Goal: Task Accomplishment & Management: Complete application form

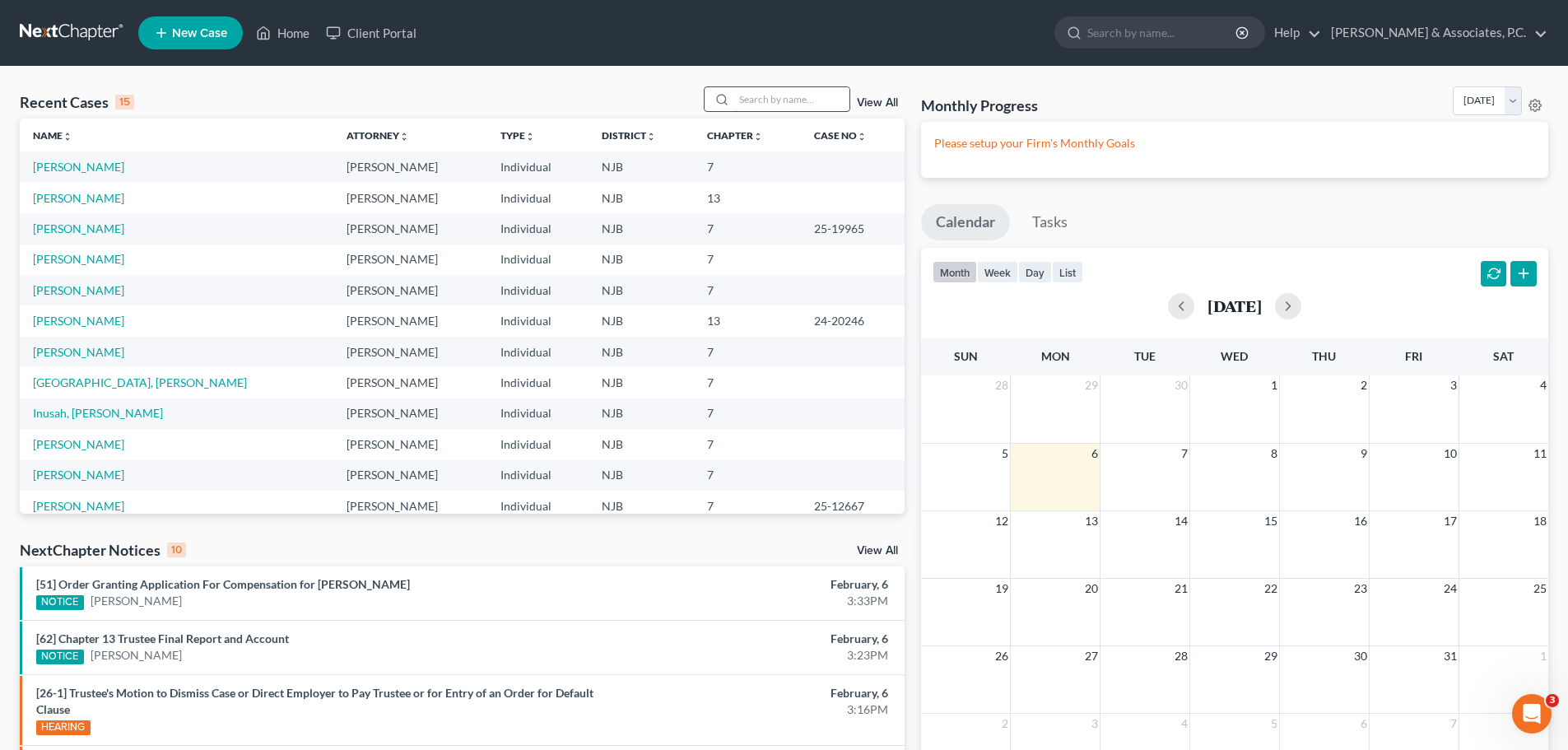
click at [771, 88] on input "search" at bounding box center [791, 98] width 115 height 23
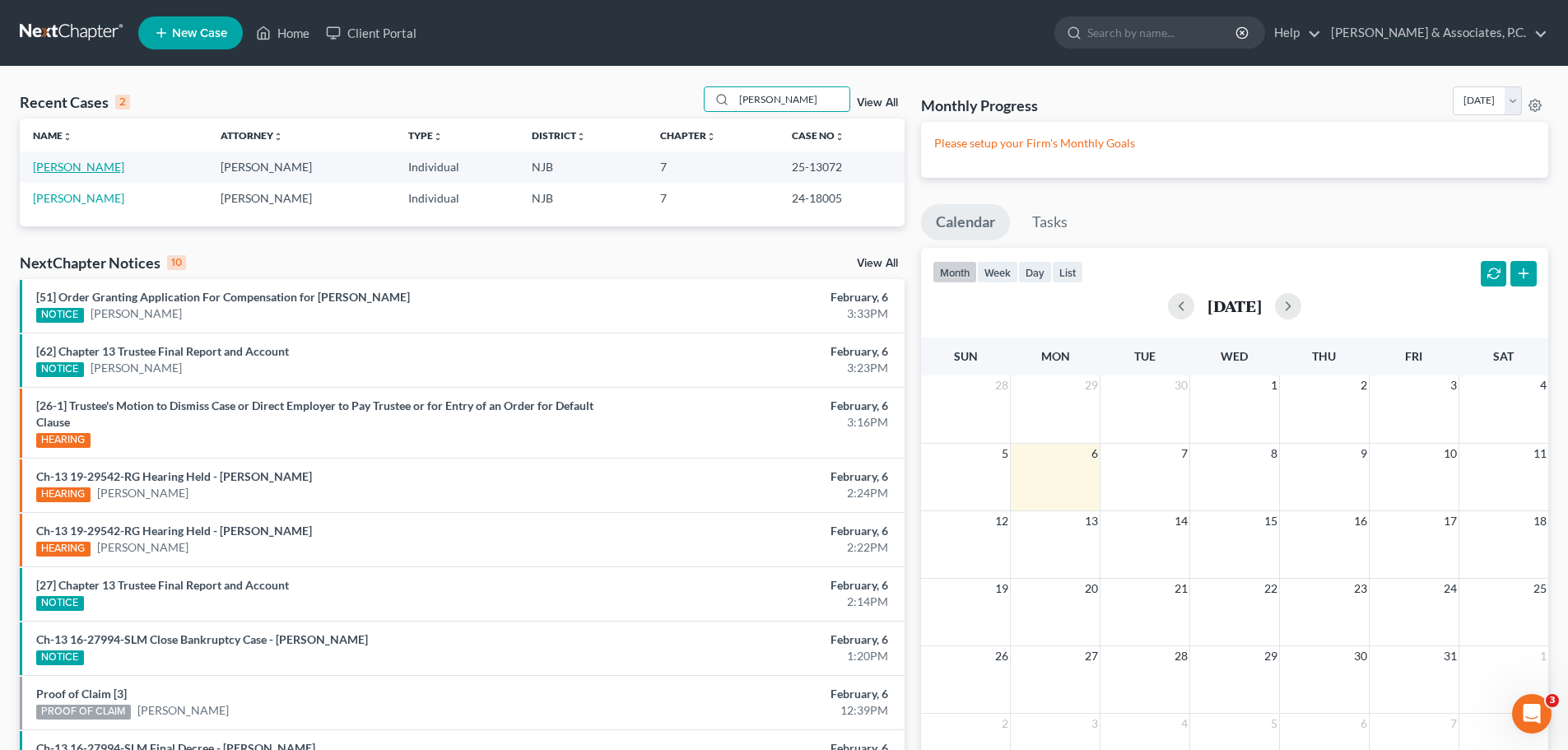
type input "[PERSON_NAME]"
drag, startPoint x: 106, startPoint y: 167, endPoint x: 176, endPoint y: 183, distance: 71.8
click at [106, 167] on link "[PERSON_NAME]" at bounding box center [78, 167] width 91 height 14
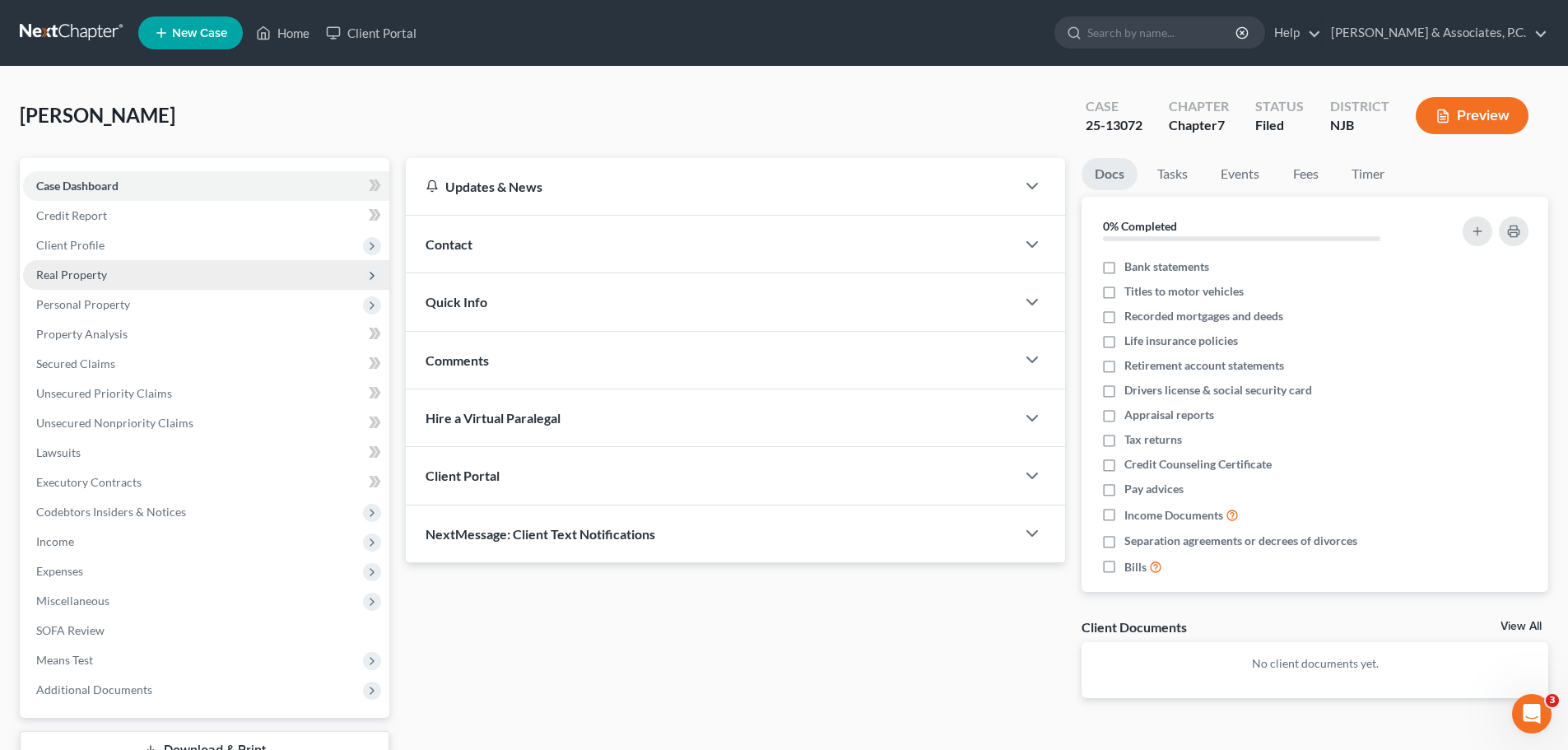
click at [106, 267] on span "Real Property" at bounding box center [205, 275] width 366 height 30
click at [92, 274] on span "Real Property" at bounding box center [71, 275] width 70 height 14
click at [104, 283] on span "Real Property" at bounding box center [205, 275] width 366 height 30
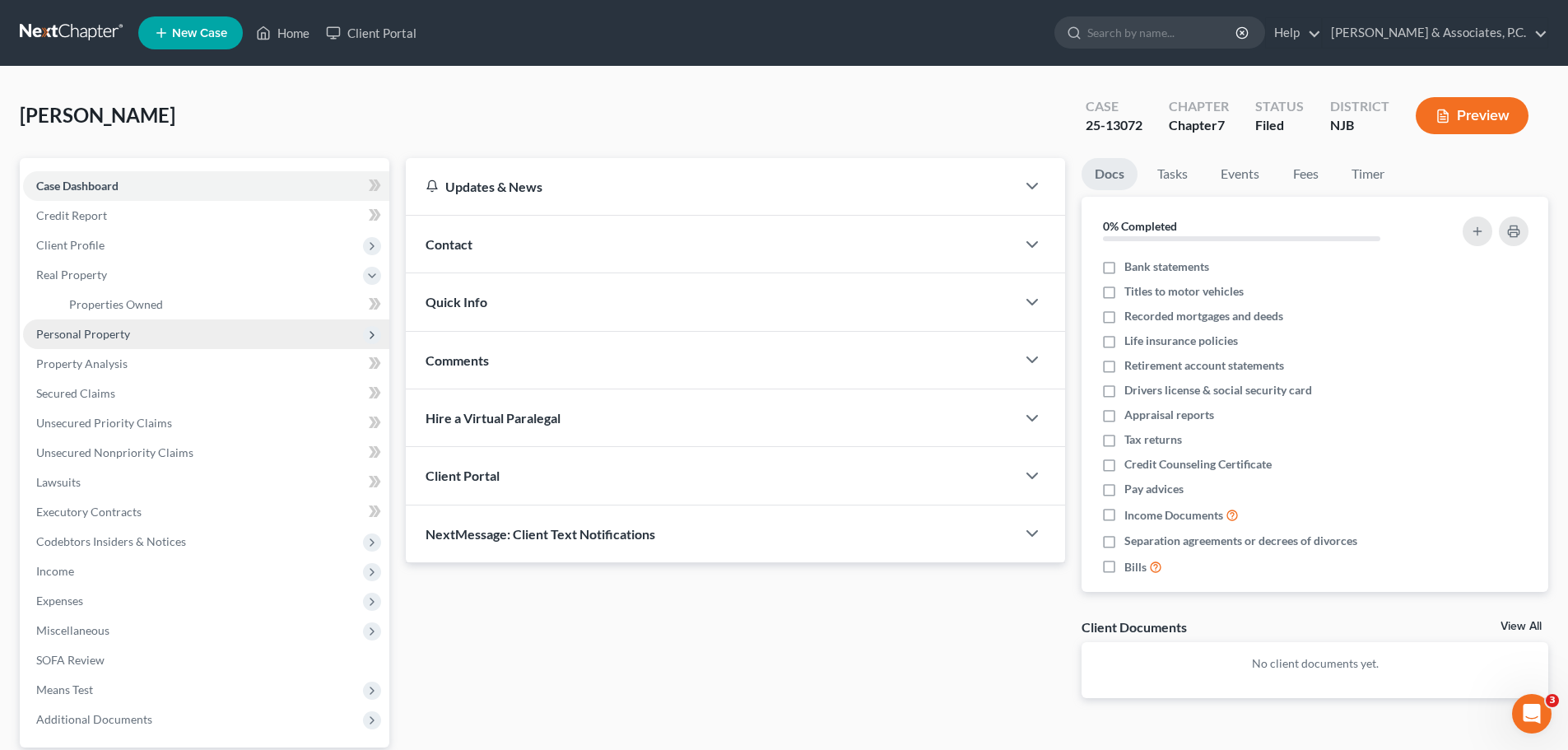
click at [118, 338] on span "Personal Property" at bounding box center [83, 334] width 94 height 14
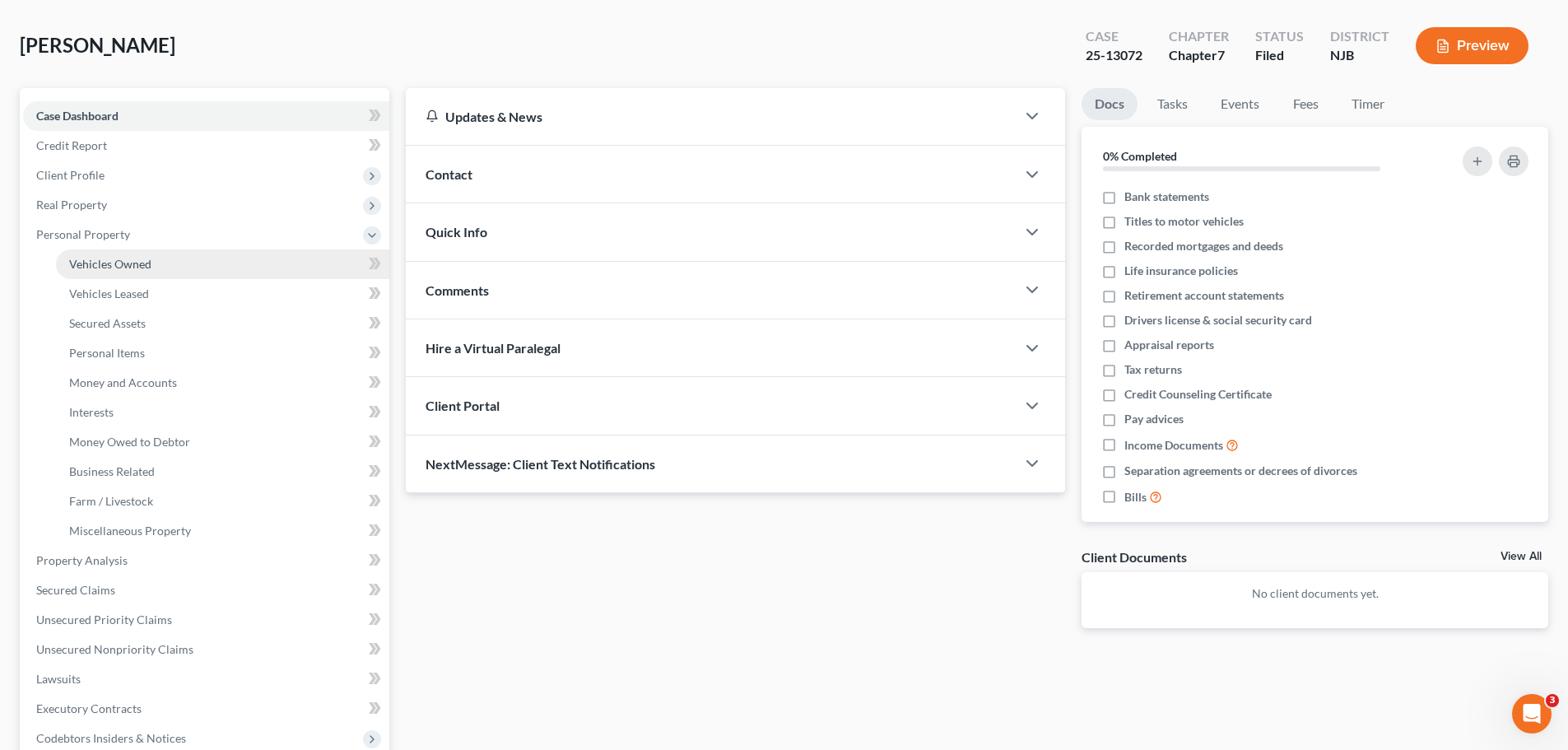
scroll to position [164, 0]
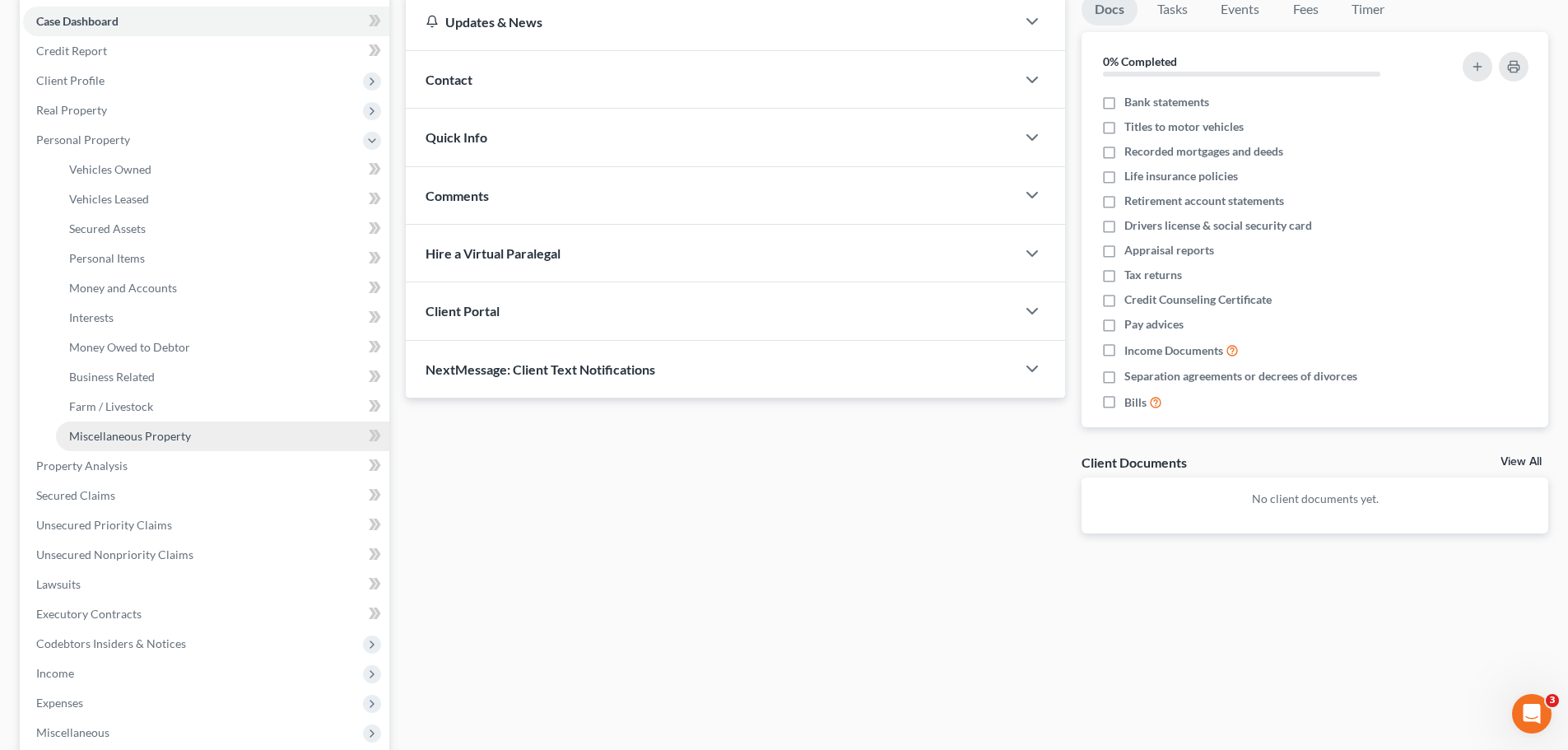
click at [143, 437] on span "Miscellaneous Property" at bounding box center [130, 436] width 122 height 14
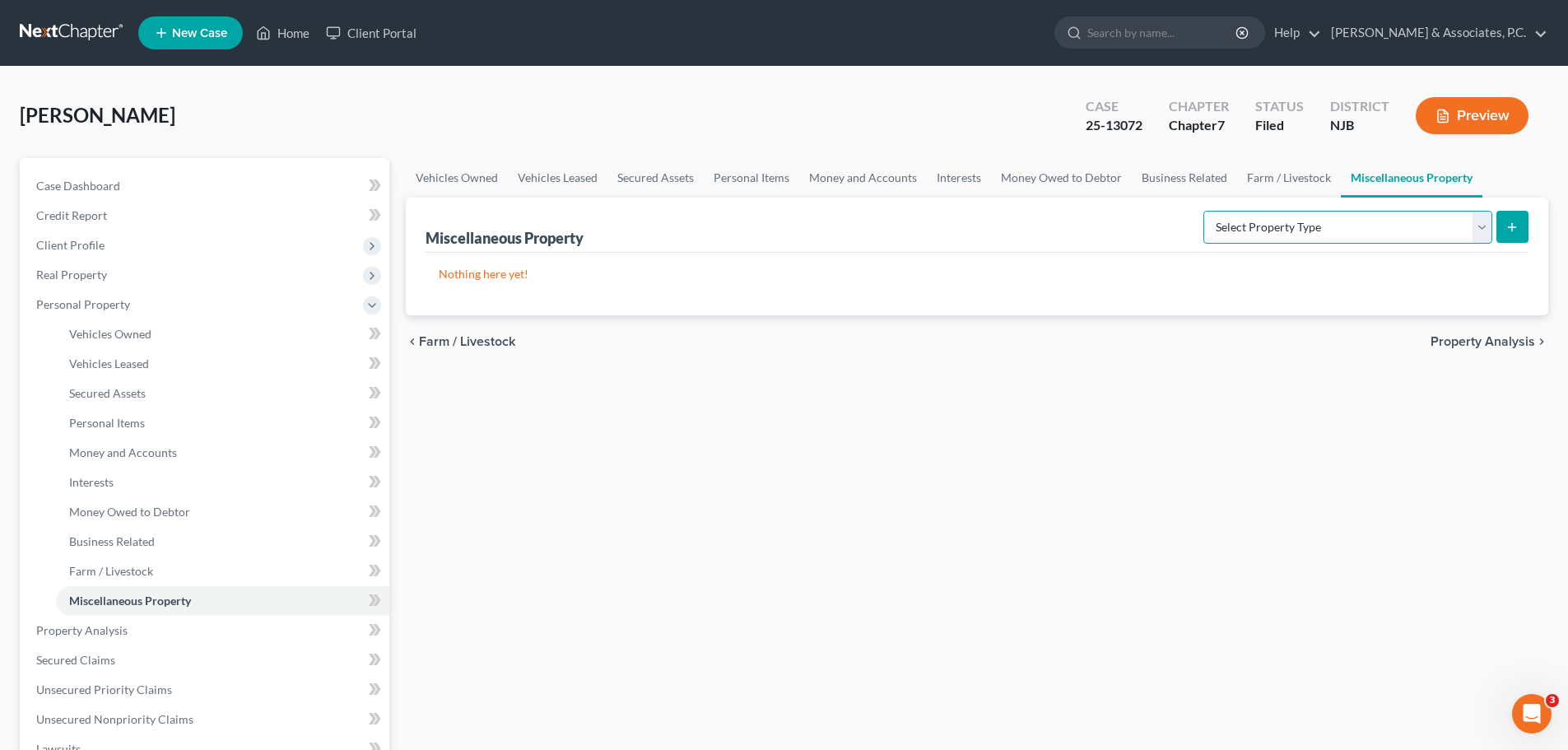
click at [1304, 233] on select "Select Property Type Assigned for Creditor Benefit Within 1 Year (SOFA: 12) Hol…" at bounding box center [1347, 227] width 289 height 33
select select "not_yet_listed"
click at [1203, 211] on select "Select Property Type Assigned for Creditor Benefit Within 1 Year (SOFA: 12) Hol…" at bounding box center [1347, 227] width 289 height 33
click at [1514, 227] on line "submit" at bounding box center [1511, 227] width 8 height 0
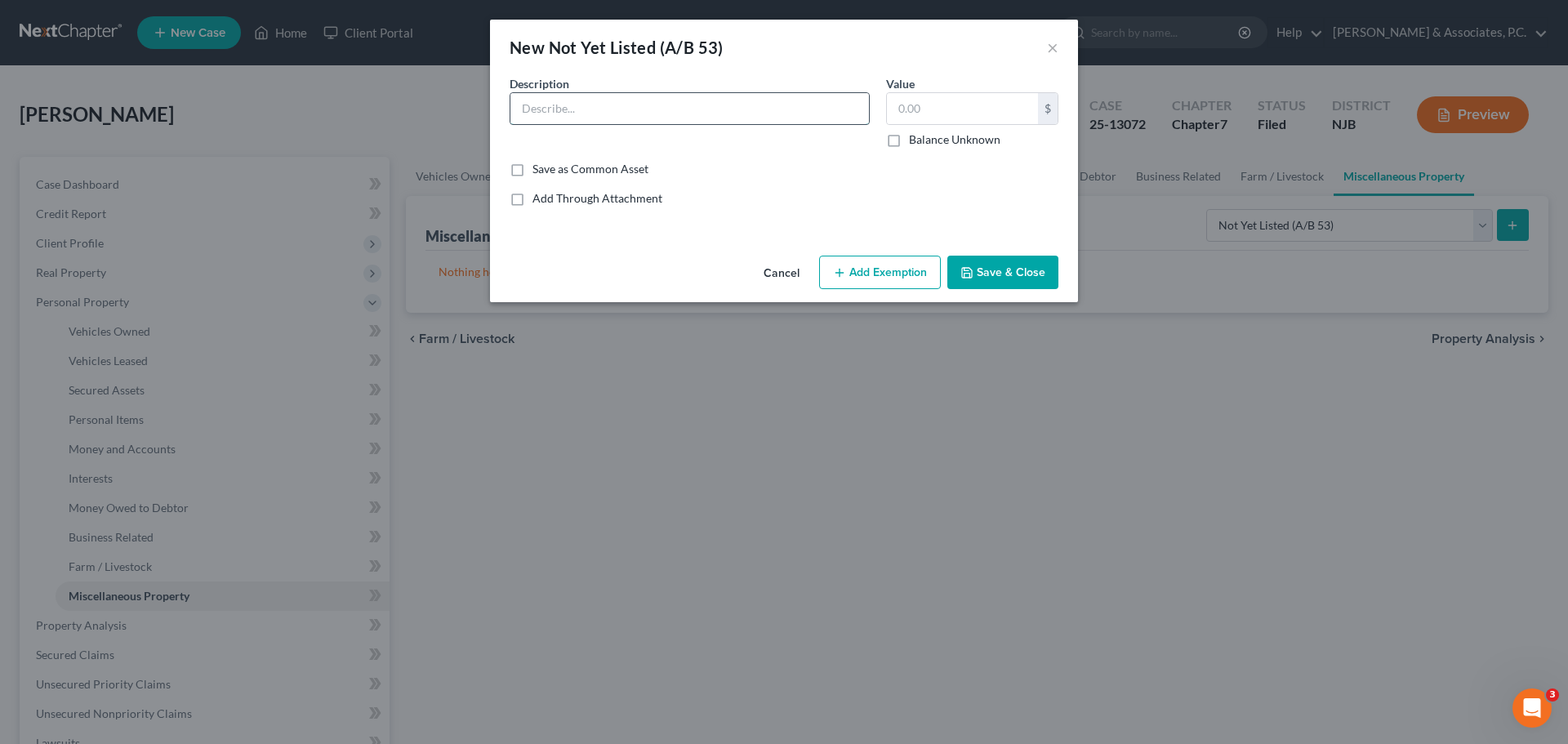
click at [668, 99] on input "text" at bounding box center [689, 109] width 358 height 31
type input "2"
click at [625, 110] on input "2024 Federal Tax" at bounding box center [689, 109] width 358 height 31
type input "2024 Joint Federal Tax Refund - - Currently being held in non-filing spouse USA…"
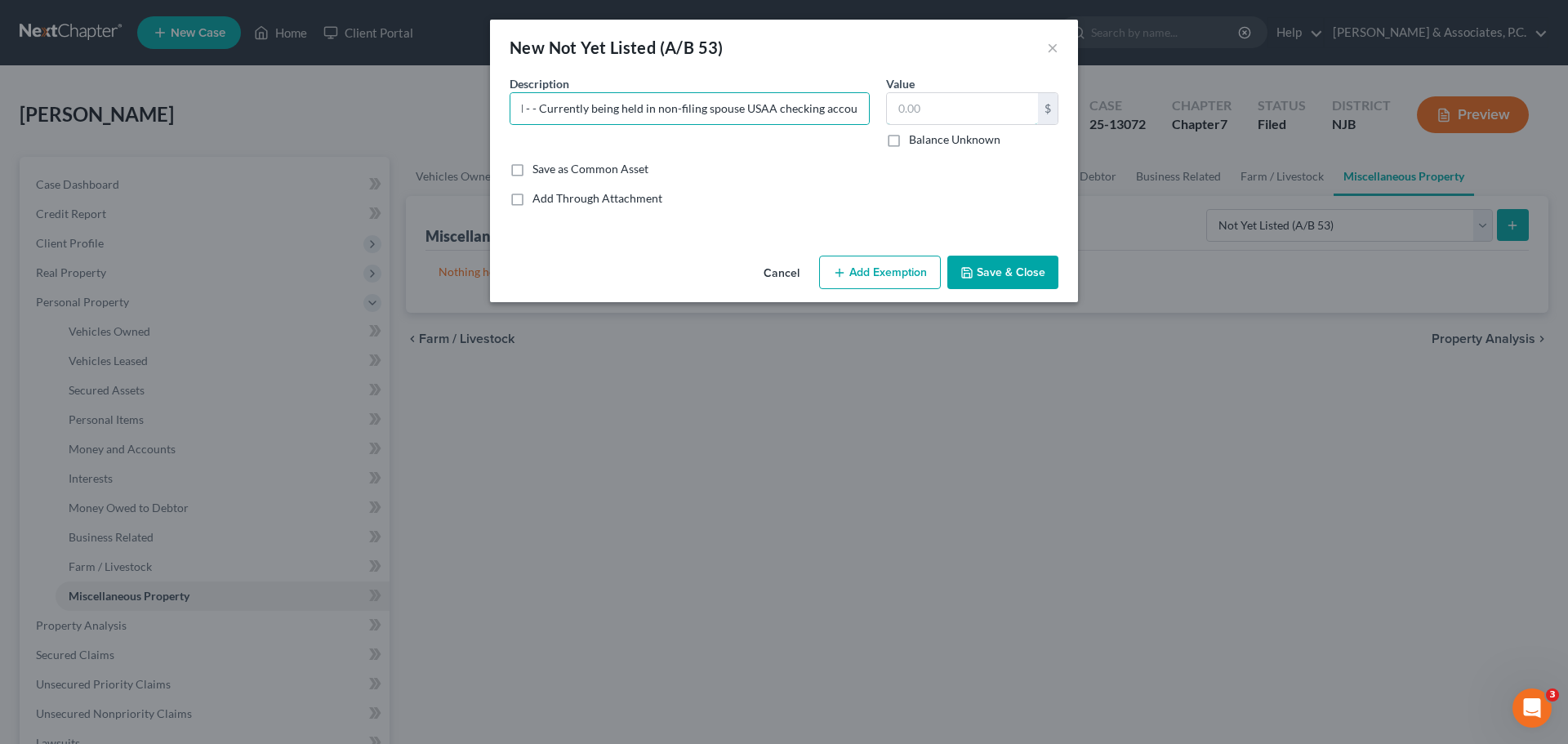
scroll to position [0, 0]
type input "13,970.00"
click at [904, 276] on button "Add Exemption" at bounding box center [879, 273] width 122 height 35
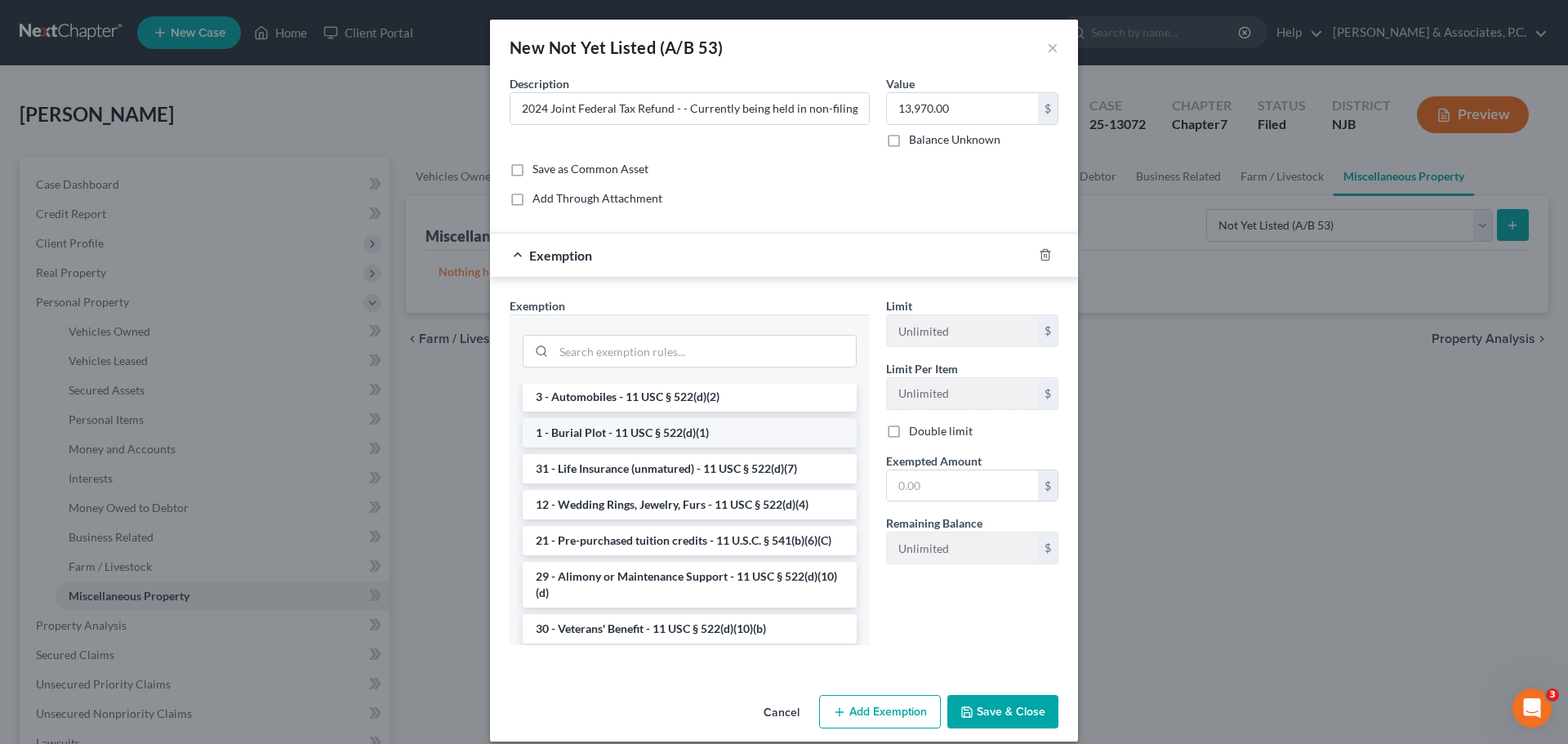
scroll to position [327, 0]
click at [987, 106] on input "13,970.00" at bounding box center [962, 109] width 151 height 31
click at [885, 179] on div "Common Asset Select Description * 2024 Joint Federal Tax Refund - - Currently b…" at bounding box center [784, 147] width 565 height 144
click at [779, 716] on button "Cancel" at bounding box center [782, 713] width 62 height 33
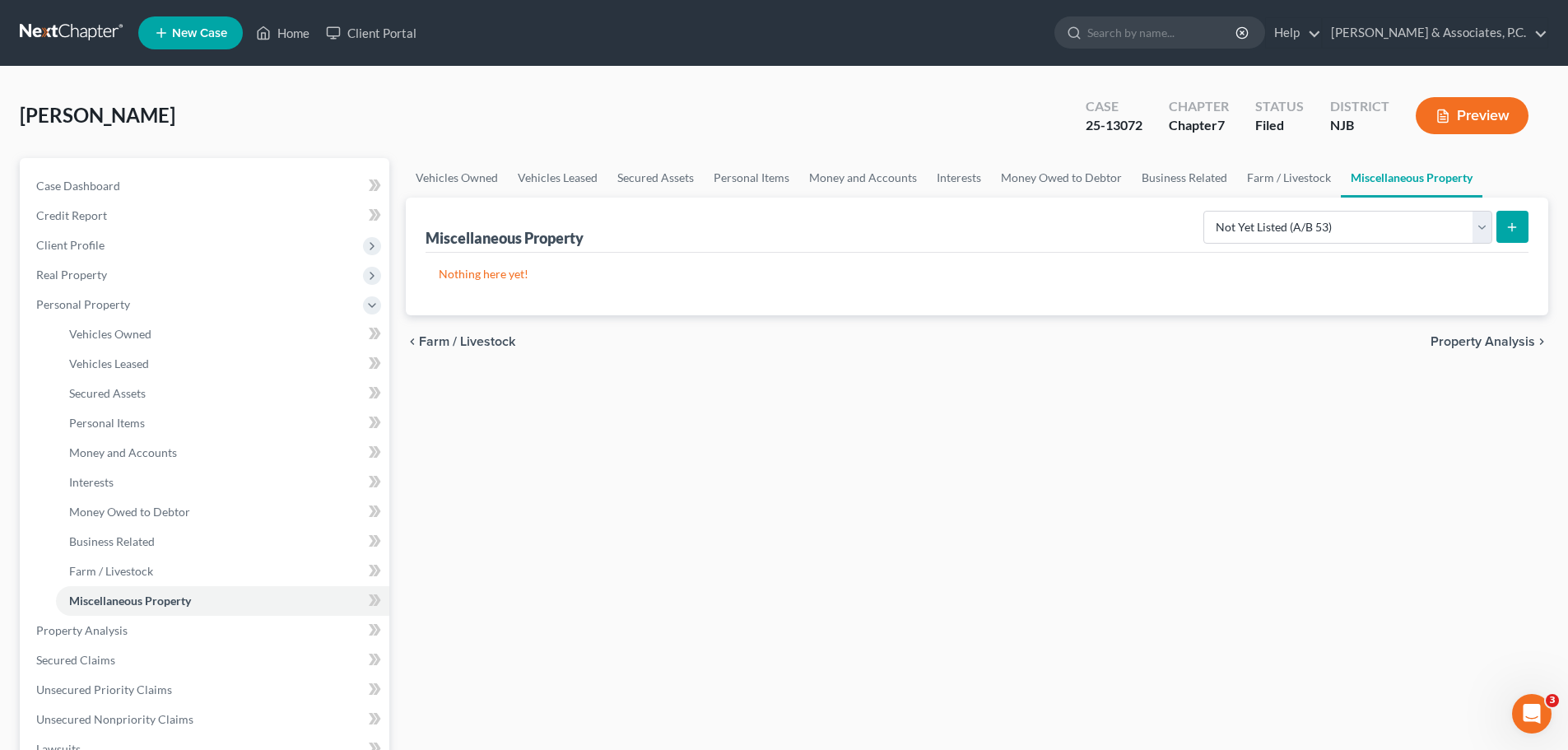
click at [1516, 225] on icon "submit" at bounding box center [1511, 227] width 13 height 13
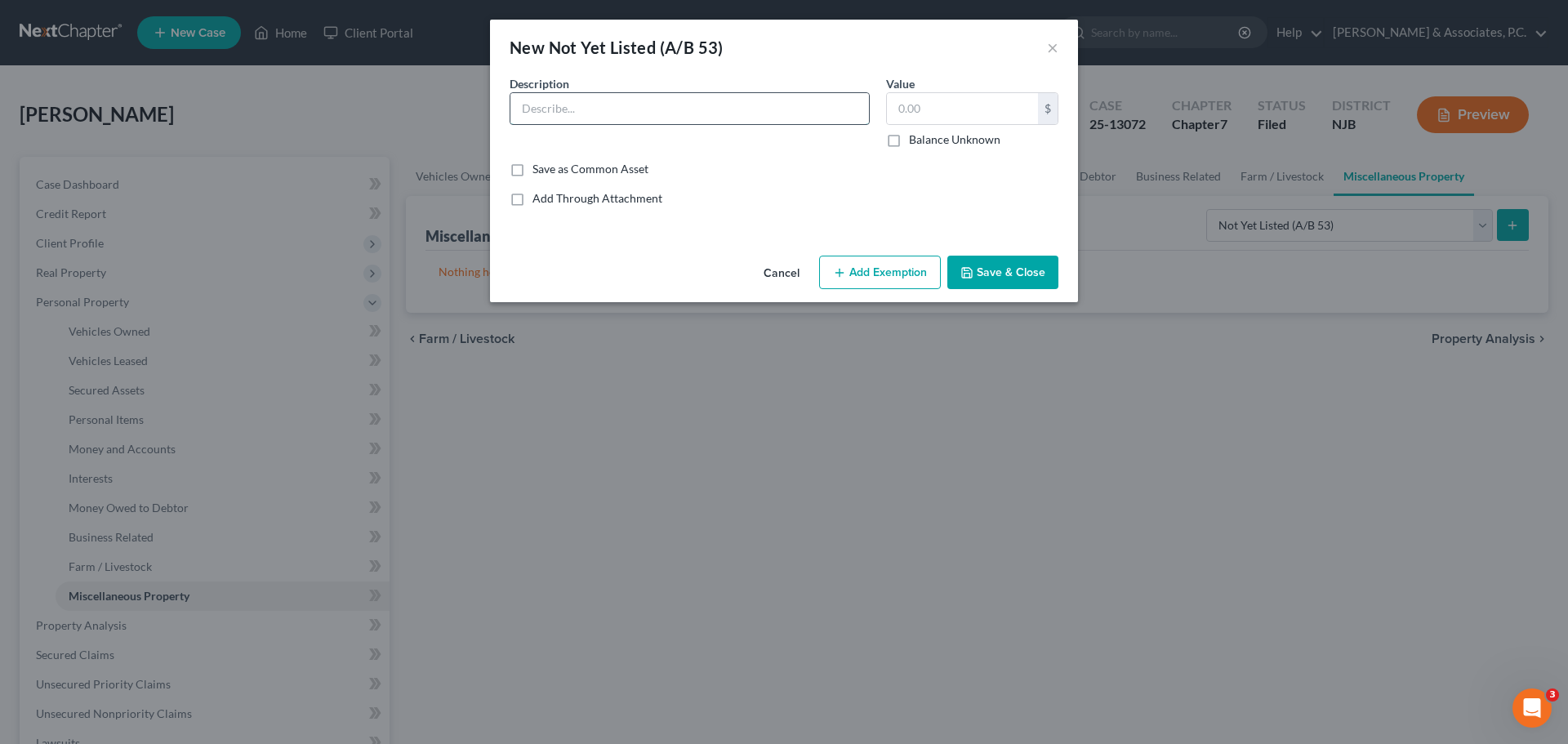
click at [668, 113] on input "text" at bounding box center [689, 109] width 358 height 31
type input "N"
type input "2024 Joint Federal Tax Refund - - Currently being held in non-filing spouse's U…"
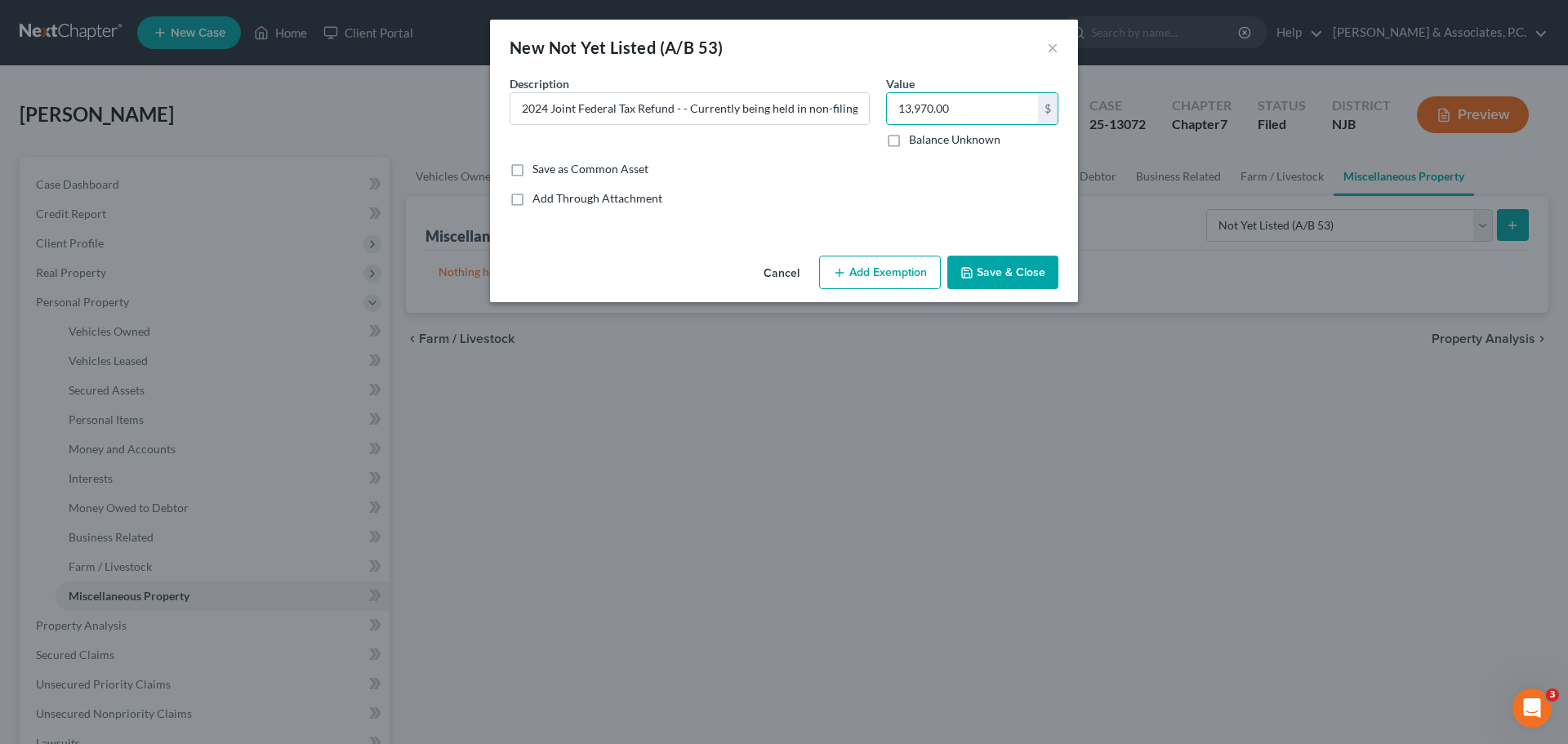
type input "13,970.00"
click at [875, 277] on button "Add Exemption" at bounding box center [879, 273] width 122 height 35
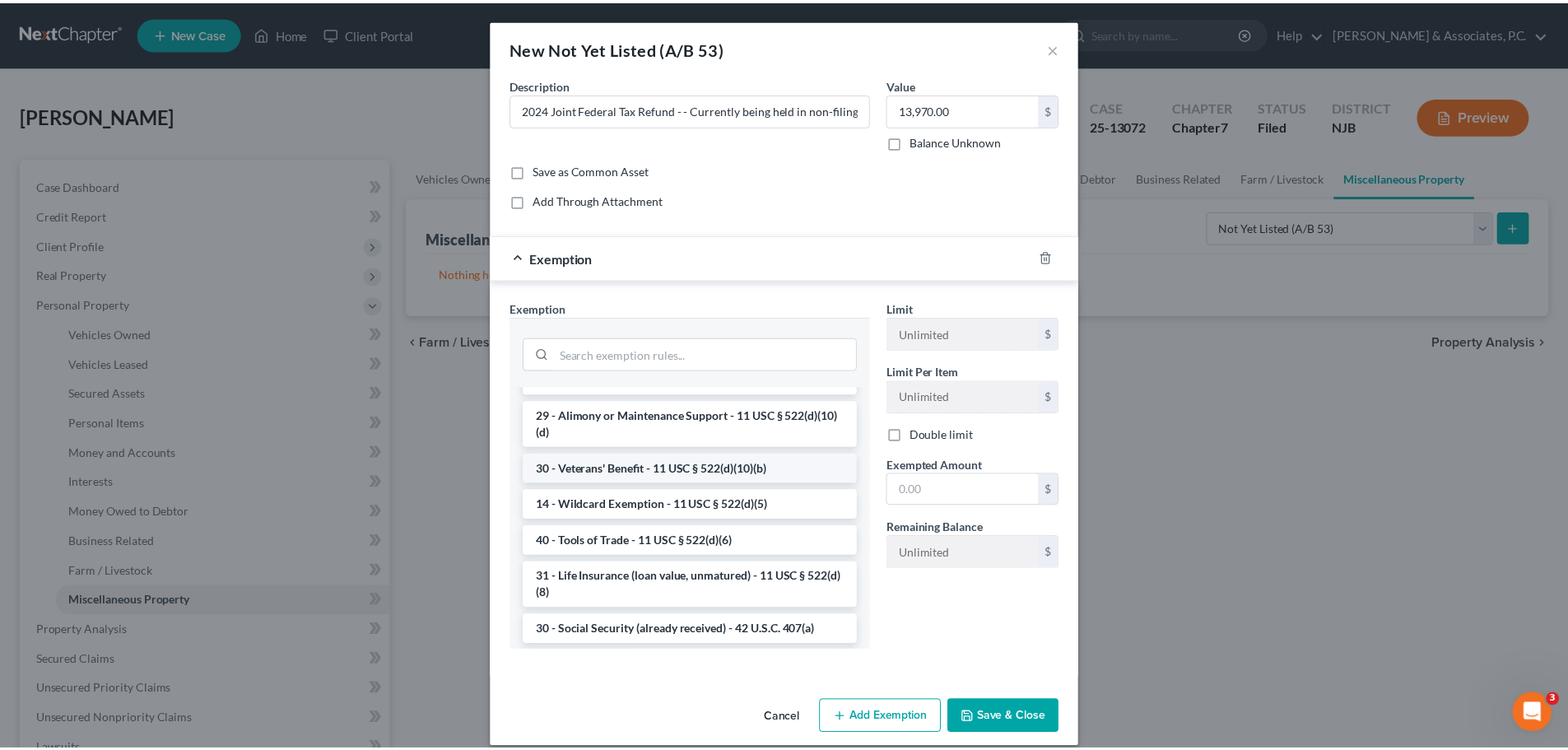
scroll to position [494, 0]
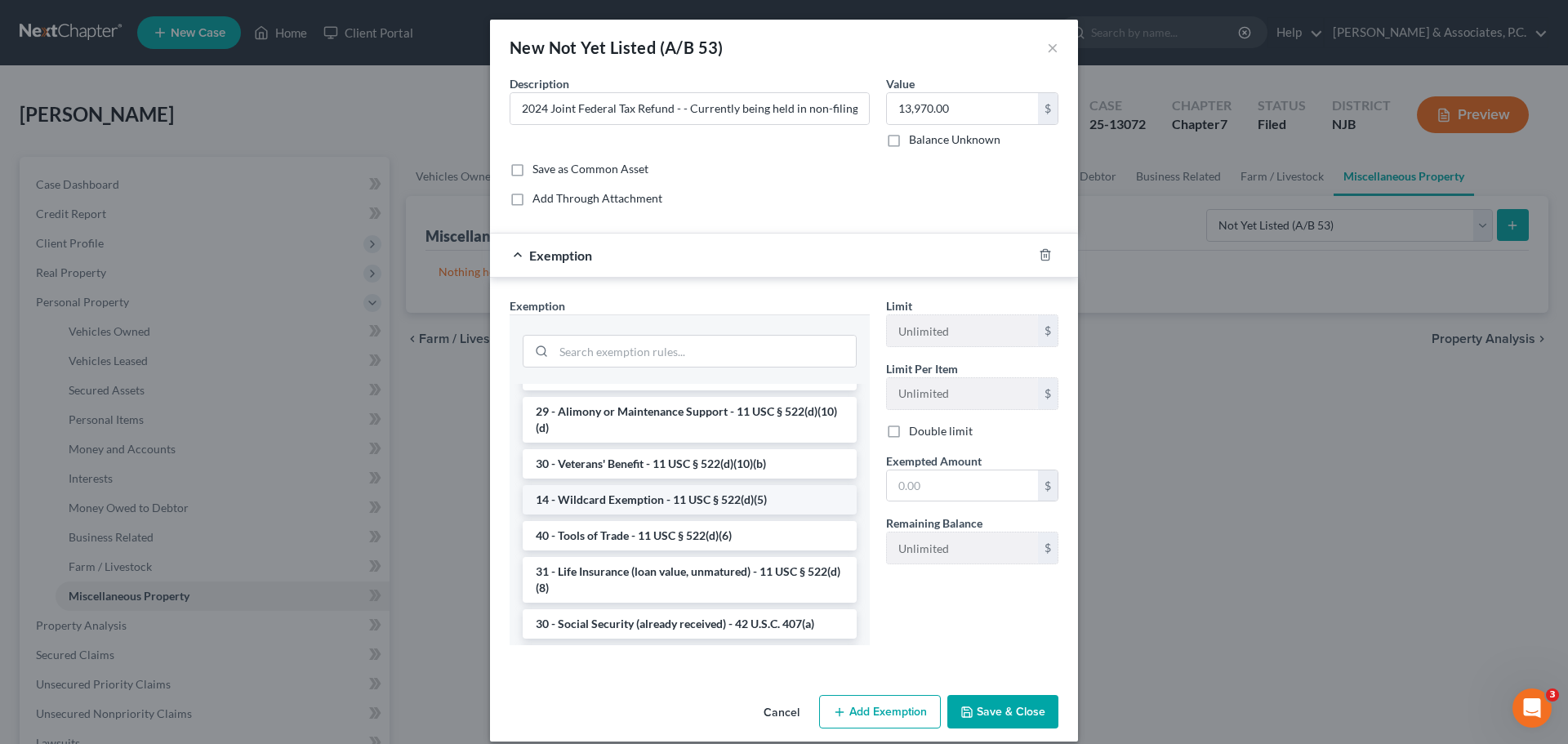
click at [660, 514] on li "14 - Wildcard Exemption - 11 USC § 522(d)(5)" at bounding box center [690, 500] width 334 height 29
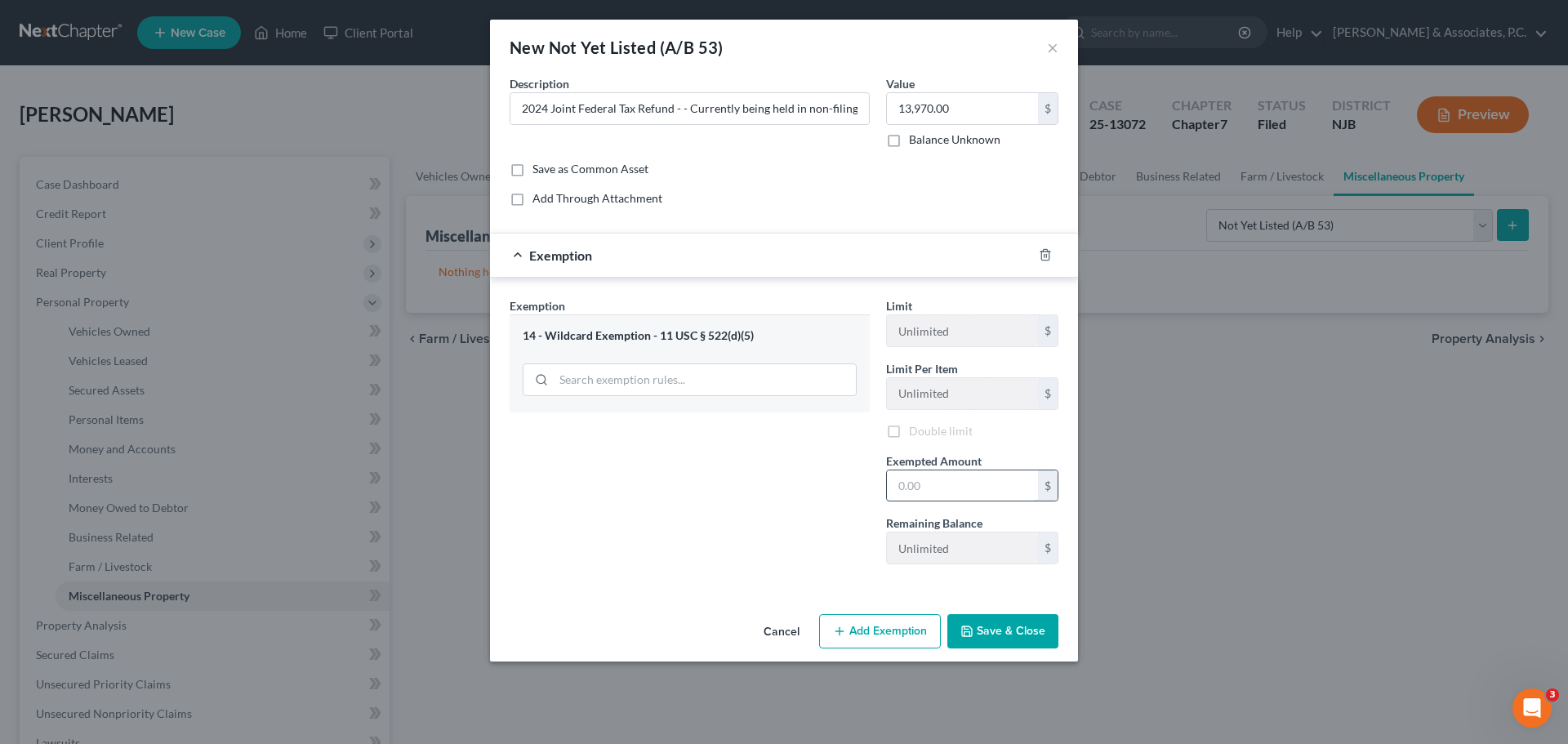
click at [935, 487] on input "text" at bounding box center [962, 486] width 151 height 31
type input "4"
type input "5,534.00"
click at [1008, 637] on button "Save & Close" at bounding box center [1003, 632] width 111 height 35
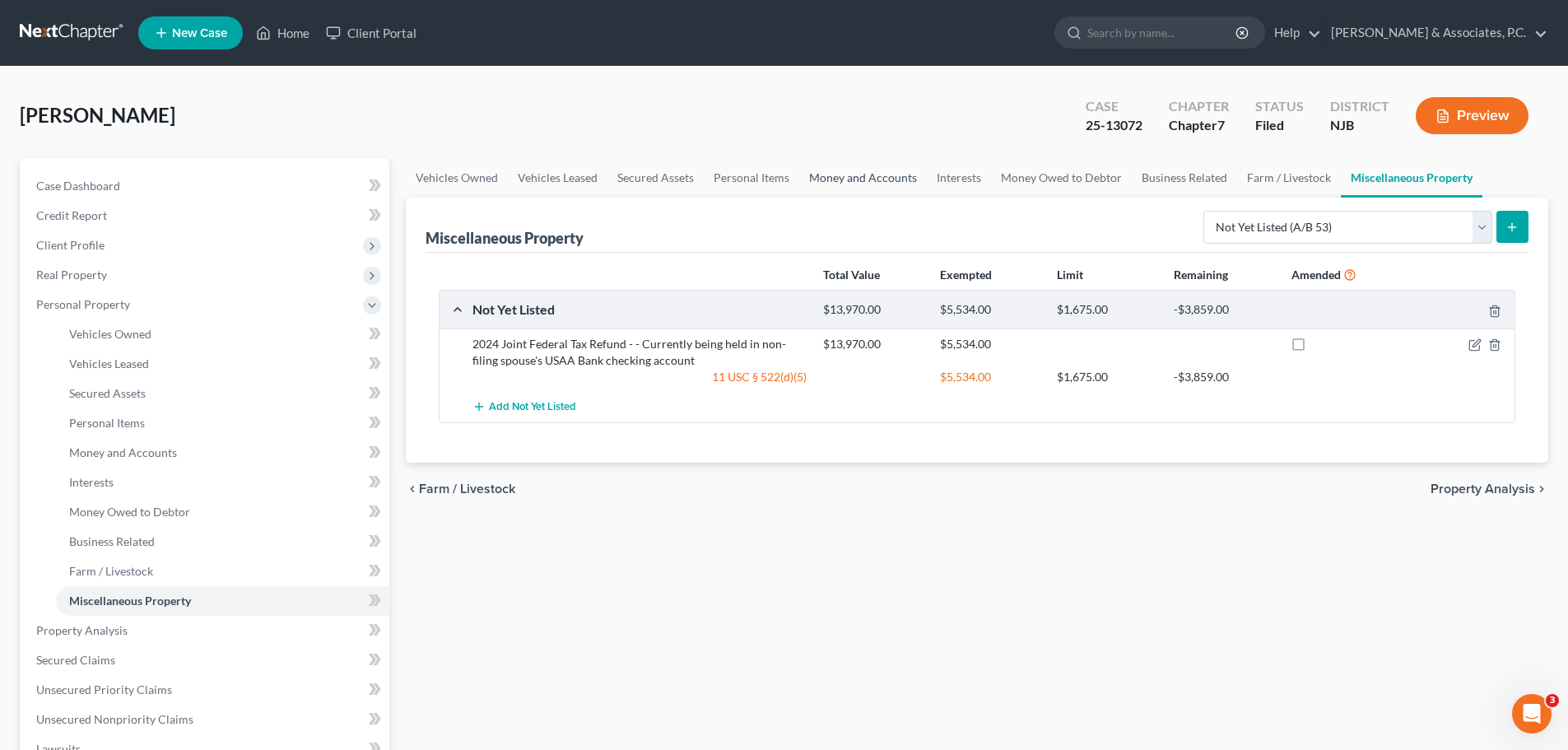
click at [883, 176] on link "Money and Accounts" at bounding box center [863, 177] width 128 height 39
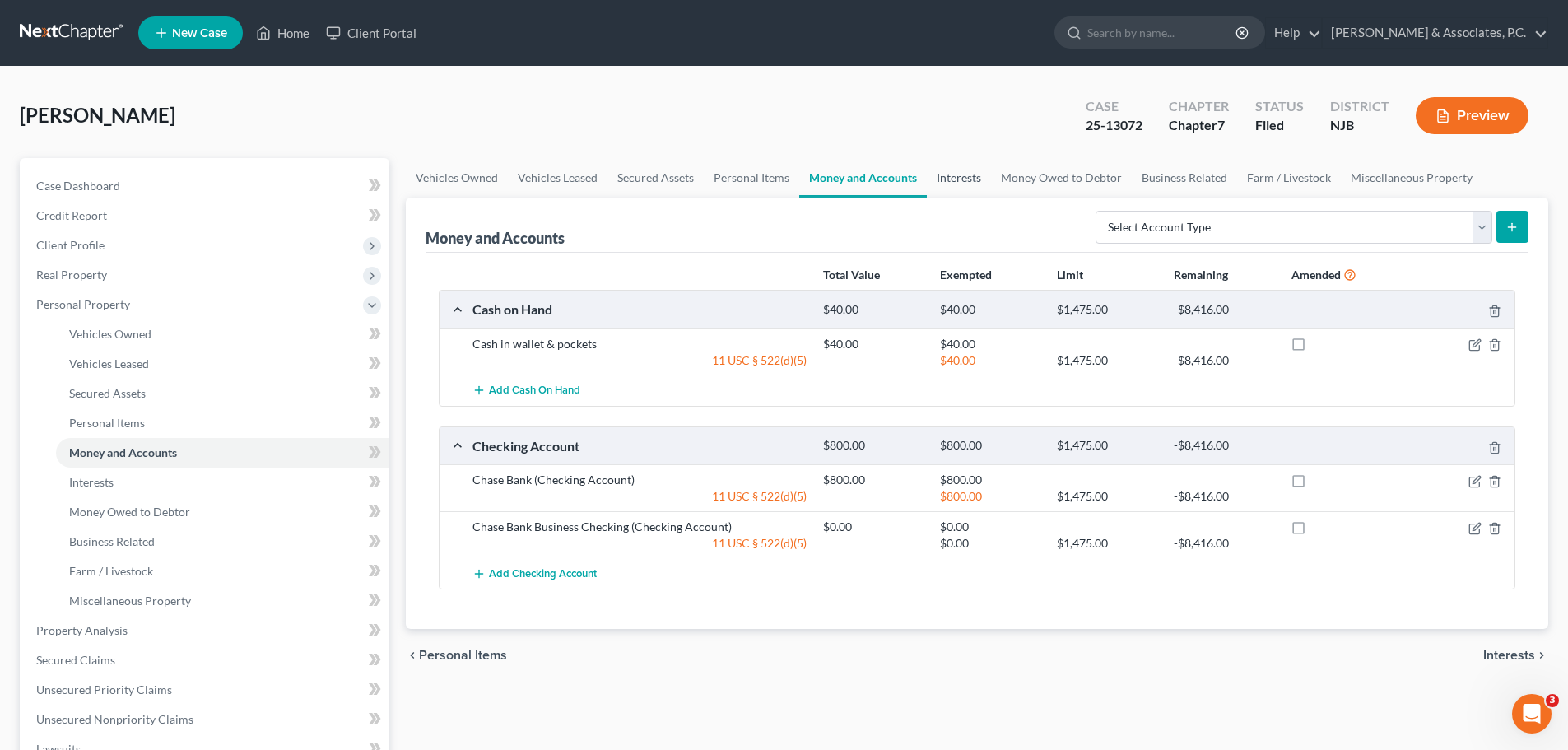
click at [944, 167] on link "Interests" at bounding box center [958, 177] width 64 height 39
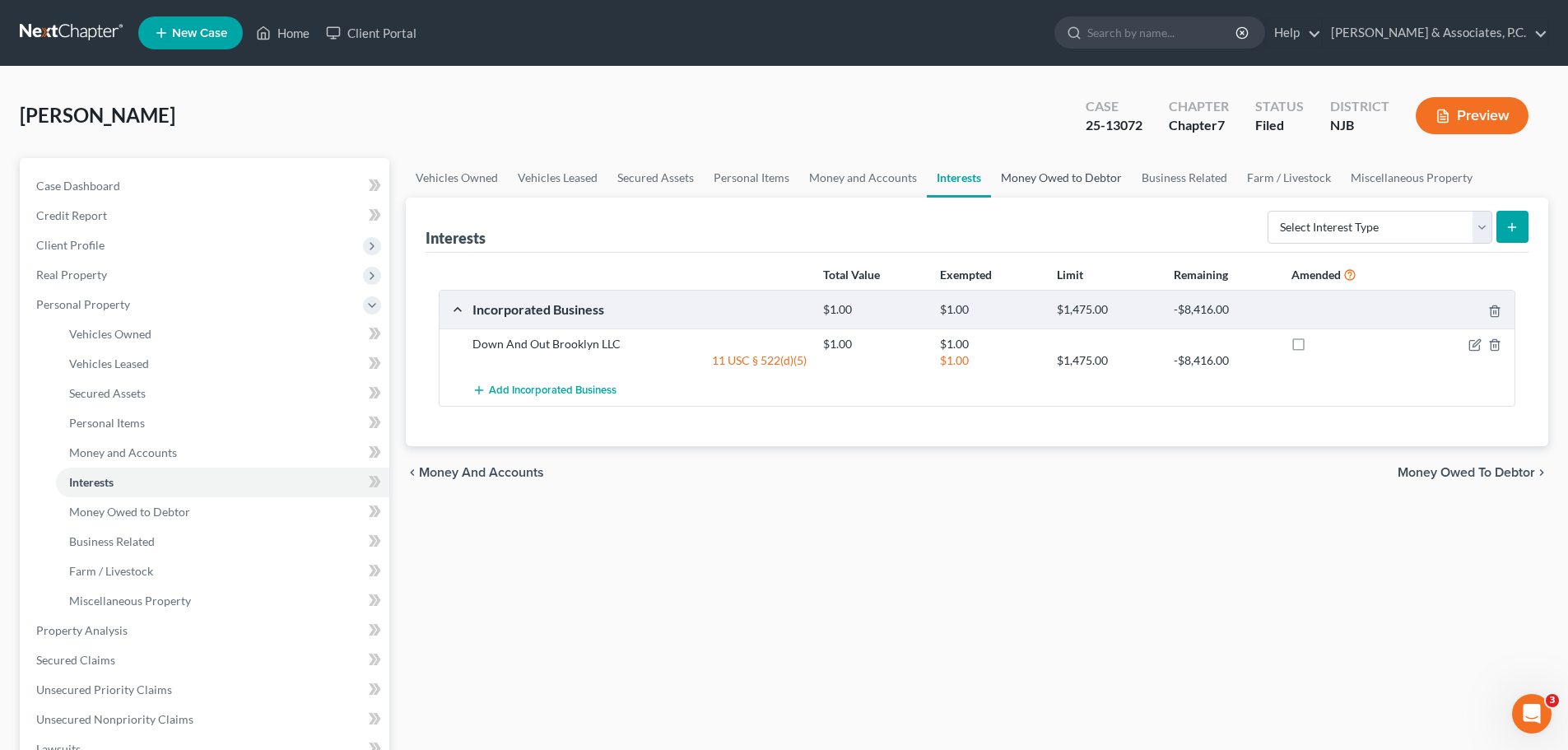
click at [1060, 182] on link "Money Owed to Debtor" at bounding box center [1061, 177] width 141 height 39
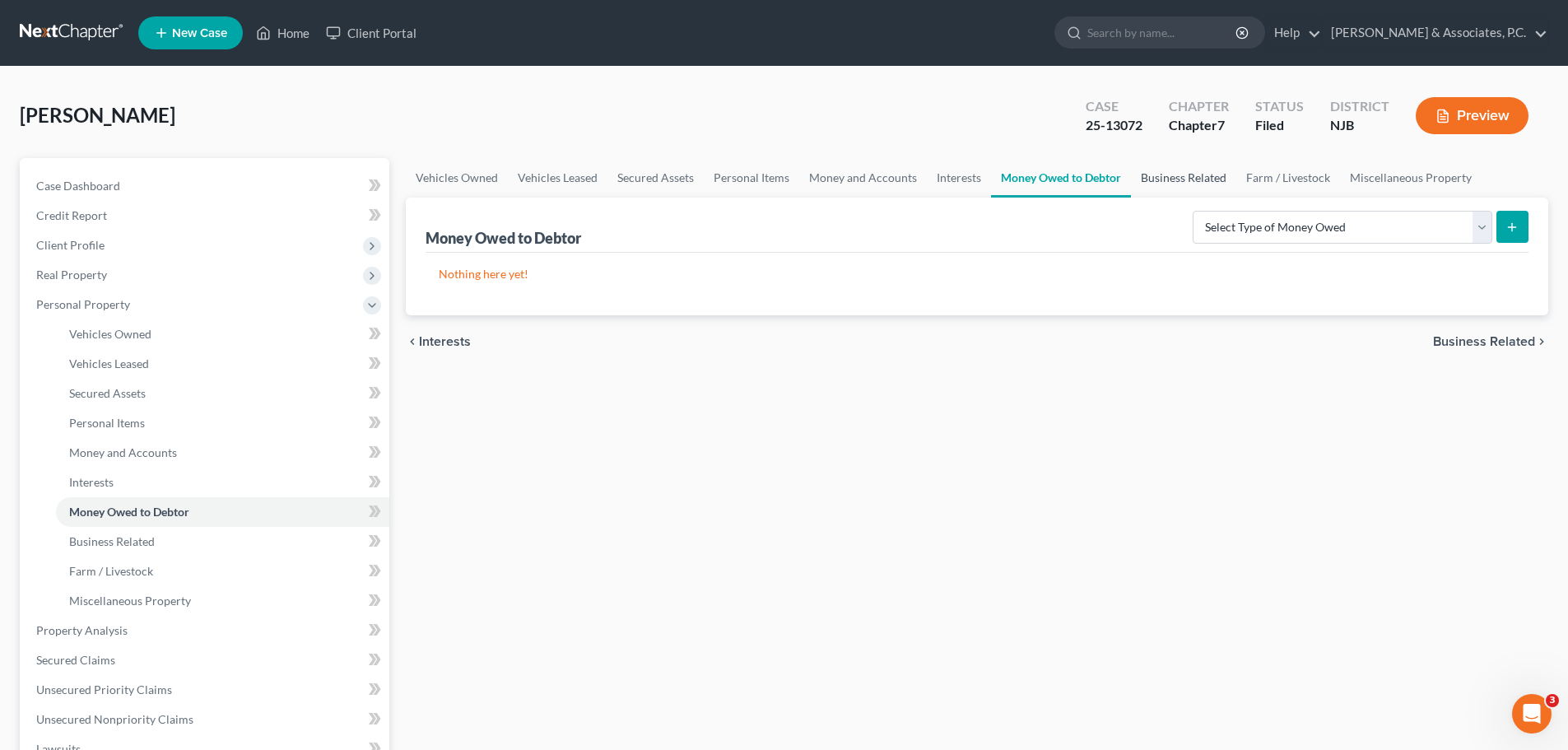
click at [1177, 177] on link "Business Related" at bounding box center [1183, 177] width 105 height 39
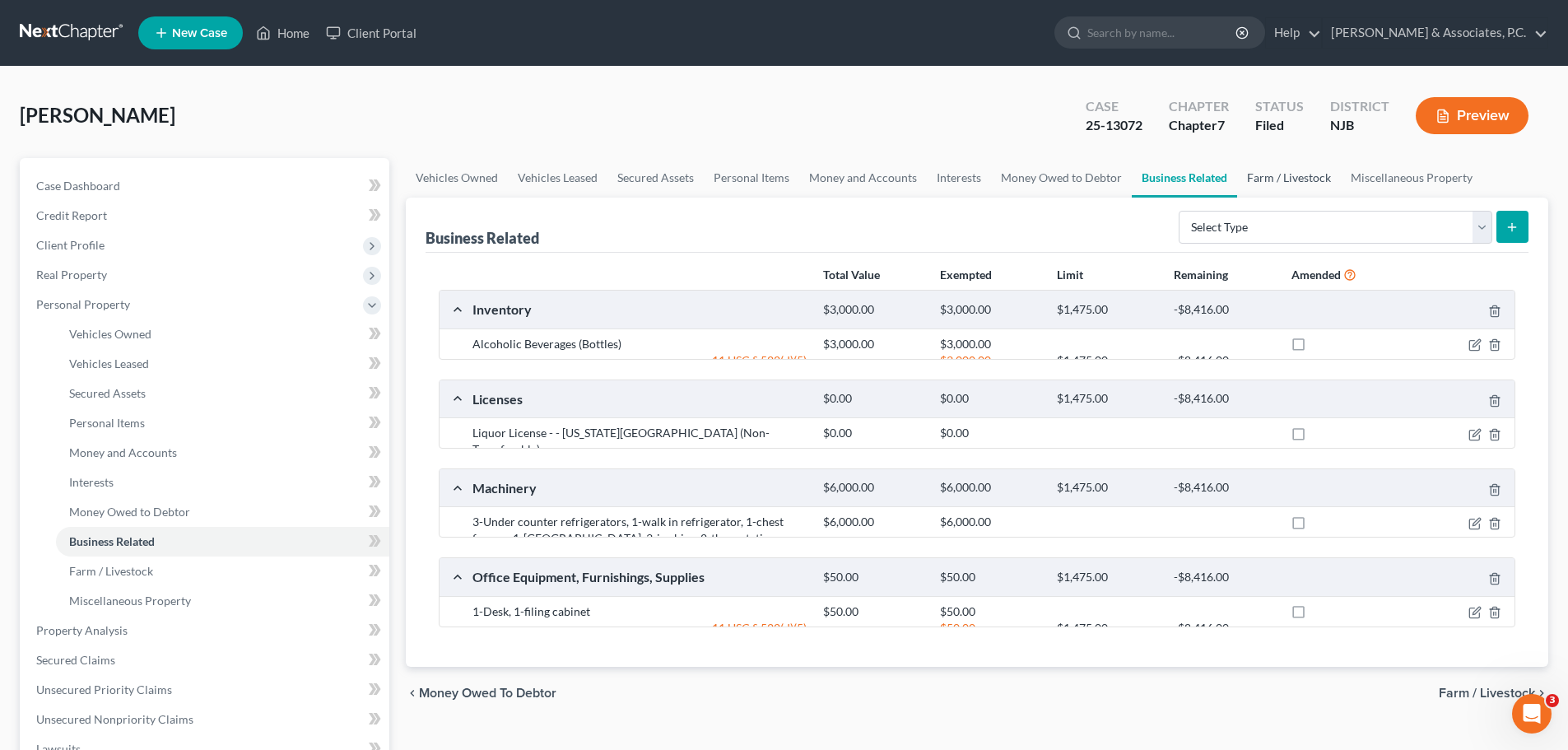
click at [1274, 178] on link "Farm / Livestock" at bounding box center [1288, 177] width 103 height 39
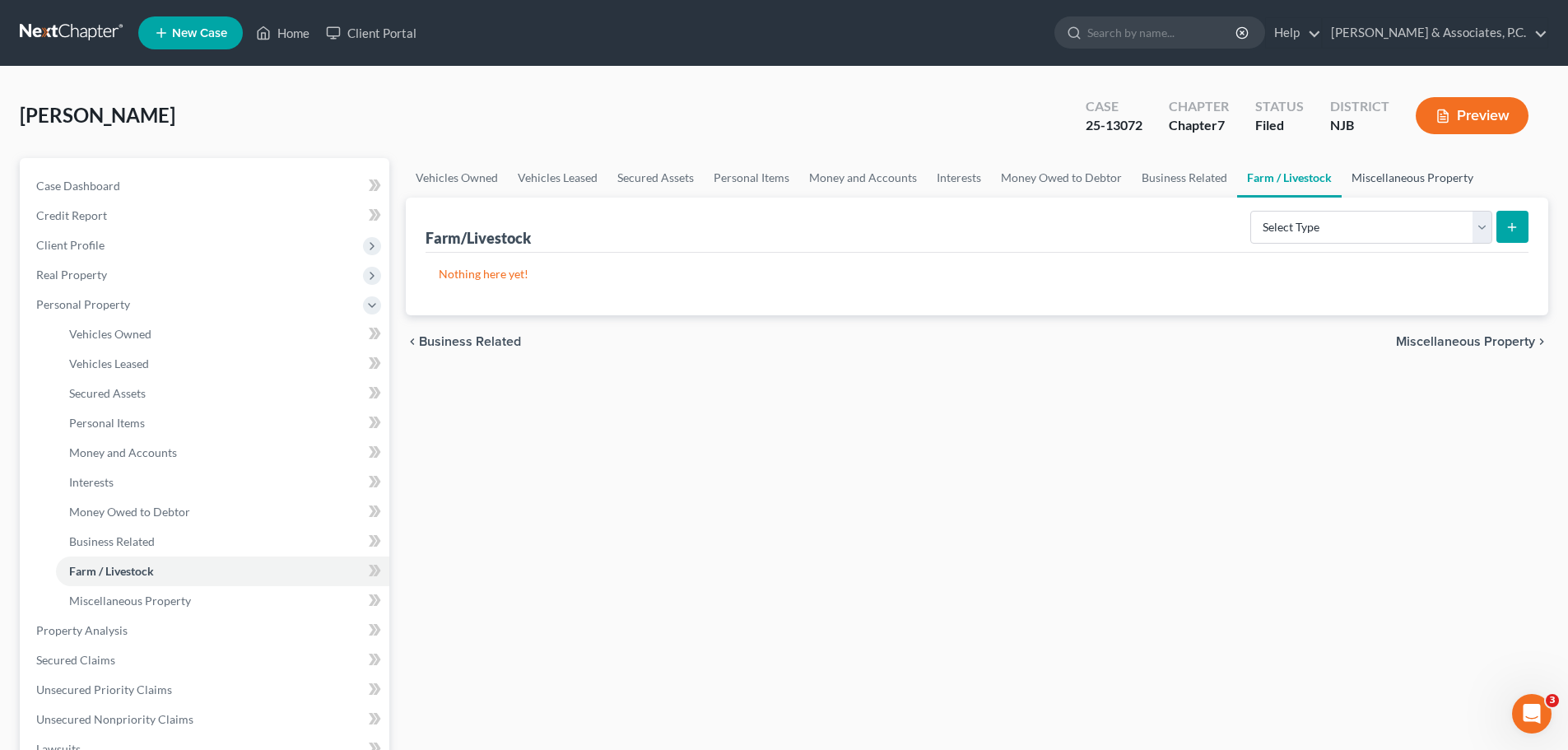
drag, startPoint x: 1391, startPoint y: 167, endPoint x: 1378, endPoint y: 179, distance: 17.7
click at [1392, 167] on link "Miscellaneous Property" at bounding box center [1411, 177] width 142 height 39
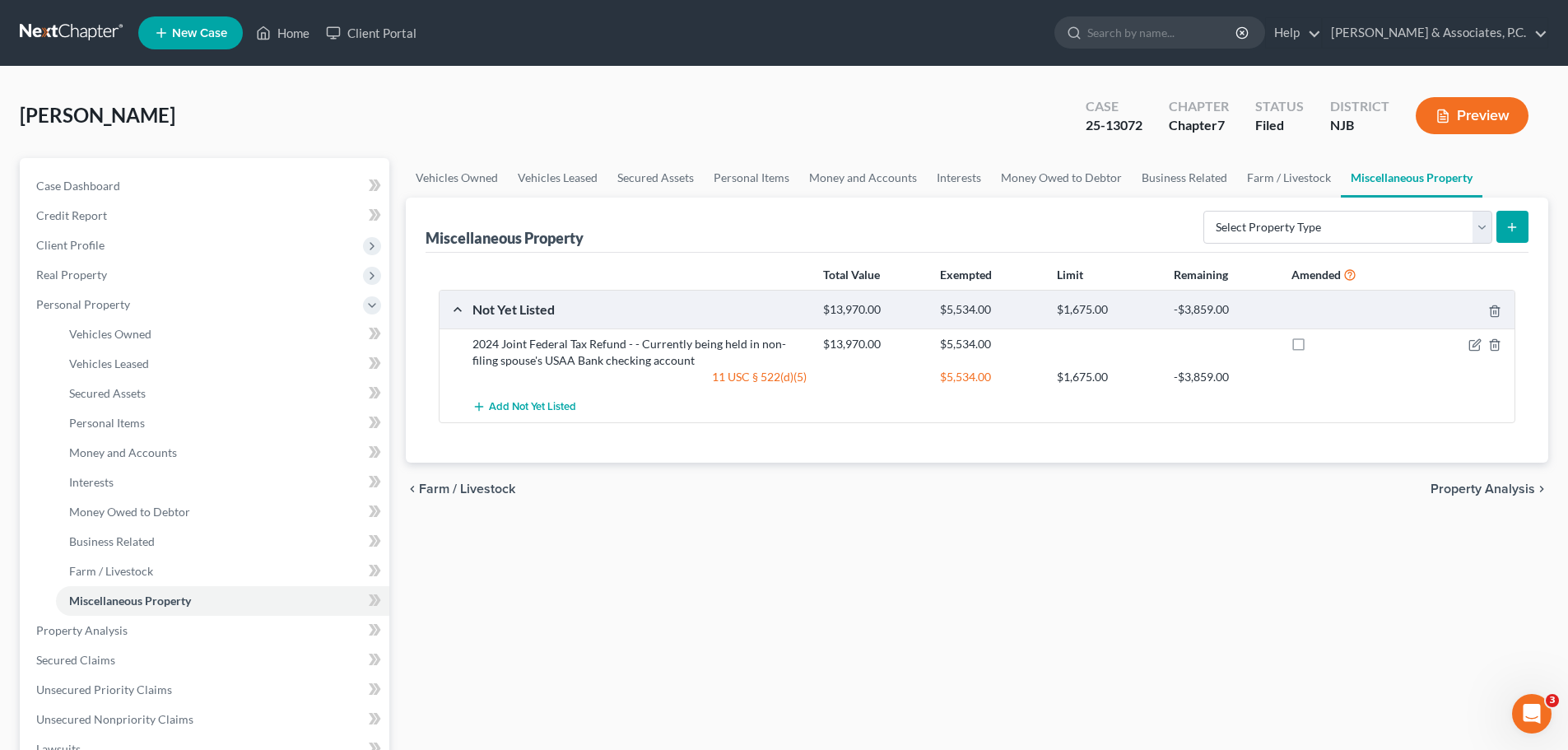
drag, startPoint x: 1468, startPoint y: 490, endPoint x: 1459, endPoint y: 493, distance: 9.5
click at [1467, 490] on span "Property Analysis" at bounding box center [1483, 489] width 104 height 13
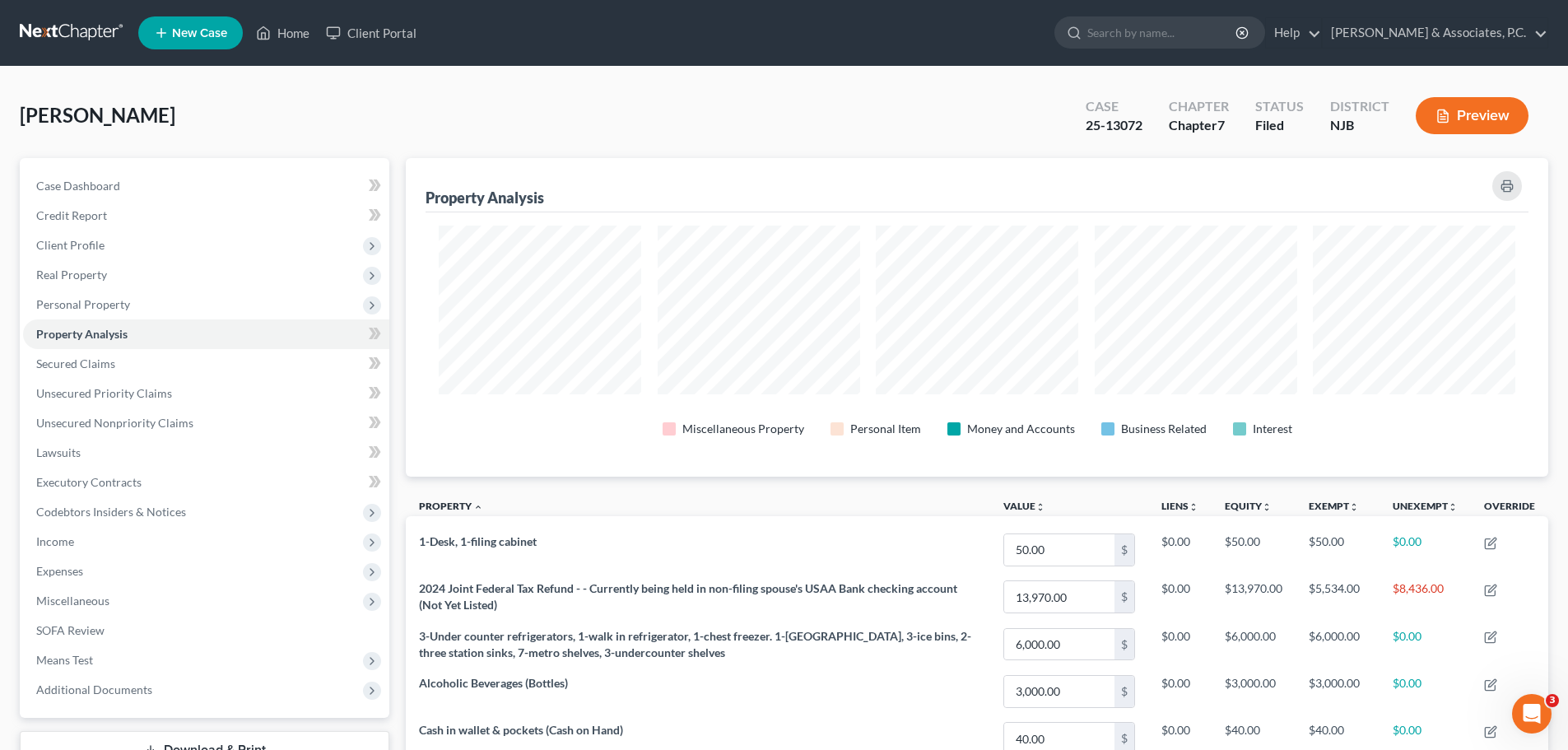
click at [787, 90] on div "Richholt, Joshua Upgraded Case 25-13072 Chapter Chapter 7 Status Filed District…" at bounding box center [784, 122] width 1528 height 71
click at [83, 298] on span "Personal Property" at bounding box center [83, 305] width 94 height 14
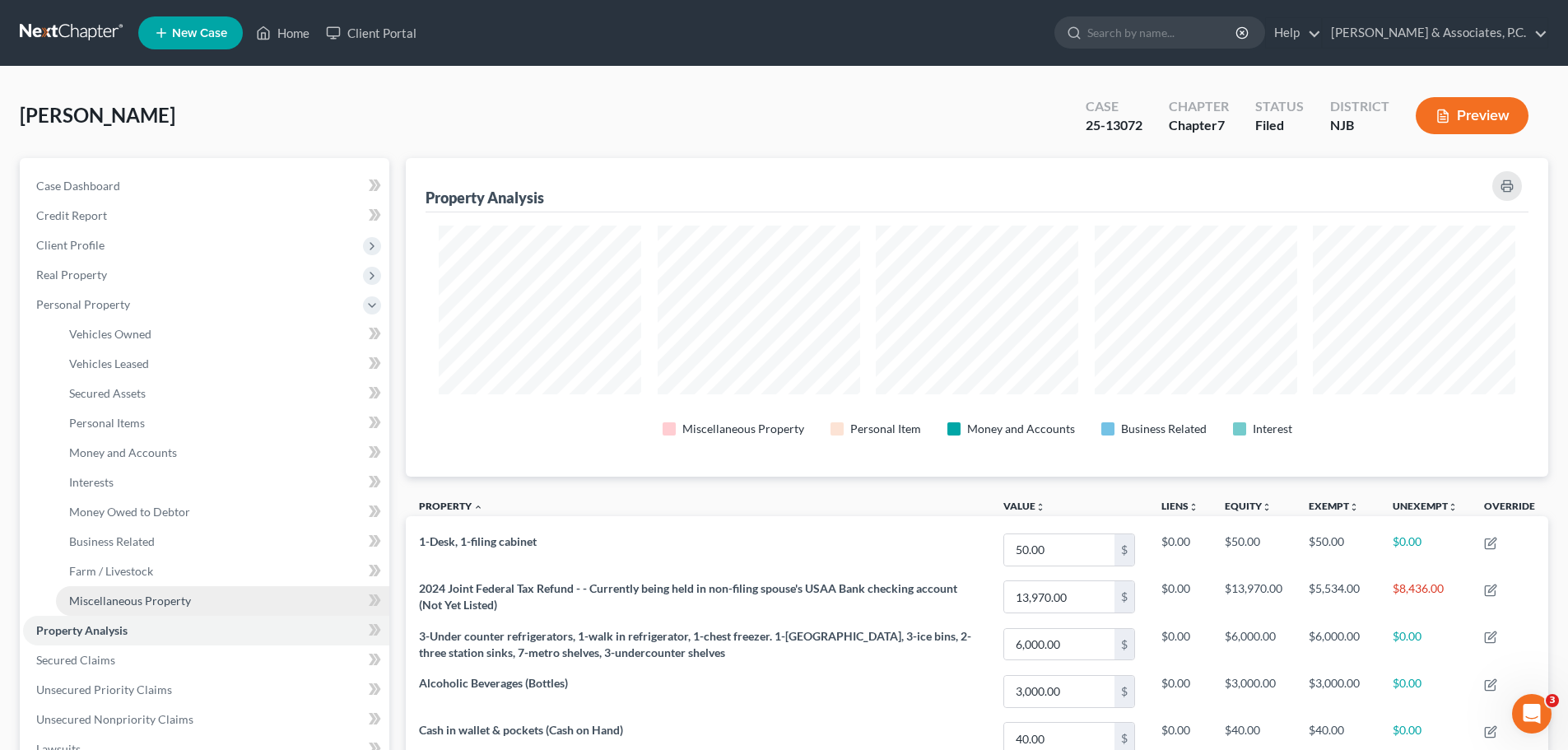
click at [166, 601] on span "Miscellaneous Property" at bounding box center [130, 600] width 122 height 14
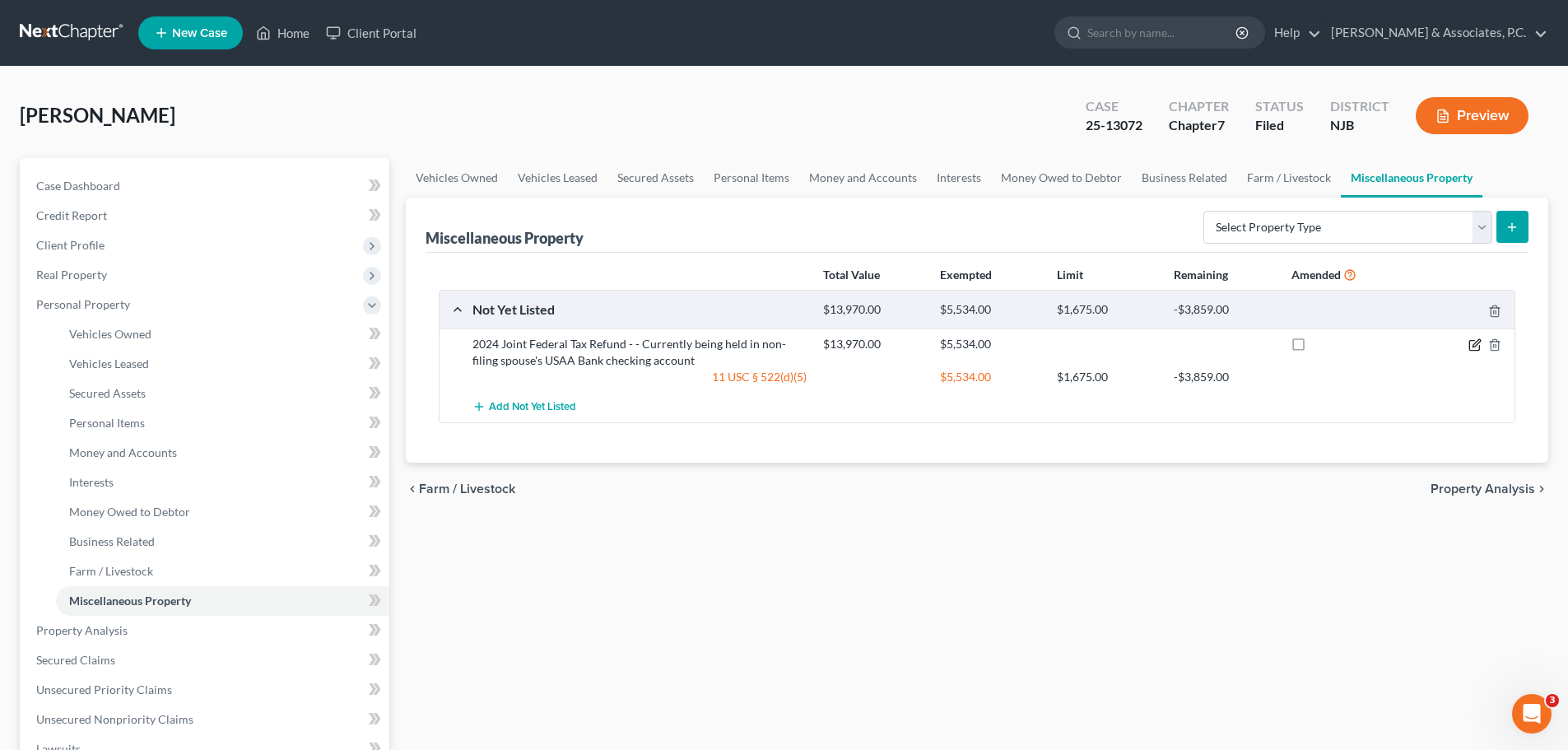
drag, startPoint x: 1475, startPoint y: 344, endPoint x: 1371, endPoint y: 357, distance: 104.8
click at [1473, 344] on icon "button" at bounding box center [1474, 345] width 13 height 13
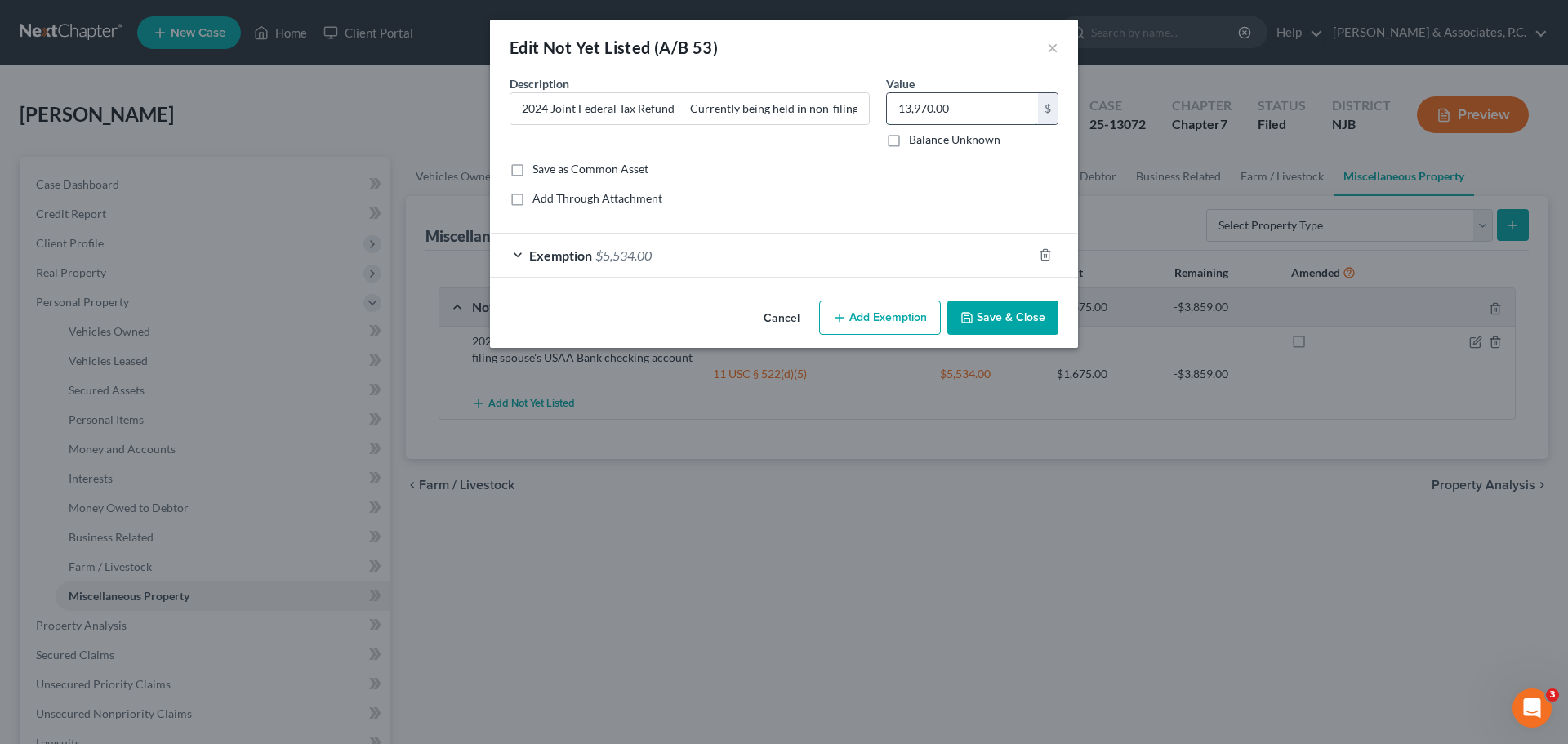
click at [976, 103] on input "13,970.00" at bounding box center [962, 109] width 151 height 31
type input "1"
type input "14,008.00"
click at [709, 114] on input "2024 Joint Federal Tax Refund - - Currently being held in non-filing spouse's U…" at bounding box center [689, 109] width 358 height 31
click at [976, 103] on input "14,008.00" at bounding box center [962, 109] width 151 height 31
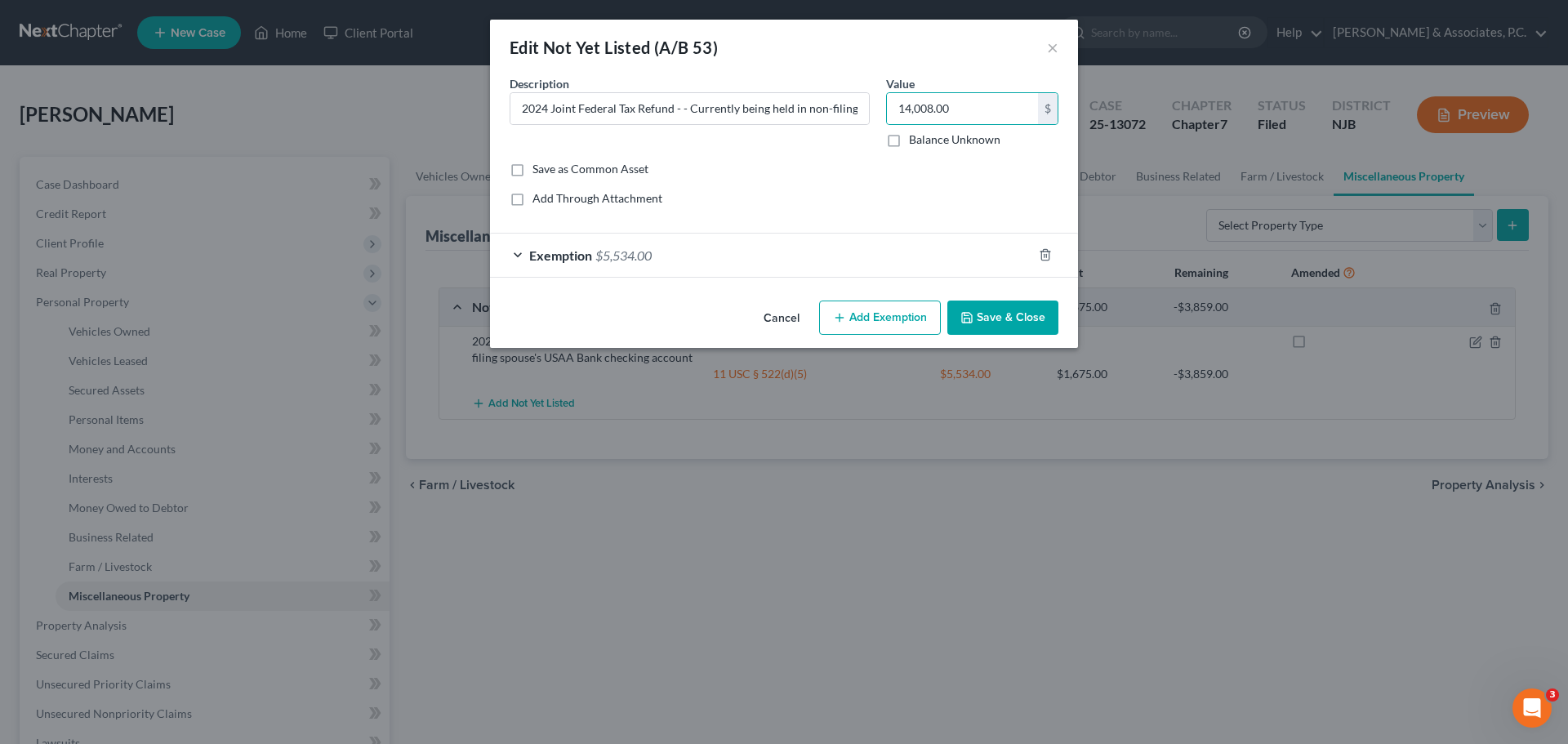
click at [827, 167] on div "Save as Common Asset" at bounding box center [784, 168] width 549 height 16
click at [835, 113] on input "2024 Joint Federal Tax Refund - - Currently being held in non-filing spouse's U…" at bounding box center [689, 109] width 358 height 31
click at [1048, 253] on icon "button" at bounding box center [1045, 255] width 13 height 13
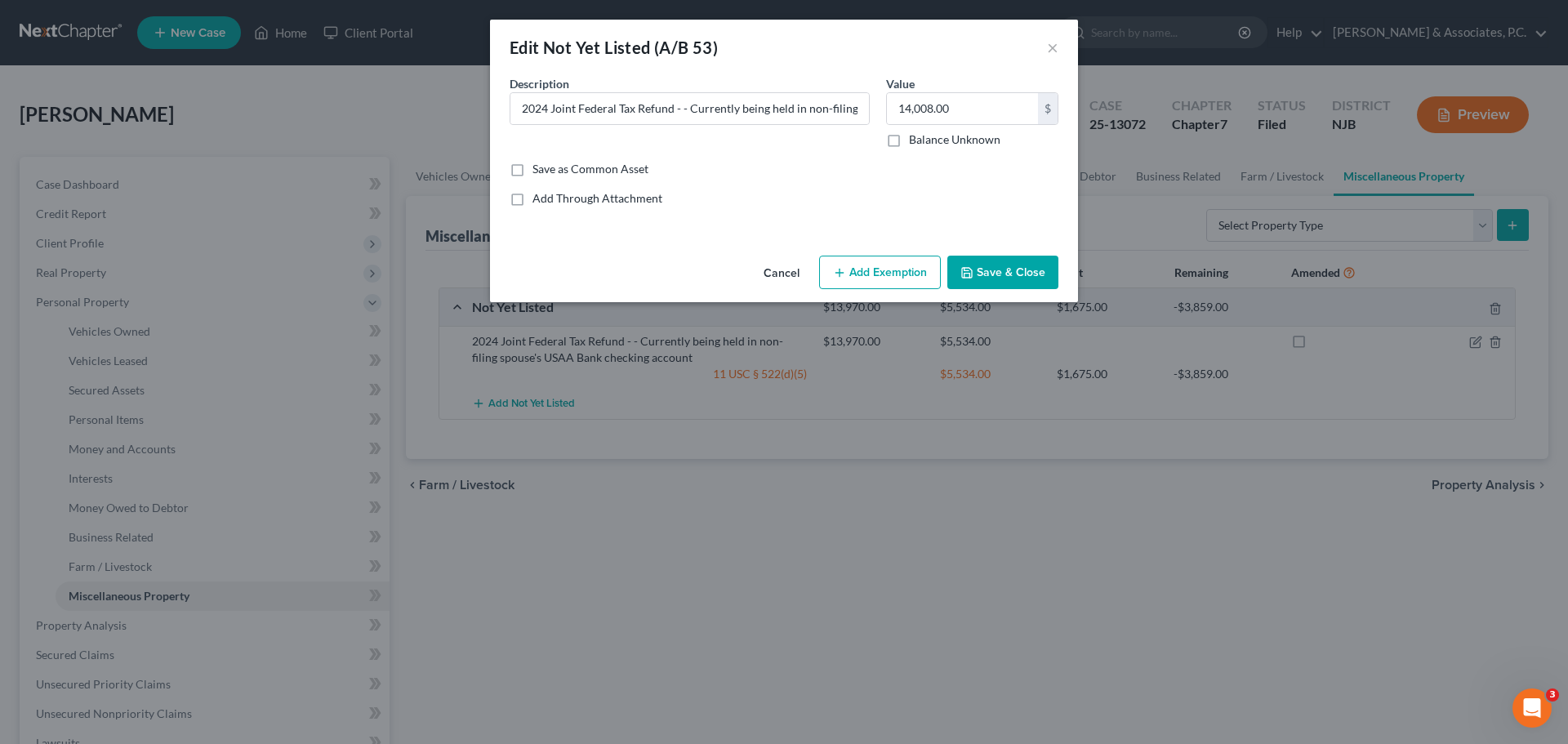
click at [889, 281] on button "Add Exemption" at bounding box center [879, 273] width 122 height 35
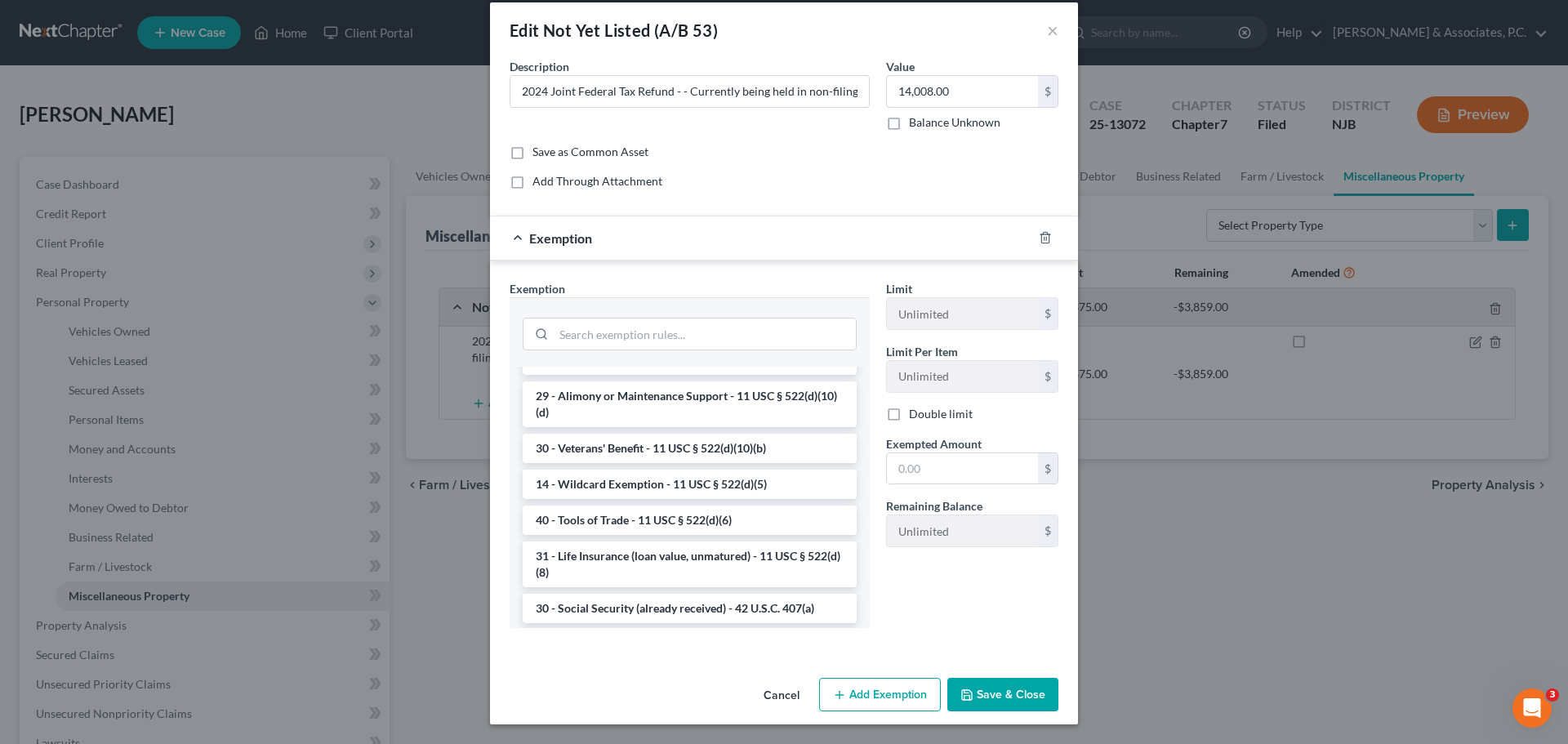
scroll to position [490, 0]
click at [601, 497] on li "14 - Wildcard Exemption - 11 USC § 522(d)(5)" at bounding box center [690, 482] width 334 height 29
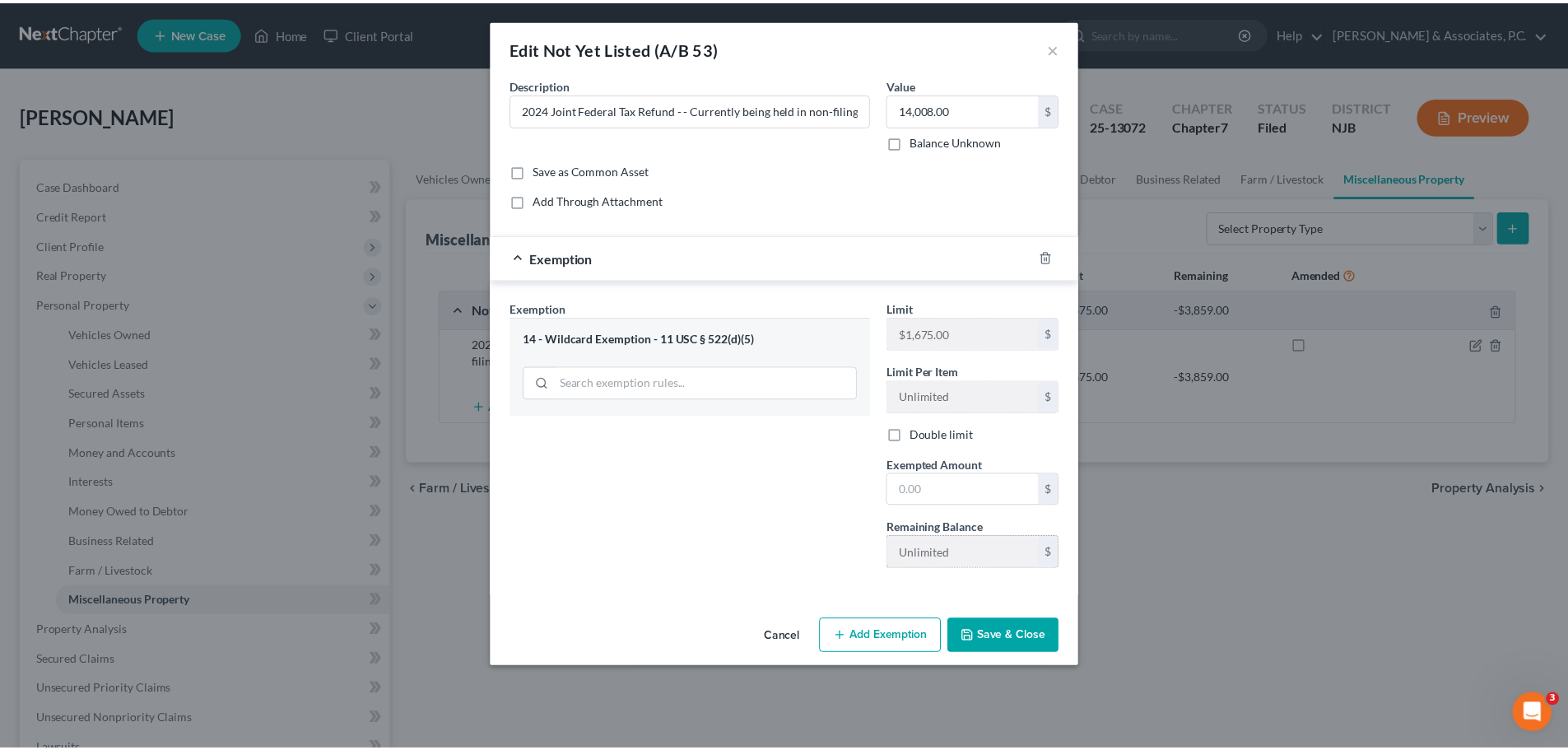
scroll to position [0, 0]
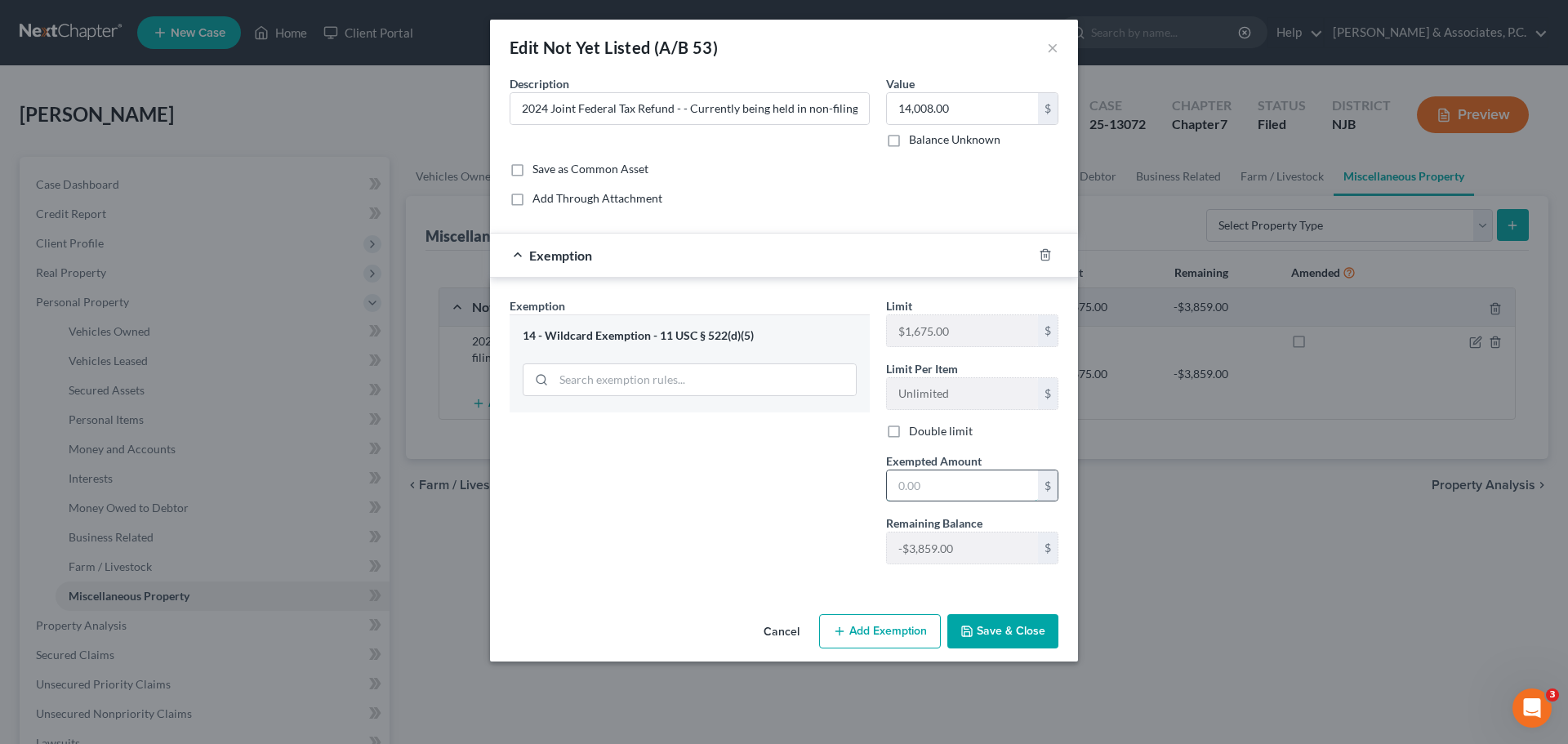
click at [962, 482] on input "text" at bounding box center [962, 486] width 151 height 31
type input "5,534.00"
click at [984, 631] on button "Save & Close" at bounding box center [1003, 632] width 111 height 35
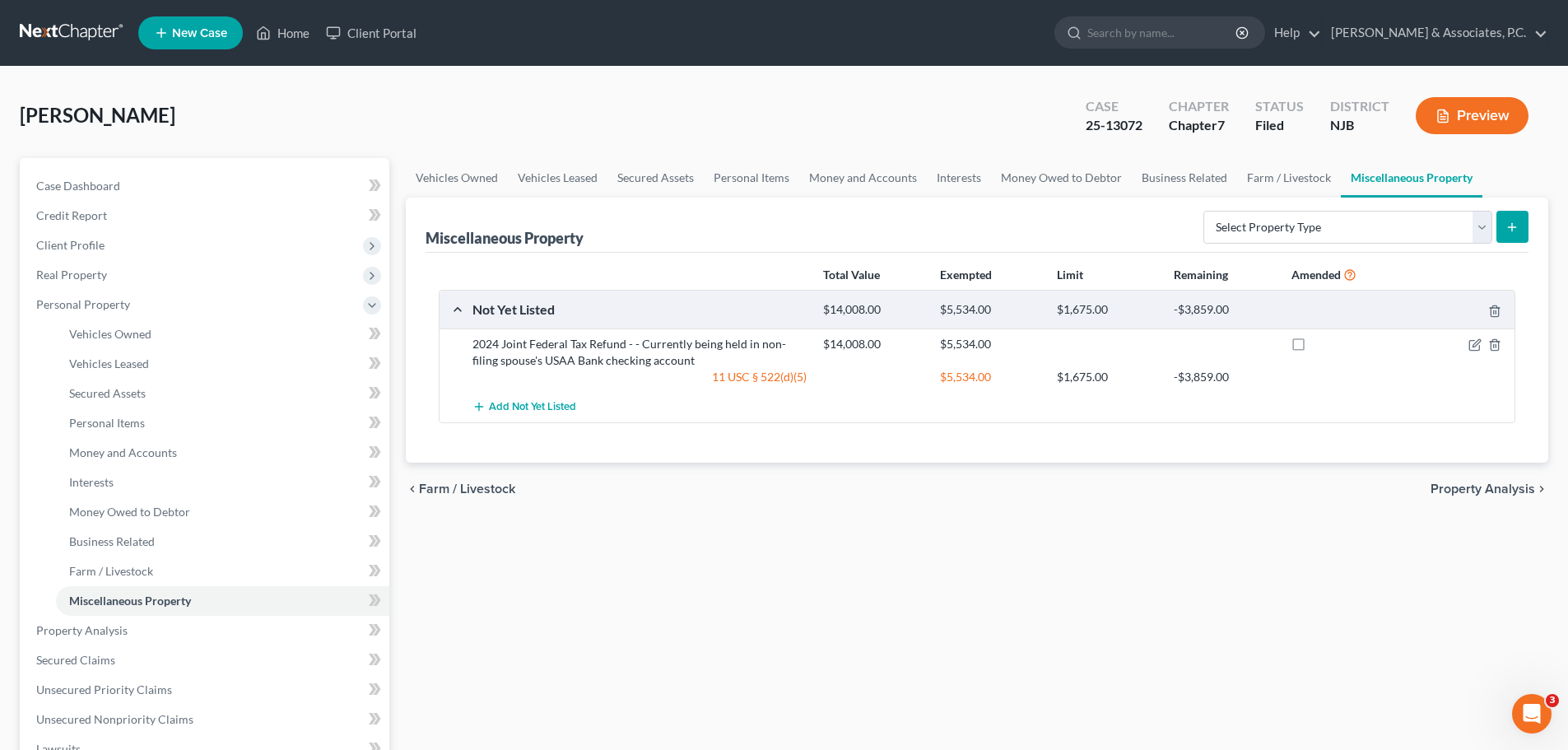
click at [1449, 487] on span "Property Analysis" at bounding box center [1483, 489] width 104 height 13
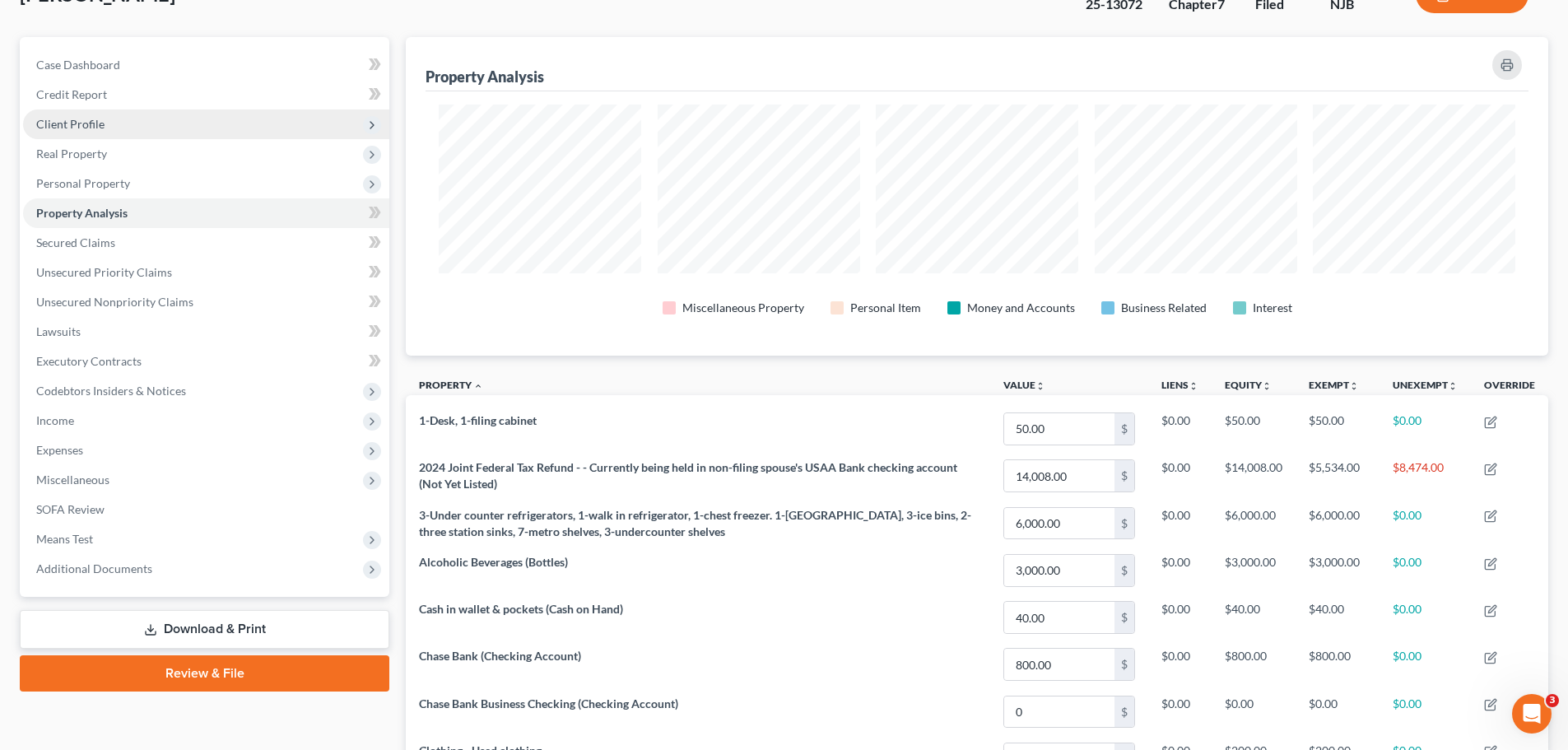
scroll to position [21, 0]
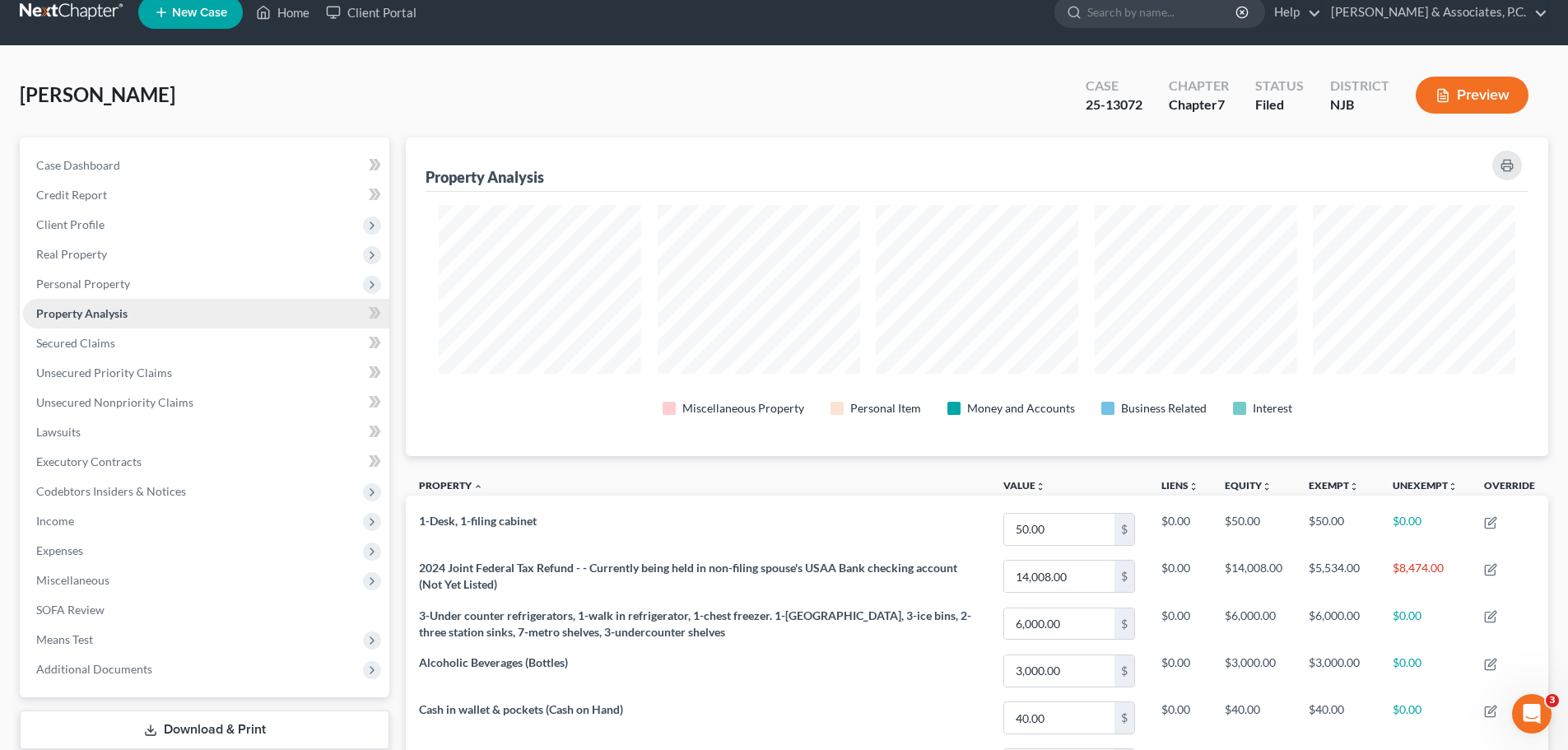
click at [97, 312] on span "Property Analysis" at bounding box center [82, 313] width 91 height 14
click at [149, 314] on link "Property Analysis" at bounding box center [205, 313] width 366 height 30
click at [99, 282] on span "Personal Property" at bounding box center [83, 284] width 94 height 14
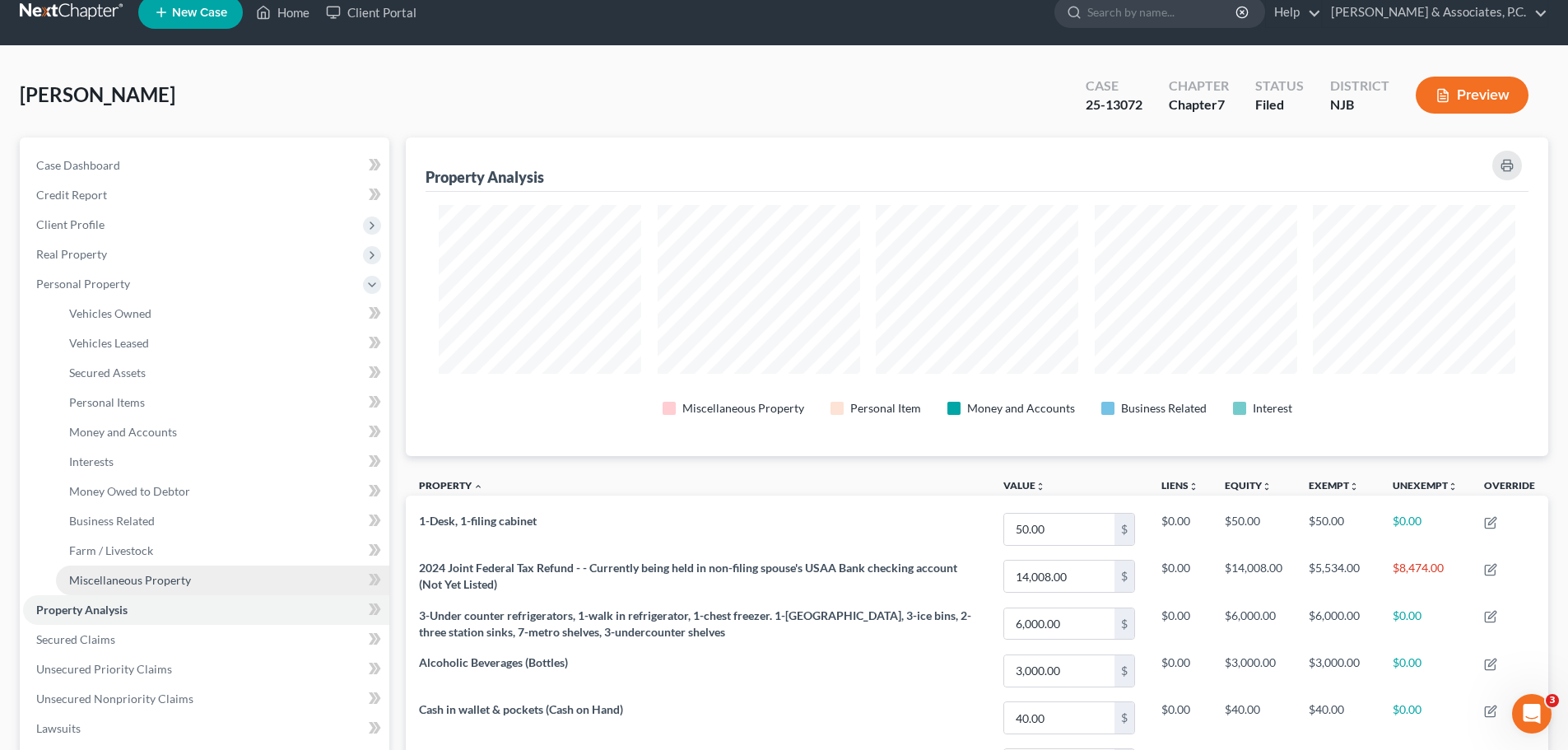
click at [151, 576] on span "Miscellaneous Property" at bounding box center [130, 580] width 122 height 14
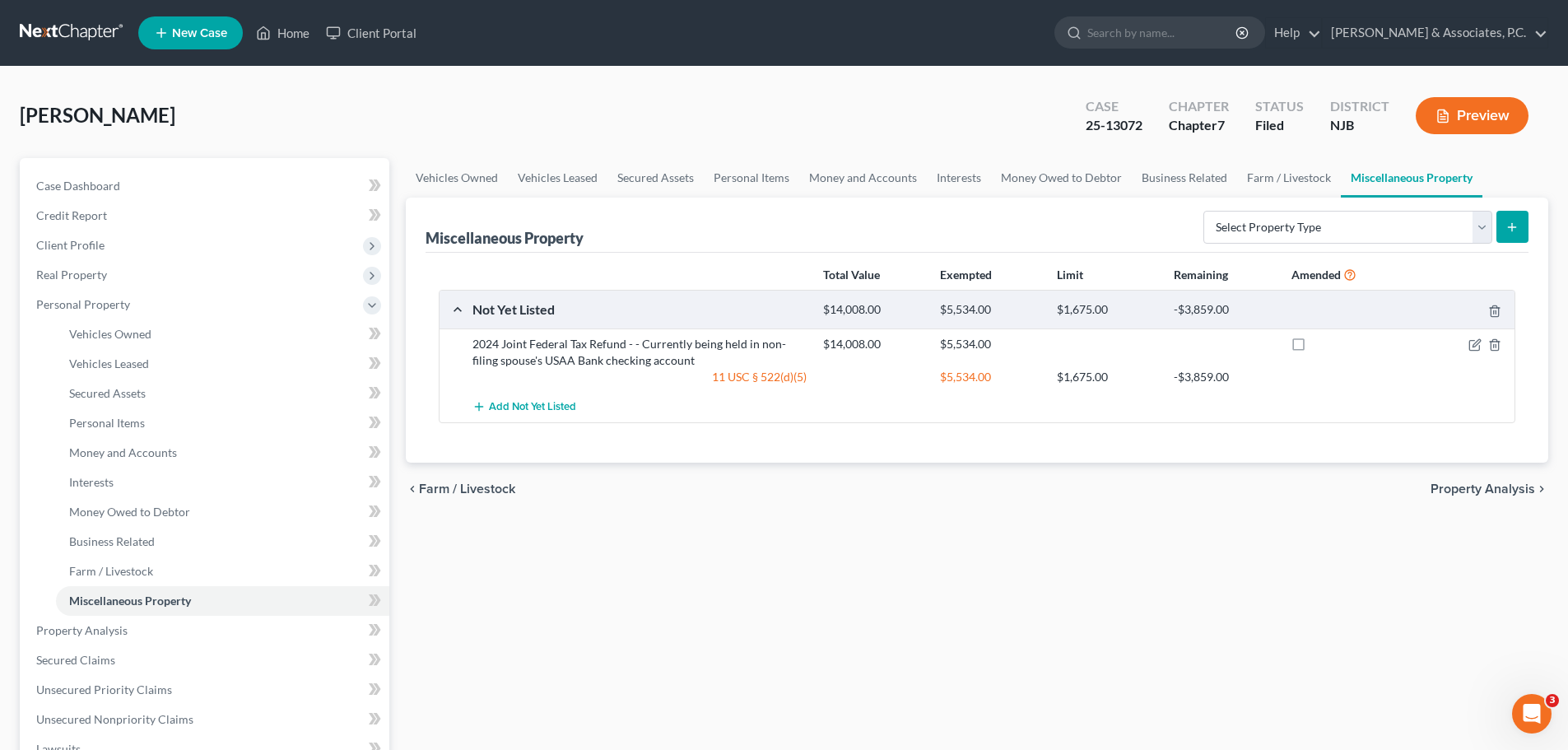
click at [1313, 348] on label at bounding box center [1313, 348] width 0 height 0
click at [1320, 346] on input "checkbox" at bounding box center [1325, 341] width 10 height 10
checkbox input "true"
click at [1477, 487] on span "Property Analysis" at bounding box center [1483, 489] width 104 height 13
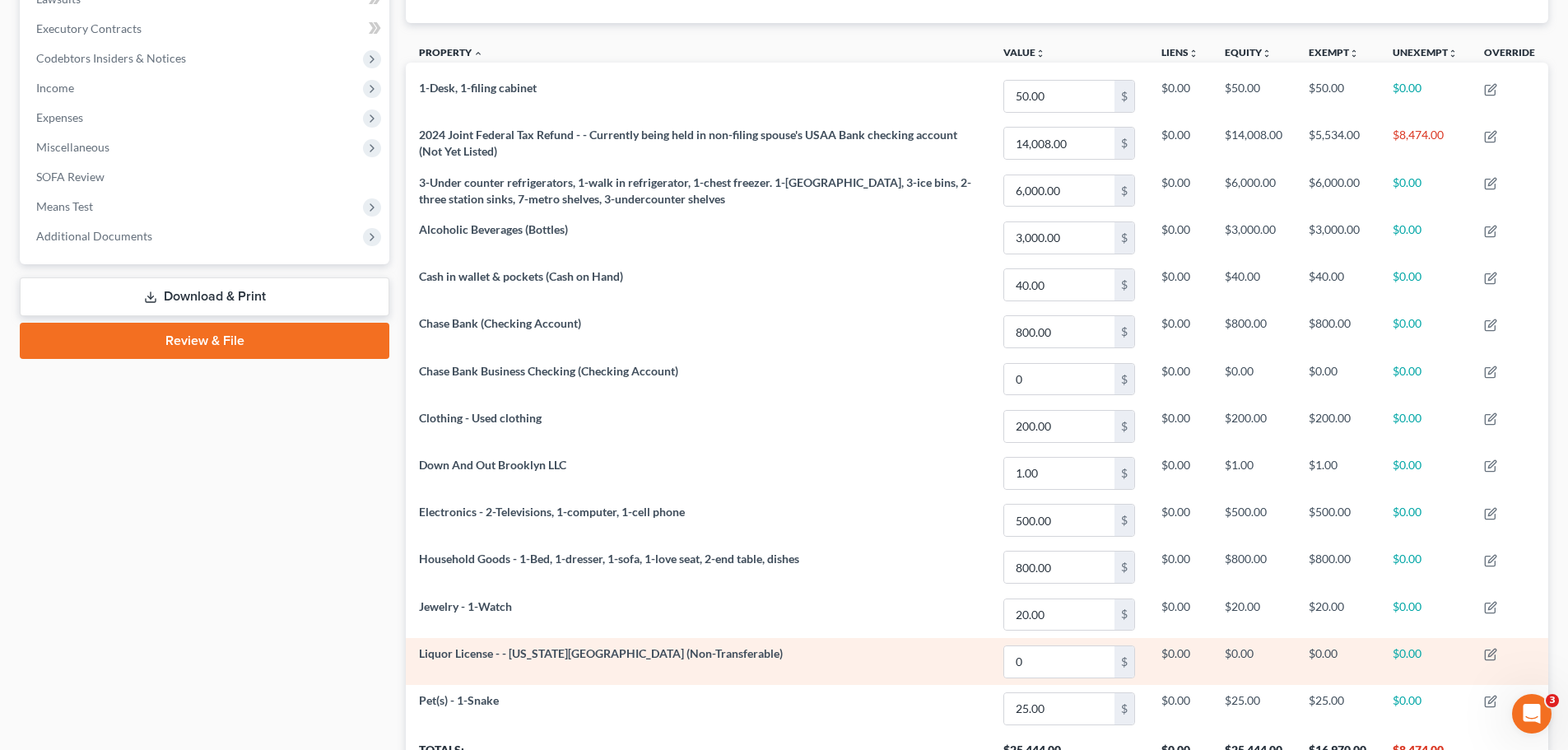
scroll to position [597, 0]
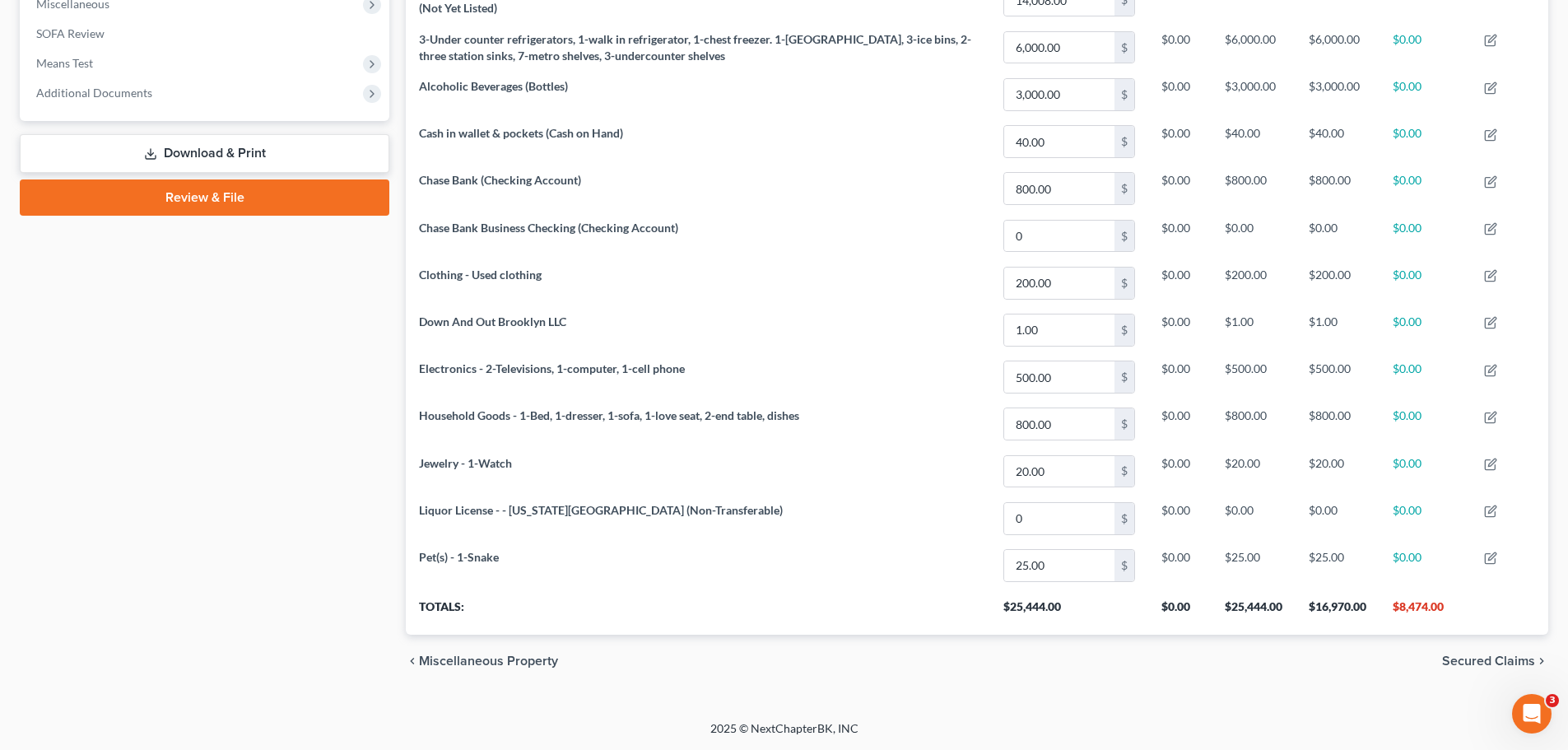
click at [1482, 661] on span "Secured Claims" at bounding box center [1488, 660] width 93 height 13
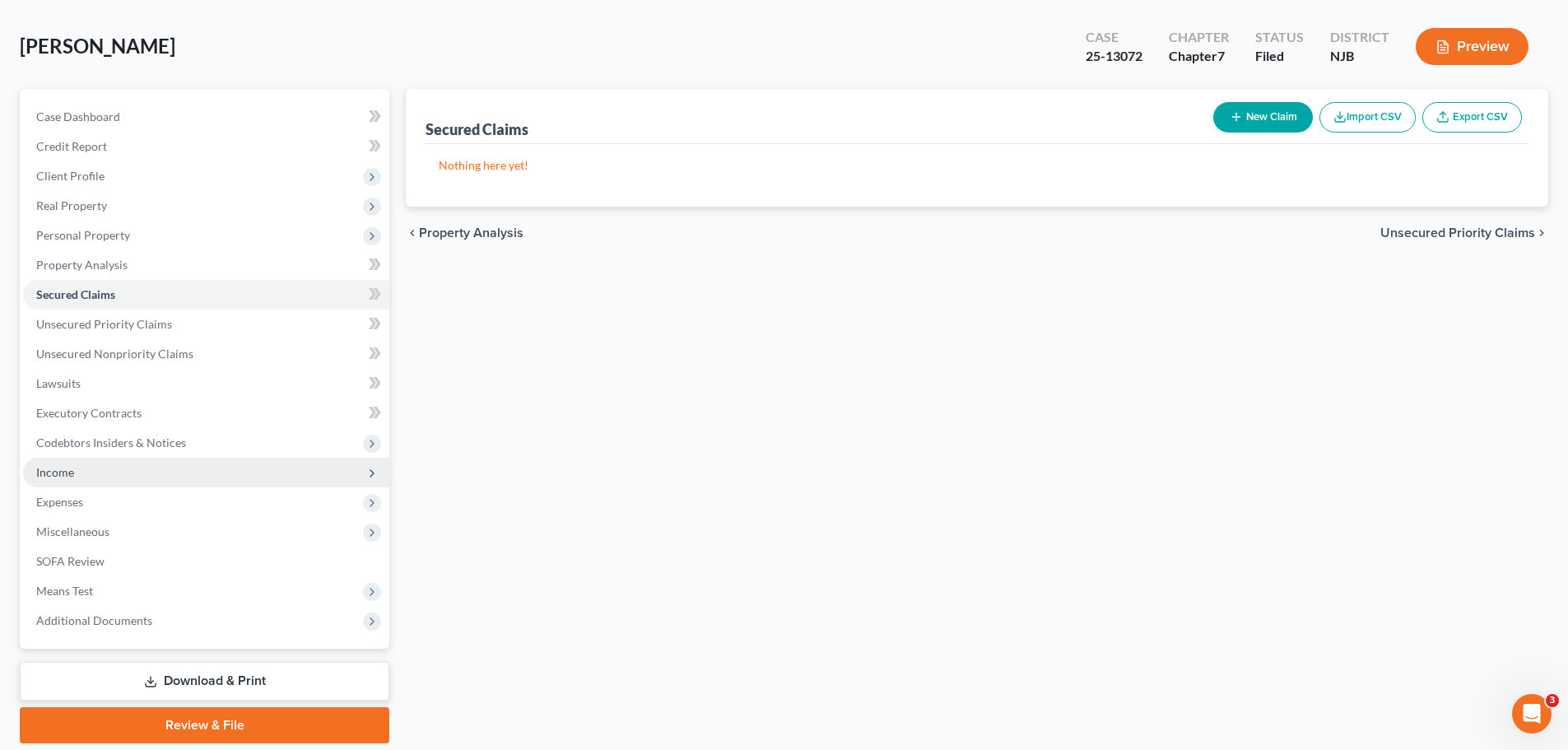
scroll to position [125, 0]
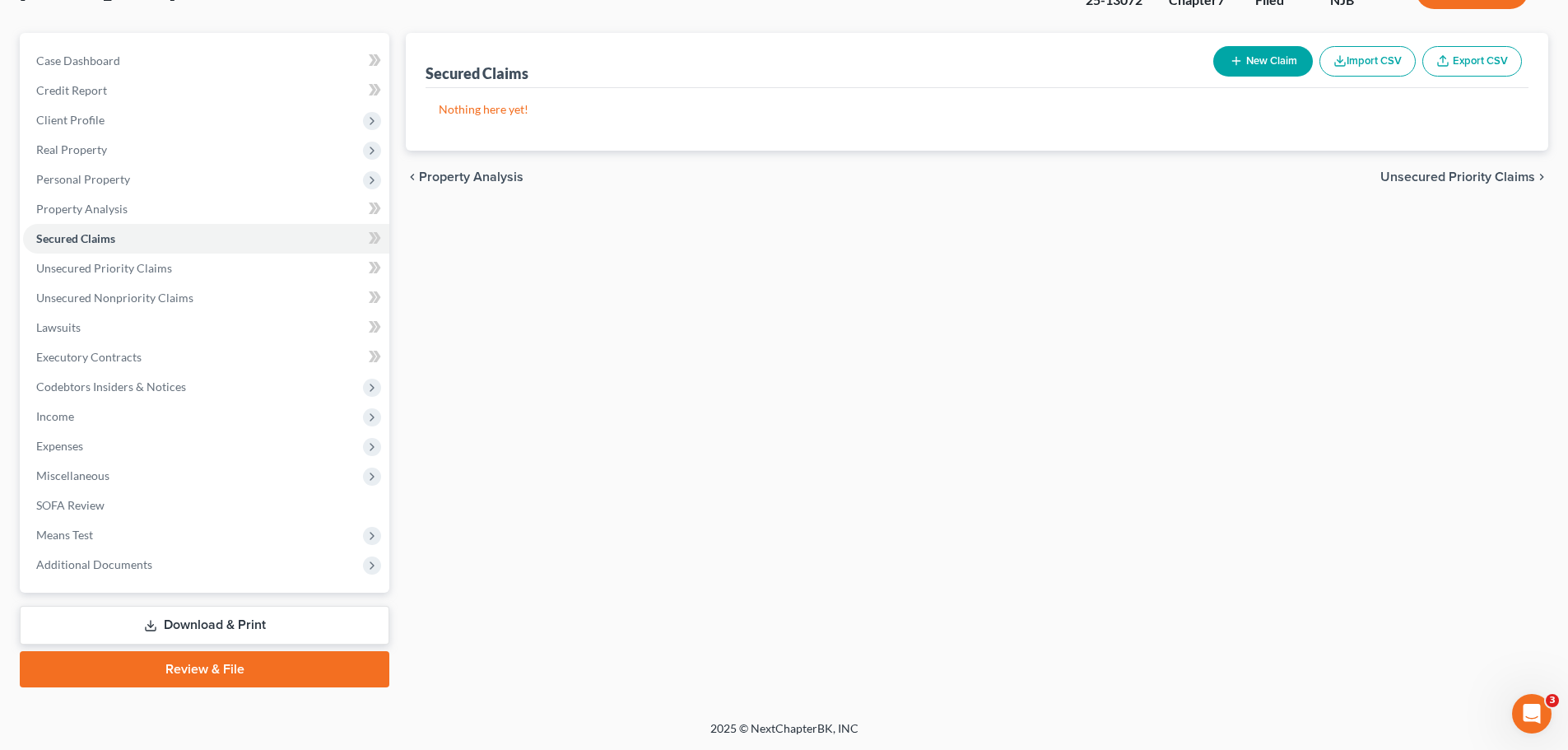
click at [224, 622] on link "Download & Print" at bounding box center [204, 625] width 370 height 38
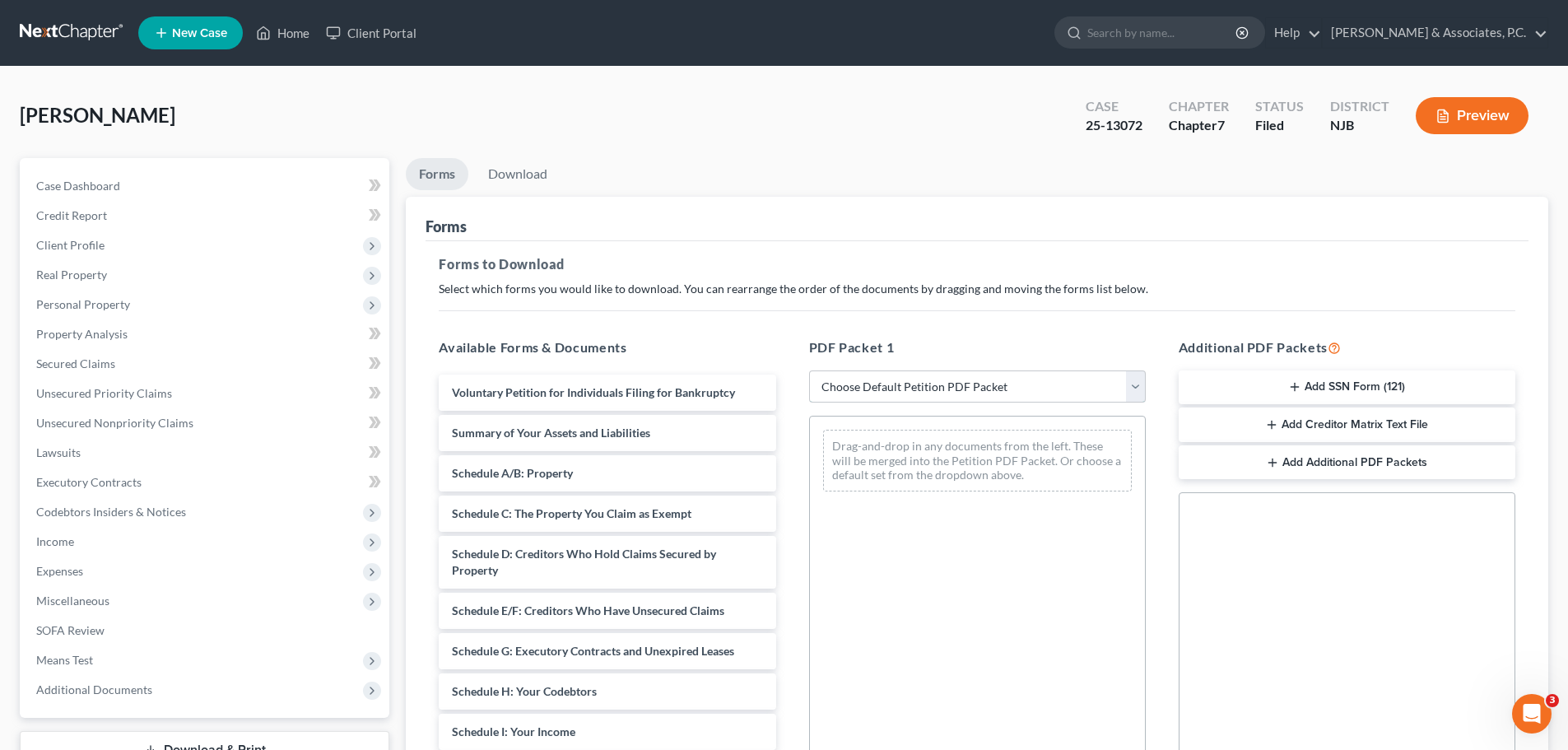
click at [1036, 386] on select "Choose Default Petition PDF Packet Complete Bankruptcy Petition (all forms and …" at bounding box center [977, 387] width 337 height 33
select select "2"
click at [809, 371] on select "Choose Default Petition PDF Packet Complete Bankruptcy Petition (all forms and …" at bounding box center [977, 387] width 337 height 33
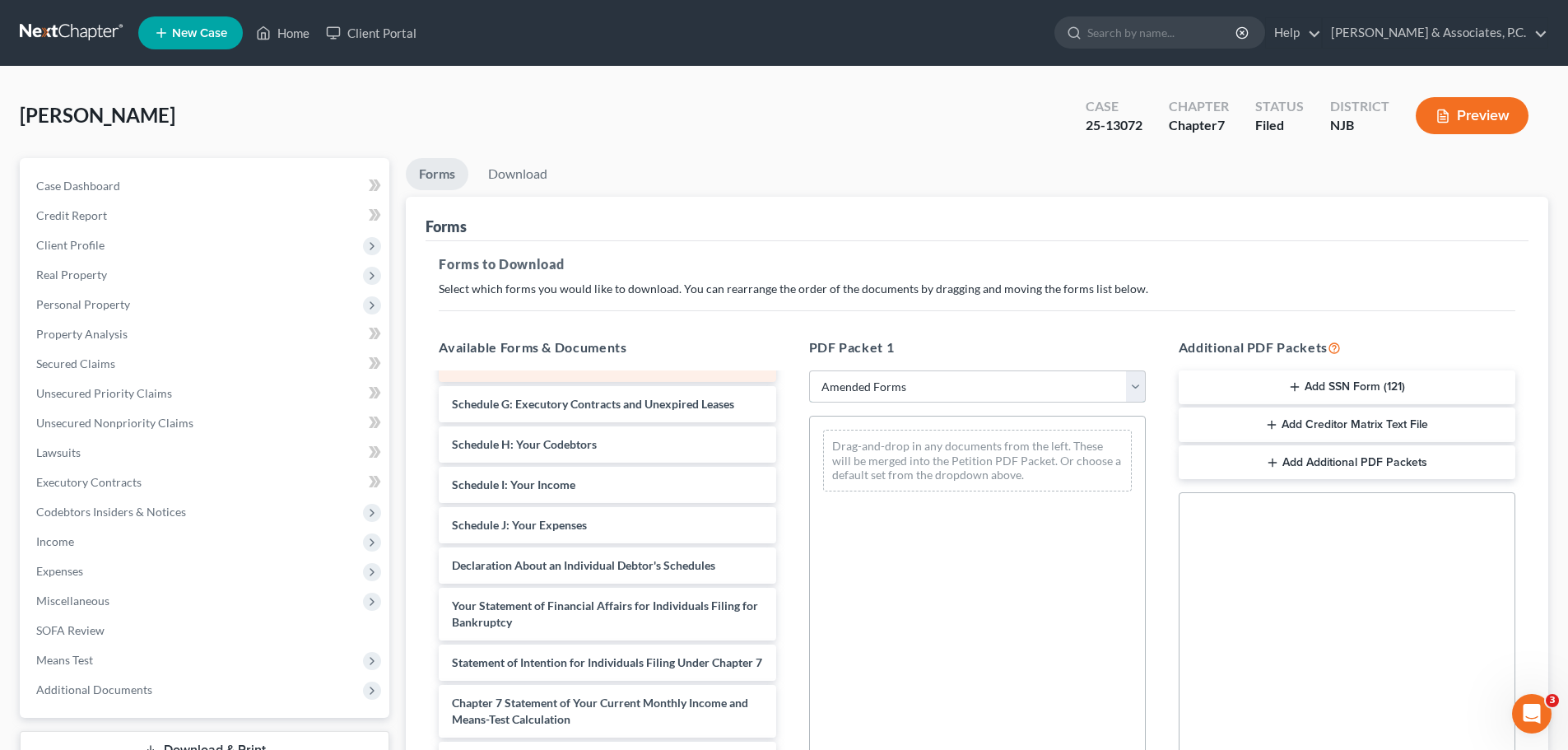
scroll to position [163, 0]
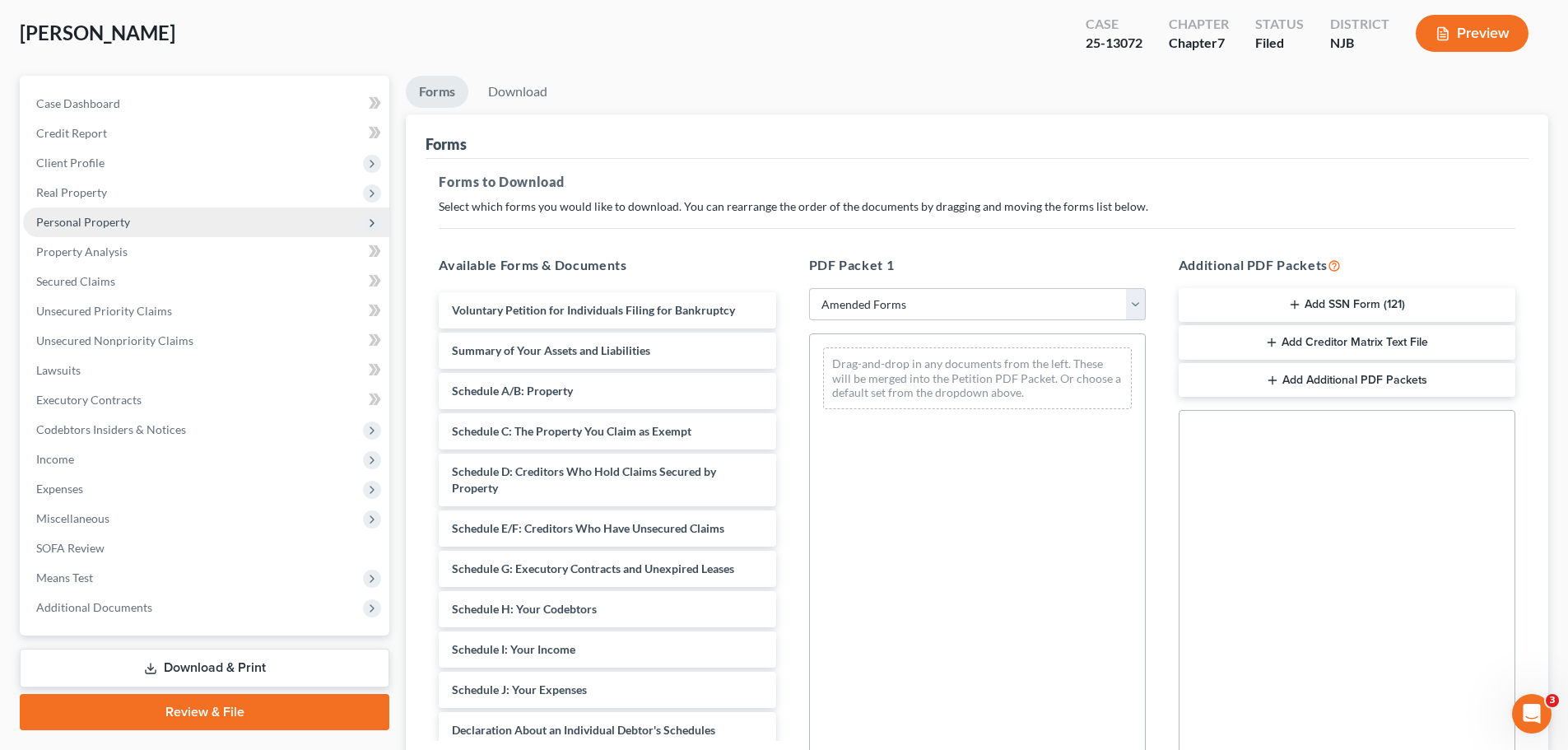
click at [91, 223] on span "Personal Property" at bounding box center [83, 222] width 94 height 14
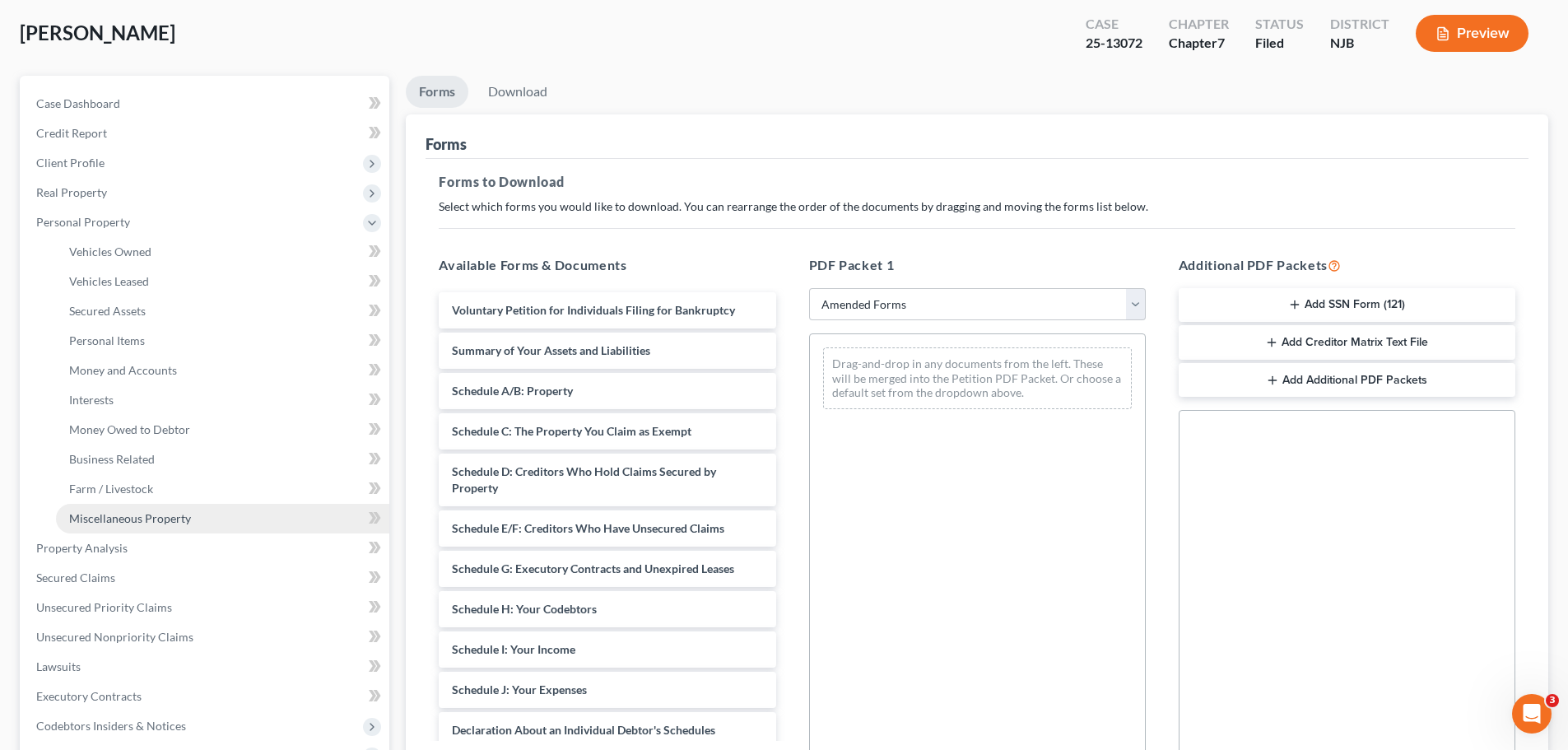
click at [141, 518] on span "Miscellaneous Property" at bounding box center [130, 519] width 122 height 14
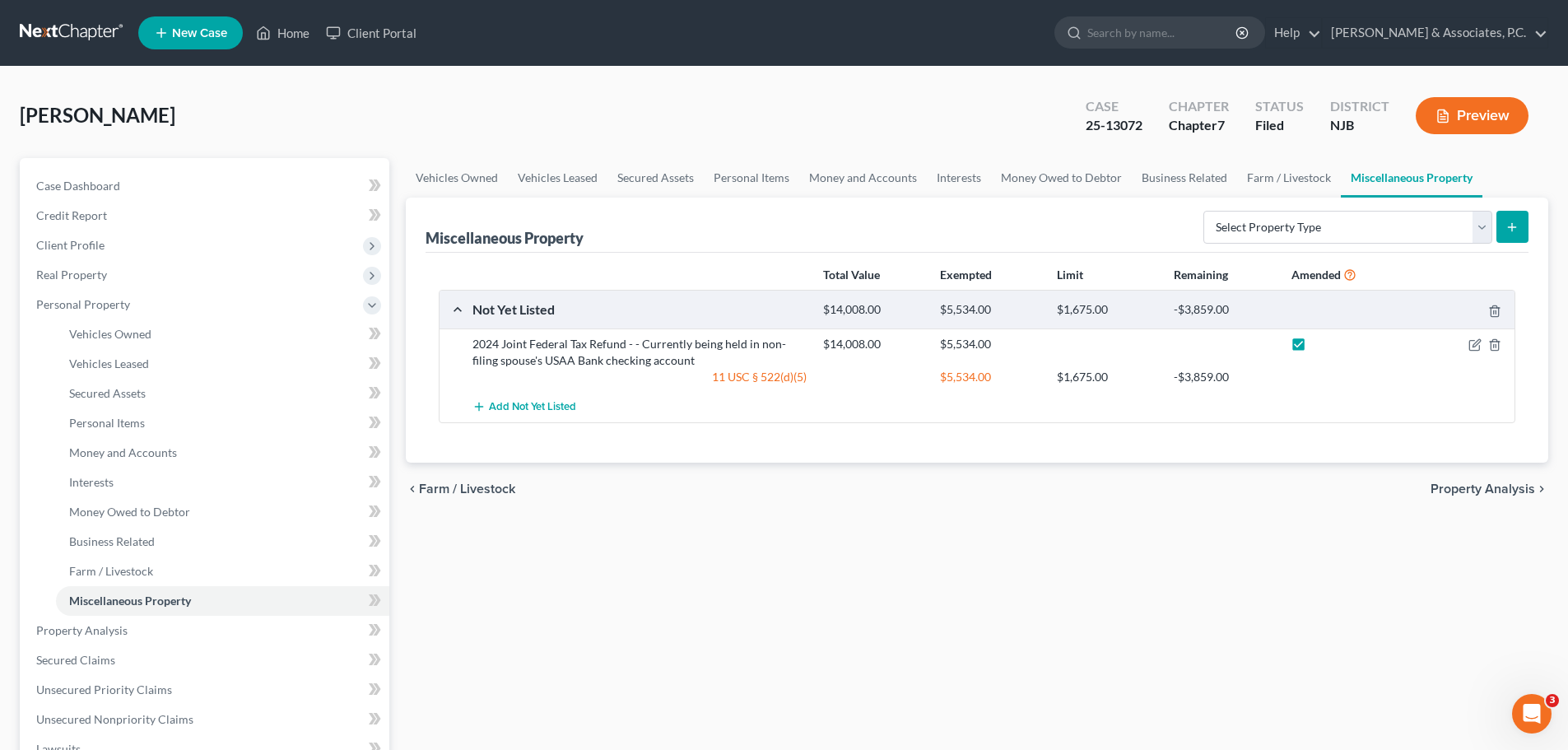
click at [1313, 348] on label at bounding box center [1313, 348] width 0 height 0
click at [1320, 345] on input "checkbox" at bounding box center [1325, 341] width 10 height 10
checkbox input "false"
click at [1465, 485] on span "Property Analysis" at bounding box center [1483, 489] width 104 height 13
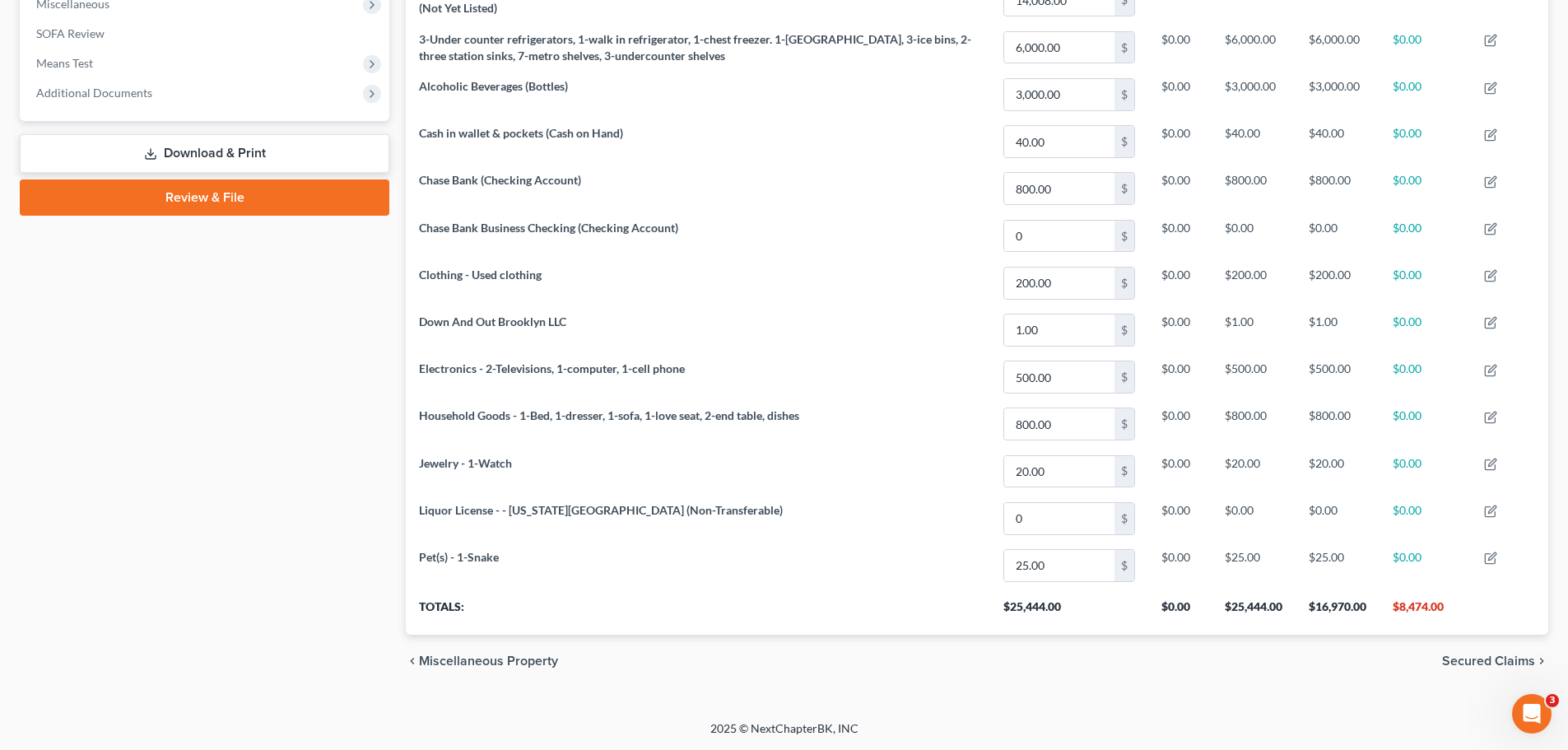
click at [1457, 663] on span "Secured Claims" at bounding box center [1488, 660] width 93 height 13
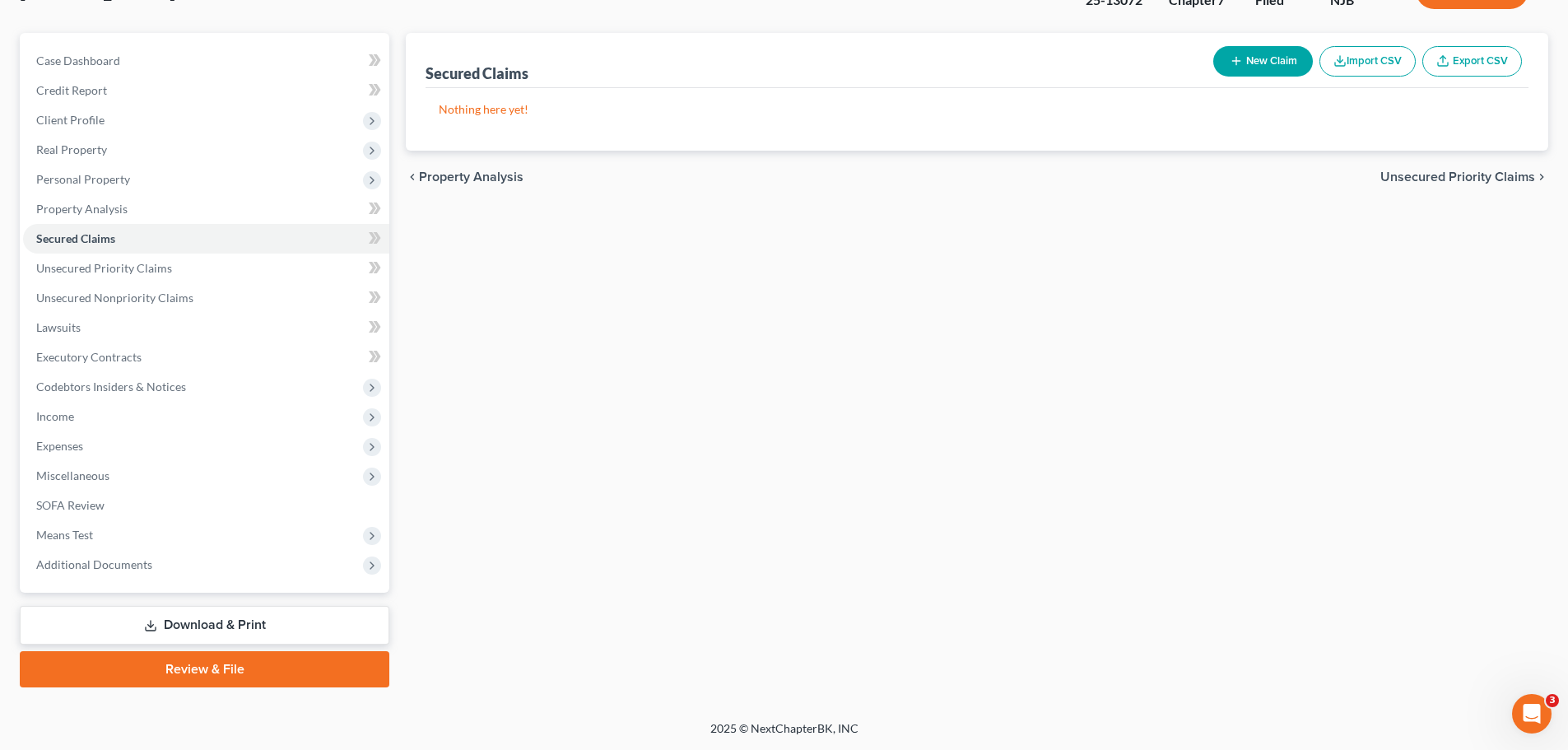
click at [204, 621] on link "Download & Print" at bounding box center [204, 625] width 370 height 38
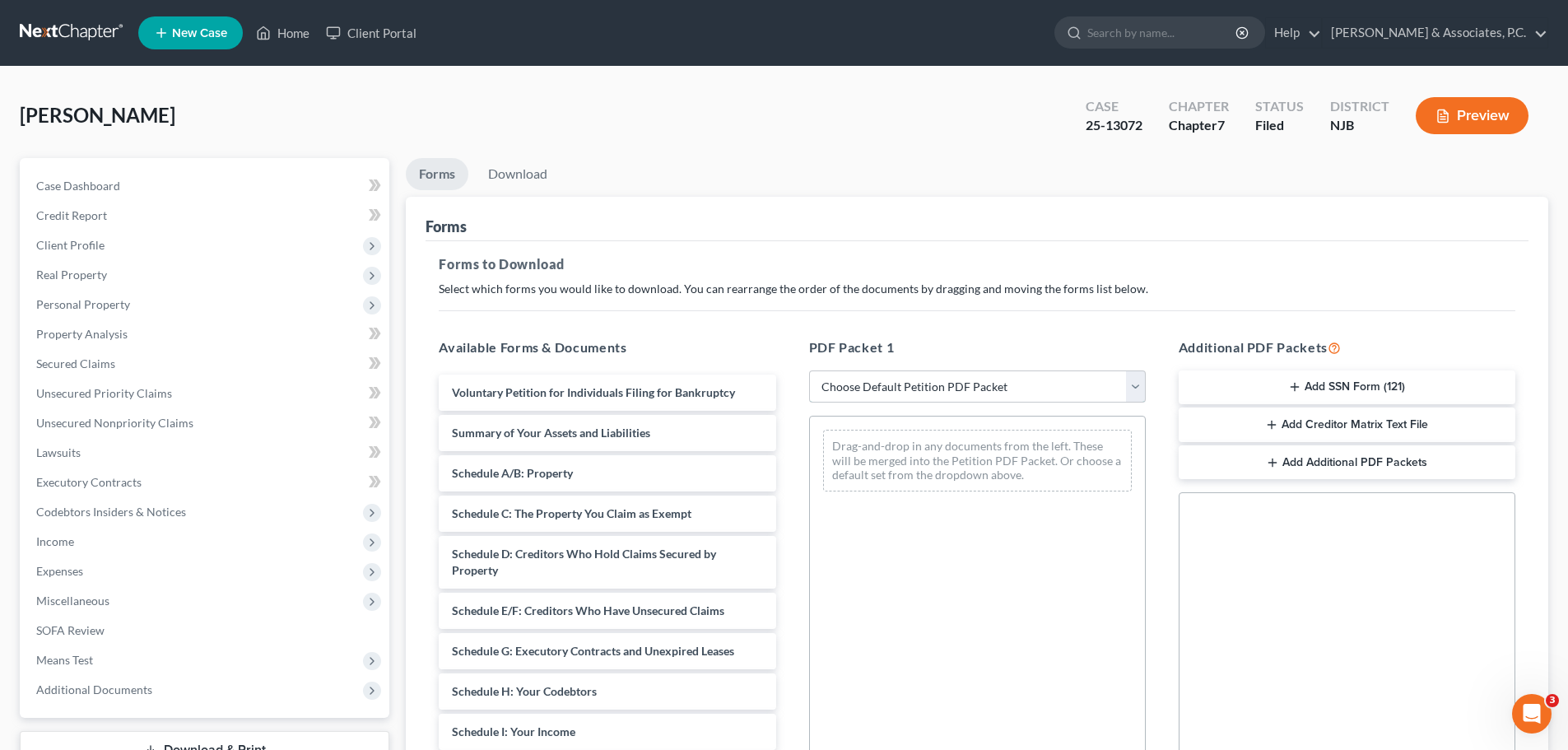
click at [984, 385] on select "Choose Default Petition PDF Packet Complete Bankruptcy Petition (all forms and …" at bounding box center [977, 387] width 337 height 33
select select "2"
click at [809, 371] on select "Choose Default Petition PDF Packet Complete Bankruptcy Petition (all forms and …" at bounding box center [977, 387] width 337 height 33
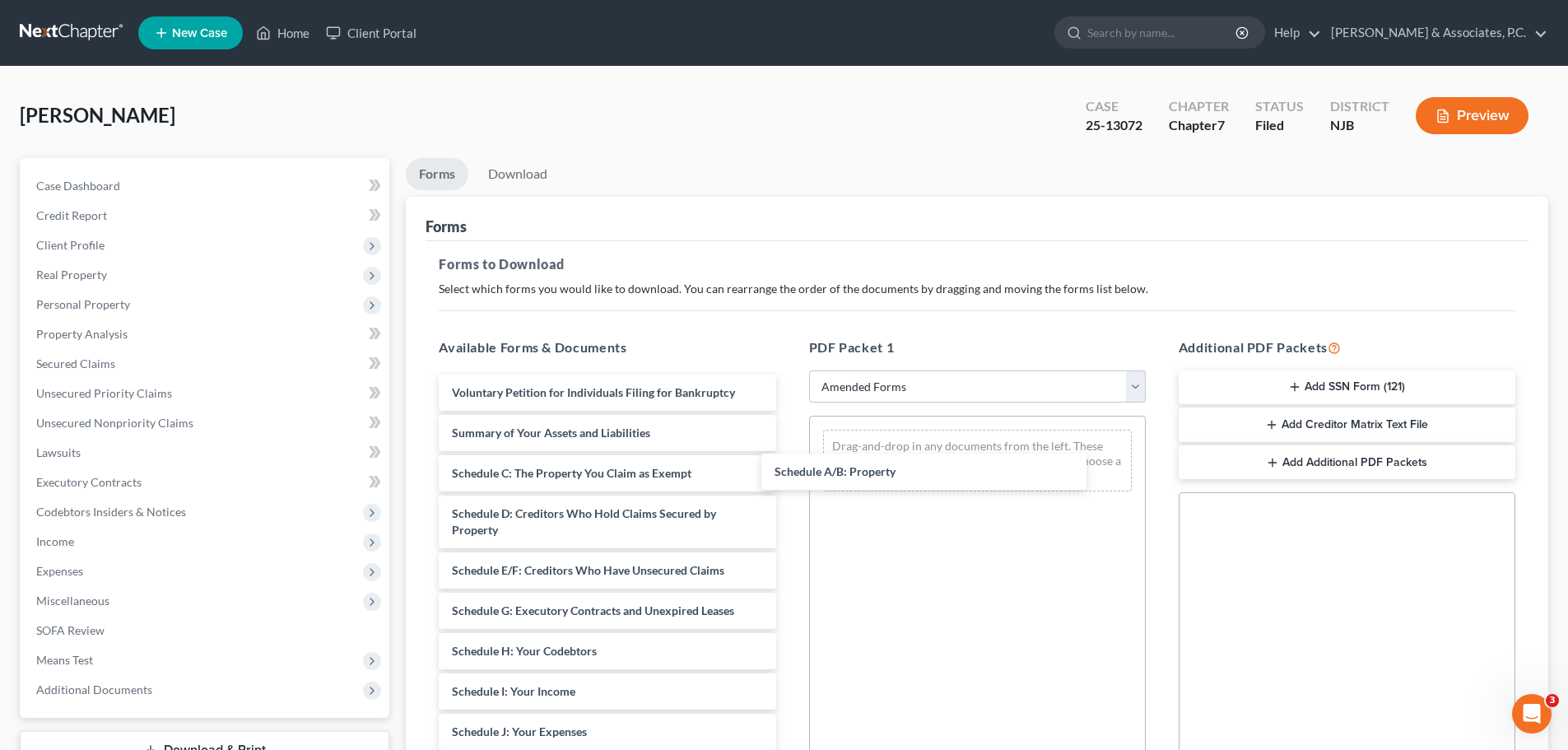
drag, startPoint x: 476, startPoint y: 478, endPoint x: 778, endPoint y: 467, distance: 302.2
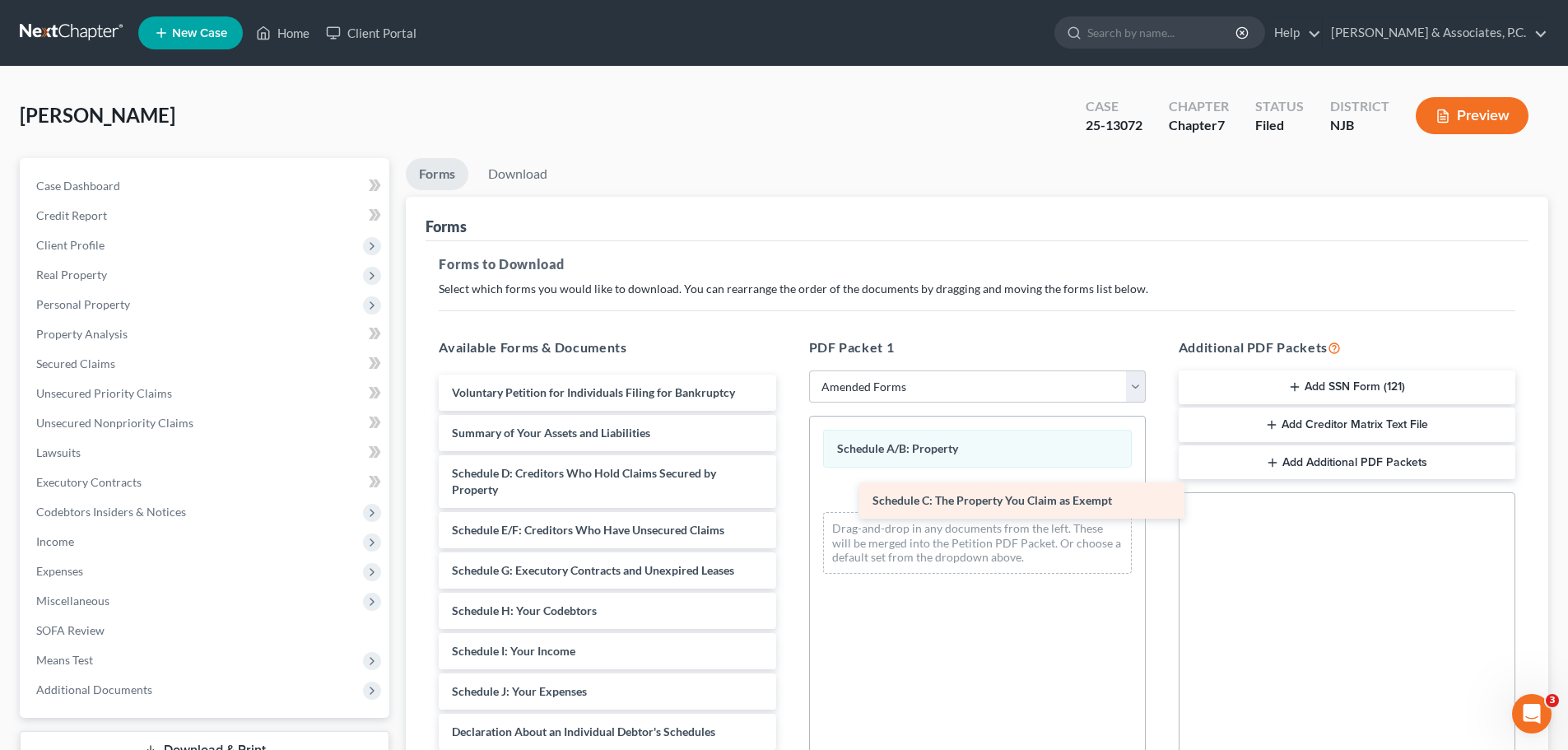
drag, startPoint x: 501, startPoint y: 472, endPoint x: 897, endPoint y: 493, distance: 396.6
click at [789, 495] on div "Schedule C: The Property You Claim as Exempt Voluntary Petition for Individuals…" at bounding box center [606, 748] width 363 height 747
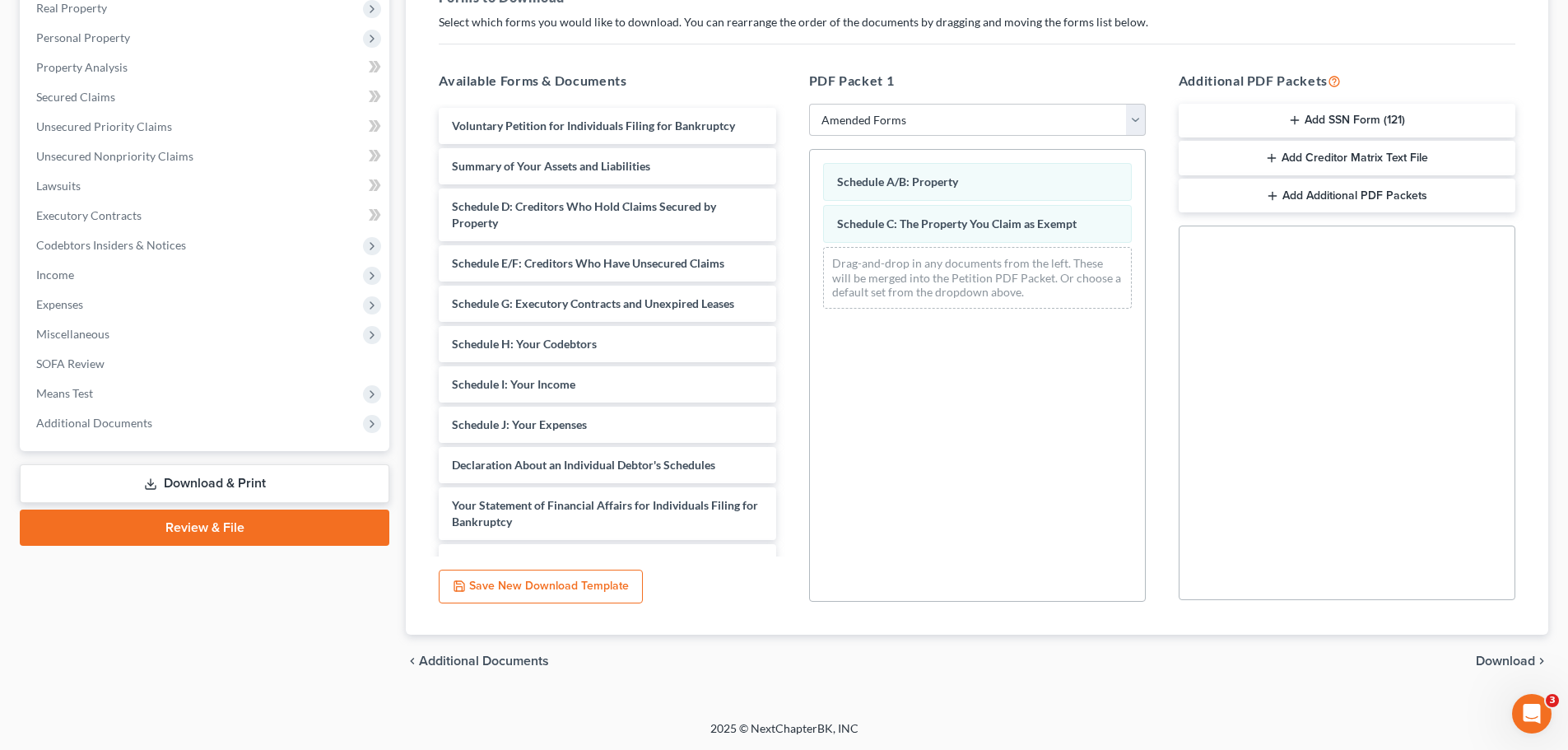
click at [1496, 669] on div "chevron_left Additional Documents Download chevron_right" at bounding box center [977, 661] width 1142 height 53
click at [1514, 659] on span "Download" at bounding box center [1505, 660] width 59 height 13
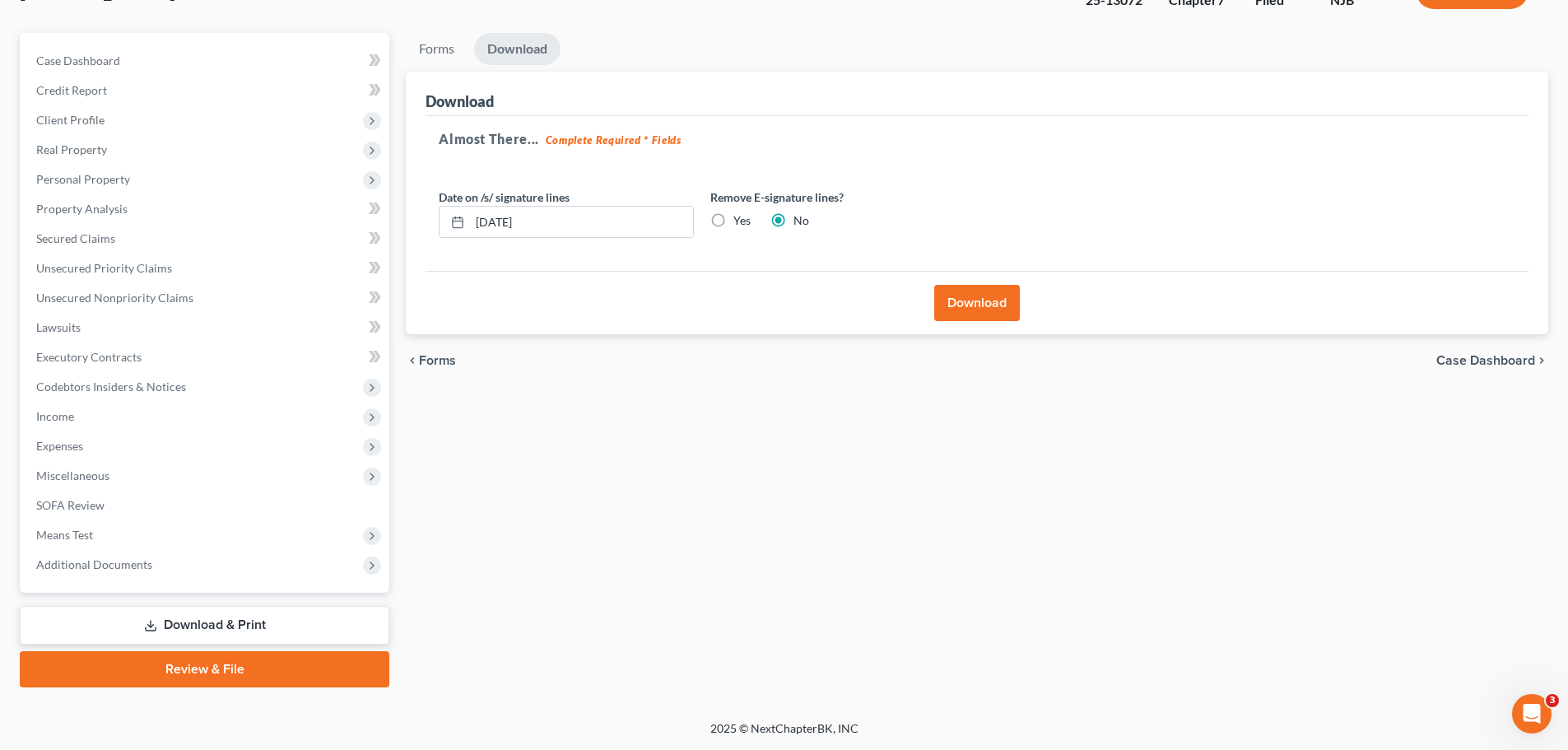
click at [733, 217] on label "Yes" at bounding box center [742, 220] width 17 height 17
click at [740, 217] on input "Yes" at bounding box center [745, 218] width 10 height 10
radio input "true"
radio input "false"
click at [979, 311] on button "Download" at bounding box center [977, 303] width 85 height 37
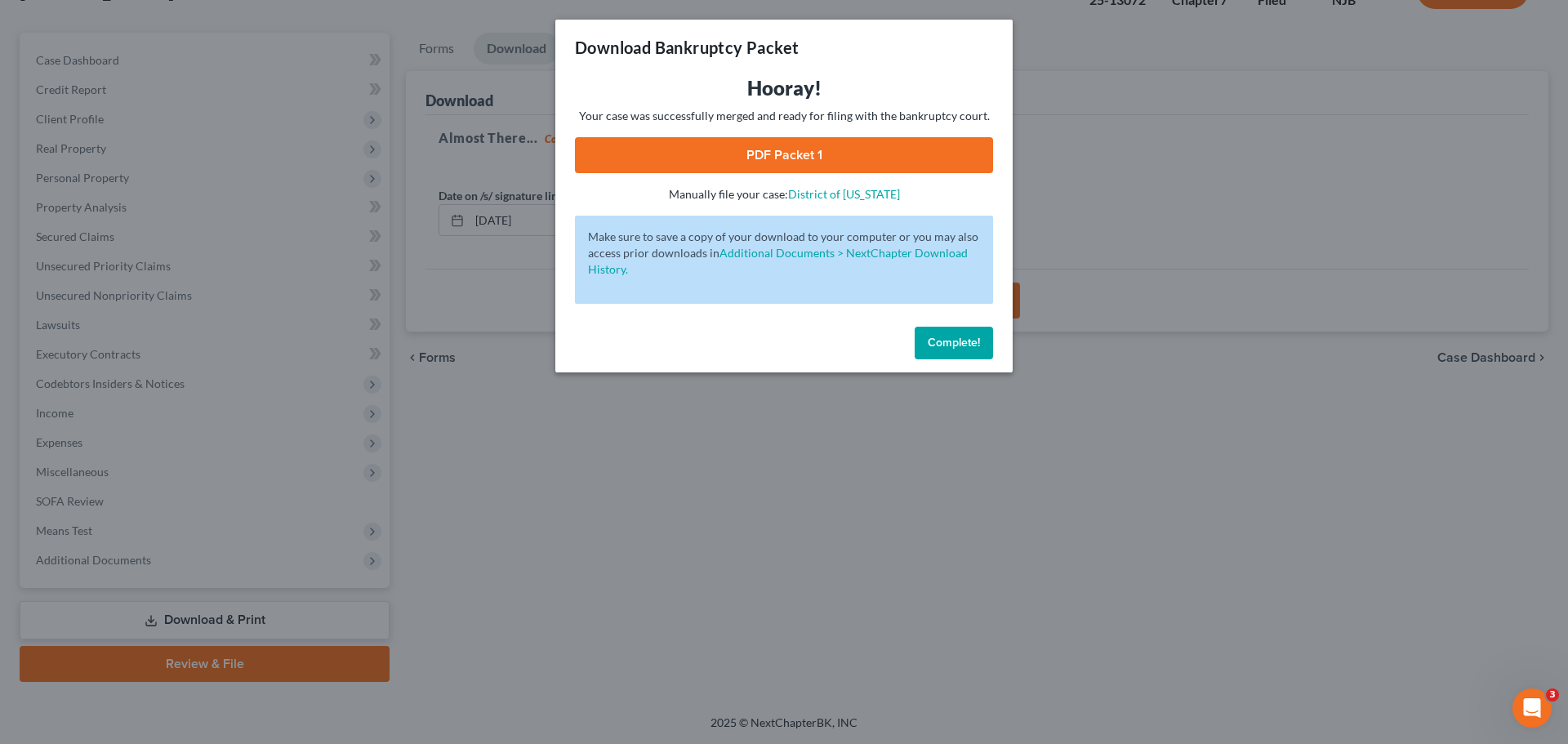
click at [873, 154] on link "PDF Packet 1" at bounding box center [784, 155] width 418 height 36
drag, startPoint x: 944, startPoint y: 344, endPoint x: 938, endPoint y: 356, distance: 13.4
click at [941, 350] on button "Complete!" at bounding box center [954, 344] width 79 height 33
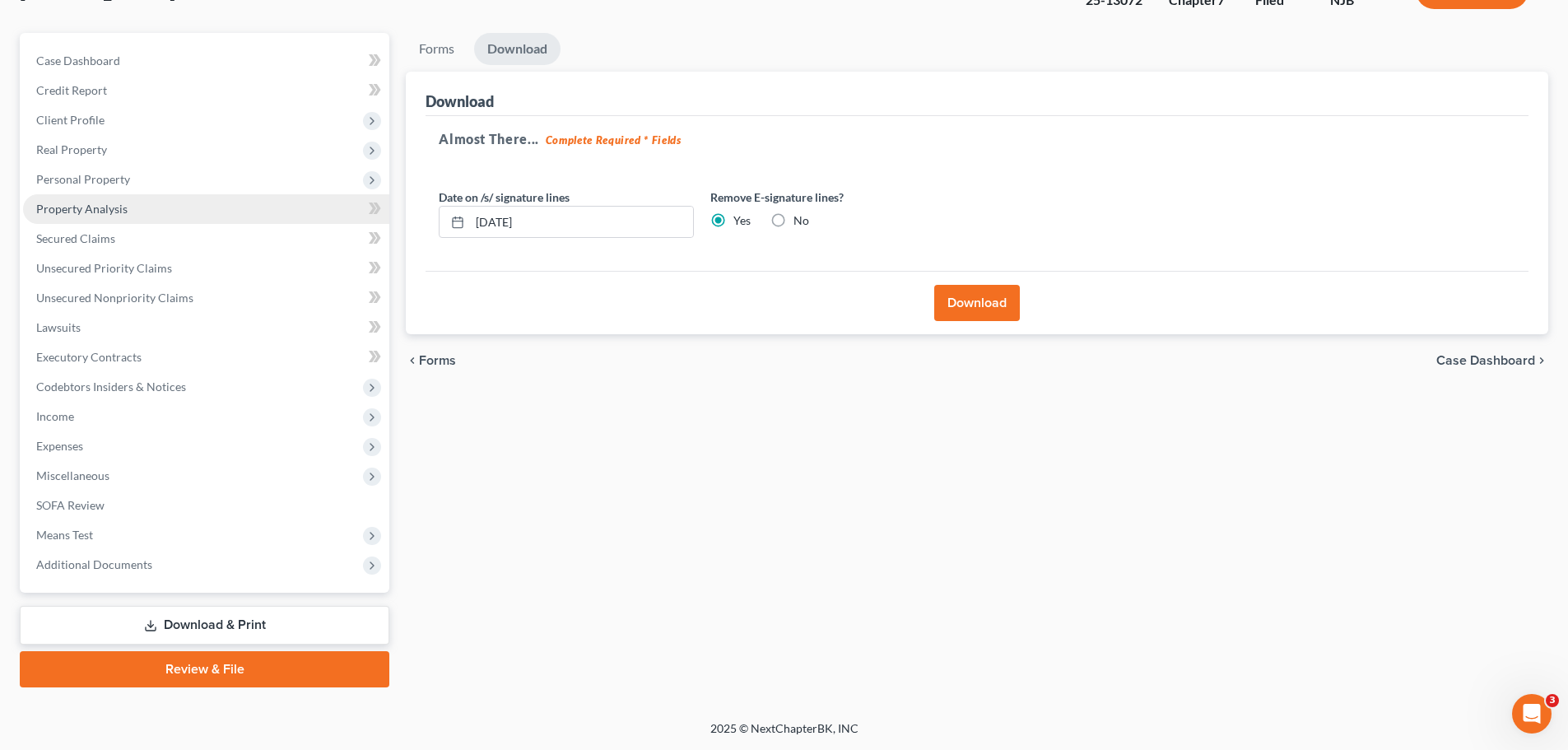
click at [133, 200] on link "Property Analysis" at bounding box center [205, 209] width 366 height 30
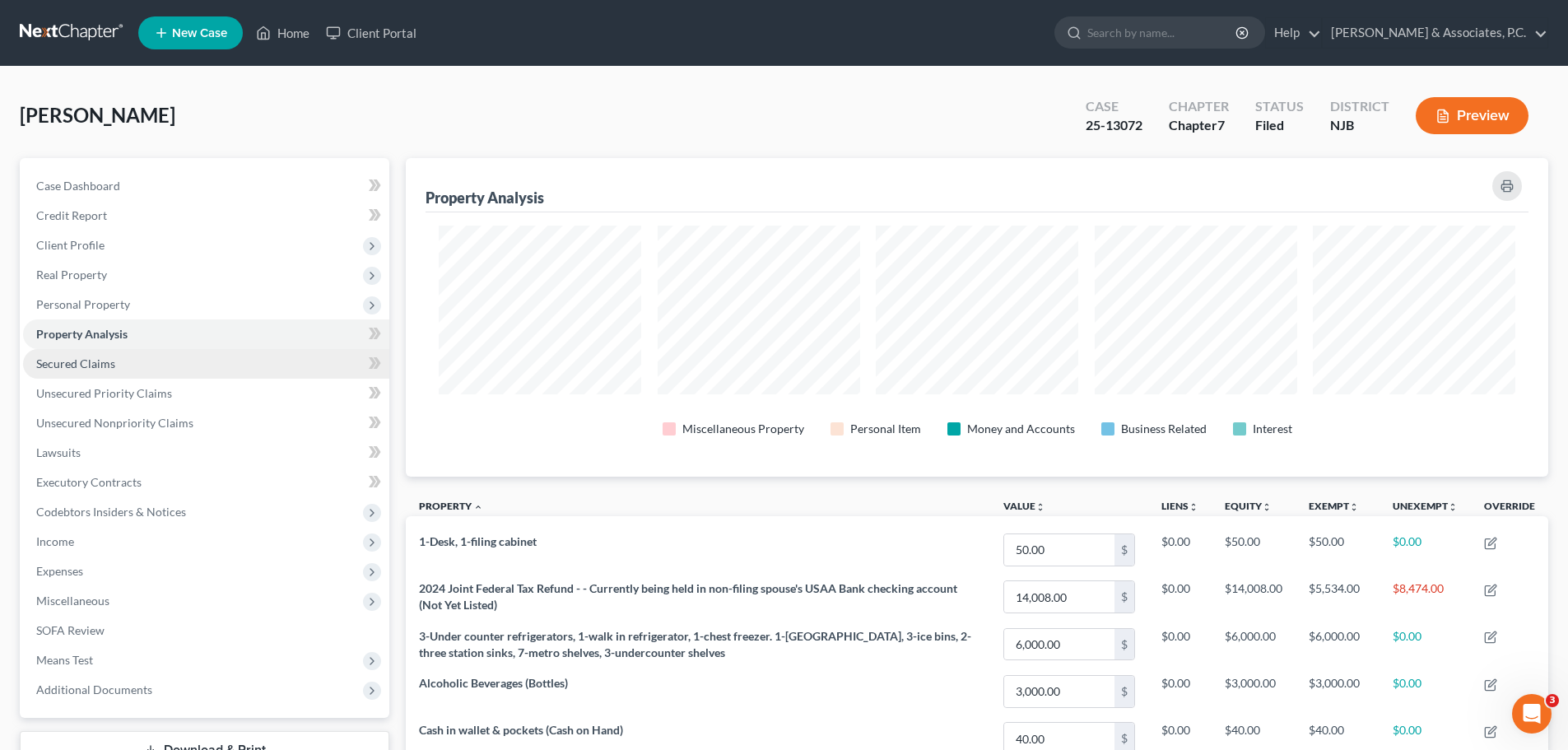
scroll to position [318, 1142]
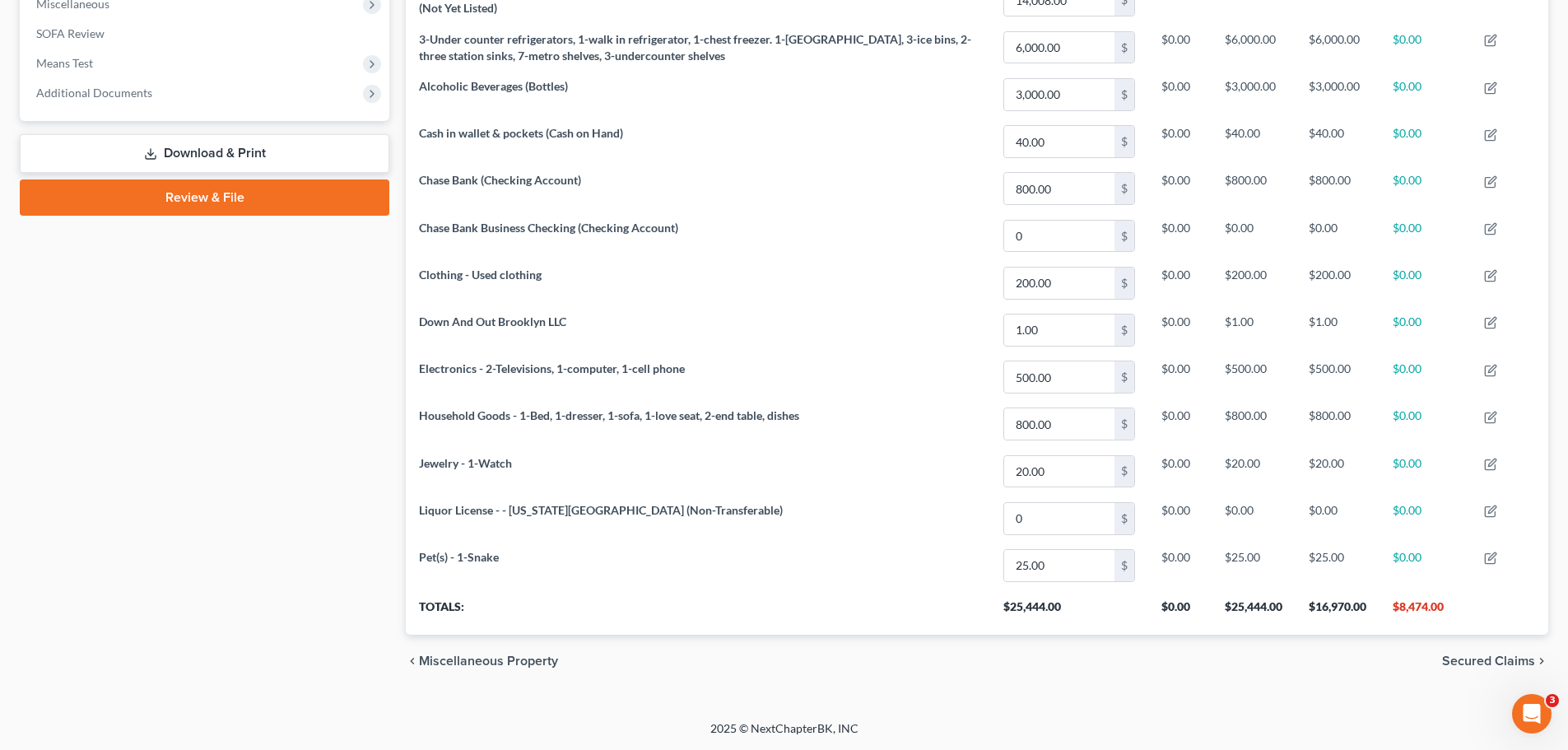
click at [299, 156] on link "Download & Print" at bounding box center [204, 153] width 370 height 38
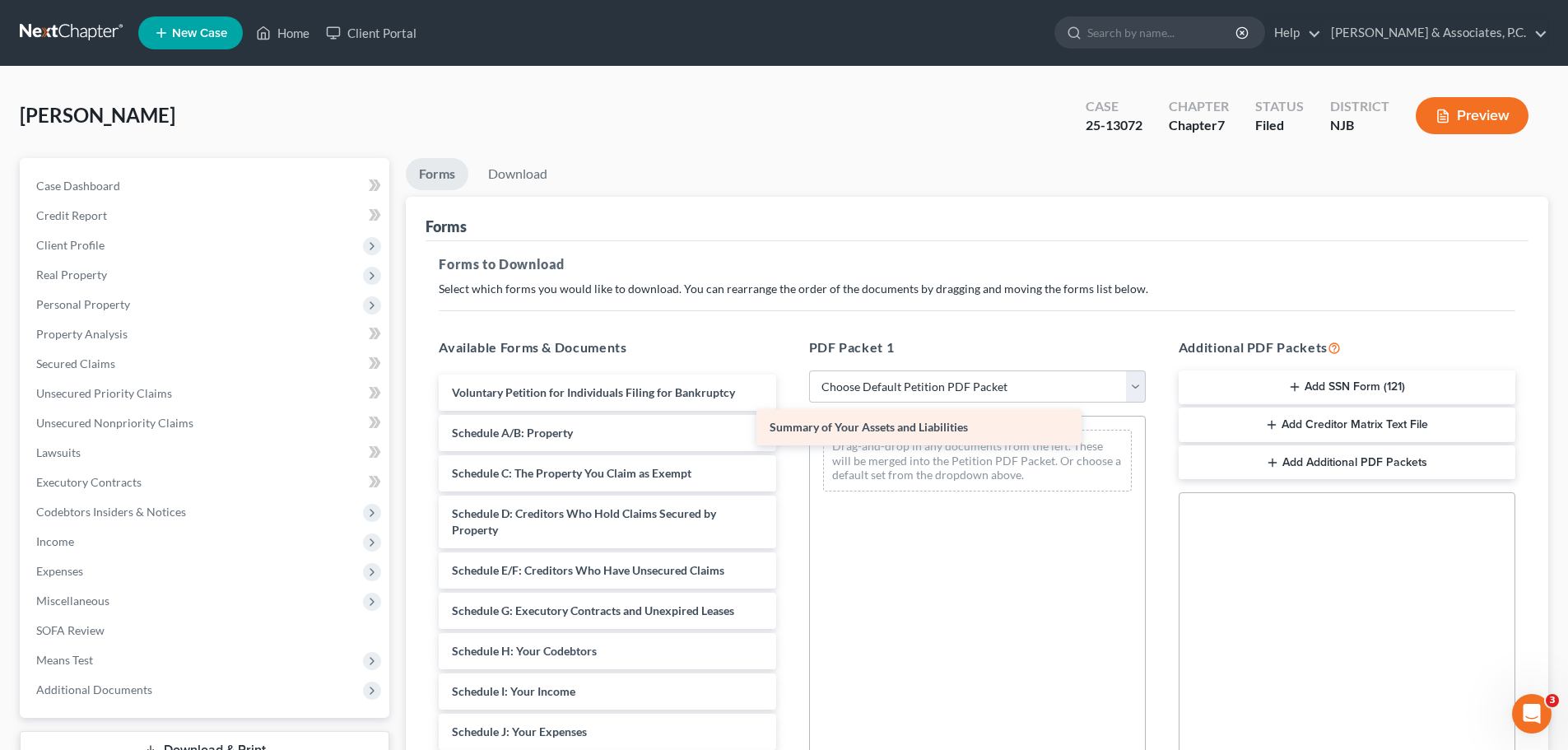
drag, startPoint x: 537, startPoint y: 437, endPoint x: 877, endPoint y: 430, distance: 340.1
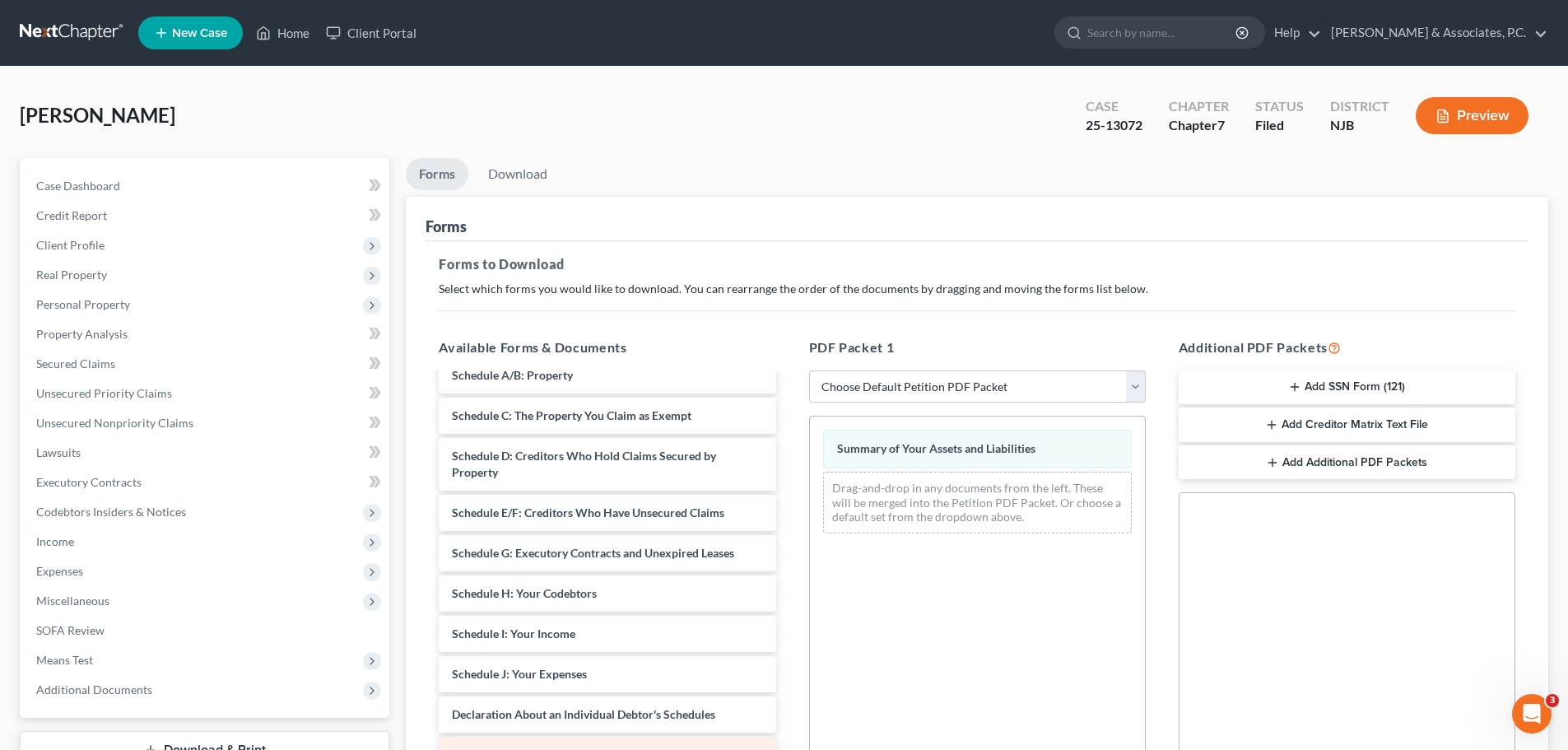
scroll to position [164, 0]
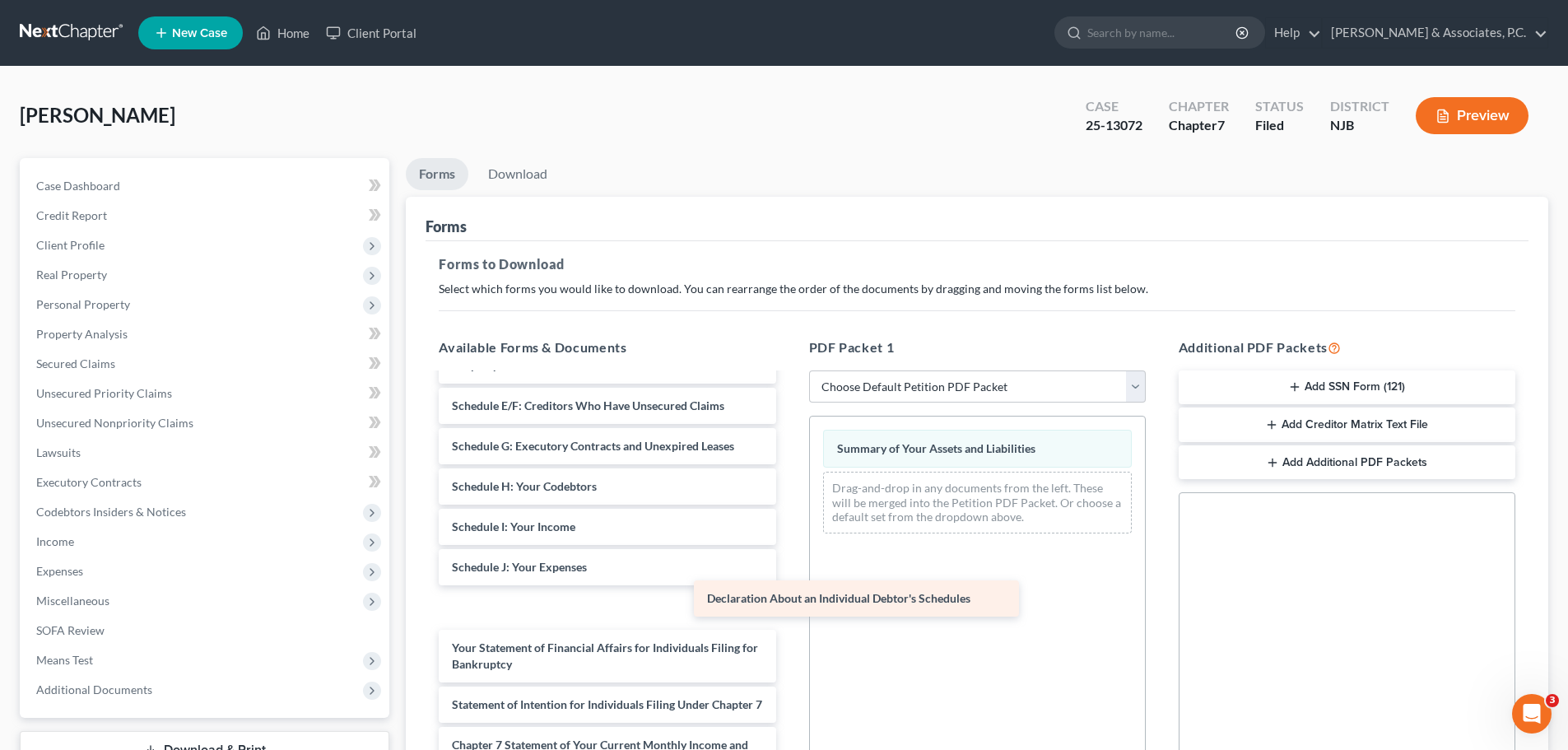
drag, startPoint x: 521, startPoint y: 609, endPoint x: 864, endPoint y: 530, distance: 352.0
click at [789, 533] on div "Declaration About an Individual Debtor's Schedules Voluntary Petition for Indiv…" at bounding box center [606, 604] width 363 height 788
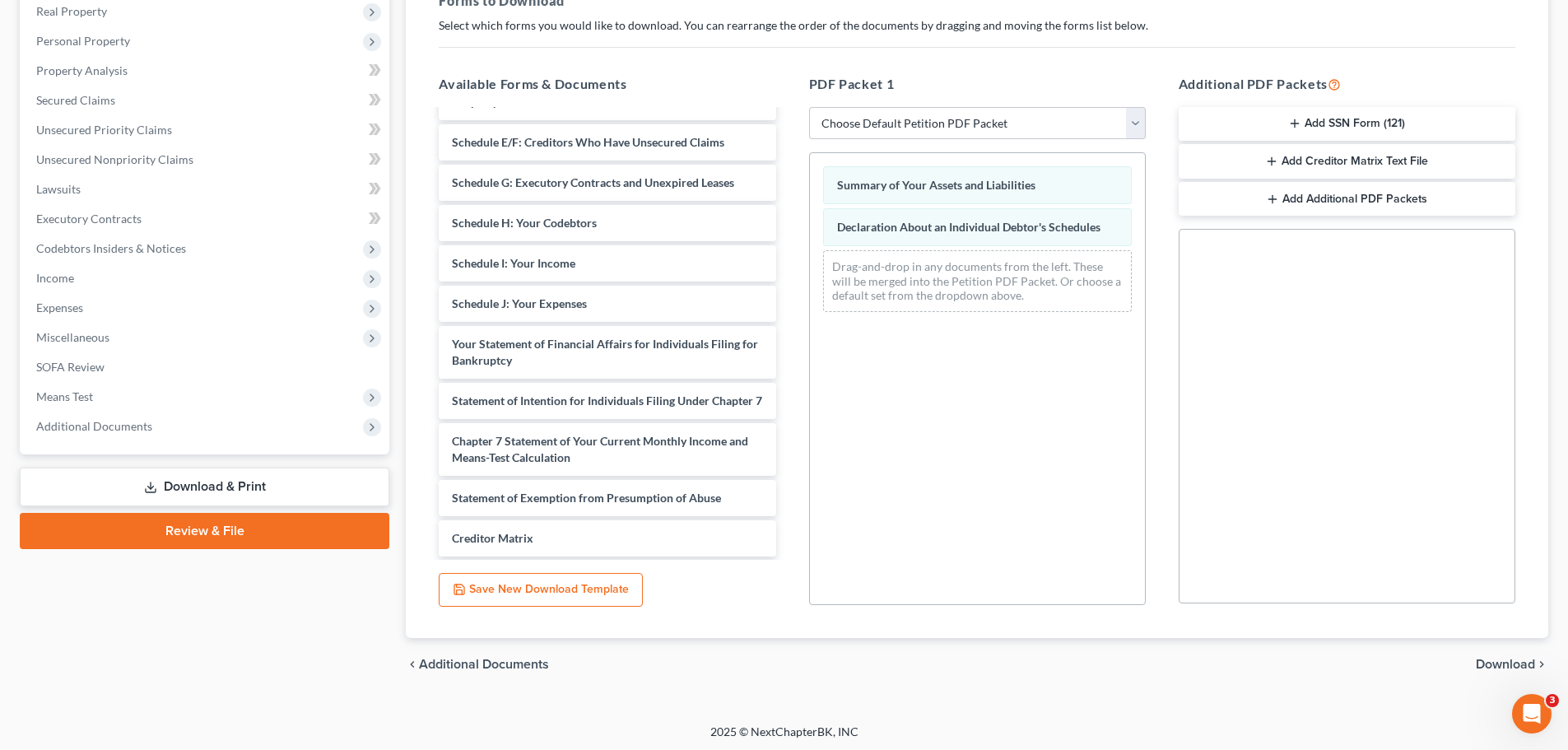
scroll to position [267, 0]
drag, startPoint x: 1484, startPoint y: 661, endPoint x: 1458, endPoint y: 645, distance: 30.5
click at [1485, 661] on span "Download" at bounding box center [1505, 660] width 59 height 13
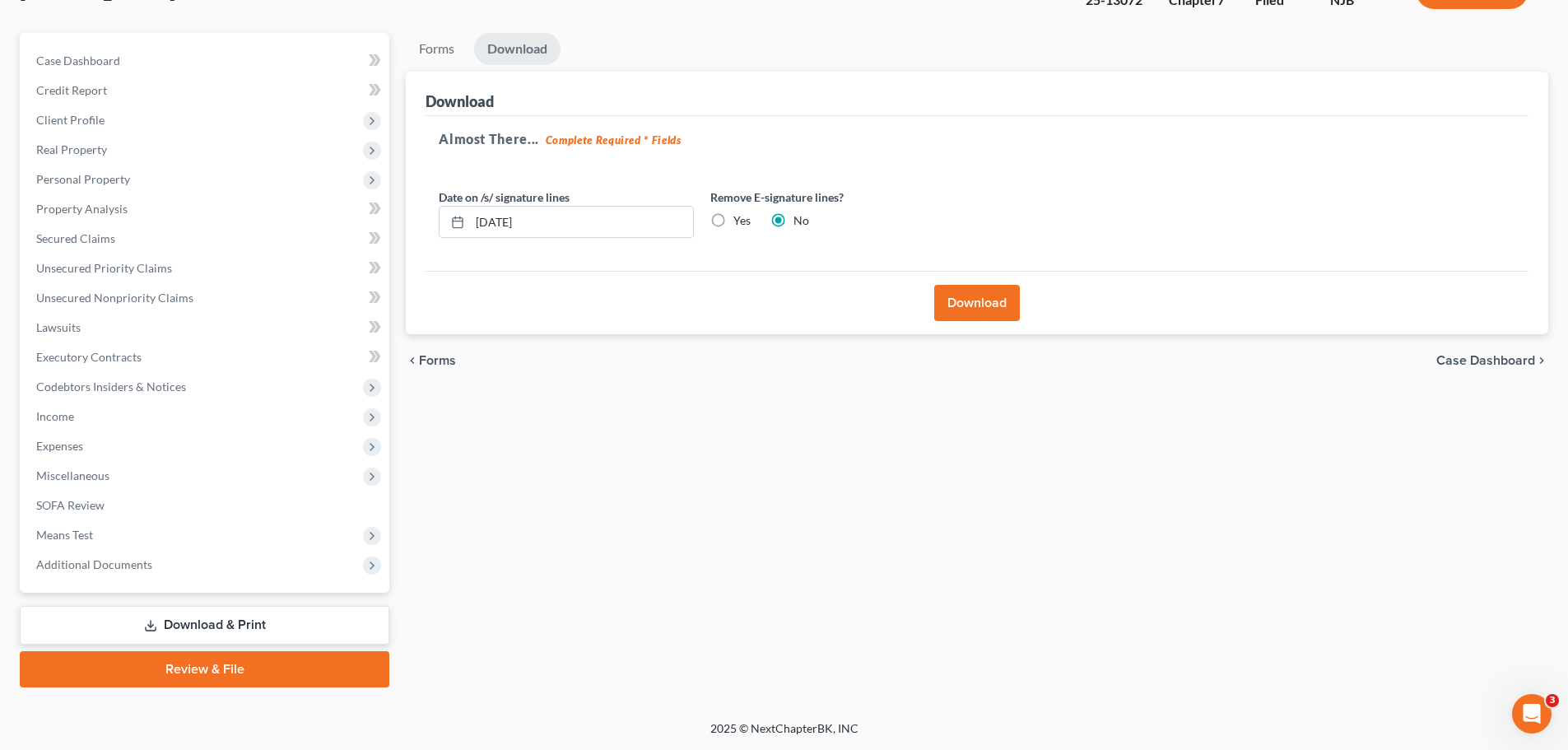
scroll to position [125, 0]
drag, startPoint x: 721, startPoint y: 216, endPoint x: 727, endPoint y: 251, distance: 35.5
click at [733, 218] on label "Yes" at bounding box center [742, 220] width 17 height 17
click at [740, 218] on input "Yes" at bounding box center [745, 218] width 10 height 10
radio input "true"
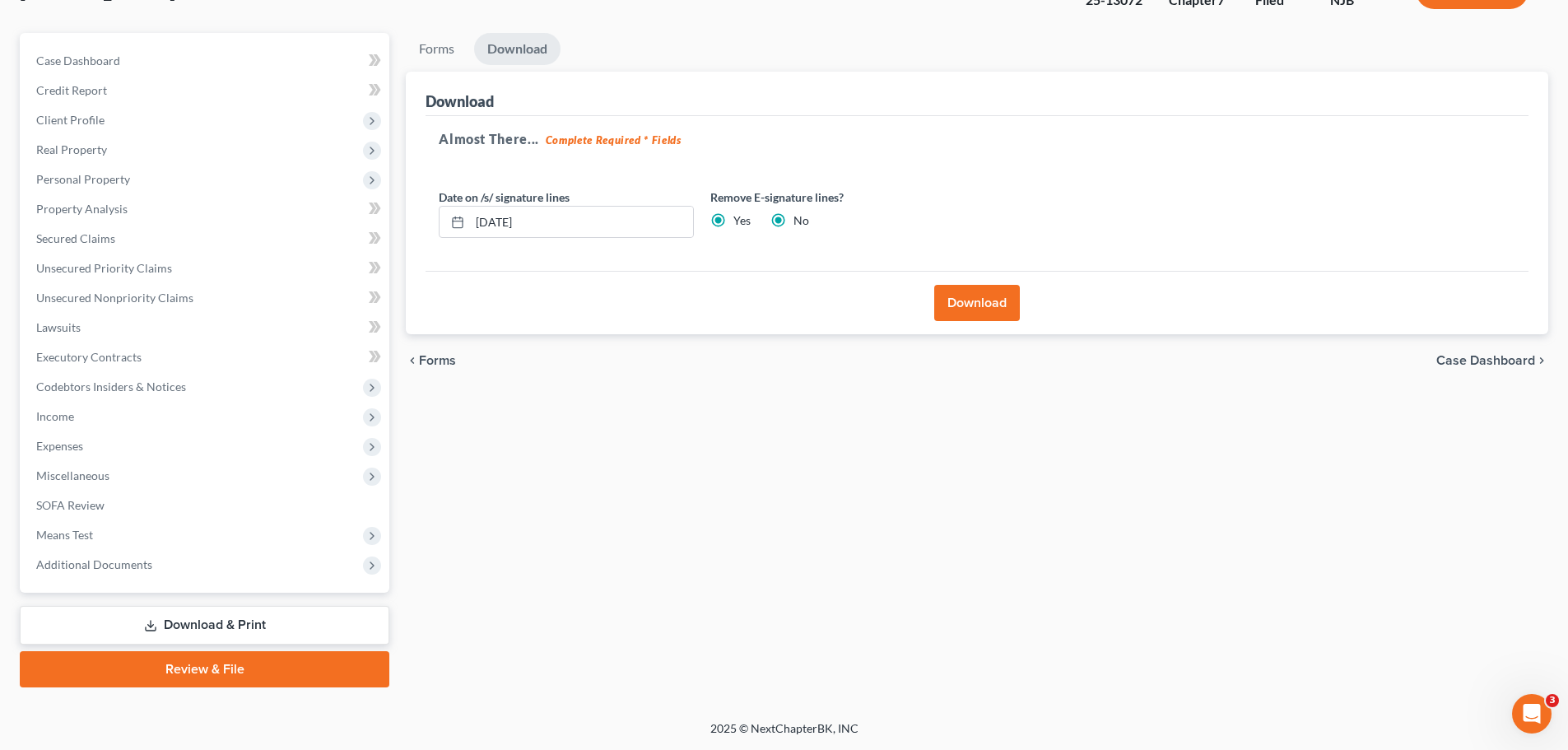
radio input "false"
click at [988, 301] on button "Download" at bounding box center [977, 303] width 85 height 37
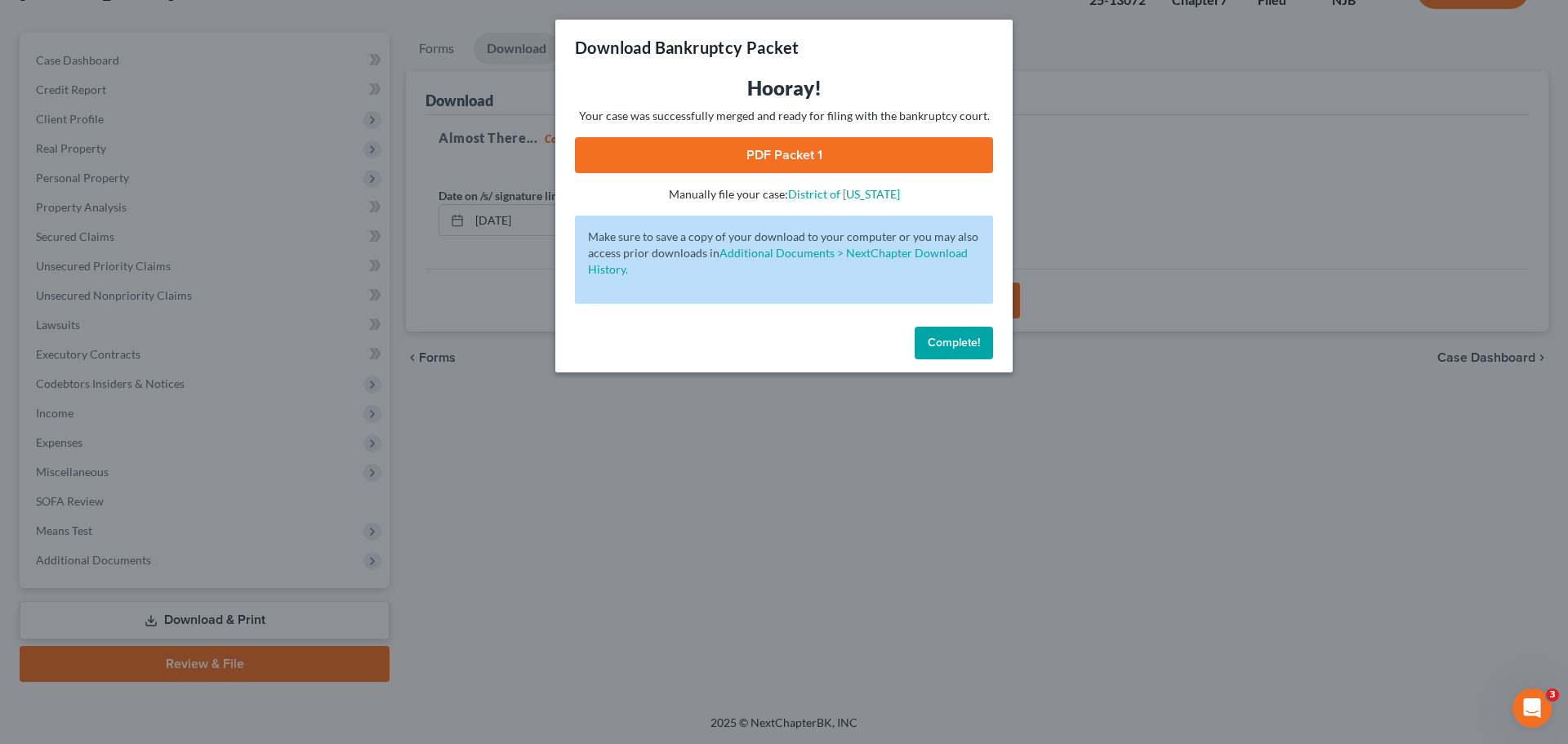
click at [909, 154] on link "PDF Packet 1" at bounding box center [784, 155] width 418 height 36
drag, startPoint x: 953, startPoint y: 349, endPoint x: 593, endPoint y: 344, distance: 360.0
click at [950, 348] on span "Complete!" at bounding box center [954, 343] width 53 height 14
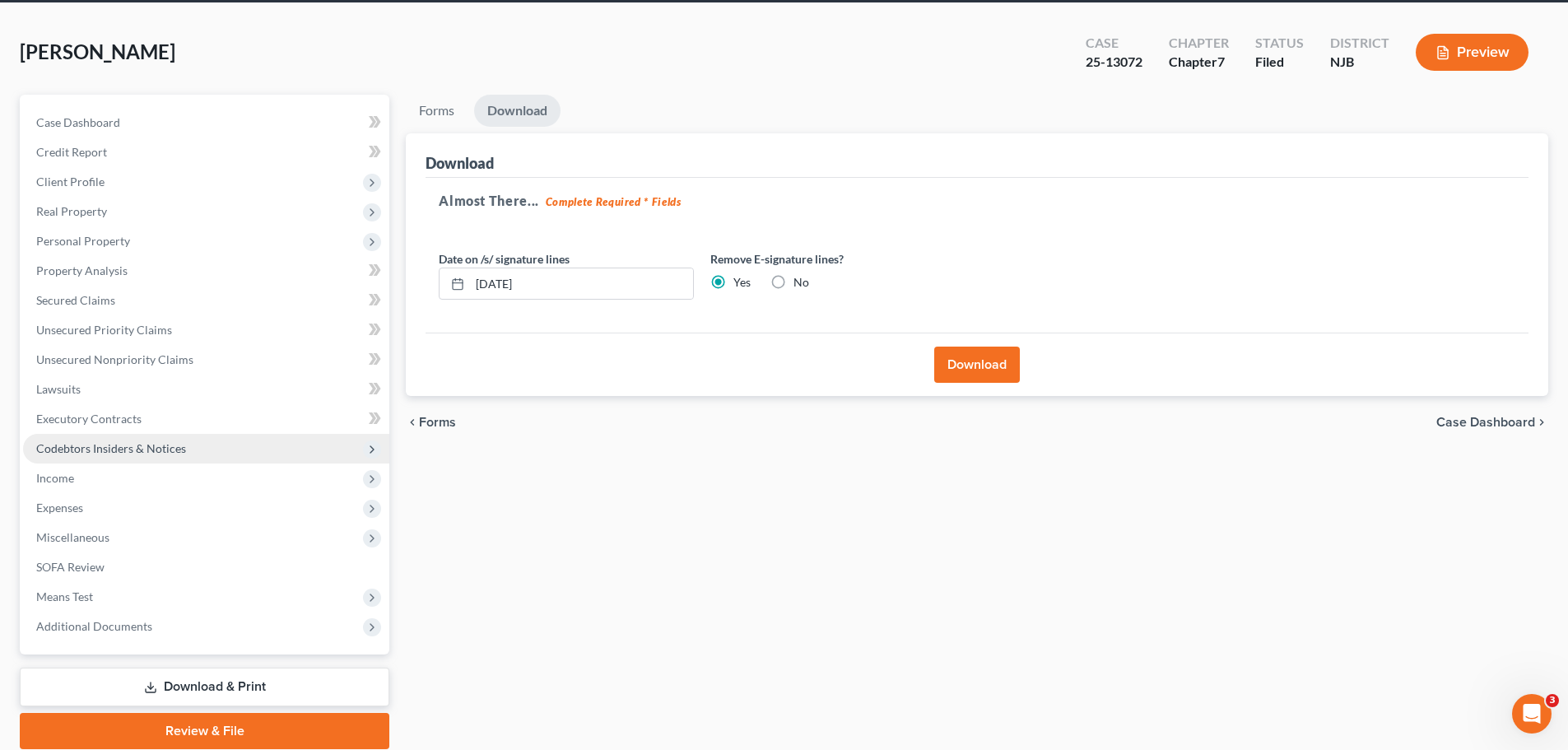
scroll to position [0, 0]
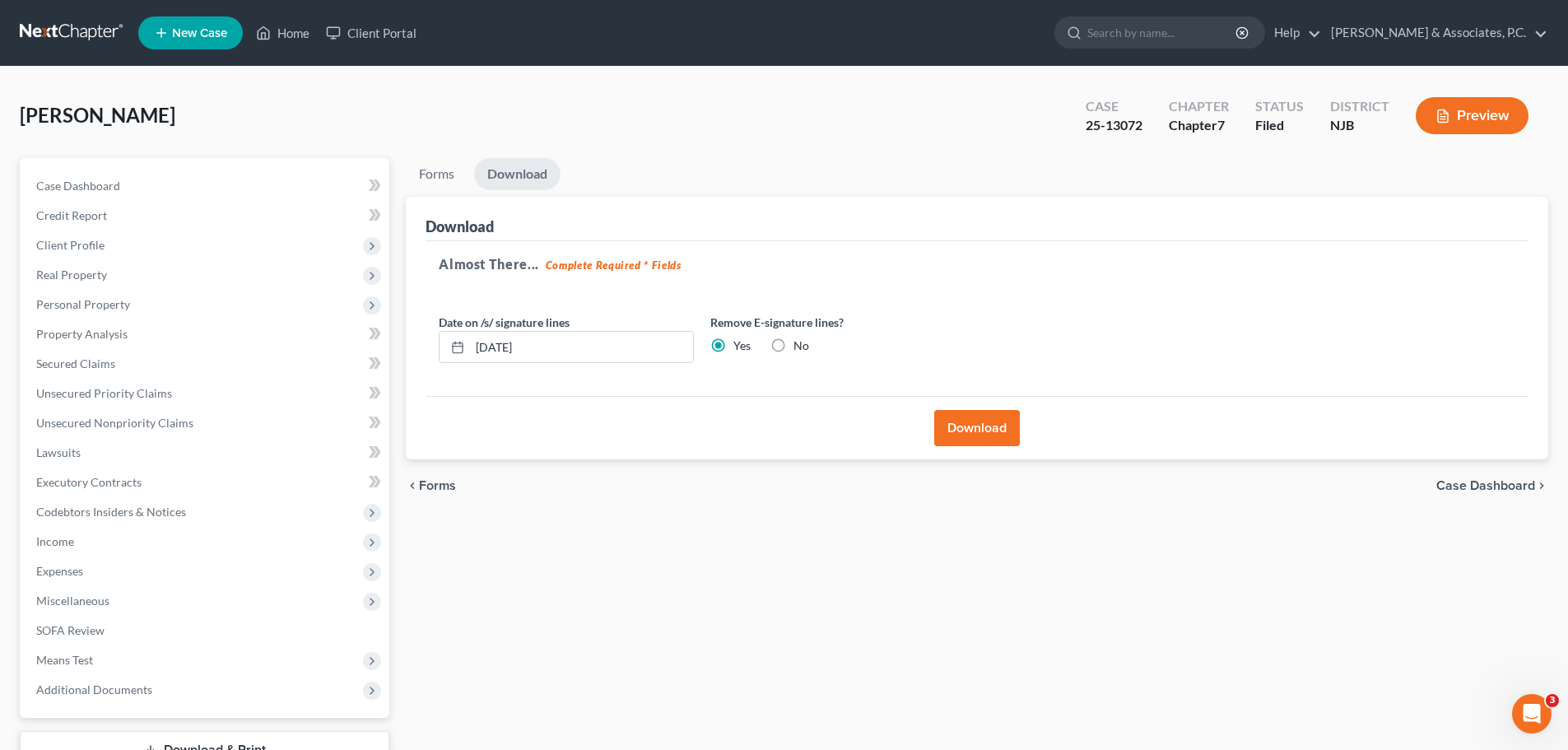
click at [949, 104] on div "Richholt, Joshua Upgraded Case 25-13072 Chapter Chapter 7 Status Filed District…" at bounding box center [784, 122] width 1528 height 71
click at [850, 101] on div "Richholt, Joshua Upgraded Case 25-13072 Chapter Chapter 7 Status Filed District…" at bounding box center [784, 122] width 1528 height 71
drag, startPoint x: 62, startPoint y: 35, endPoint x: 99, endPoint y: 43, distance: 37.9
click at [62, 35] on link at bounding box center [72, 33] width 105 height 30
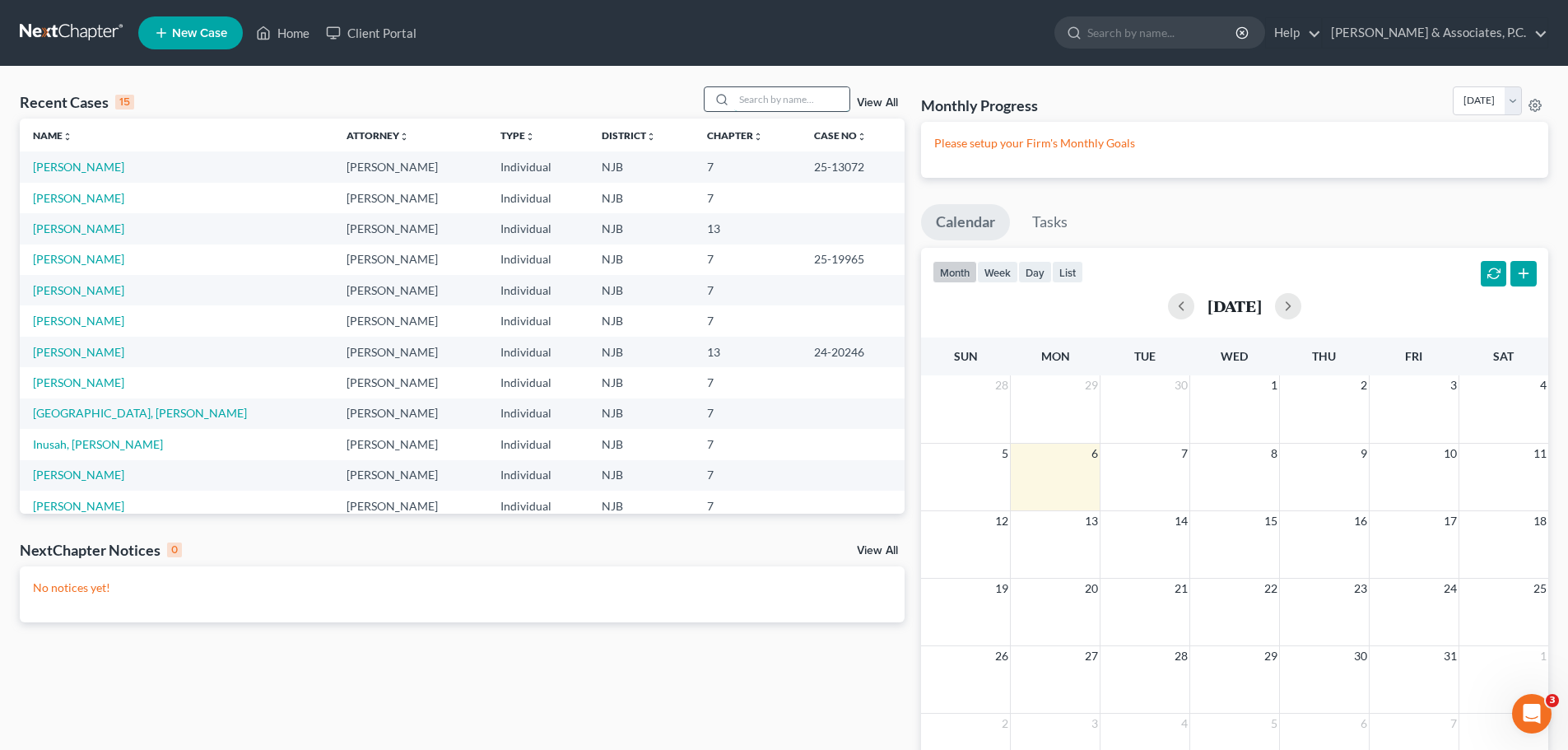
click at [776, 105] on input "search" at bounding box center [791, 98] width 115 height 23
type input "e"
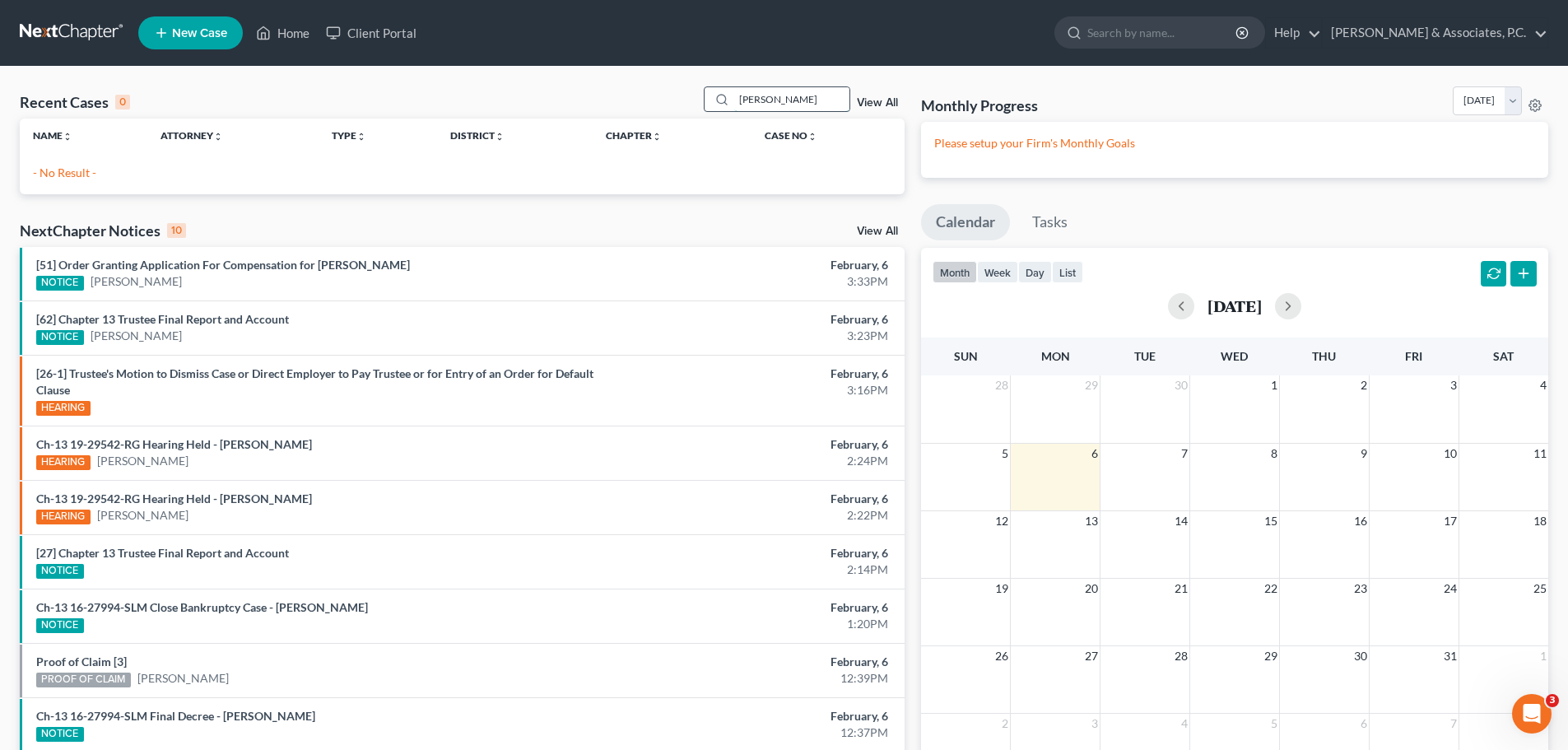
click at [829, 97] on input "[PERSON_NAME]" at bounding box center [791, 98] width 115 height 23
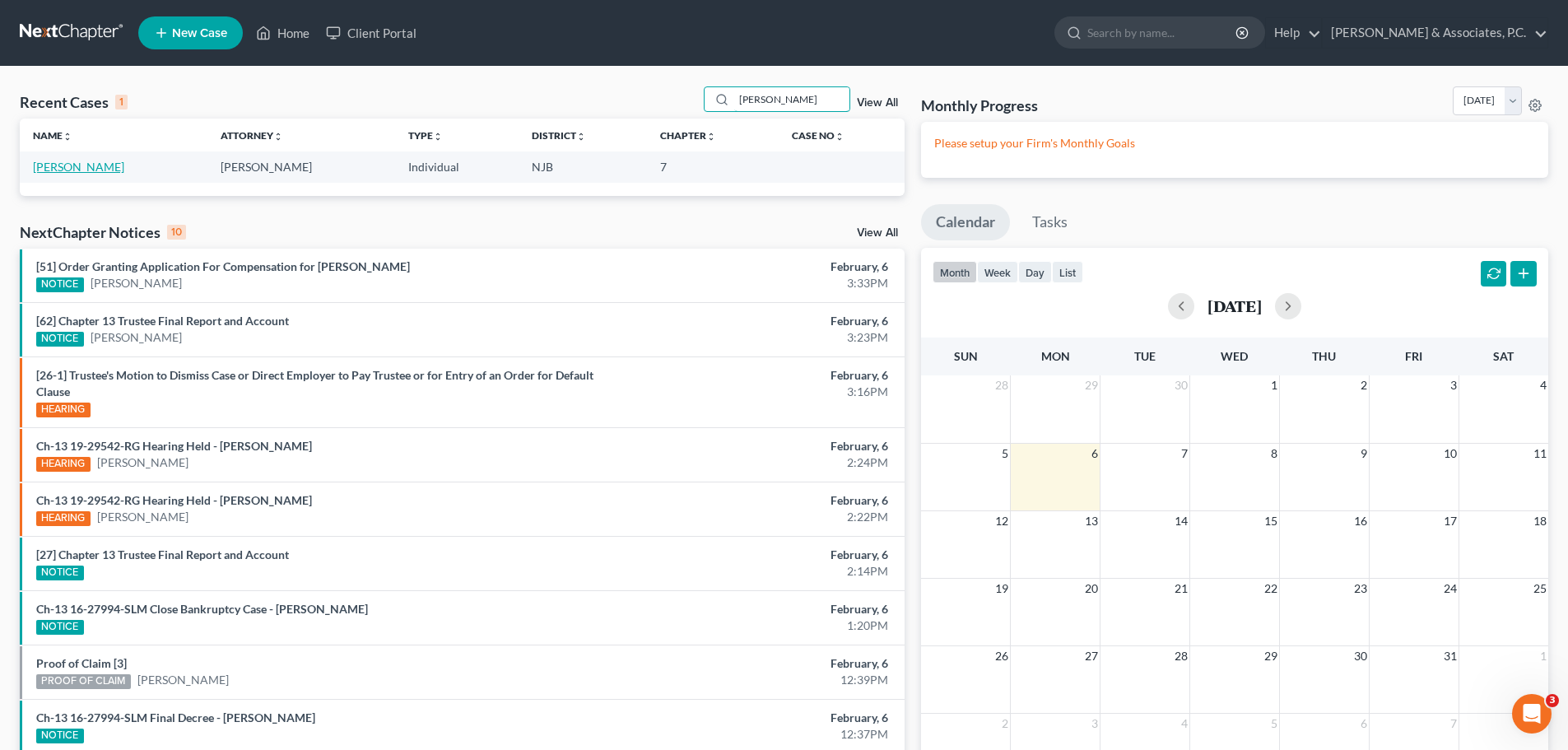
type input "[PERSON_NAME]"
click at [74, 169] on link "[PERSON_NAME]" at bounding box center [78, 167] width 91 height 14
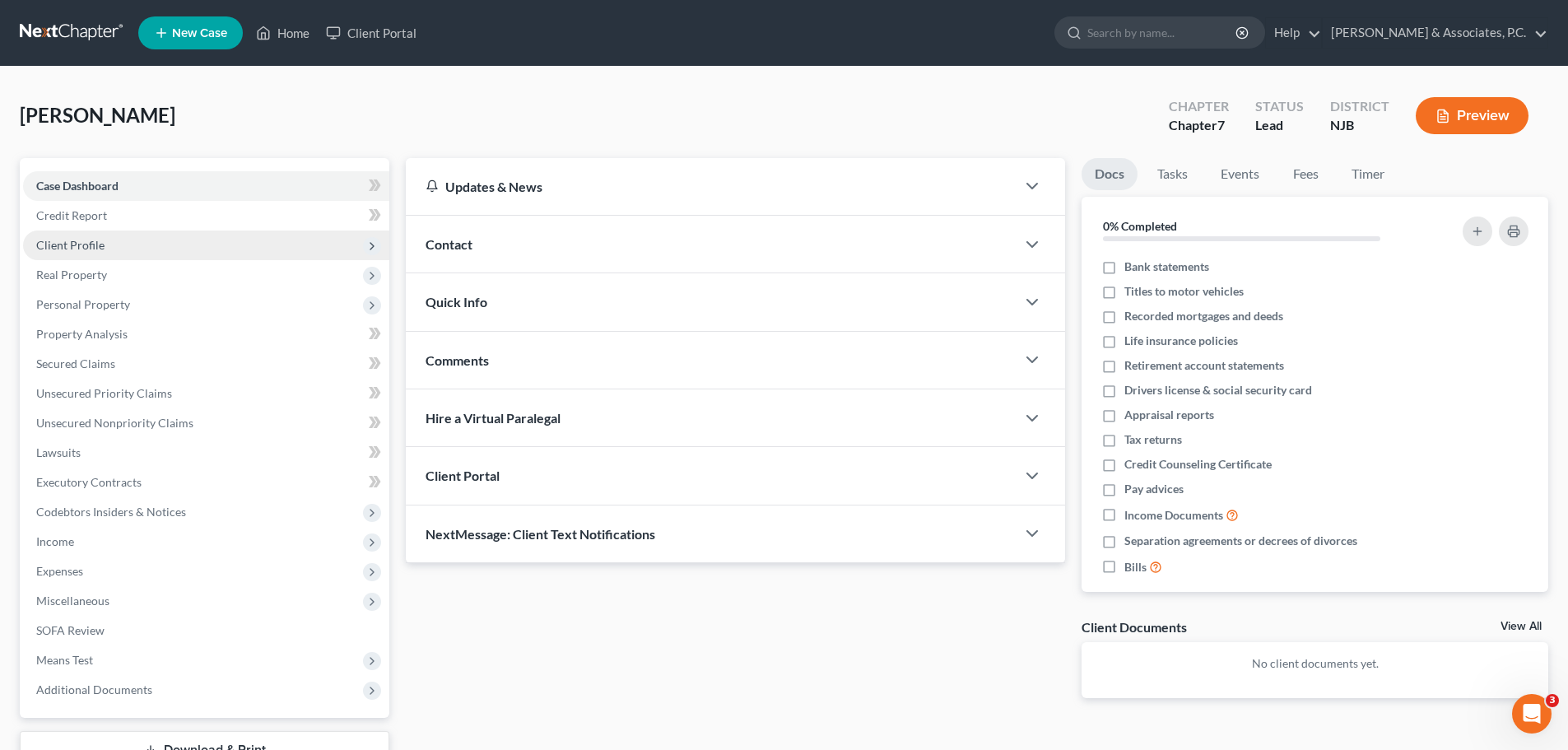
click at [104, 251] on span "Client Profile" at bounding box center [205, 245] width 366 height 30
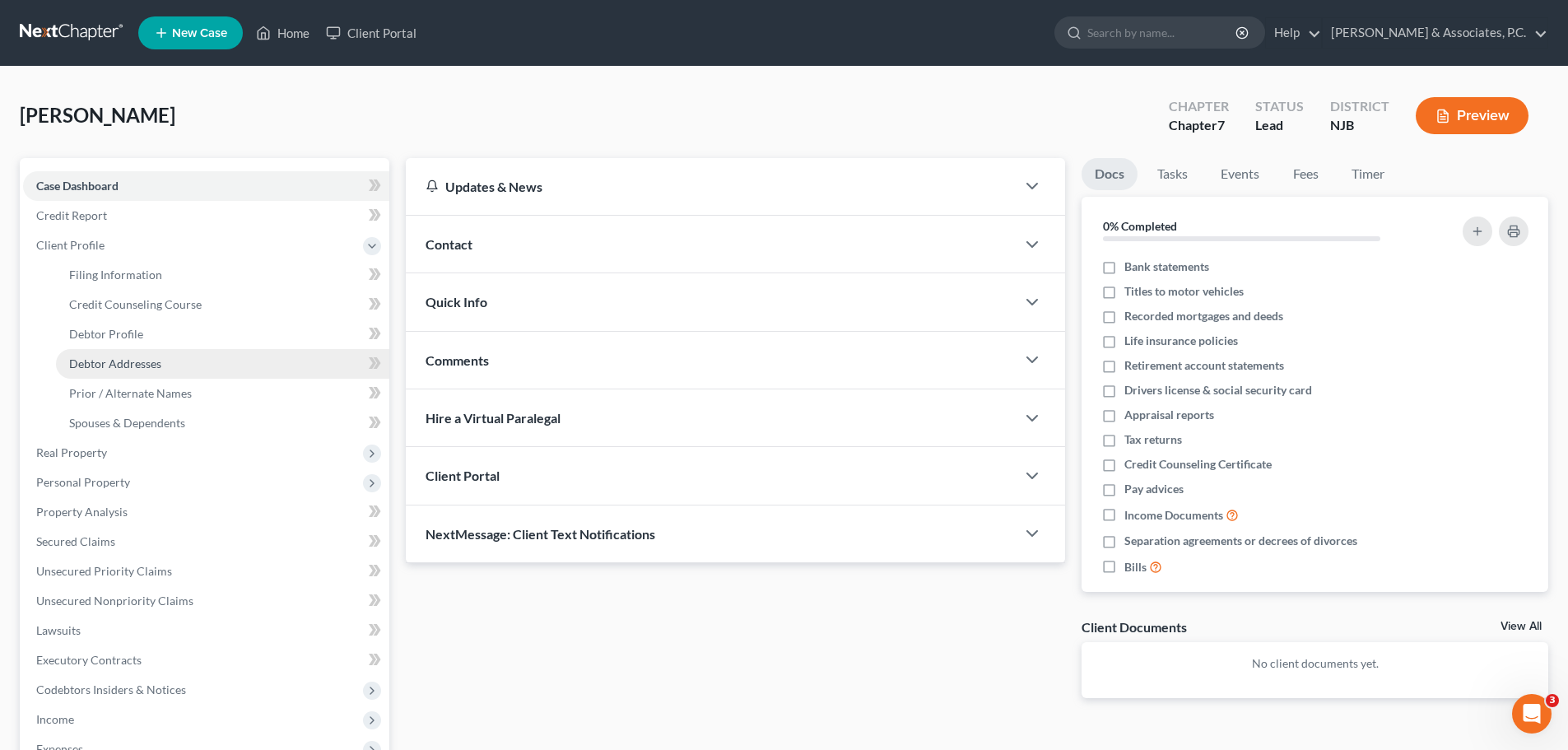
click at [156, 367] on span "Debtor Addresses" at bounding box center [115, 364] width 92 height 14
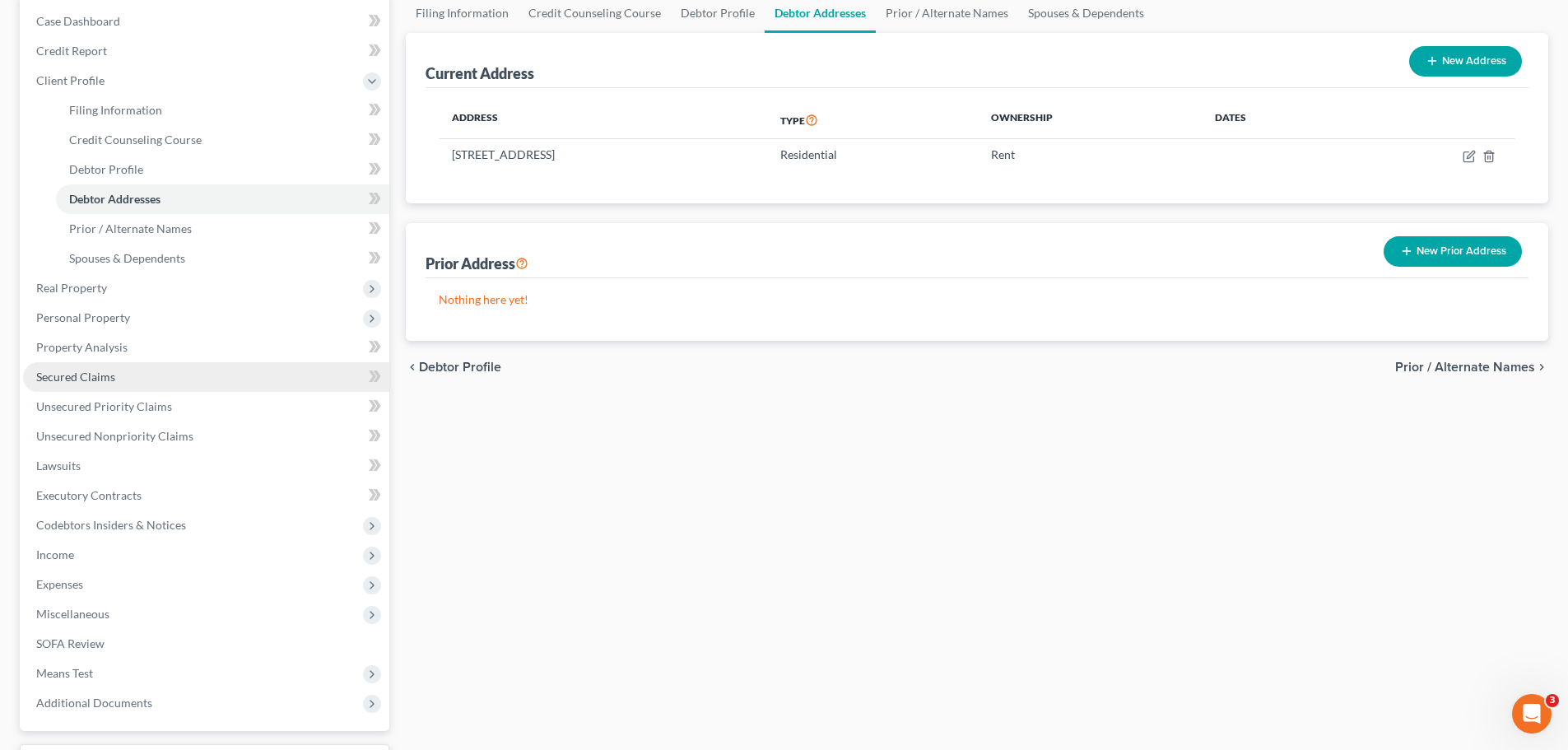
click at [115, 376] on link "Secured Claims" at bounding box center [205, 377] width 366 height 30
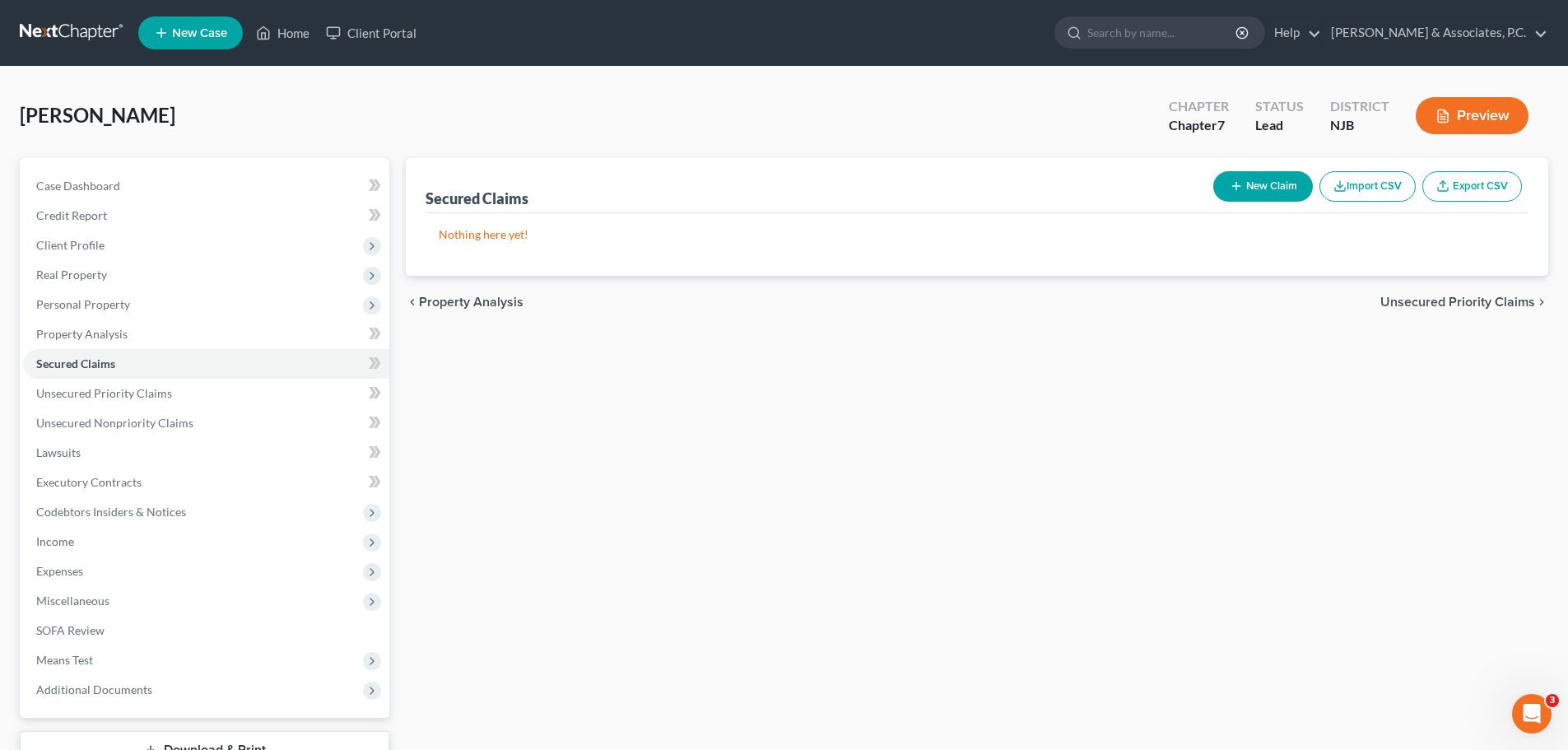
click at [1420, 300] on span "Unsecured Priority Claims" at bounding box center [1458, 302] width 155 height 13
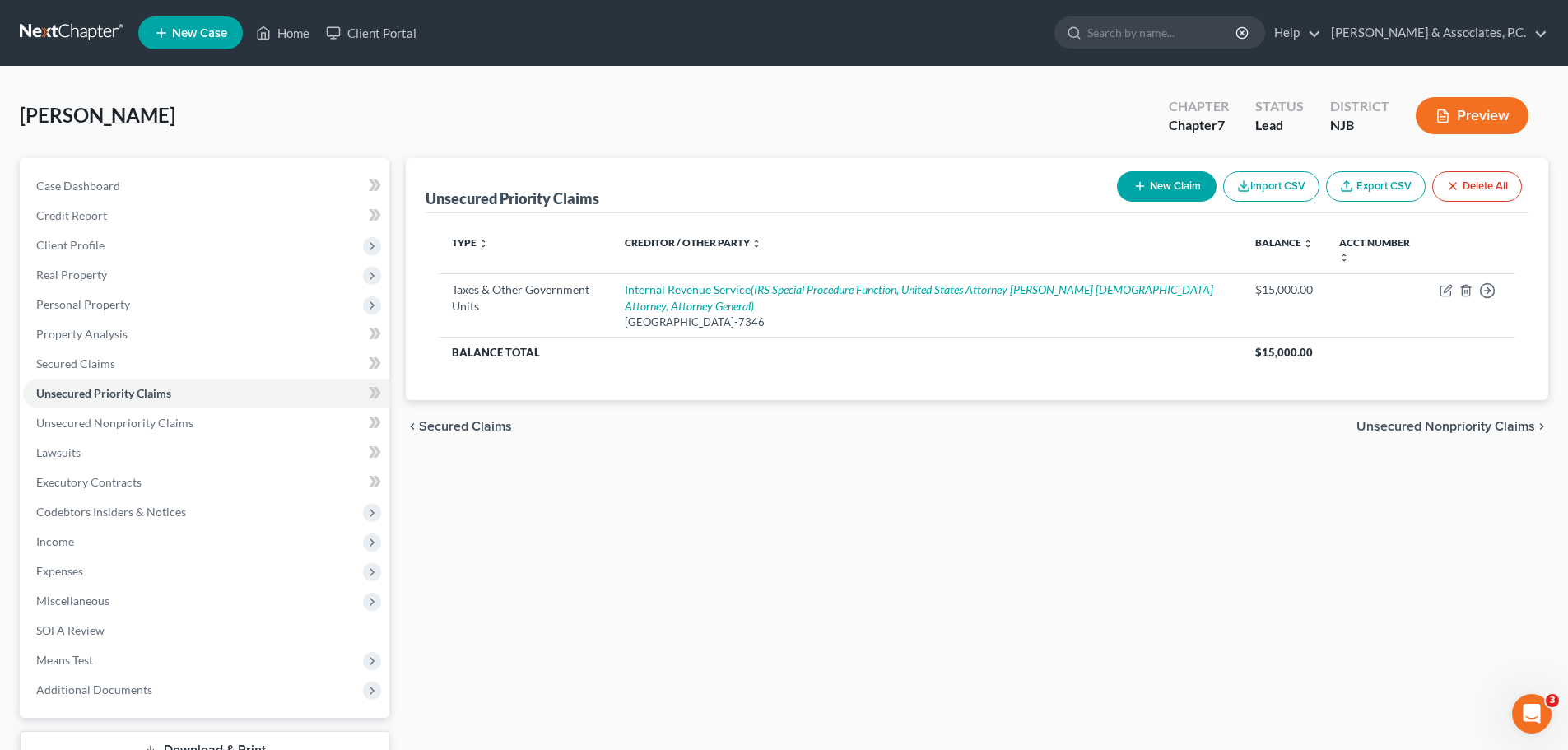
click at [1441, 430] on span "Unsecured Nonpriority Claims" at bounding box center [1445, 426] width 178 height 13
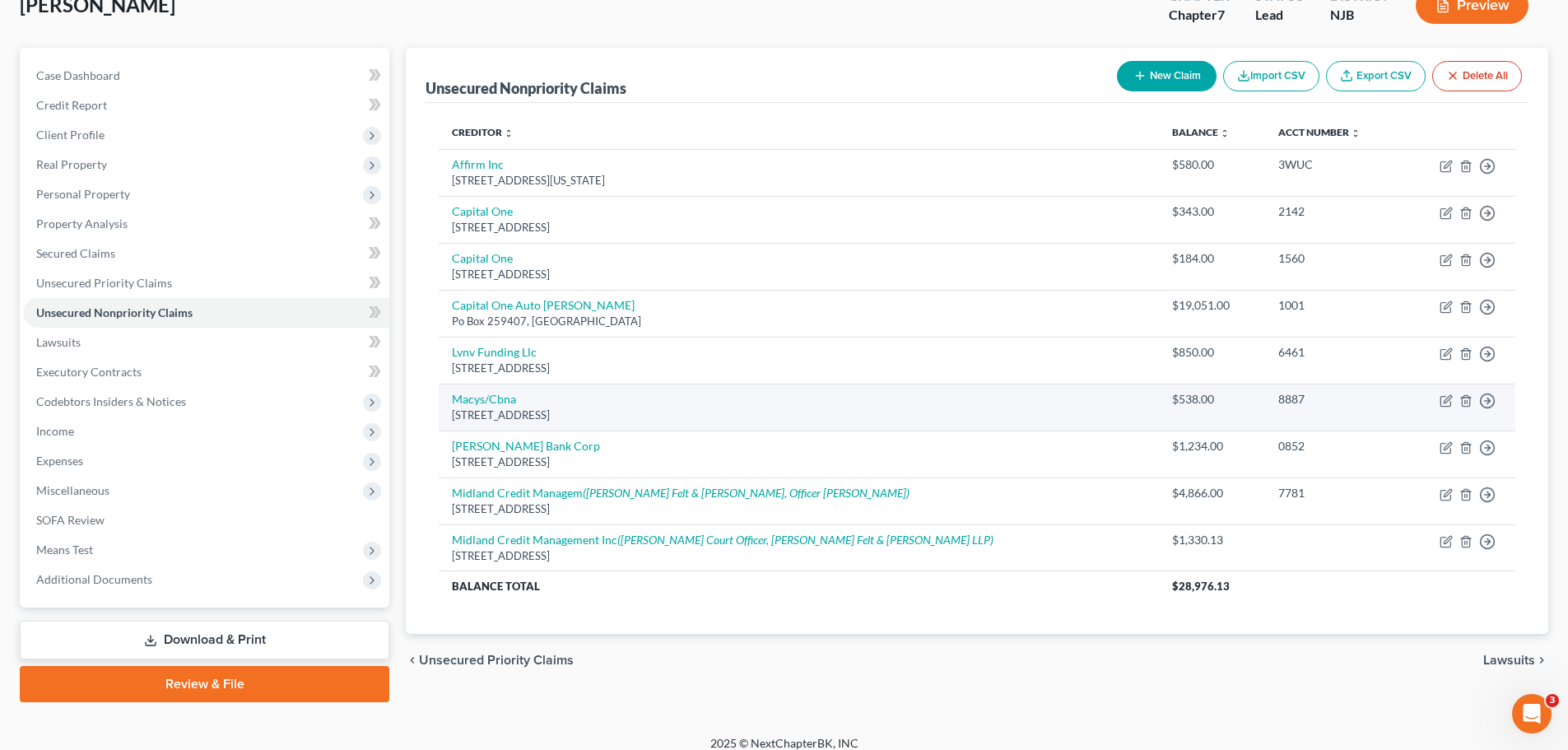
scroll to position [125, 0]
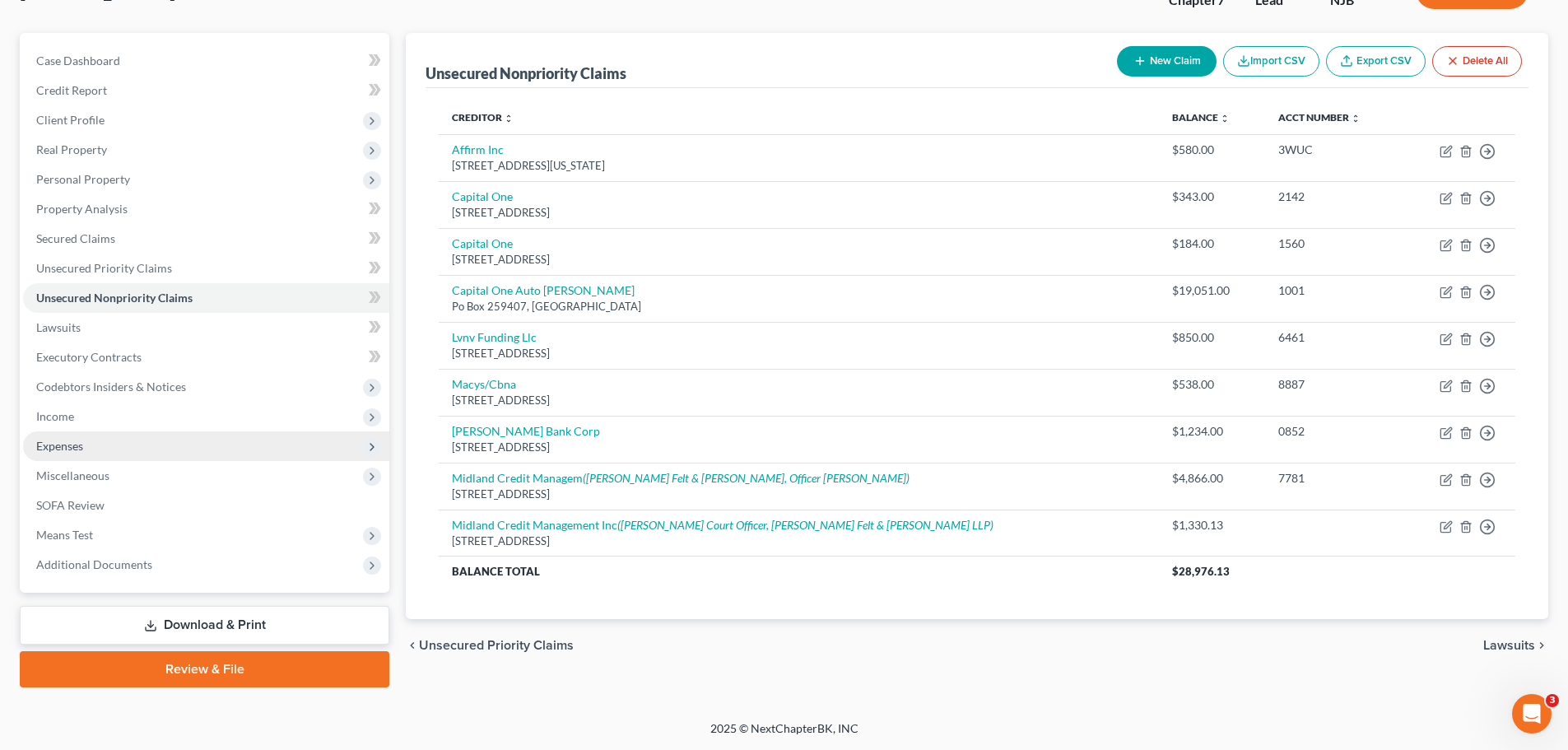
drag, startPoint x: 53, startPoint y: 445, endPoint x: 70, endPoint y: 456, distance: 20.2
click at [54, 445] on span "Expenses" at bounding box center [60, 445] width 47 height 14
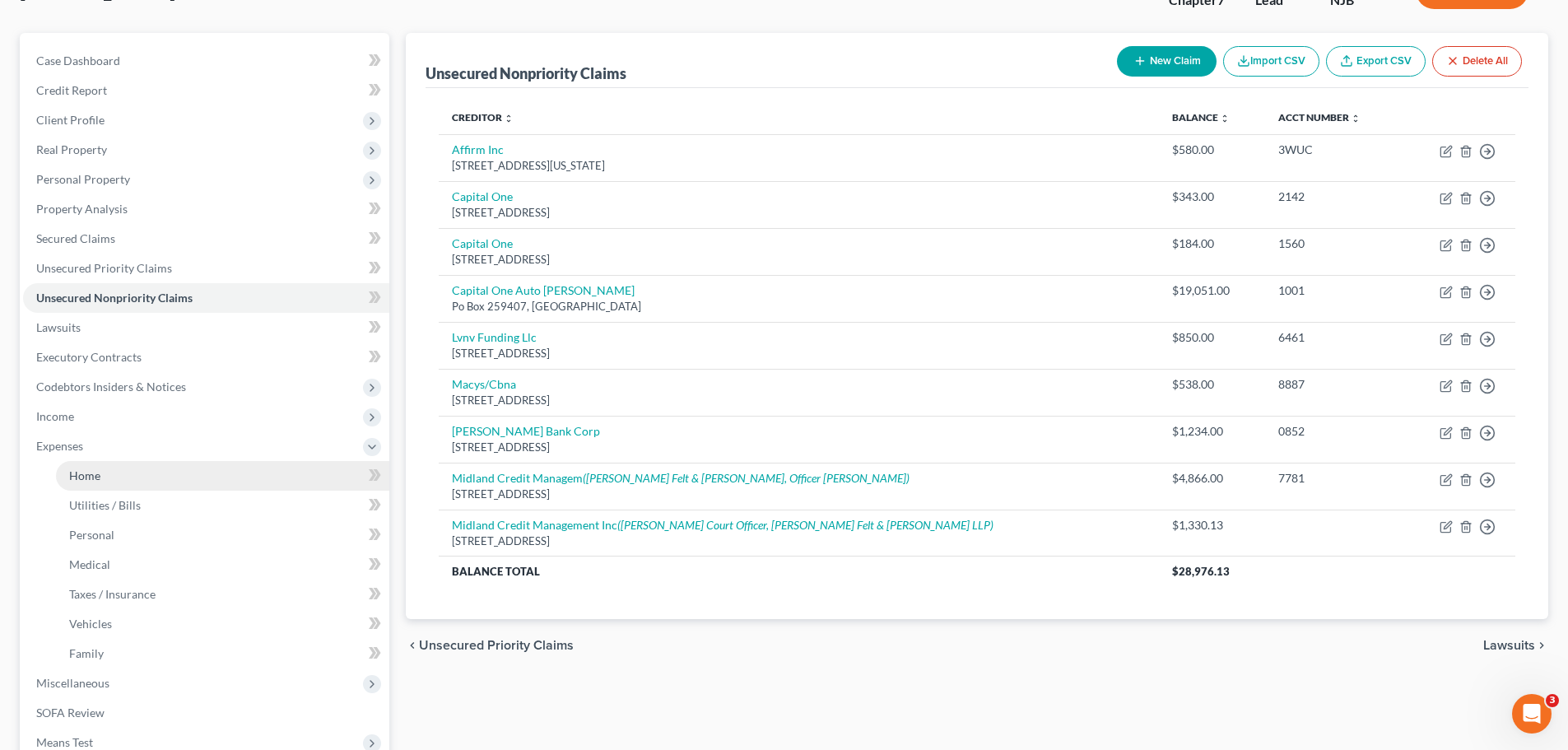
click at [81, 479] on span "Home" at bounding box center [84, 475] width 31 height 14
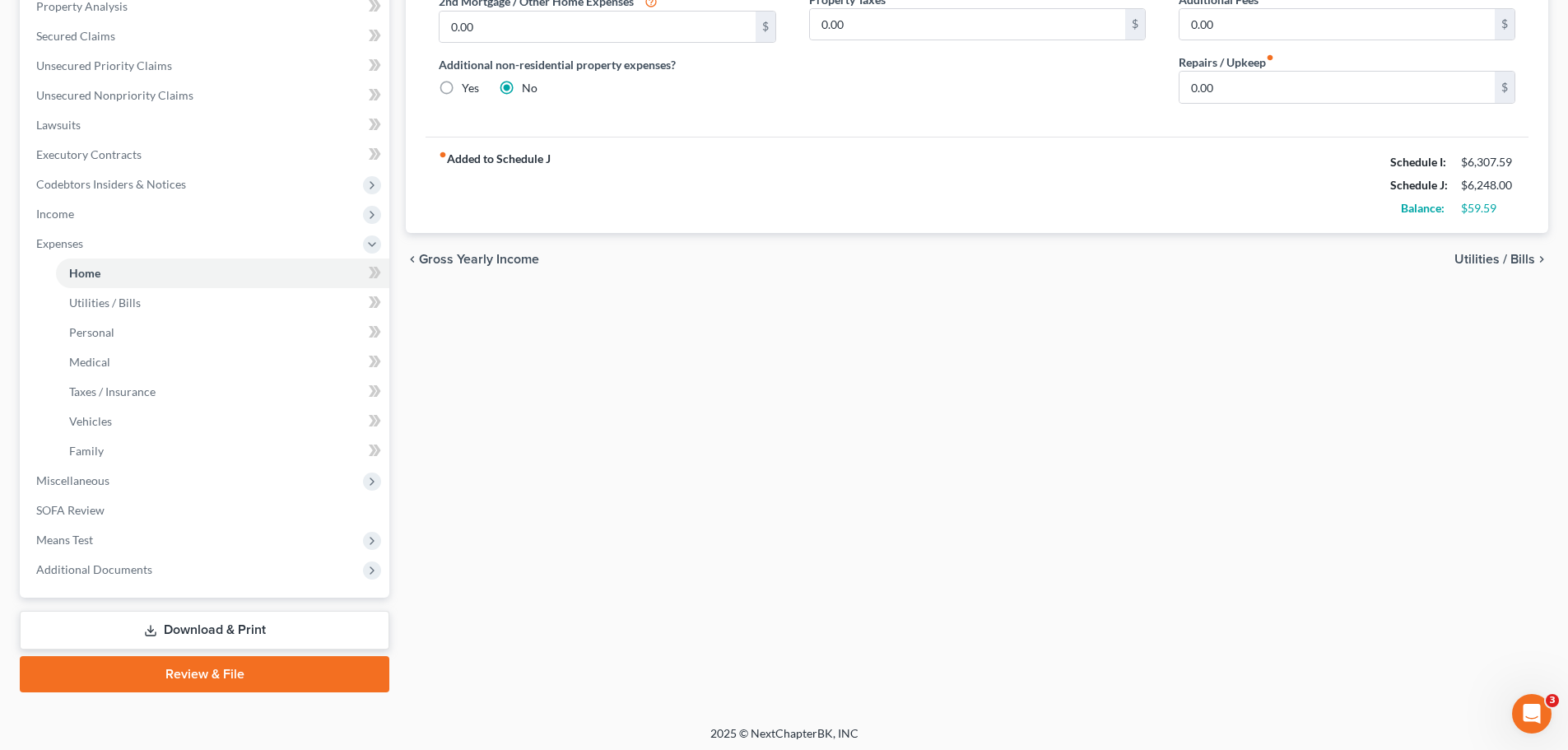
scroll to position [332, 0]
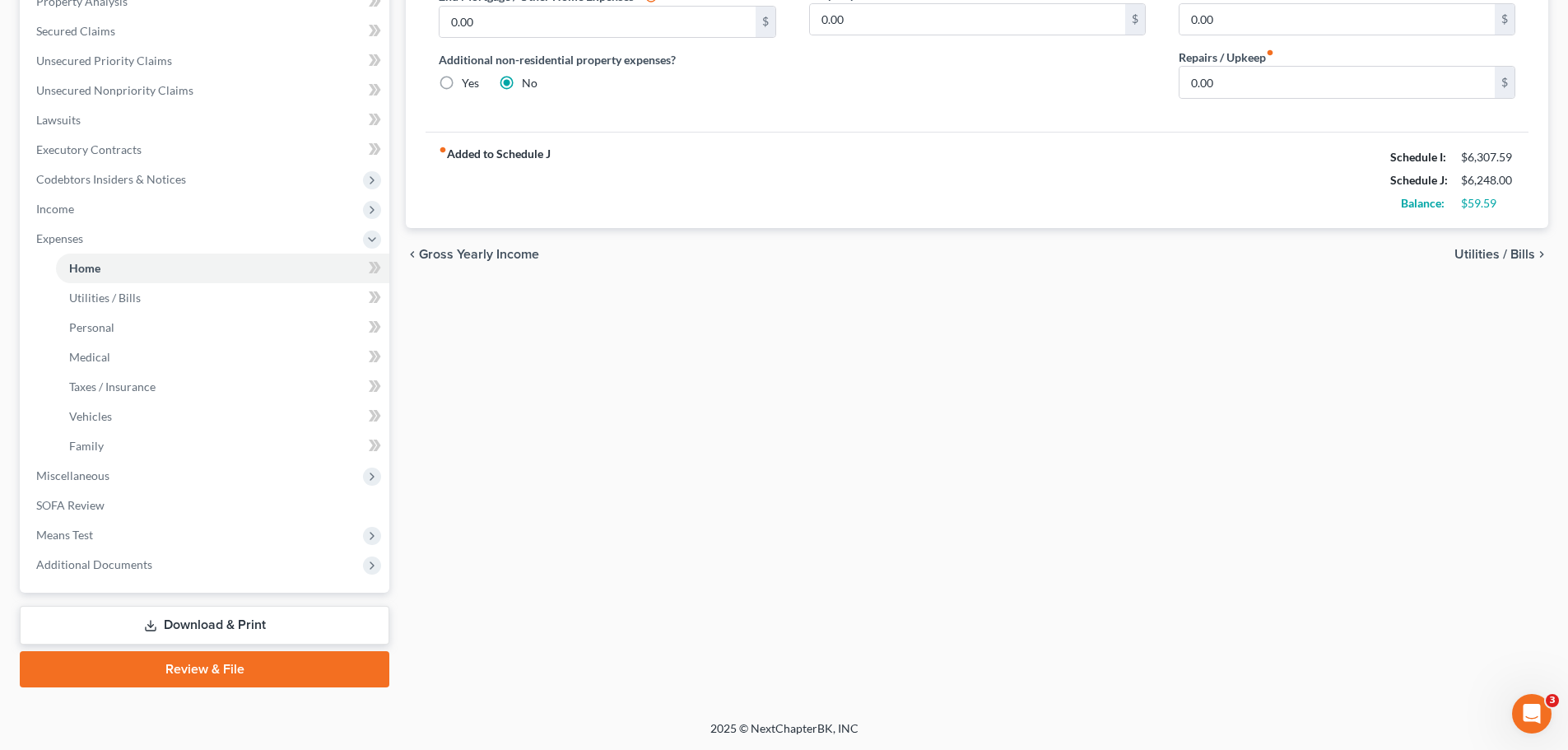
click at [252, 670] on link "Review & File" at bounding box center [204, 669] width 370 height 37
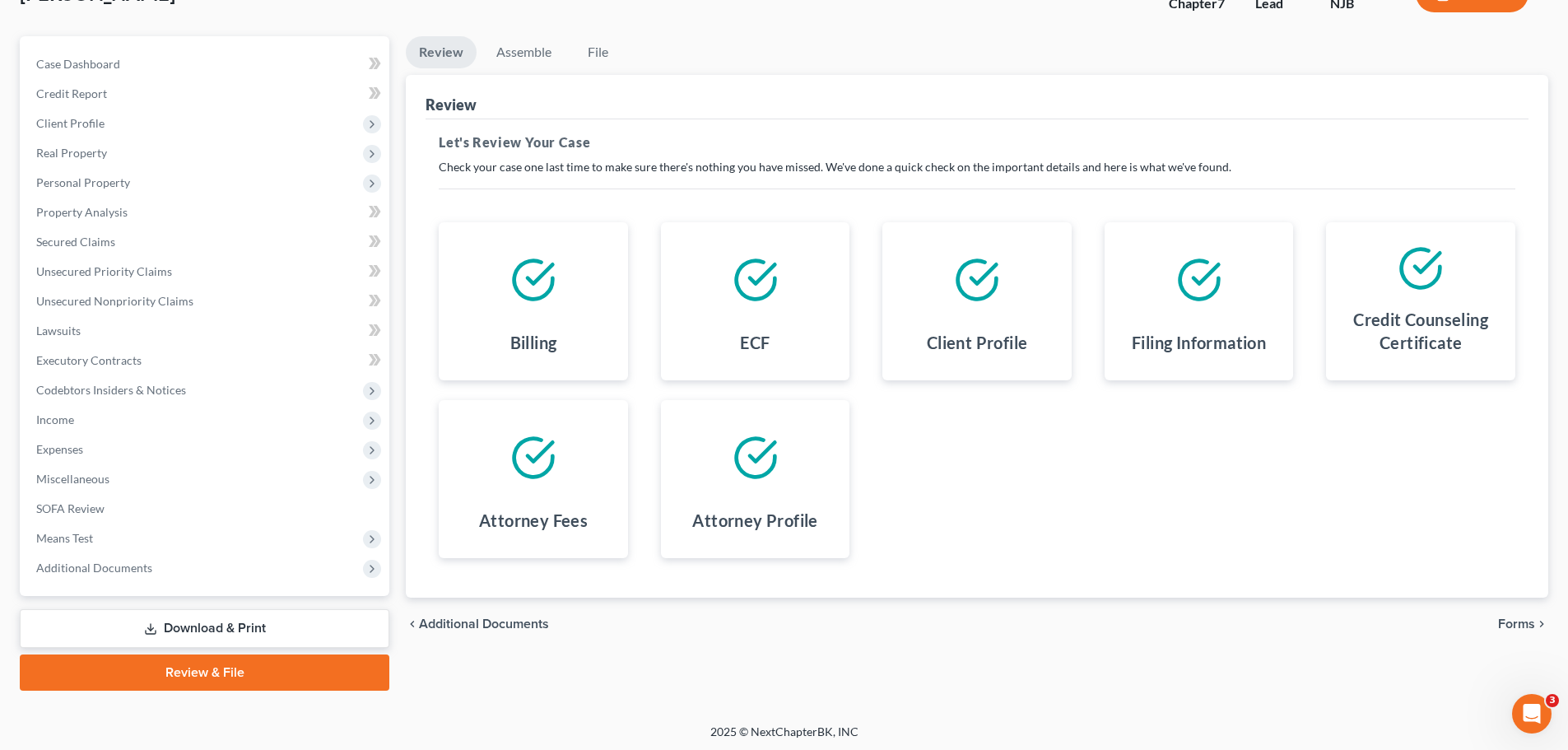
scroll to position [125, 0]
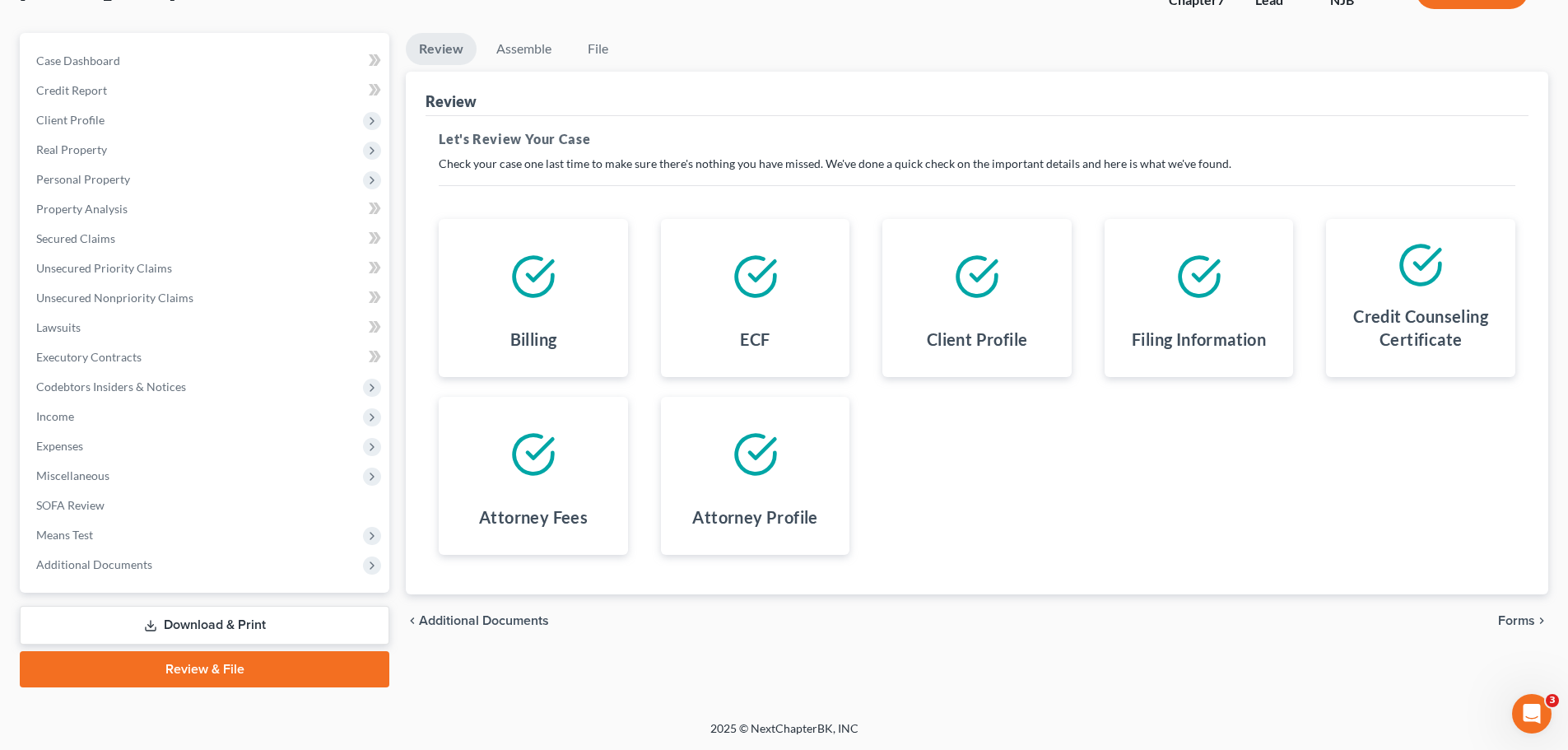
click at [1506, 619] on span "Forms" at bounding box center [1516, 620] width 37 height 13
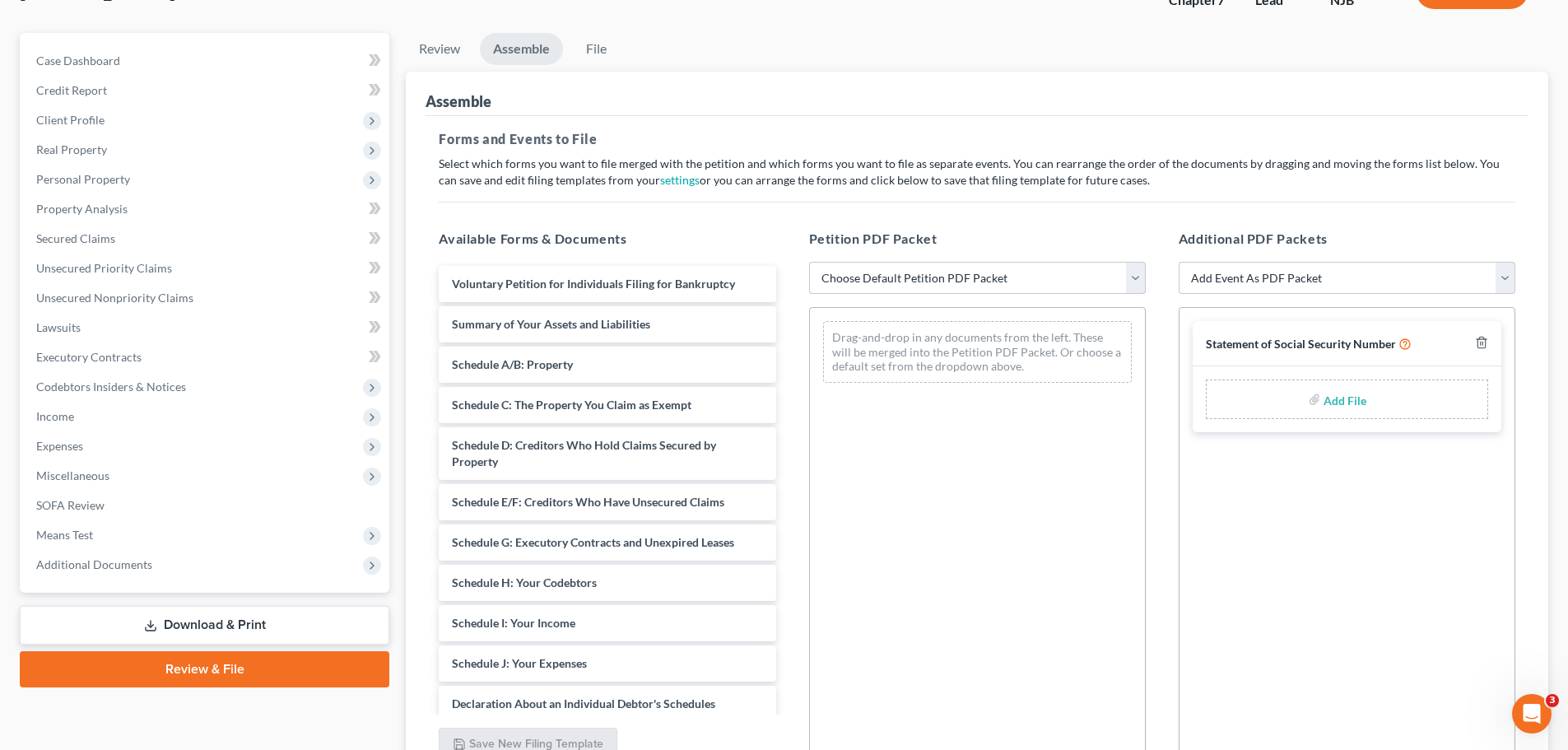
drag, startPoint x: 1131, startPoint y: 278, endPoint x: 1121, endPoint y: 286, distance: 12.8
click at [1131, 278] on select "Choose Default Petition PDF Packet Complete Bankruptcy Petition (all forms and …" at bounding box center [977, 278] width 337 height 33
select select "0"
click at [809, 262] on select "Choose Default Petition PDF Packet Complete Bankruptcy Petition (all forms and …" at bounding box center [977, 278] width 337 height 33
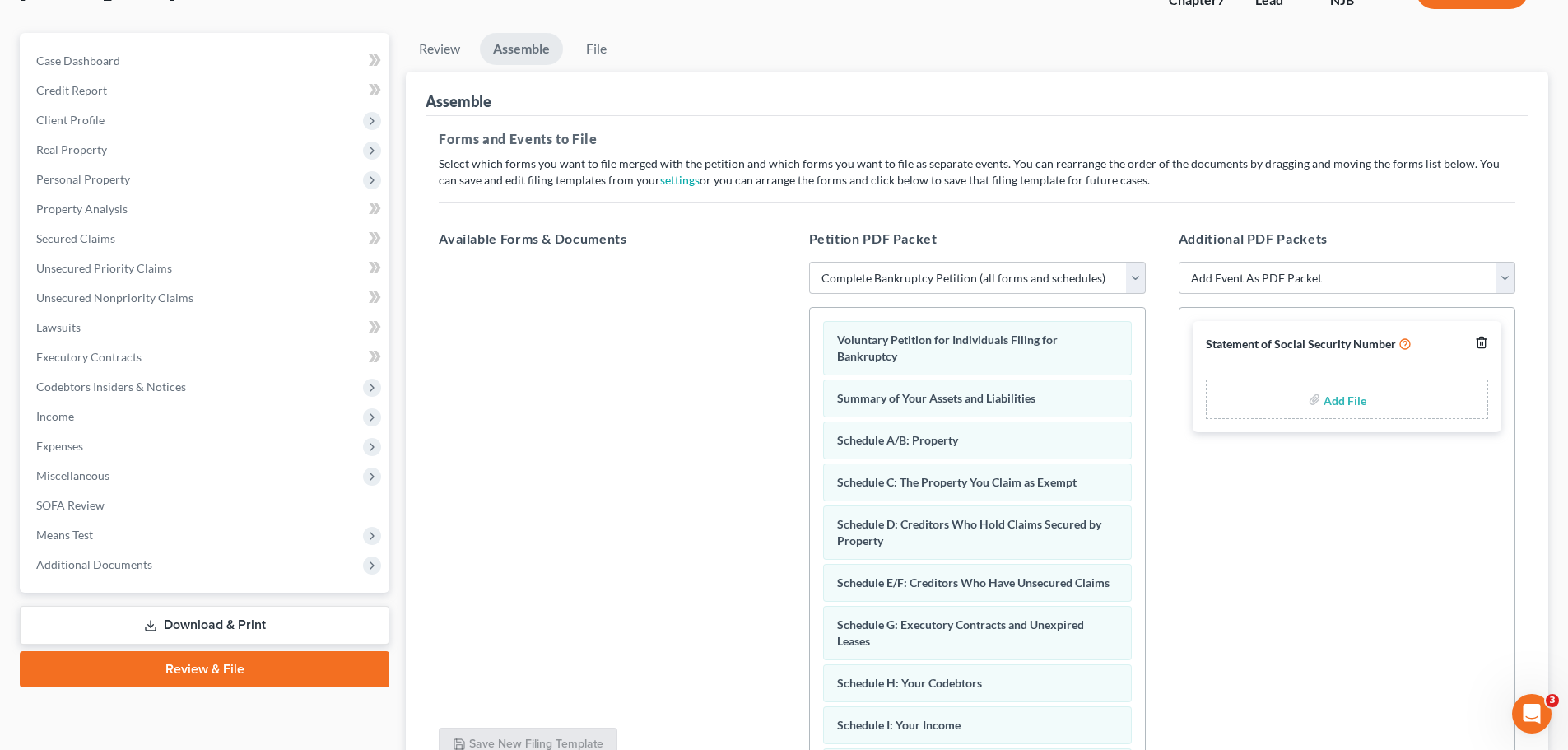
click at [1479, 338] on icon "button" at bounding box center [1481, 343] width 8 height 10
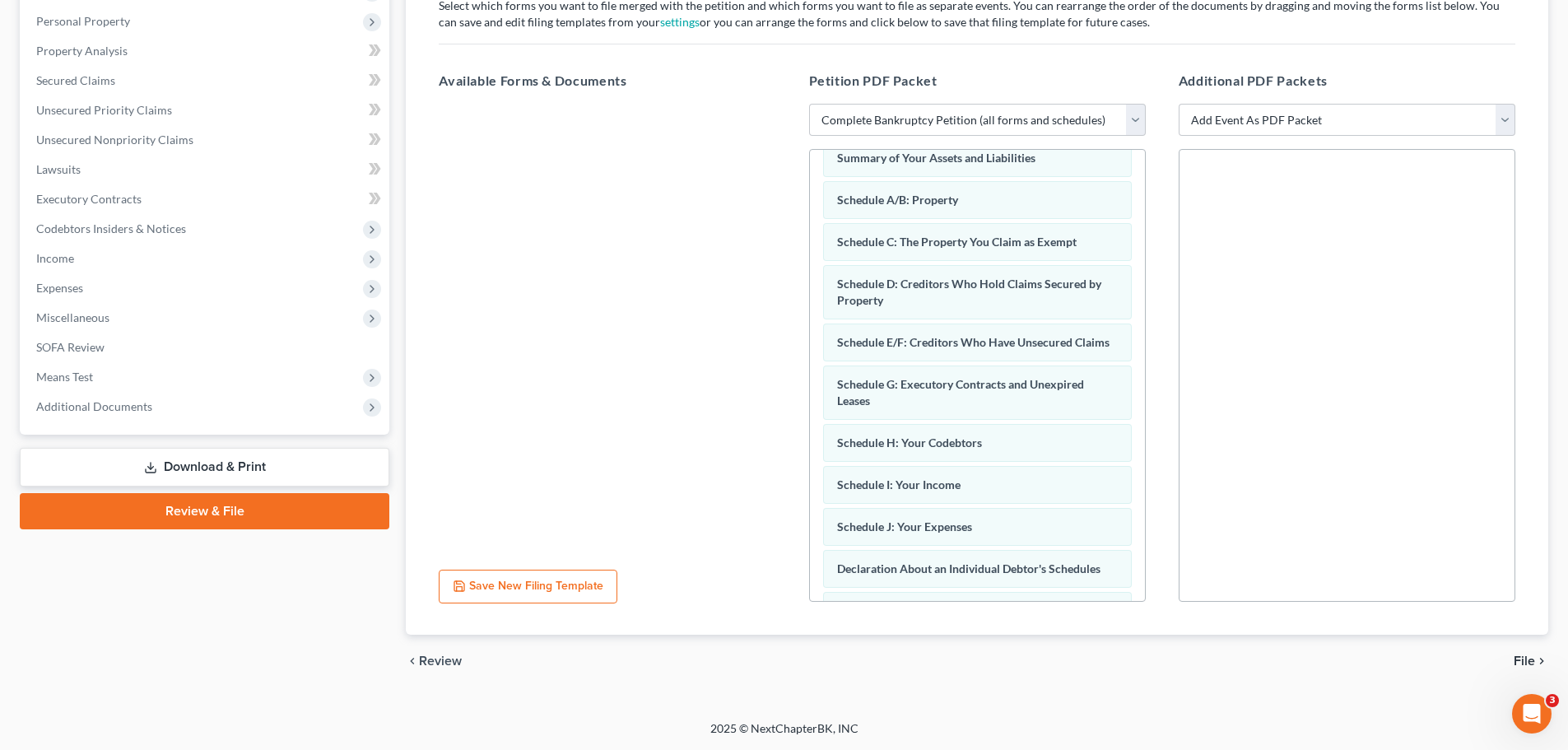
scroll to position [330, 0]
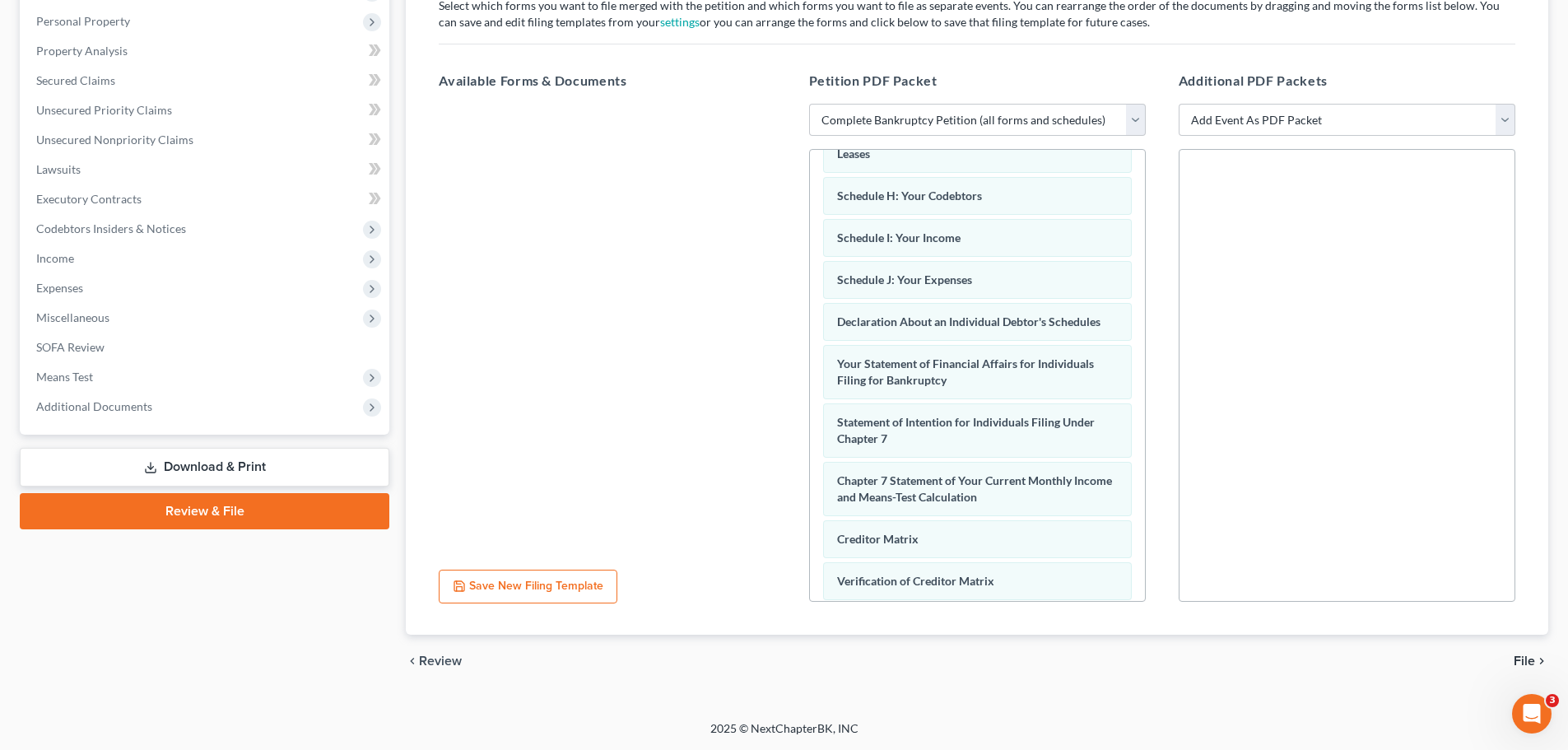
click at [1528, 654] on span "File" at bounding box center [1524, 660] width 22 height 13
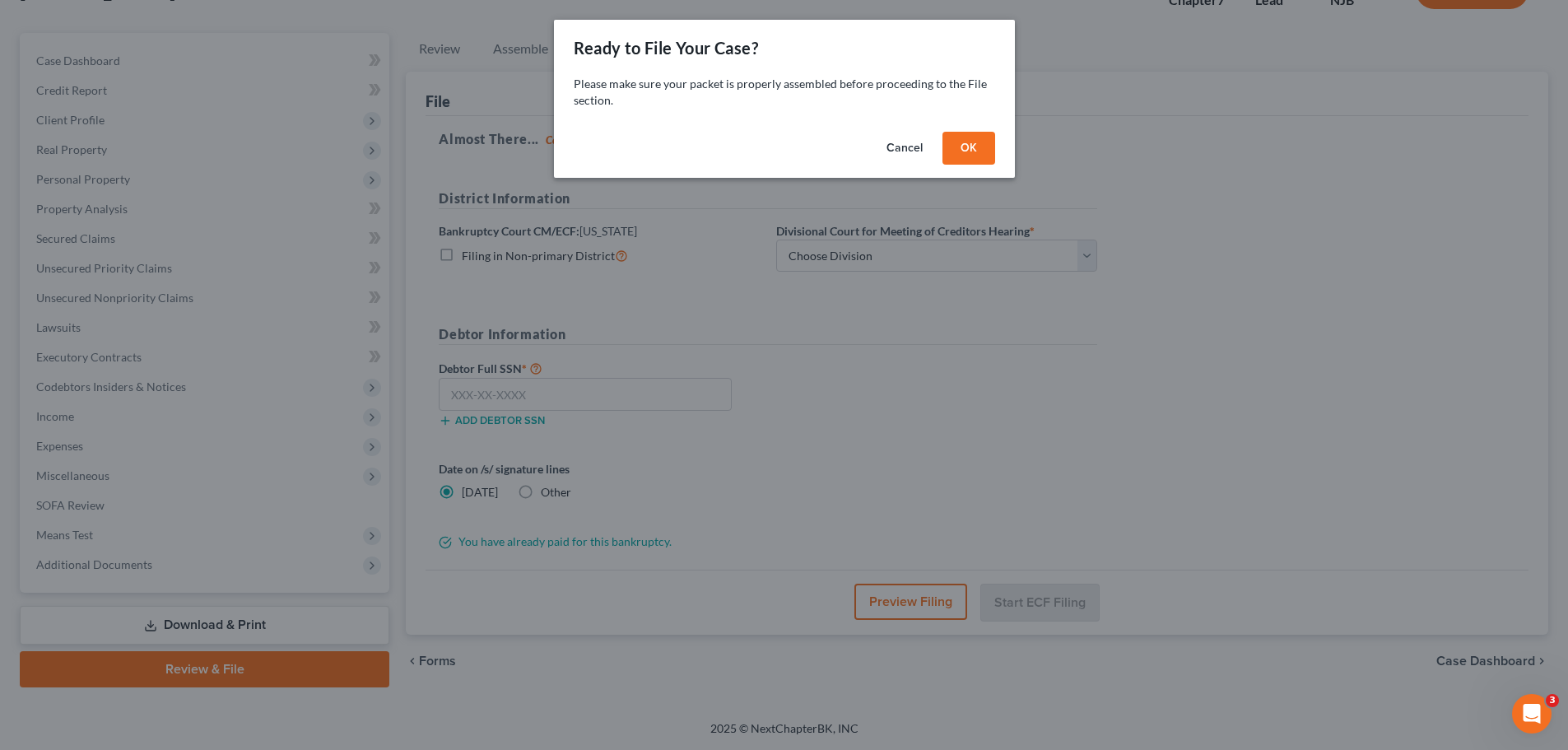
scroll to position [125, 0]
click at [975, 146] on button "OK" at bounding box center [974, 148] width 53 height 33
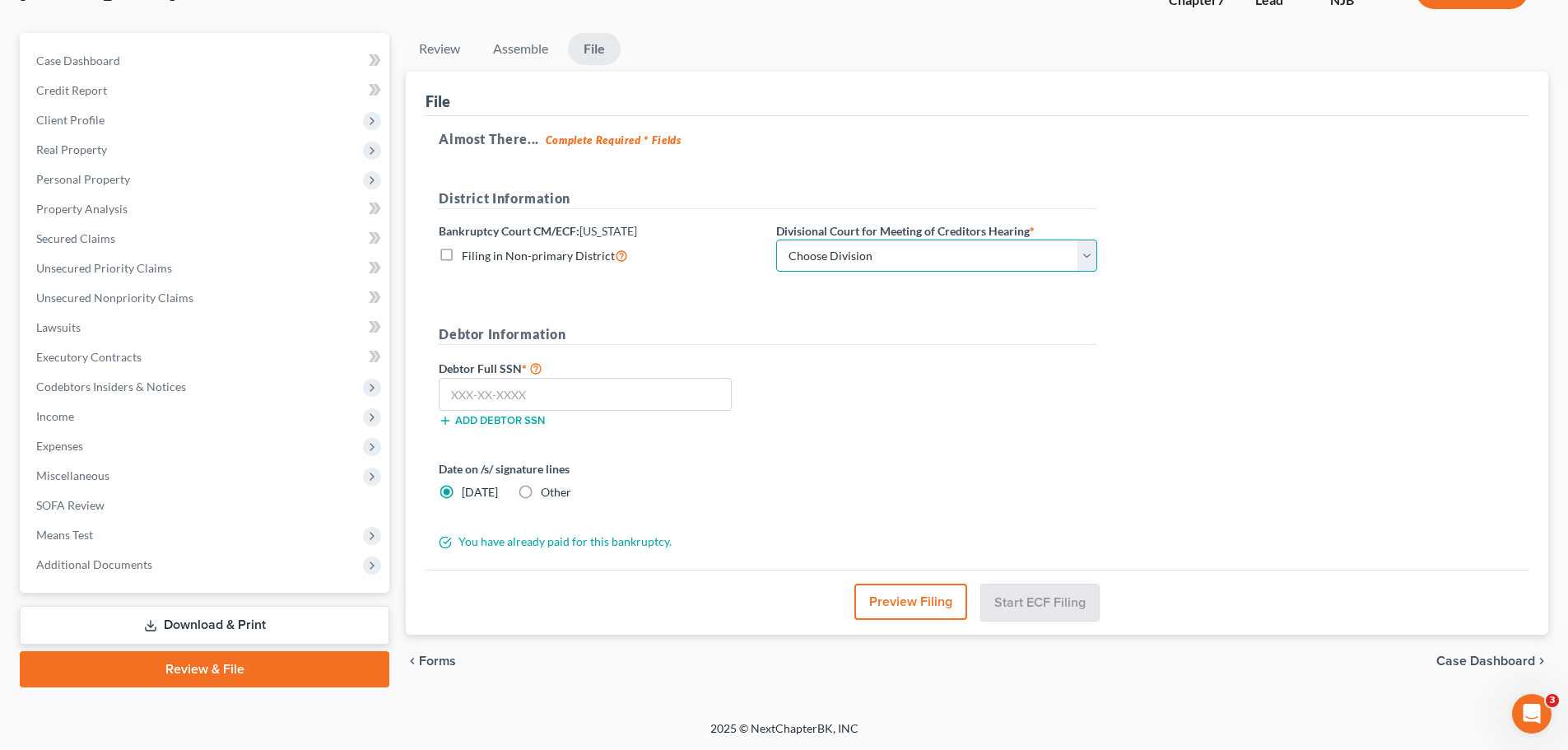
click at [935, 251] on select "Choose Division [GEOGRAPHIC_DATA] [GEOGRAPHIC_DATA]/[GEOGRAPHIC_DATA] [GEOGRAPH…" at bounding box center [936, 256] width 321 height 33
select select "2"
click at [776, 239] on select "Choose Division [GEOGRAPHIC_DATA] [GEOGRAPHIC_DATA]/[GEOGRAPHIC_DATA] [GEOGRAPH…" at bounding box center [936, 256] width 321 height 33
click at [824, 385] on div "Debtor Full SSN * Add debtor SSN" at bounding box center [768, 399] width 675 height 83
click at [610, 391] on input "text" at bounding box center [584, 394] width 293 height 33
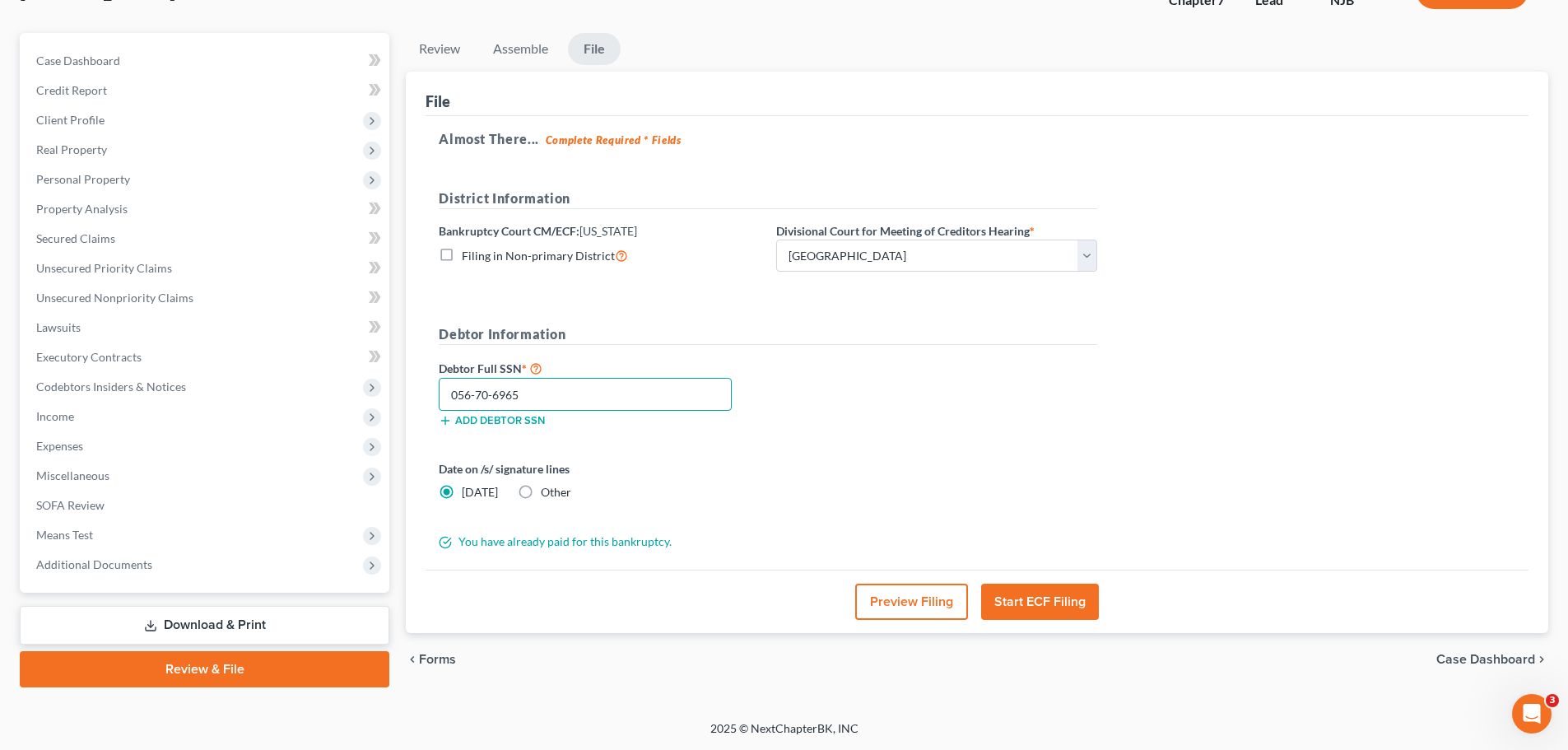
type input "056-70-6965"
click at [541, 496] on label "Other" at bounding box center [556, 492] width 30 height 17
click at [547, 495] on input "Other" at bounding box center [552, 489] width 10 height 10
radio input "true"
radio input "false"
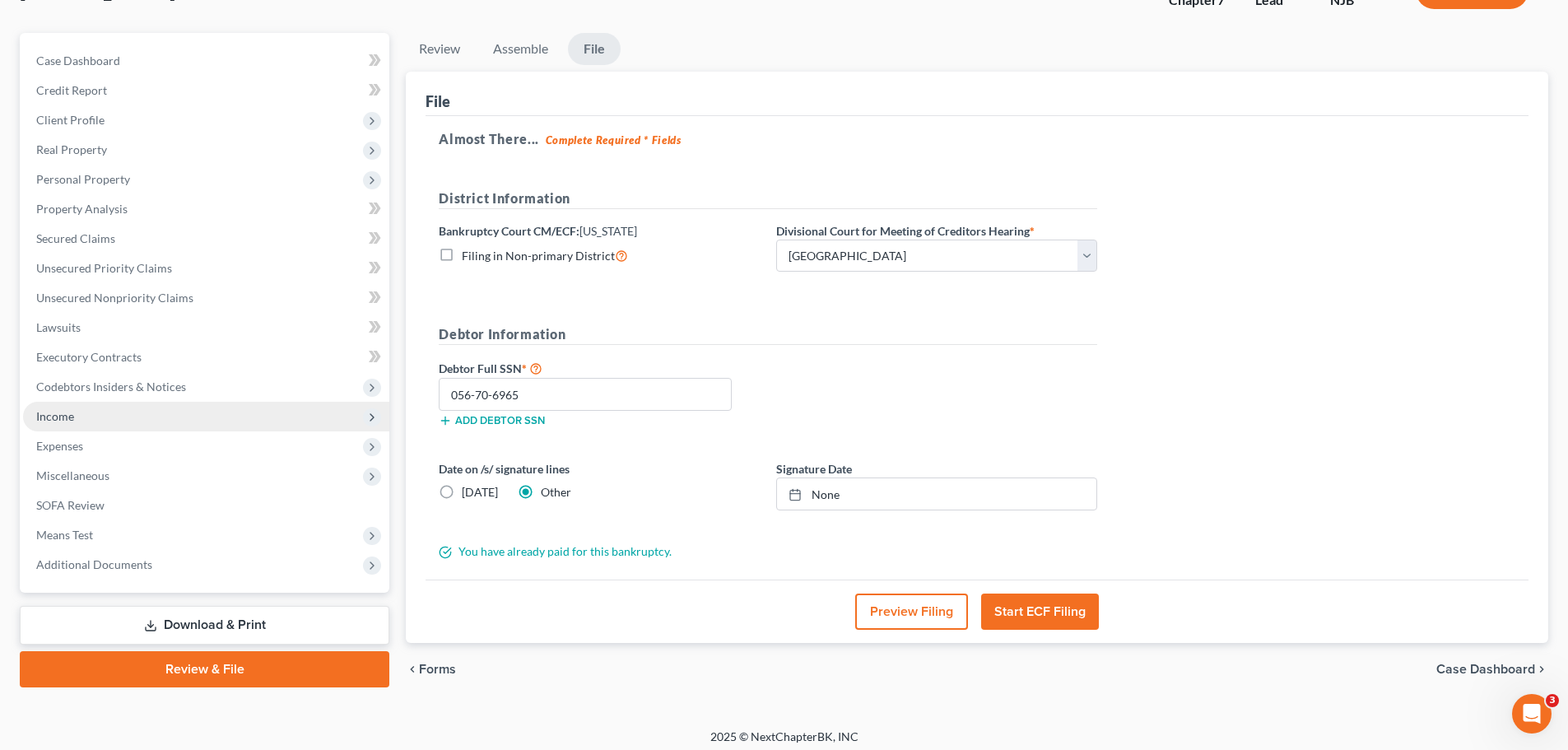
click at [71, 415] on span "Income" at bounding box center [56, 416] width 38 height 14
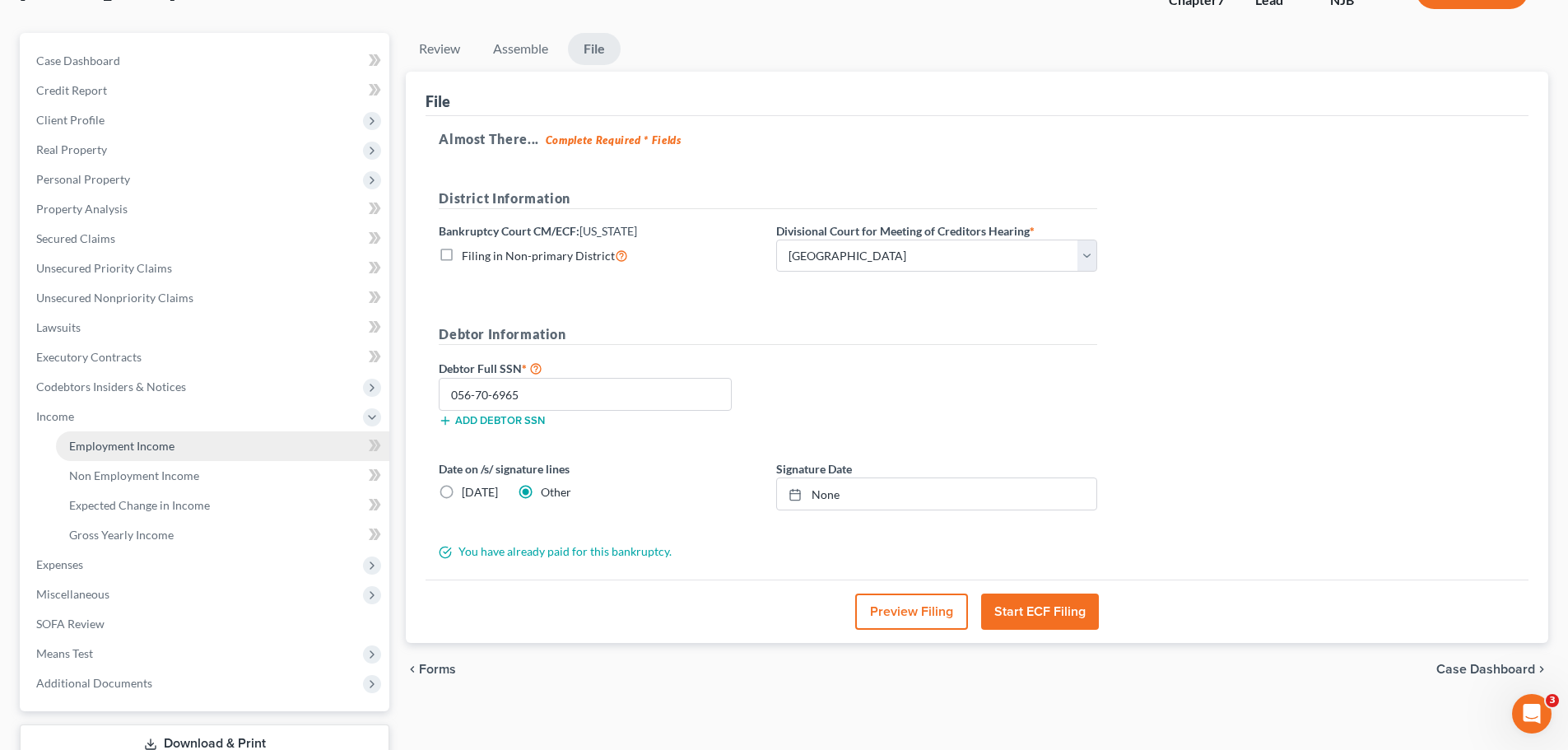
click at [100, 445] on span "Employment Income" at bounding box center [121, 445] width 105 height 14
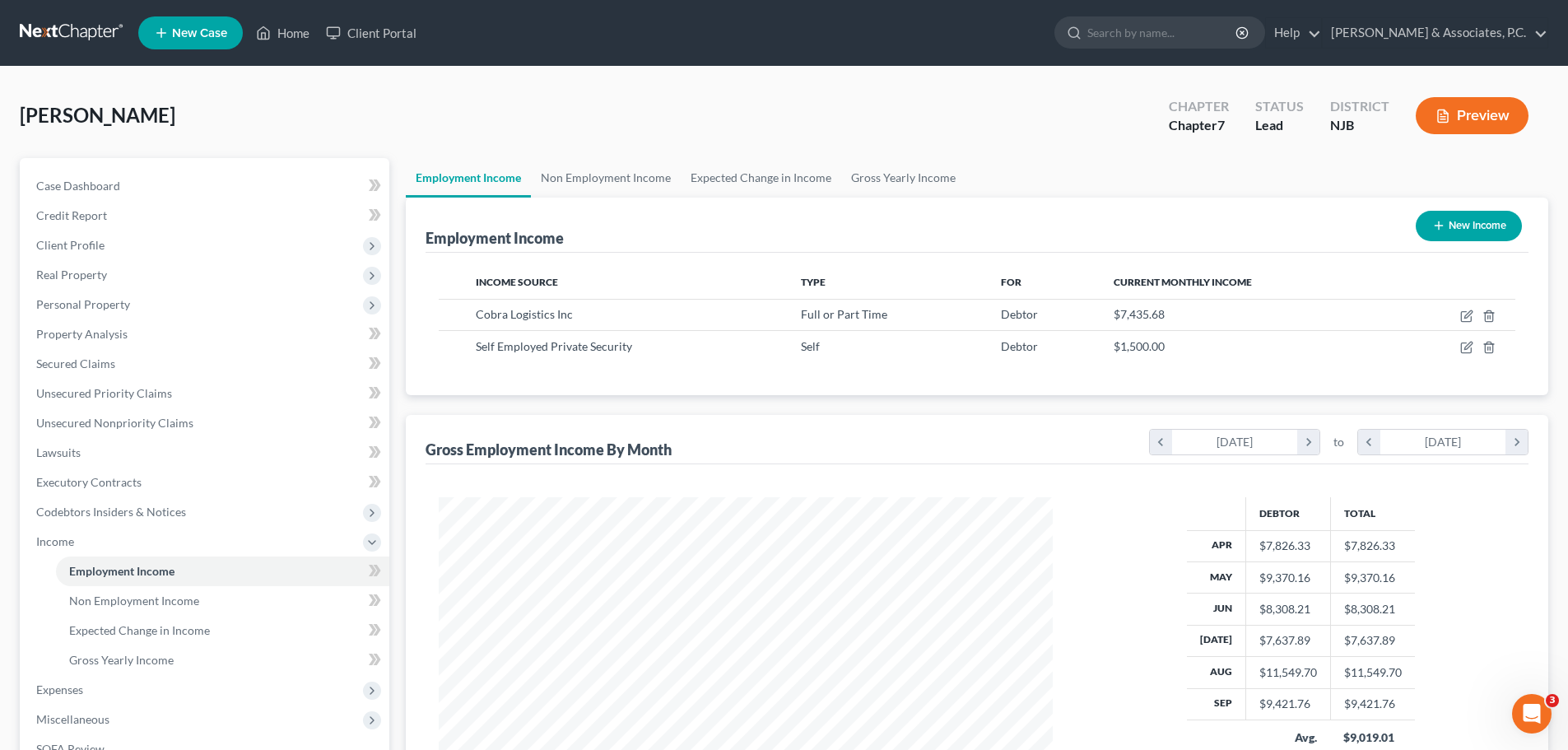
scroll to position [244, 0]
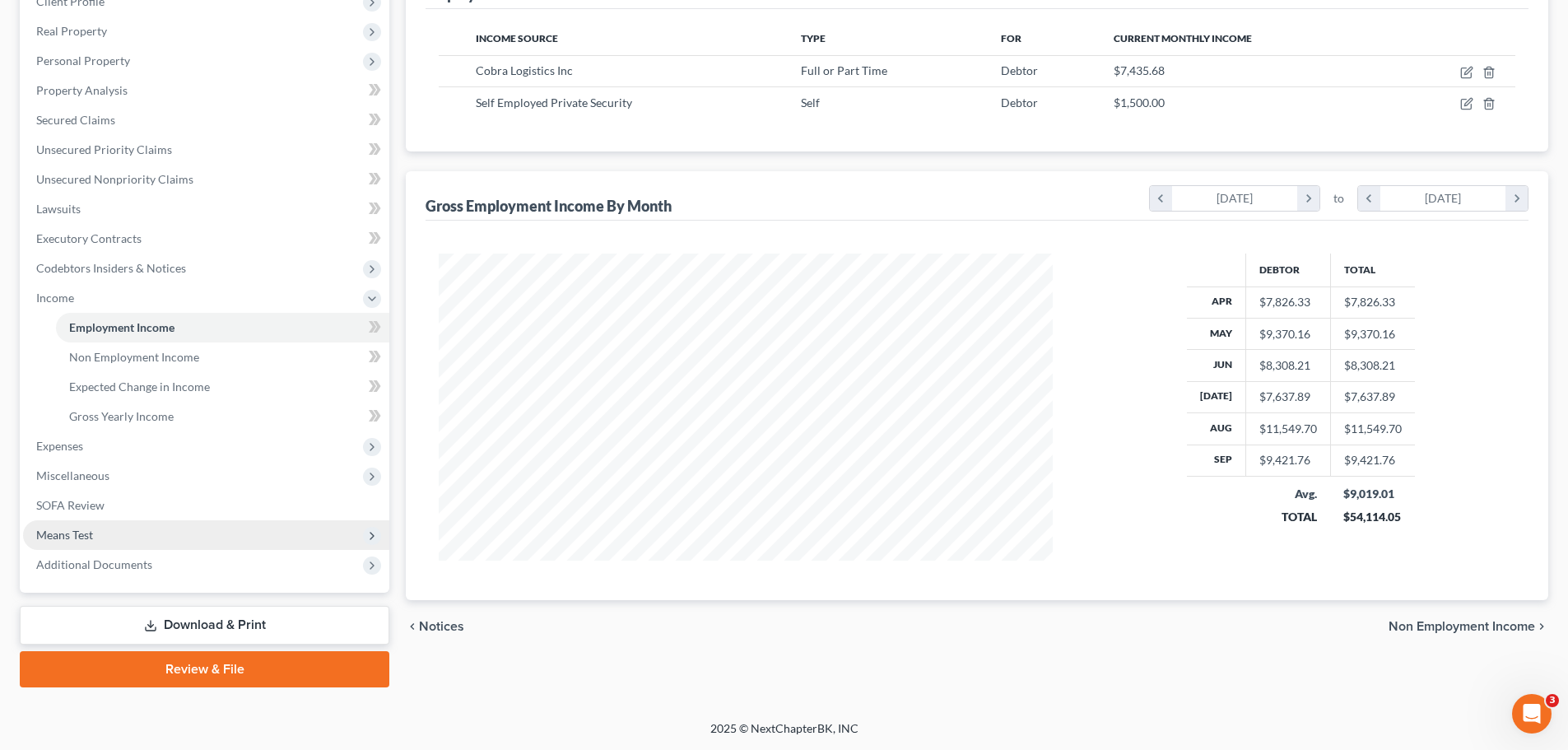
click at [103, 533] on span "Means Test" at bounding box center [205, 535] width 366 height 30
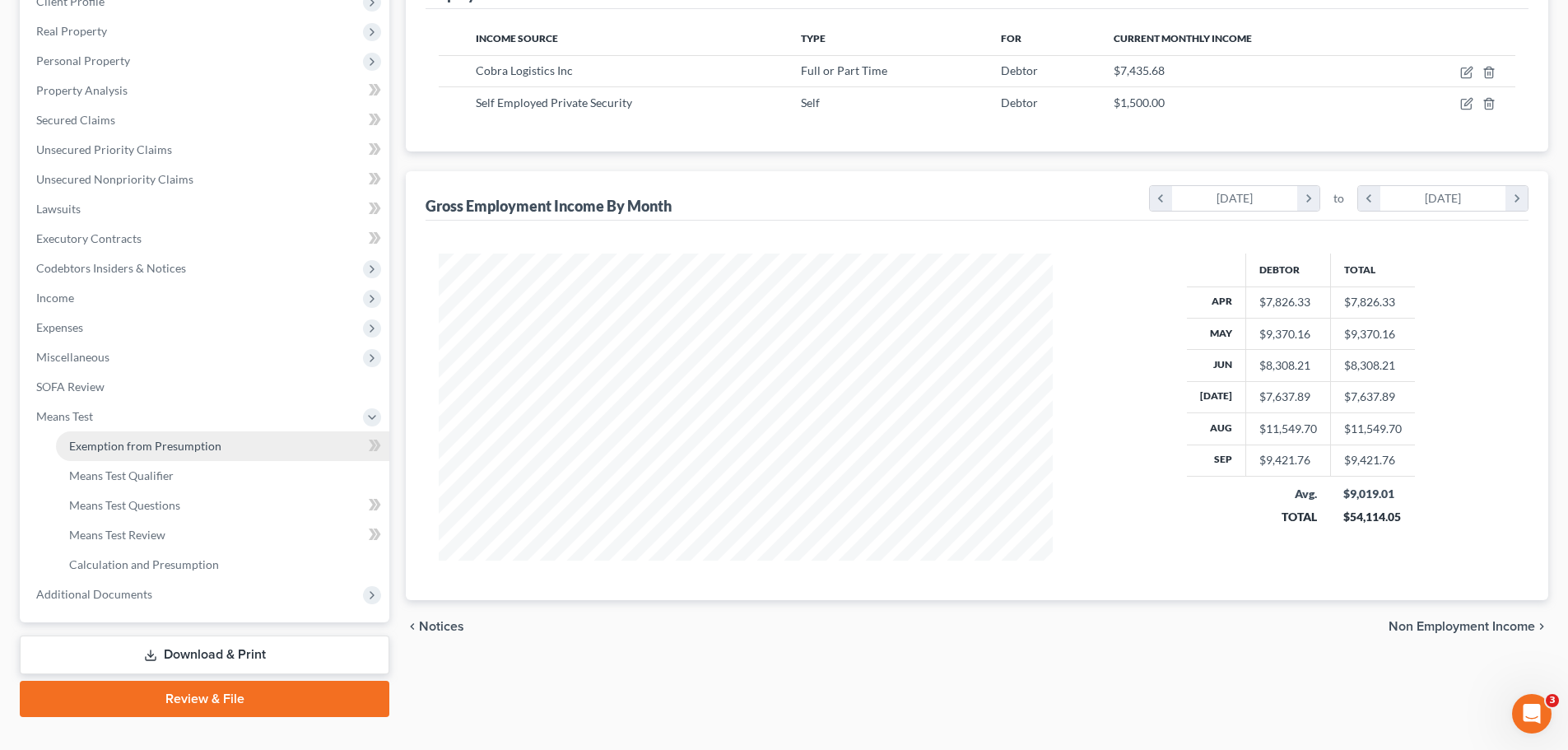
click at [192, 439] on span "Exemption from Presumption" at bounding box center [144, 445] width 152 height 14
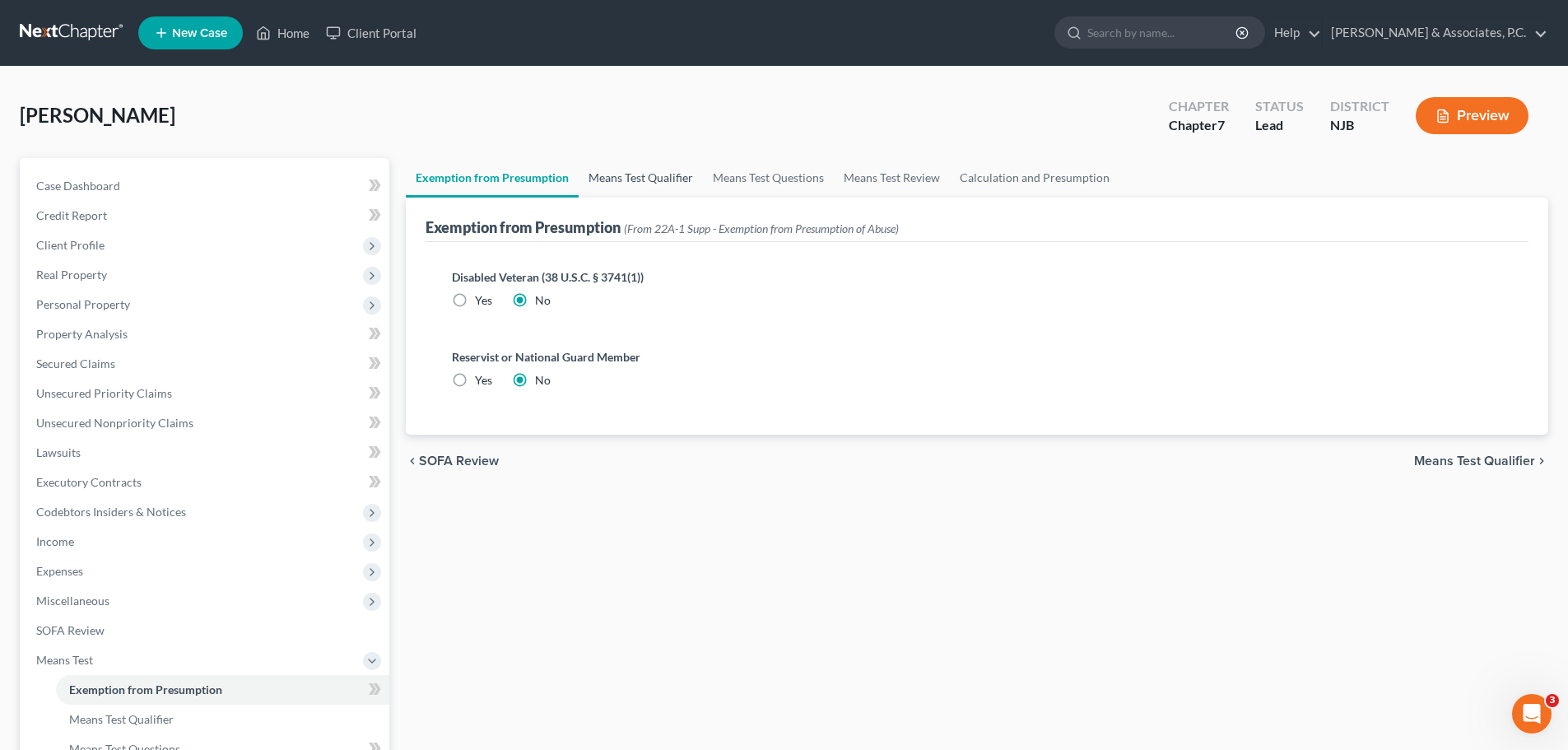
drag, startPoint x: 677, startPoint y: 184, endPoint x: 697, endPoint y: 190, distance: 20.9
click at [677, 184] on link "Means Test Qualifier" at bounding box center [640, 177] width 124 height 39
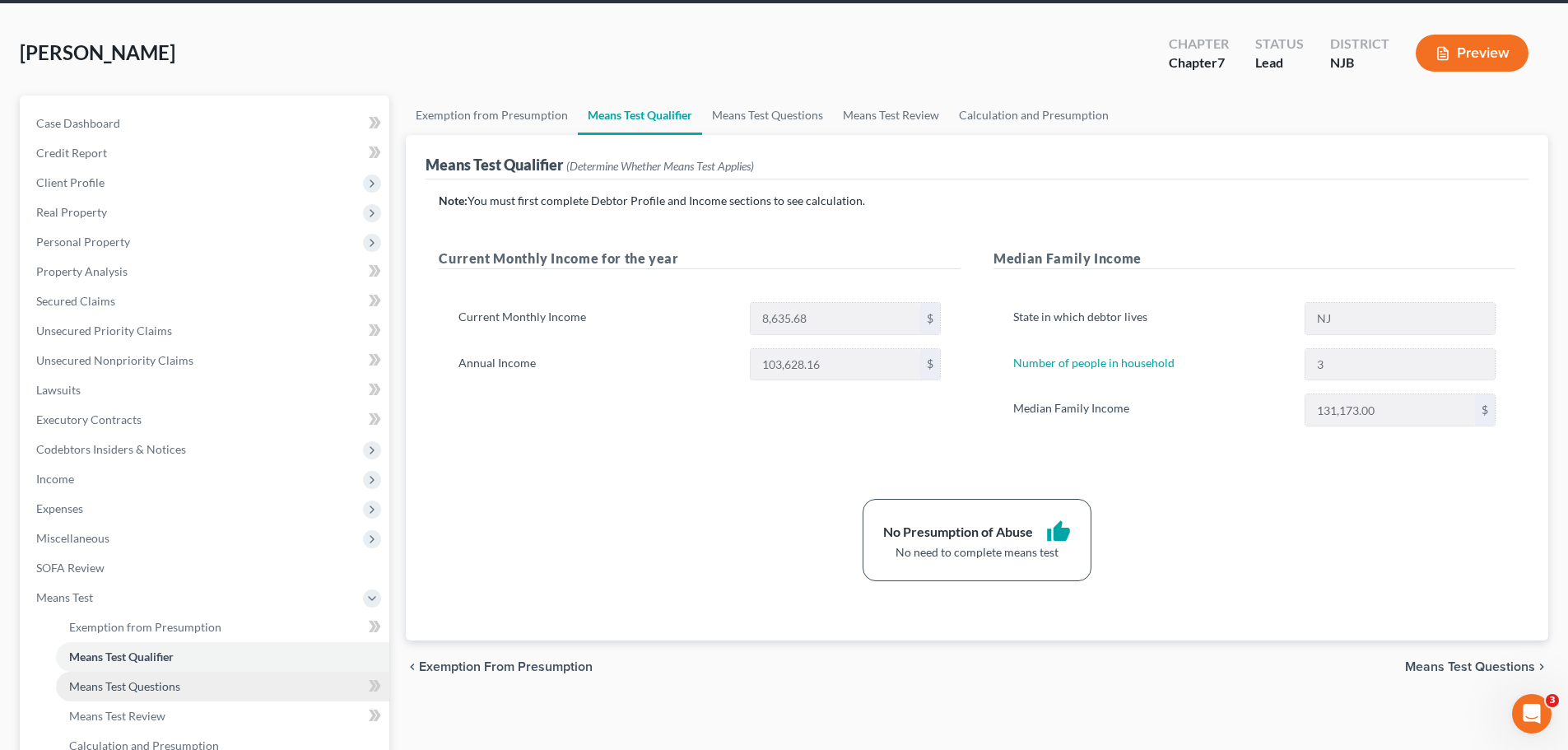
scroll to position [273, 0]
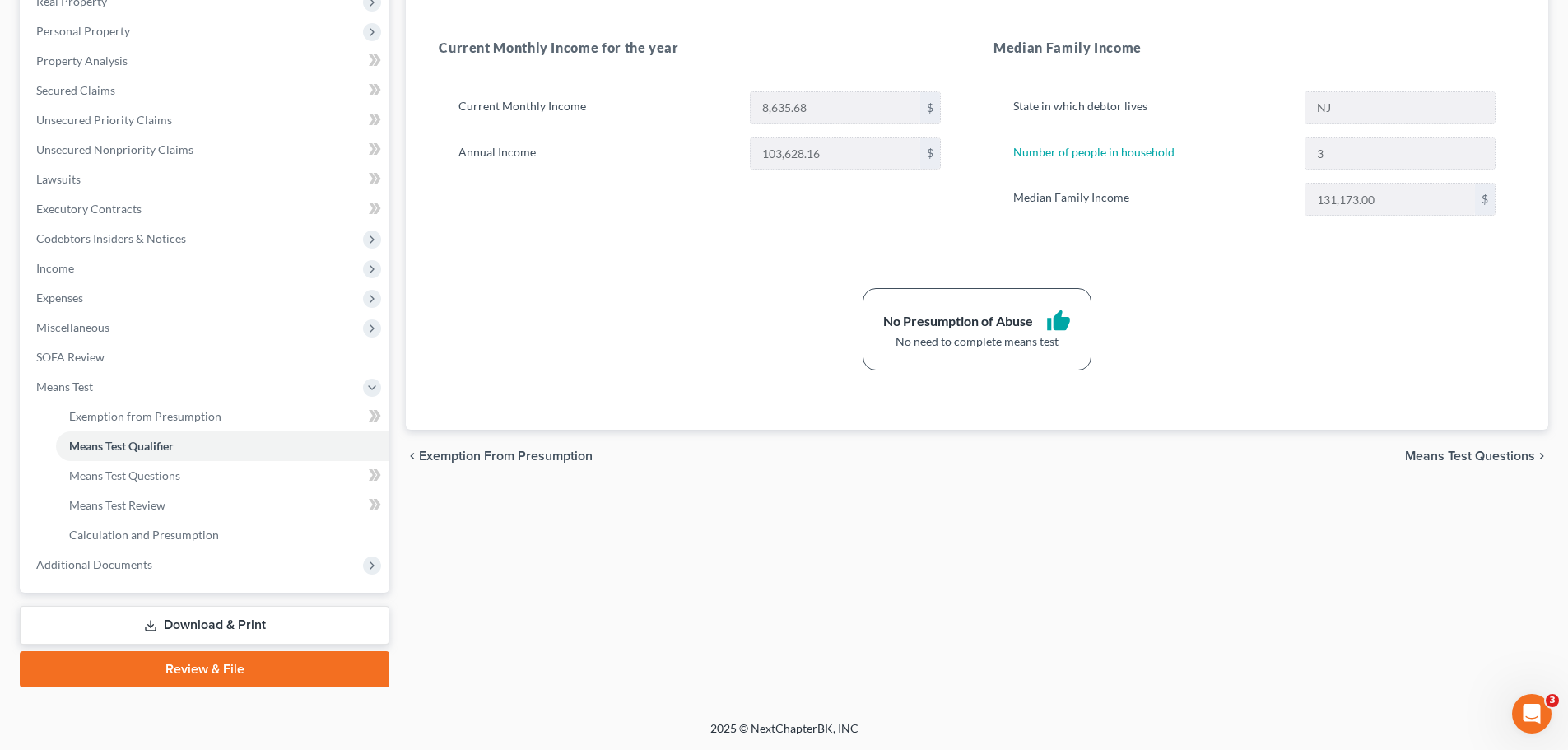
drag, startPoint x: 229, startPoint y: 674, endPoint x: 829, endPoint y: 640, distance: 601.0
click at [229, 673] on link "Review & File" at bounding box center [204, 669] width 370 height 37
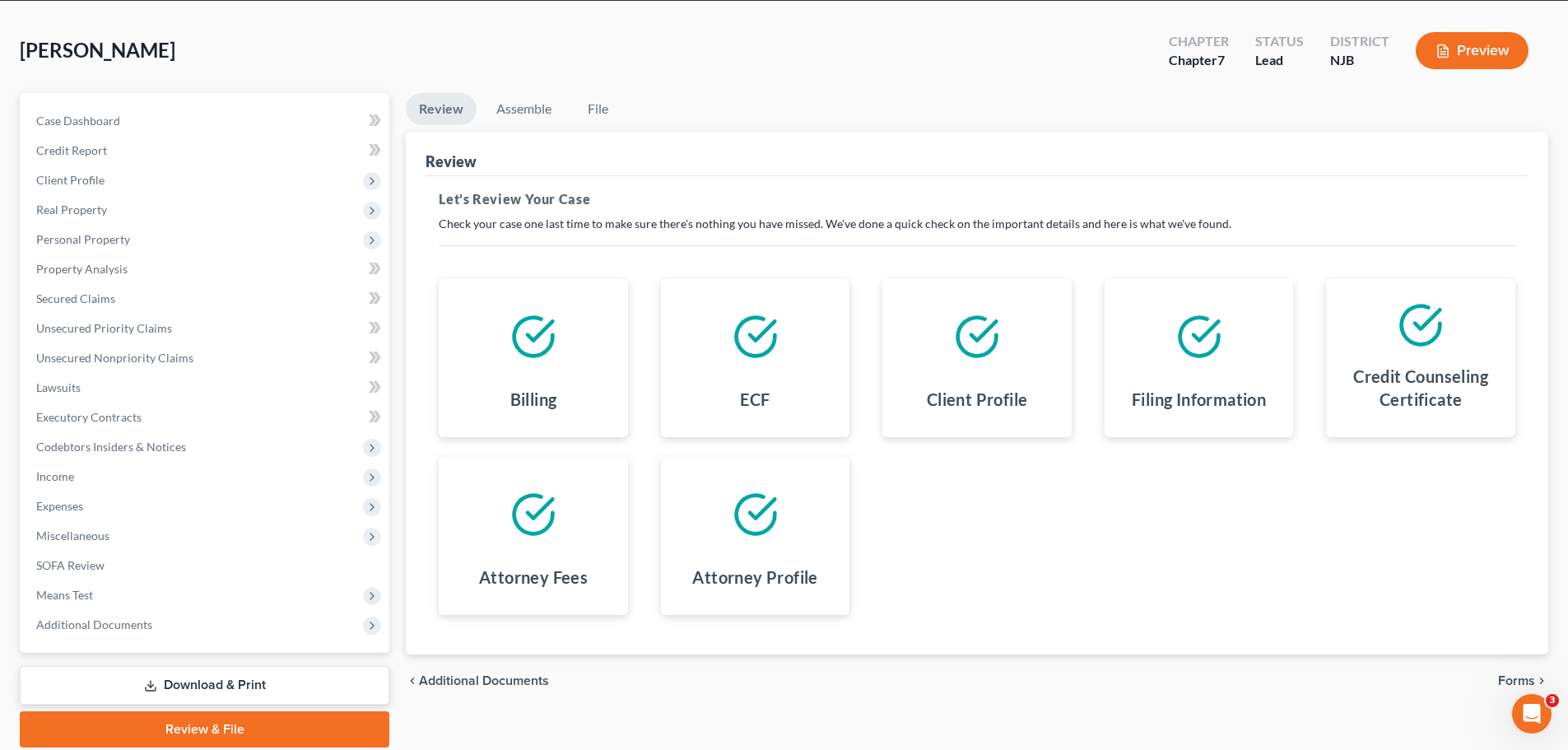
scroll to position [125, 0]
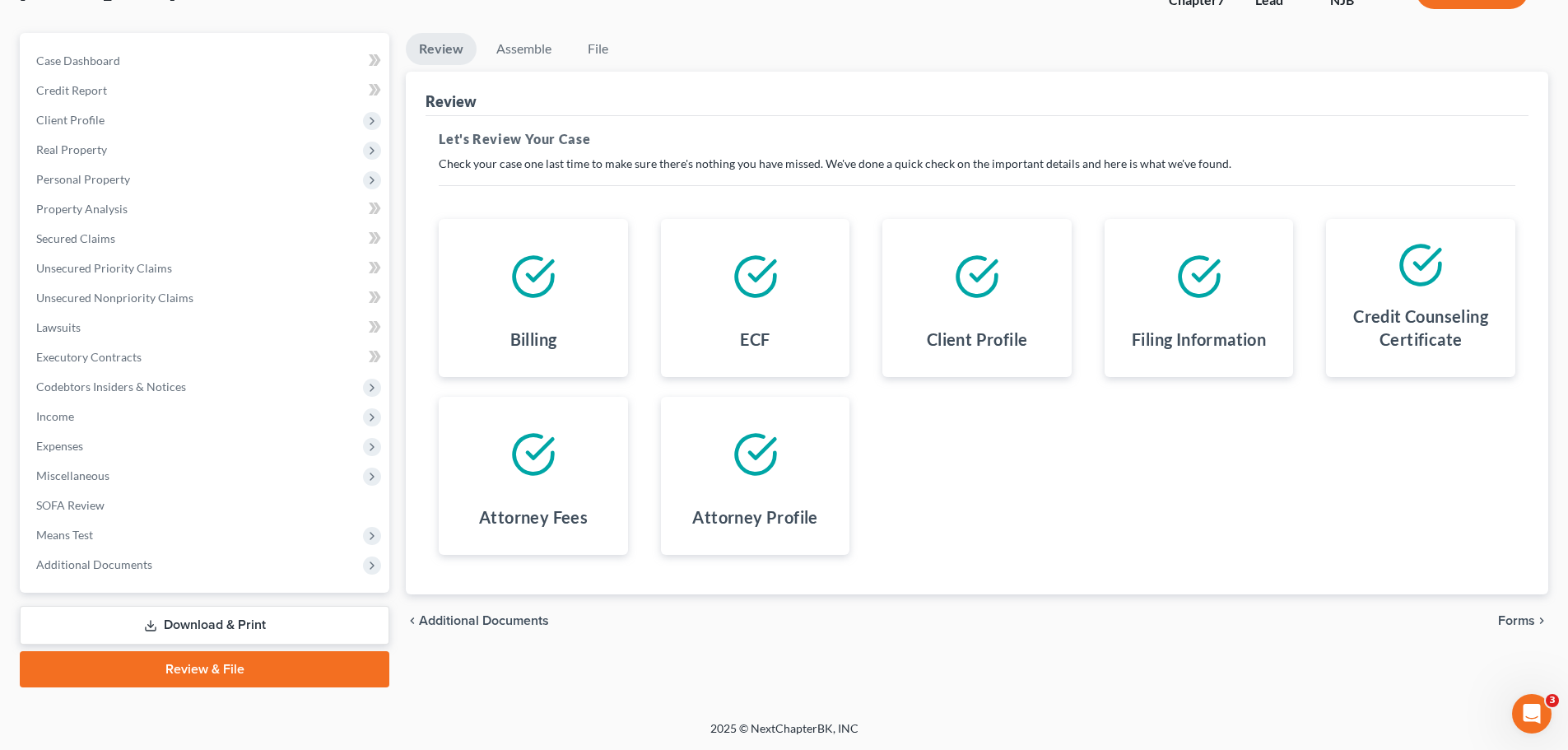
drag, startPoint x: 1519, startPoint y: 620, endPoint x: 1493, endPoint y: 621, distance: 26.0
click at [1520, 620] on span "Forms" at bounding box center [1516, 620] width 37 height 13
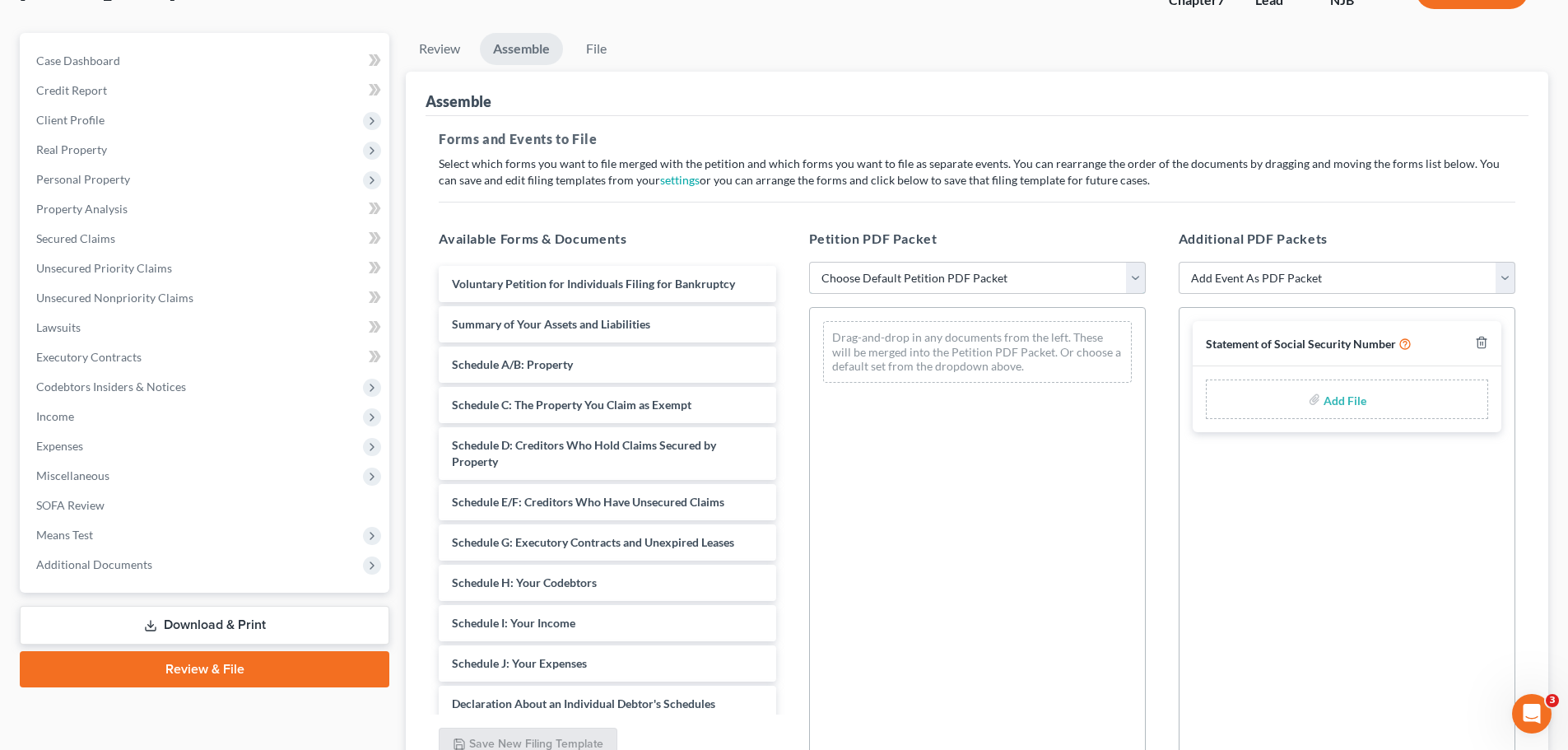
click at [1024, 278] on select "Choose Default Petition PDF Packet Complete Bankruptcy Petition (all forms and …" at bounding box center [977, 278] width 337 height 33
select select "0"
click at [809, 262] on select "Choose Default Petition PDF Packet Complete Bankruptcy Petition (all forms and …" at bounding box center [977, 278] width 337 height 33
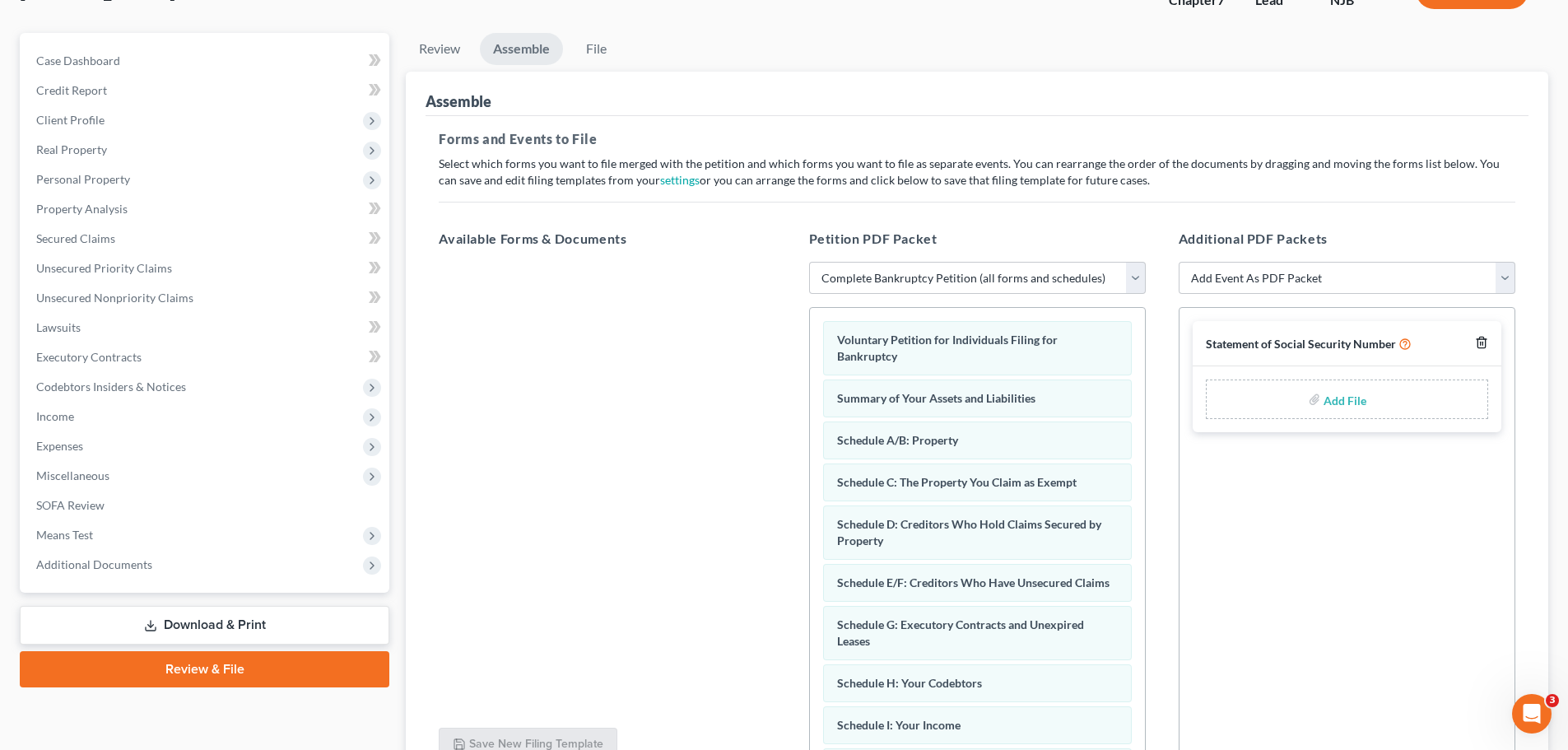
click at [1482, 344] on line "button" at bounding box center [1482, 345] width 0 height 3
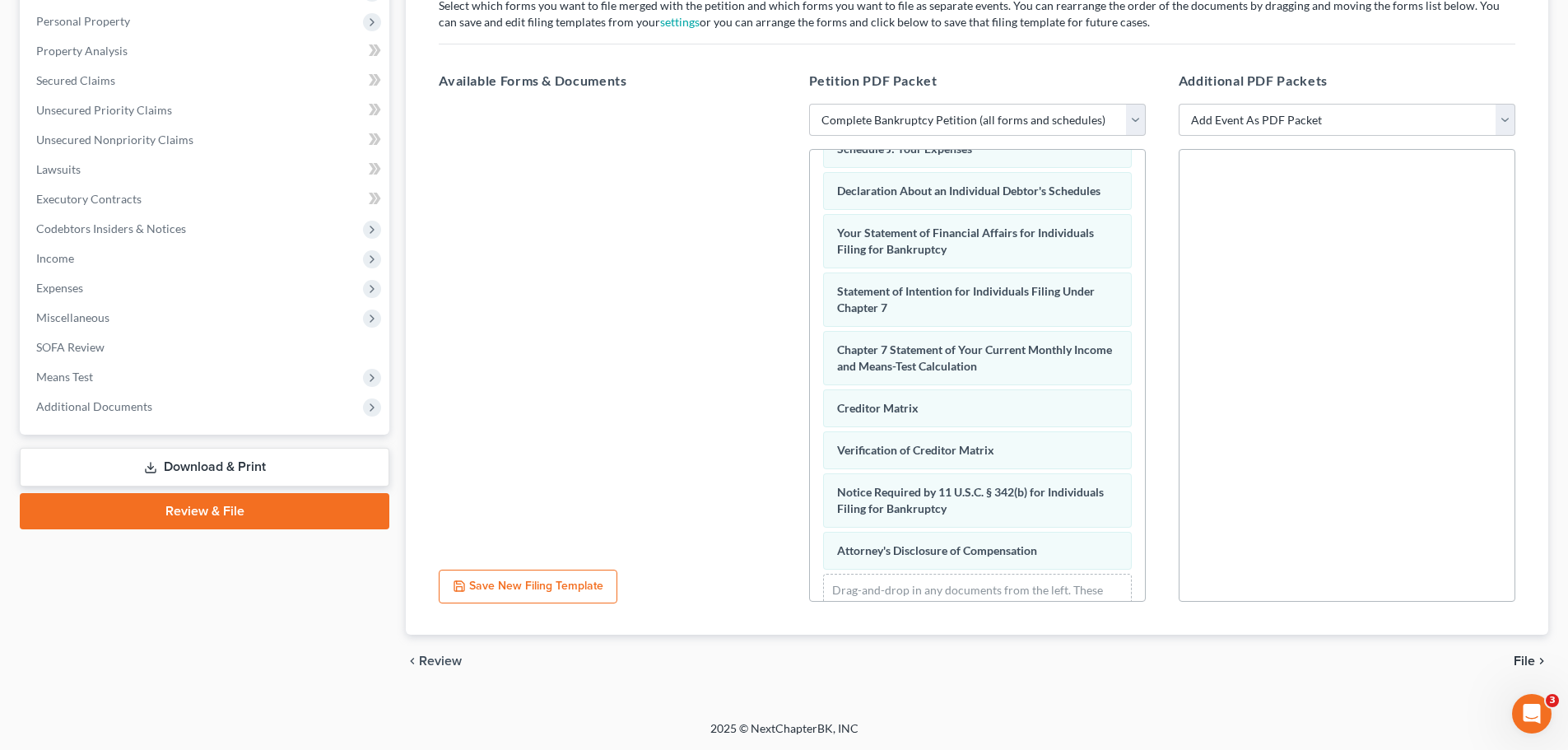
scroll to position [525, 0]
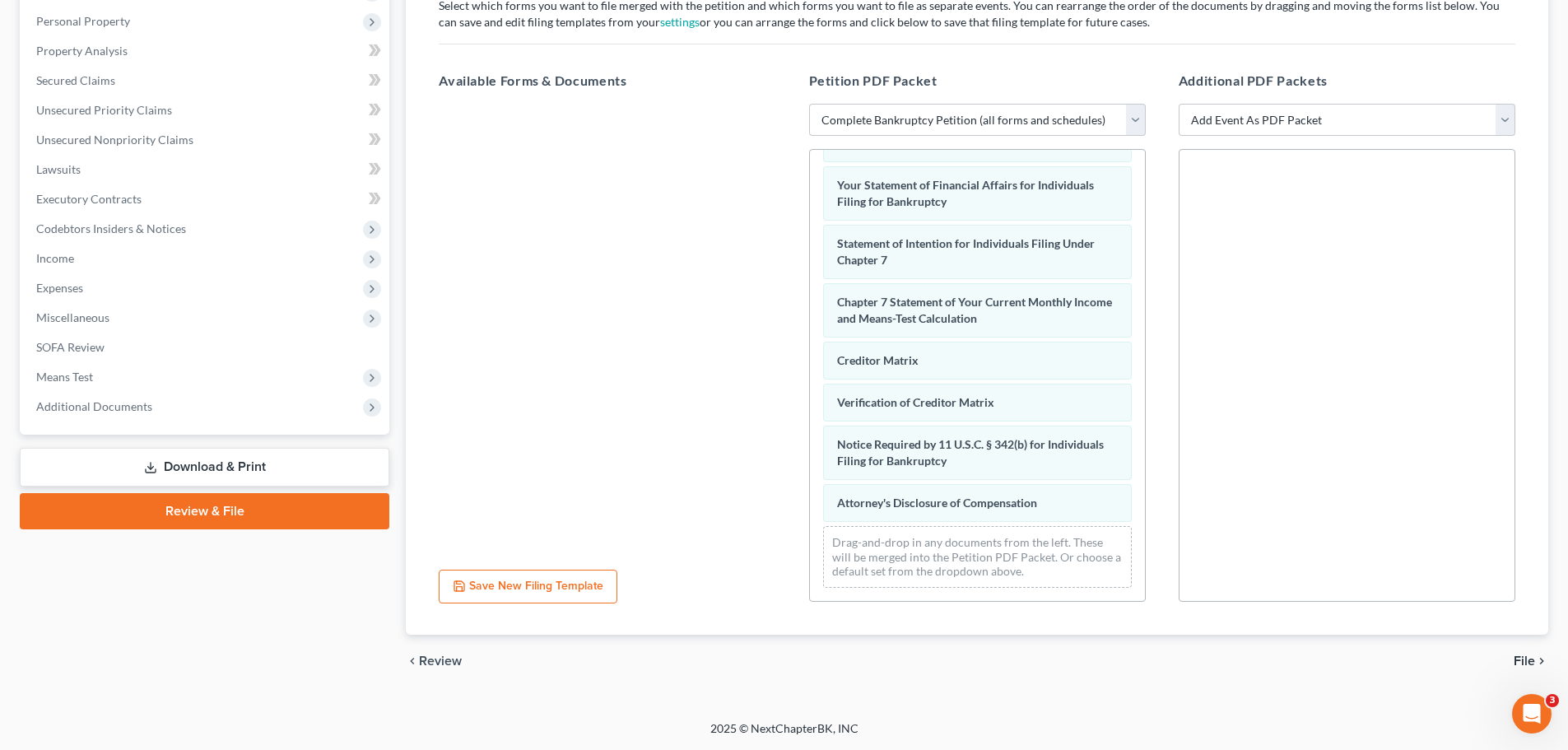
click at [1528, 660] on span "File" at bounding box center [1524, 660] width 22 height 13
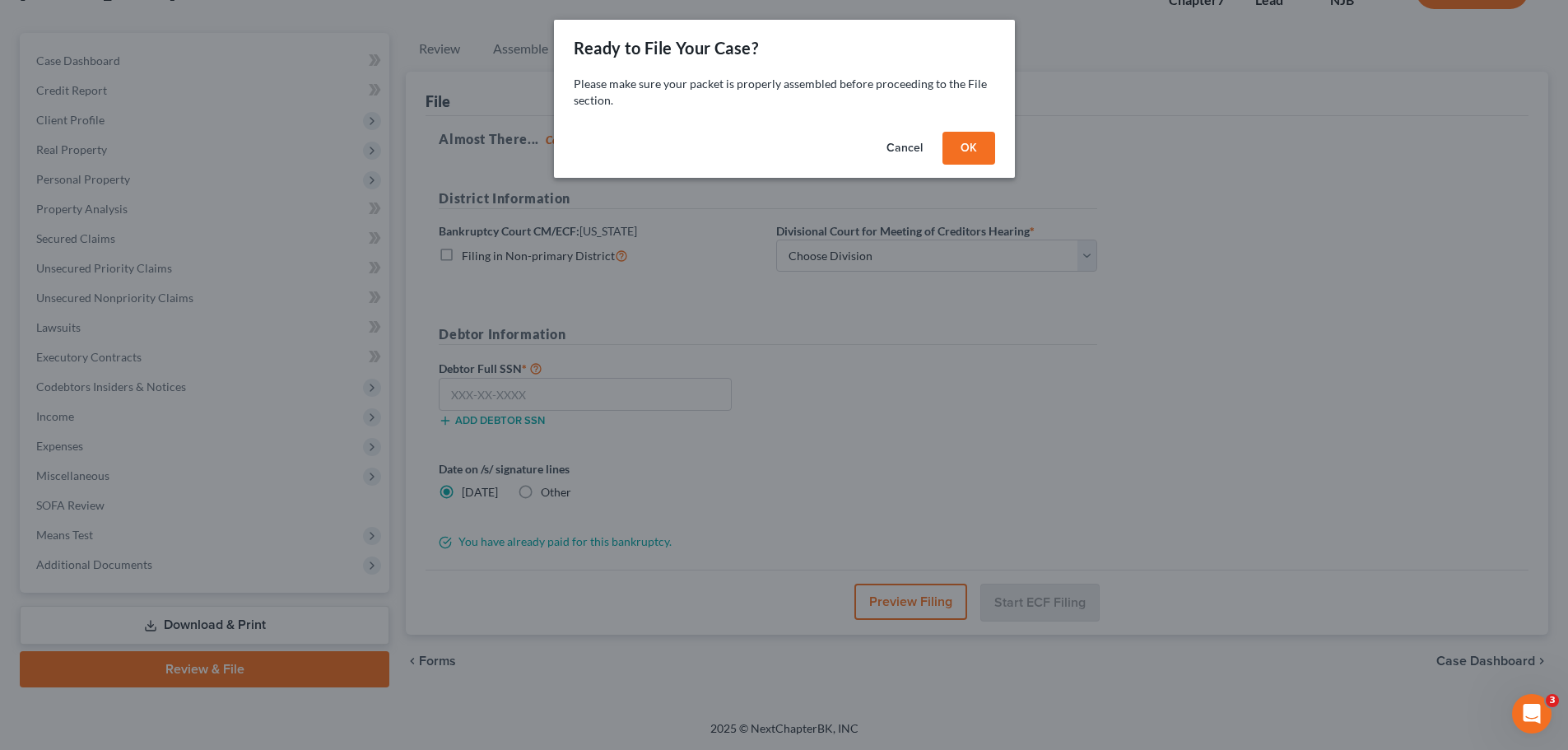
scroll to position [125, 0]
click at [978, 151] on button "OK" at bounding box center [974, 148] width 53 height 33
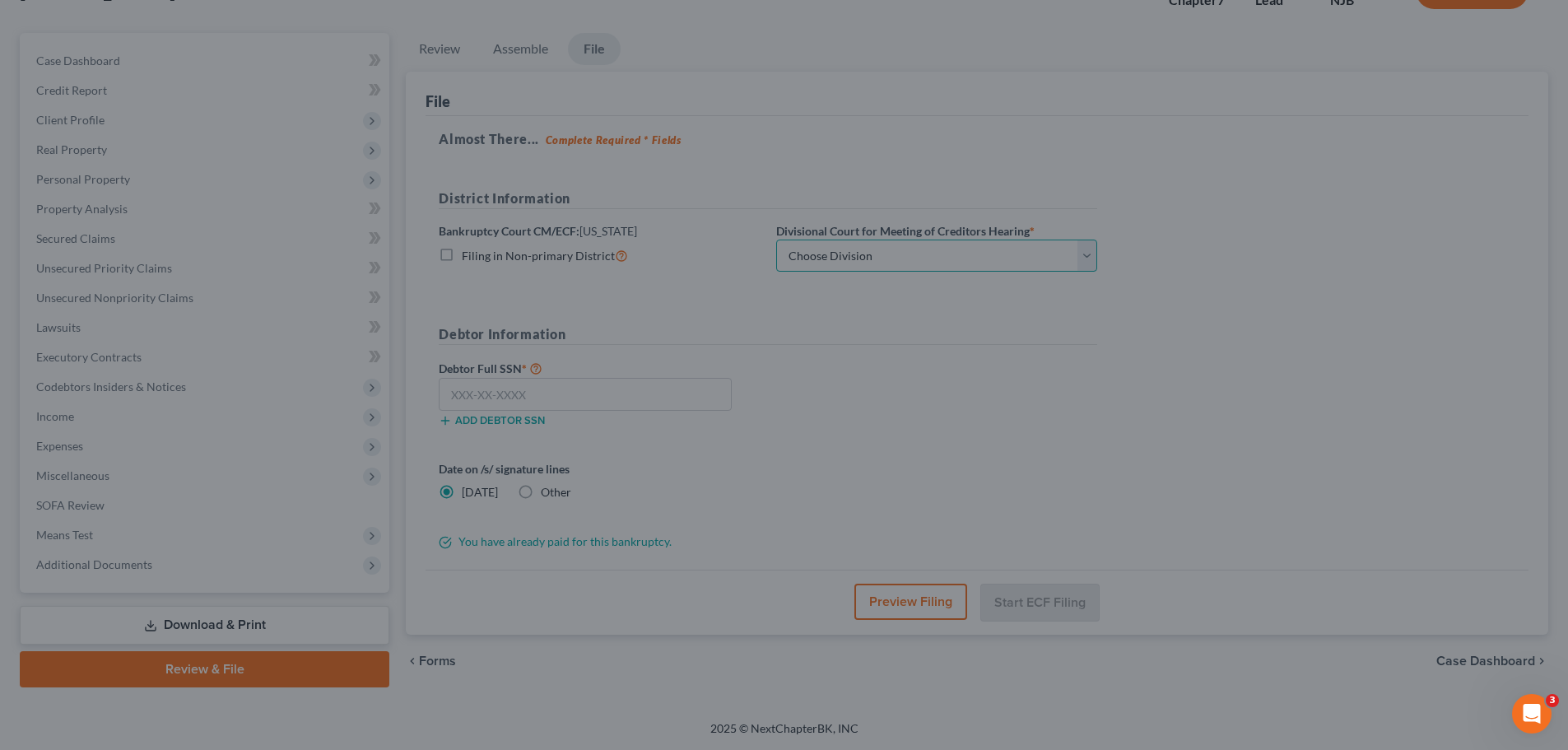
click at [956, 242] on select "Choose Division [GEOGRAPHIC_DATA] [GEOGRAPHIC_DATA]/[GEOGRAPHIC_DATA] [GEOGRAPH…" at bounding box center [936, 256] width 321 height 33
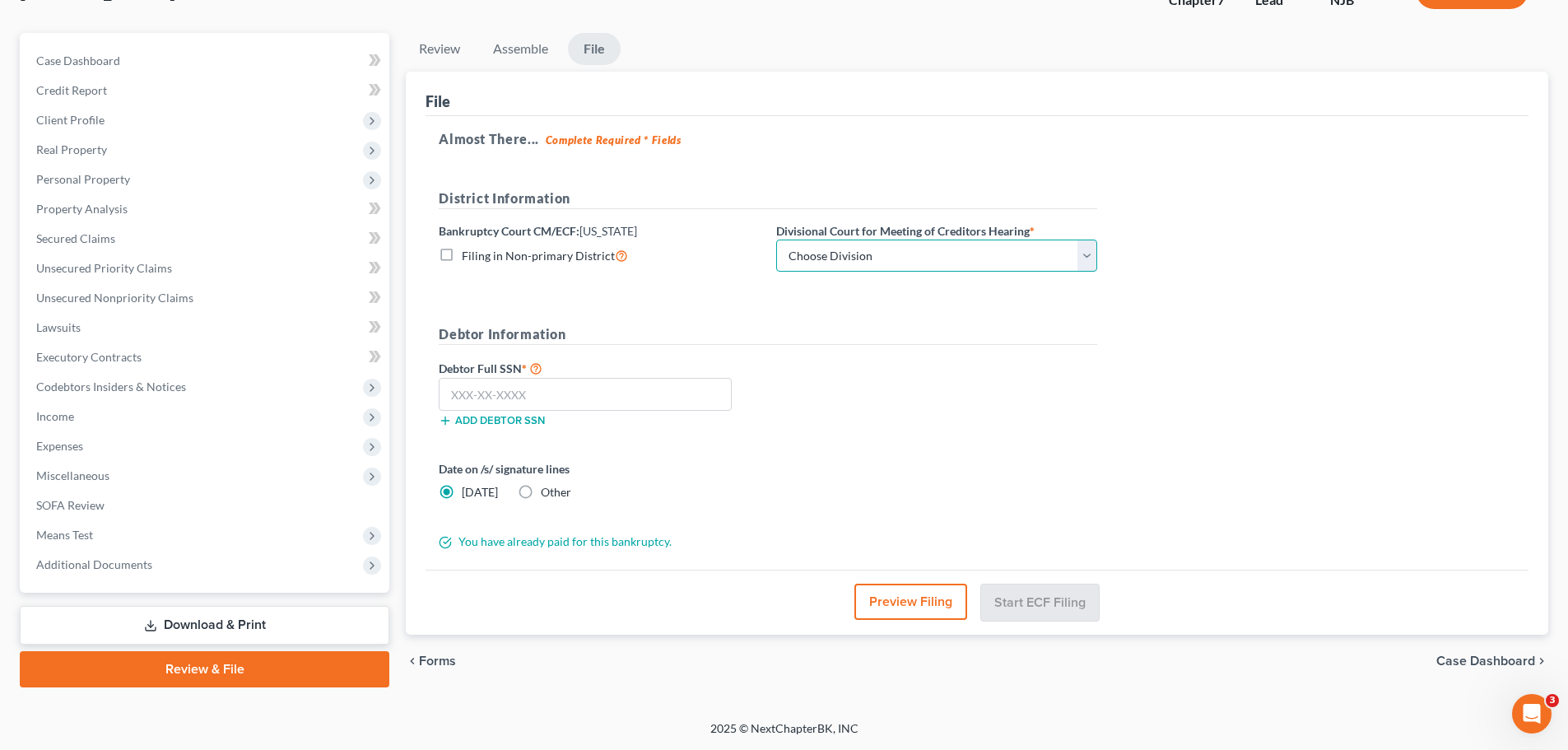
select select "2"
click at [776, 239] on select "Choose Division [GEOGRAPHIC_DATA] [GEOGRAPHIC_DATA]/[GEOGRAPHIC_DATA] [GEOGRAPH…" at bounding box center [936, 256] width 321 height 33
drag, startPoint x: 662, startPoint y: 381, endPoint x: 651, endPoint y: 396, distance: 18.6
click at [661, 383] on input "text" at bounding box center [584, 394] width 293 height 33
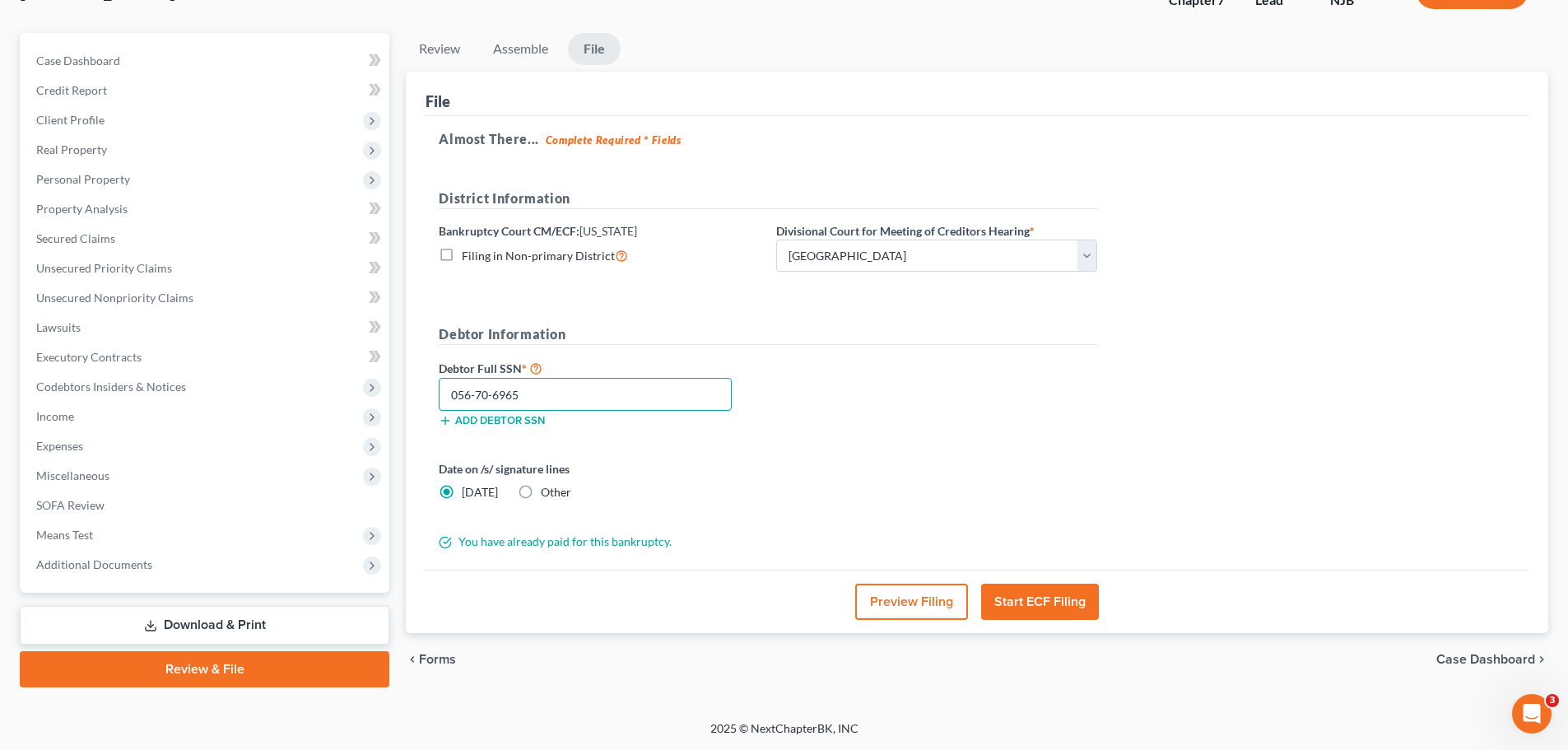
type input "056-70-6965"
click at [541, 499] on label "Other" at bounding box center [556, 492] width 30 height 17
click at [547, 495] on input "Other" at bounding box center [552, 489] width 10 height 10
radio input "true"
radio input "false"
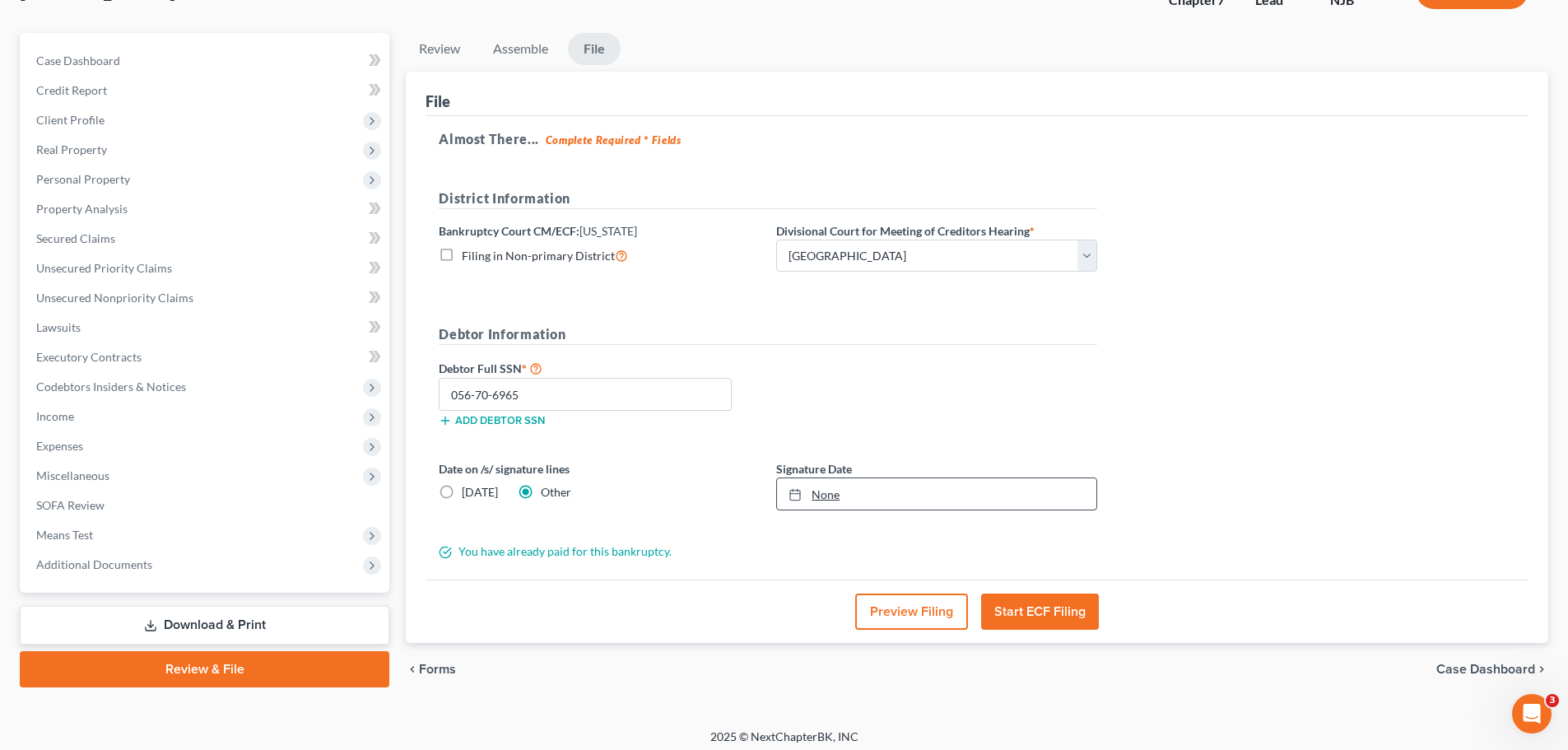
type input "[DATE]"
click at [794, 498] on icon at bounding box center [795, 494] width 13 height 13
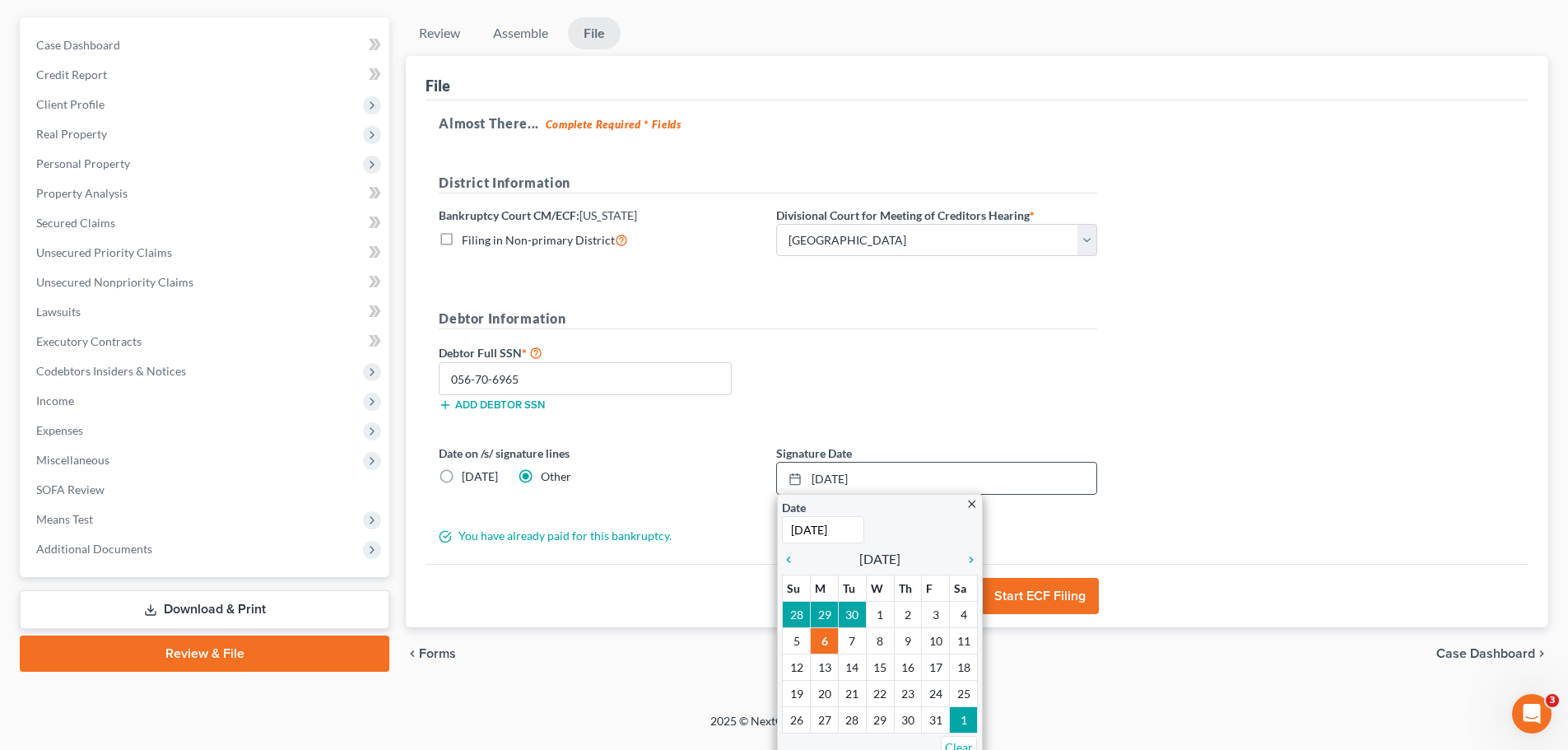
scroll to position [154, 0]
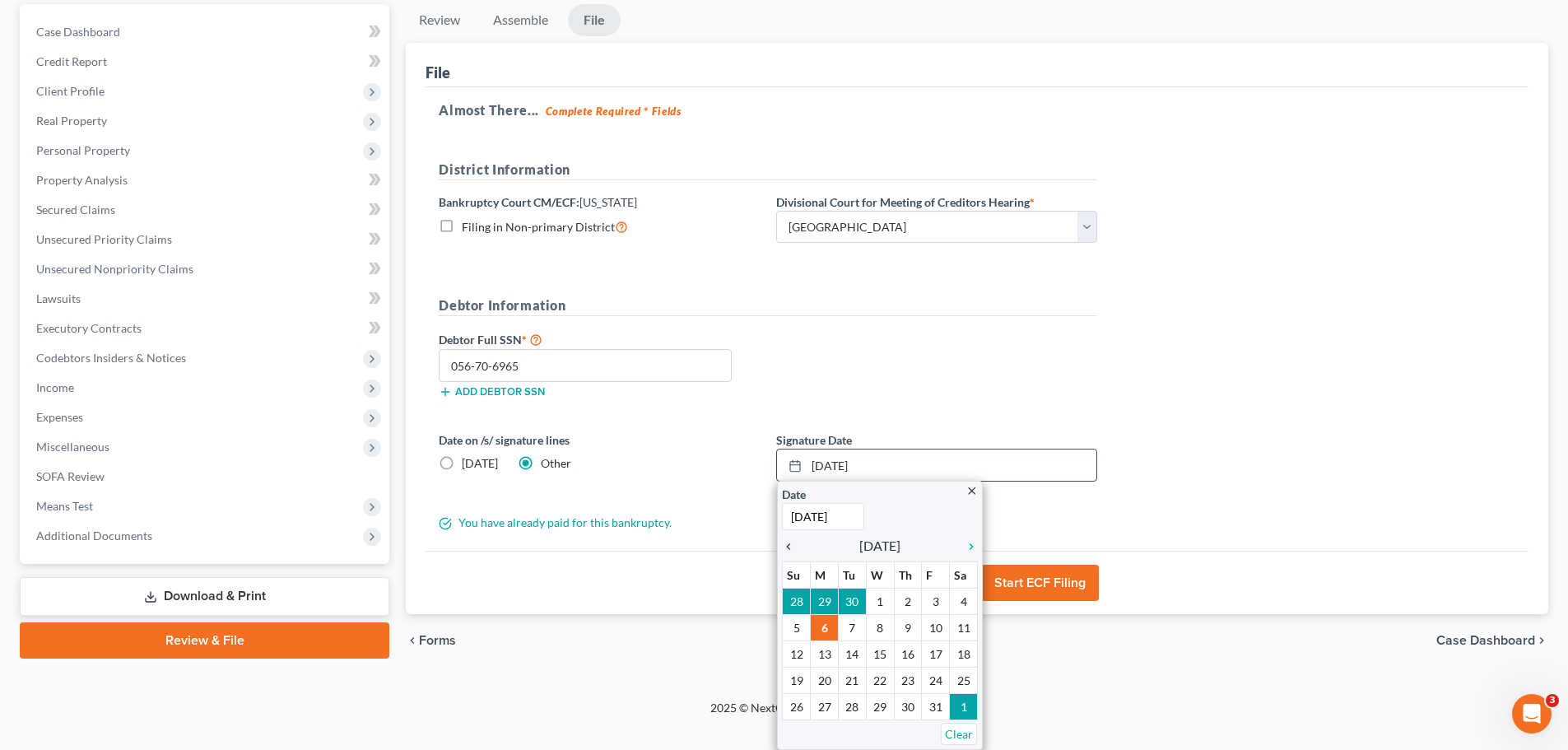
click at [794, 546] on icon "chevron_left" at bounding box center [792, 546] width 22 height 13
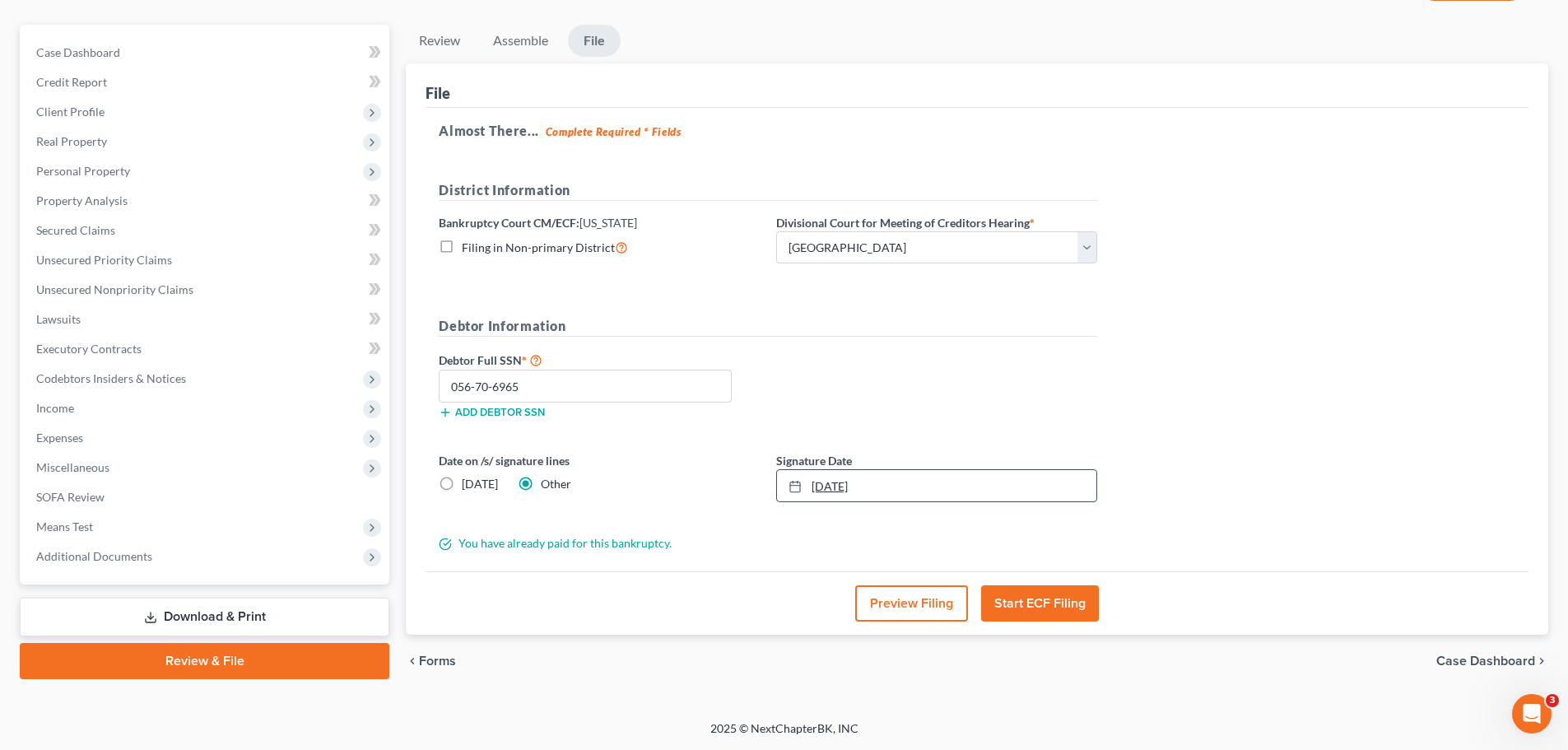
click at [796, 487] on icon at bounding box center [795, 486] width 13 height 13
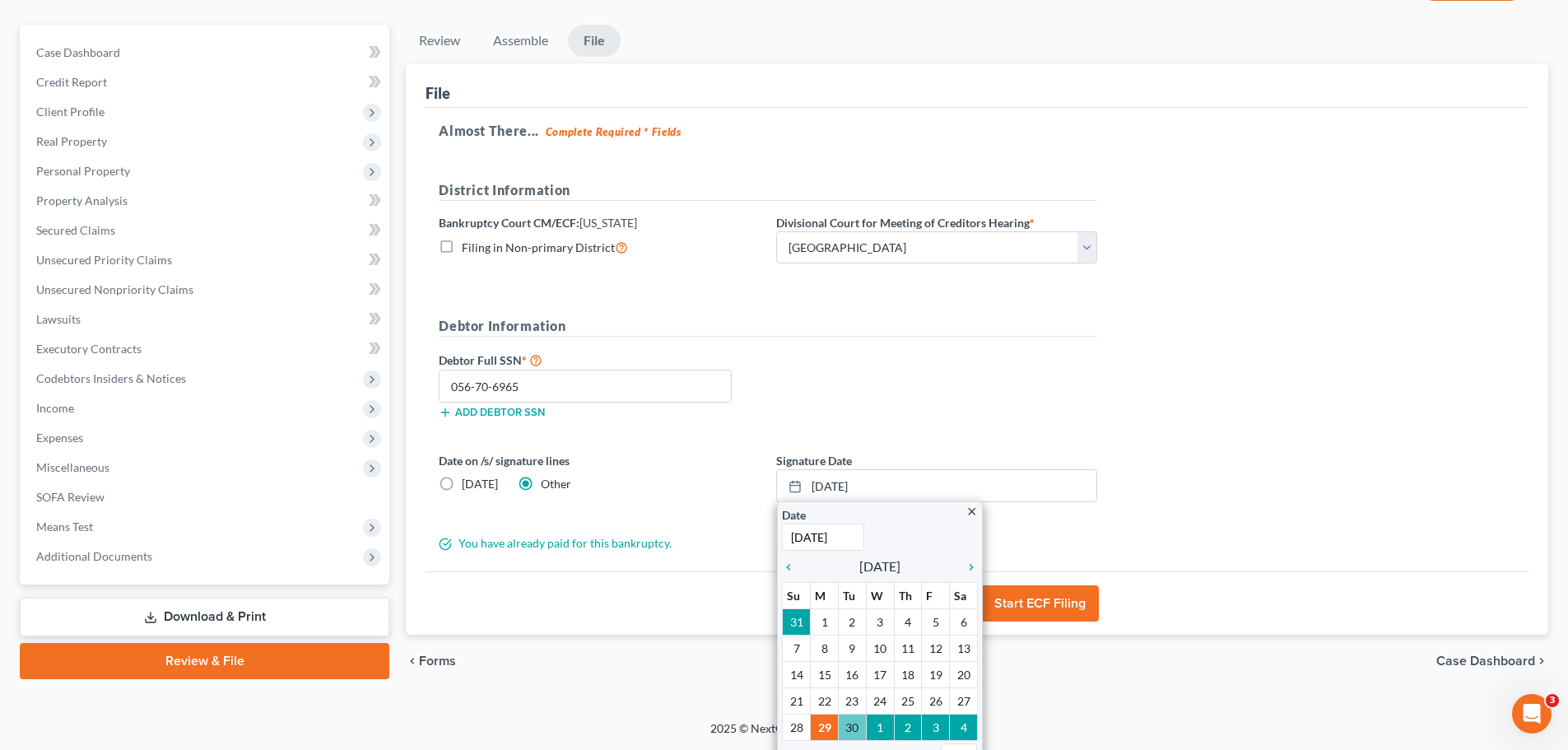
drag, startPoint x: 851, startPoint y: 729, endPoint x: 916, endPoint y: 683, distance: 79.6
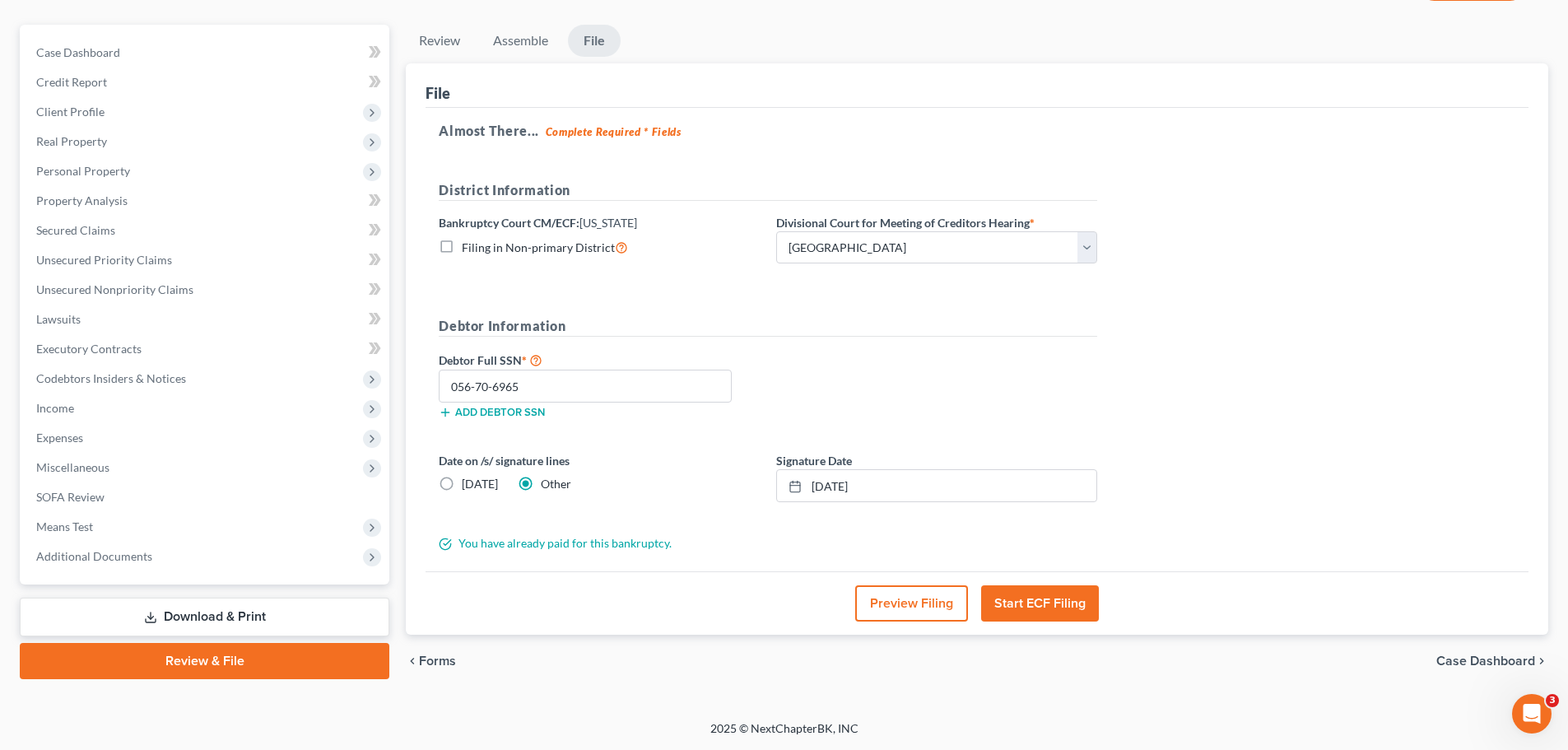
drag, startPoint x: 1208, startPoint y: 485, endPoint x: 1218, endPoint y: 493, distance: 12.8
click at [1209, 485] on div "Almost There... Complete Required * Fields District Information Bankruptcy Cour…" at bounding box center [977, 339] width 1103 height 464
drag, startPoint x: 1056, startPoint y: 606, endPoint x: 1064, endPoint y: 605, distance: 8.1
click at [1056, 607] on button "Start ECF Filing" at bounding box center [1039, 604] width 117 height 37
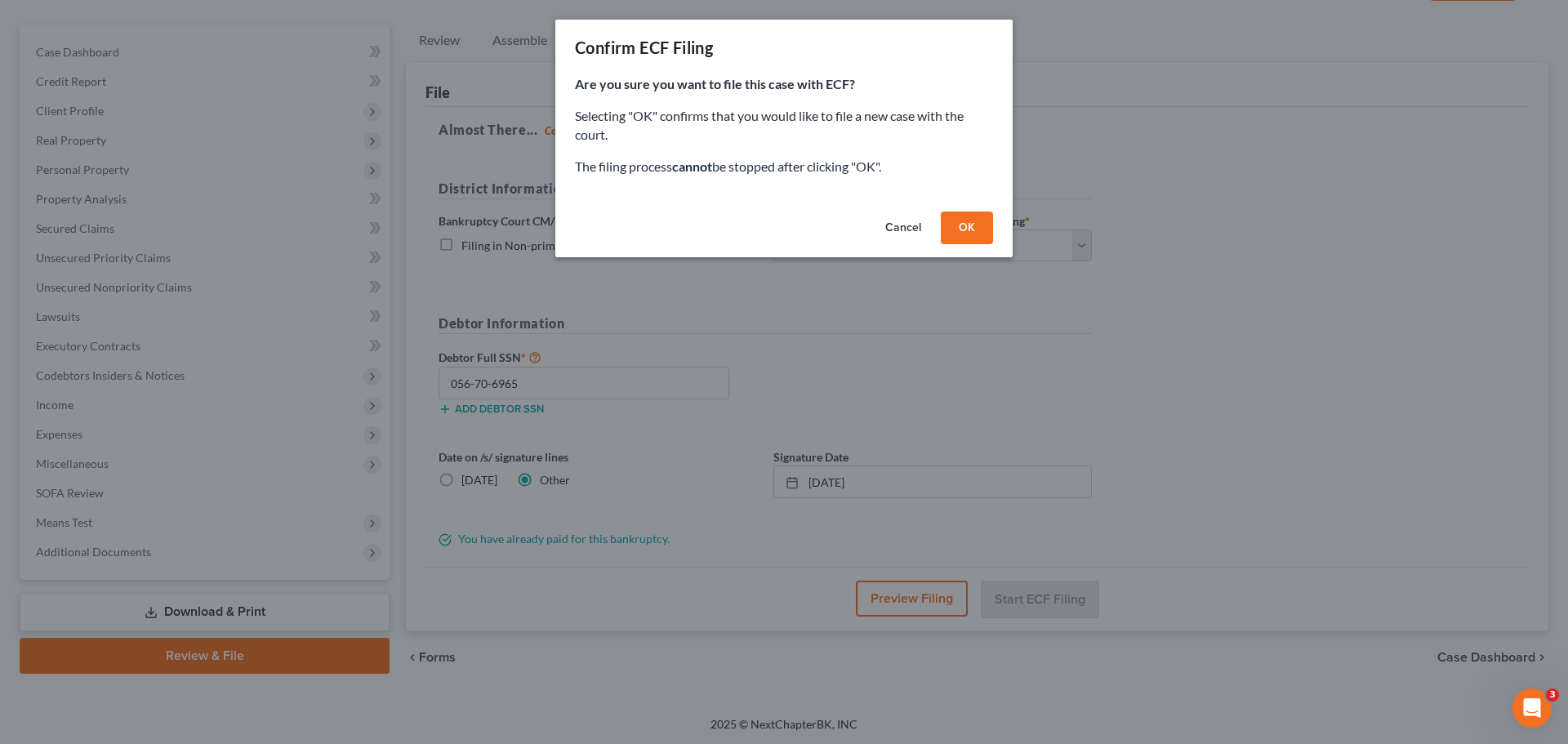
click at [973, 228] on button "OK" at bounding box center [967, 228] width 53 height 33
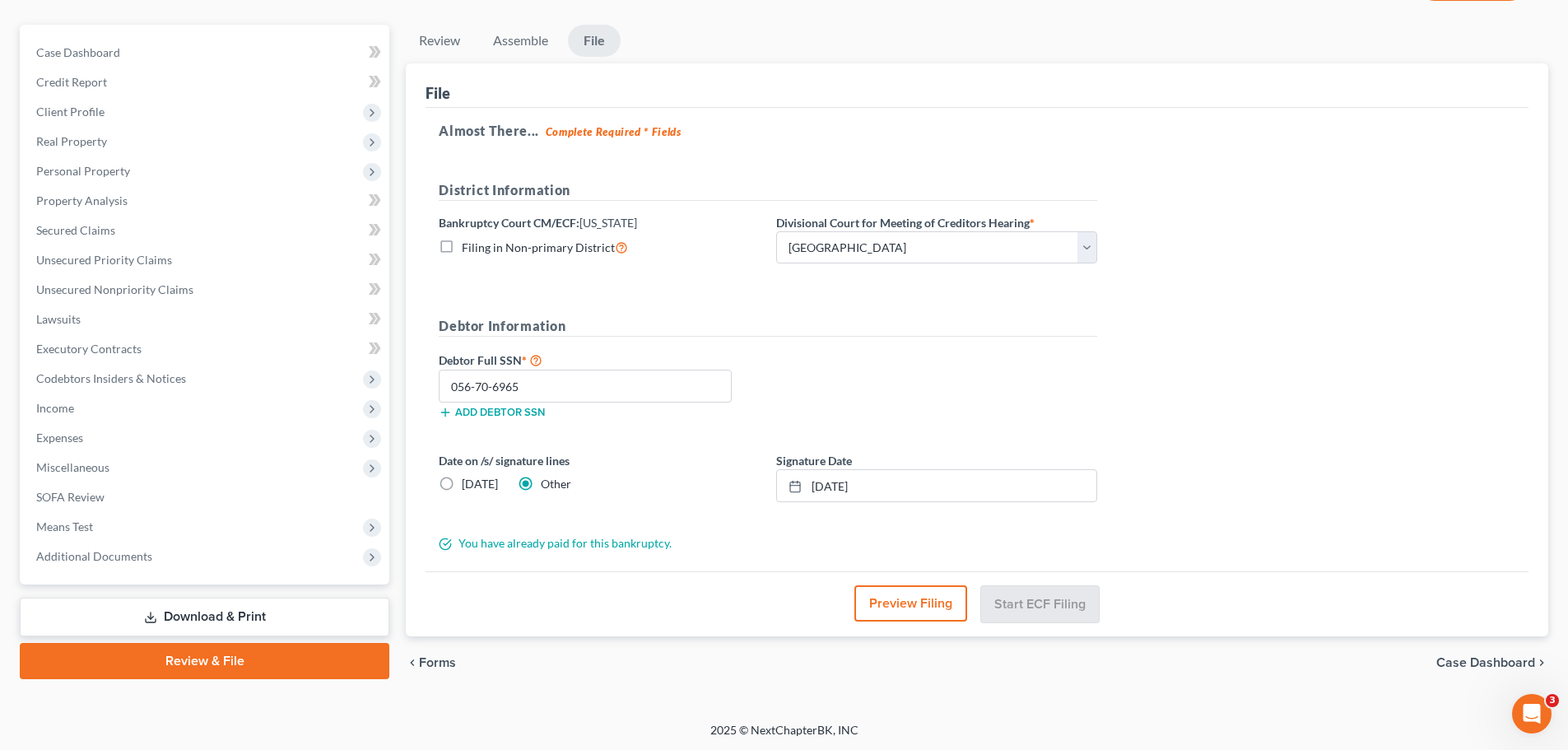
scroll to position [125, 0]
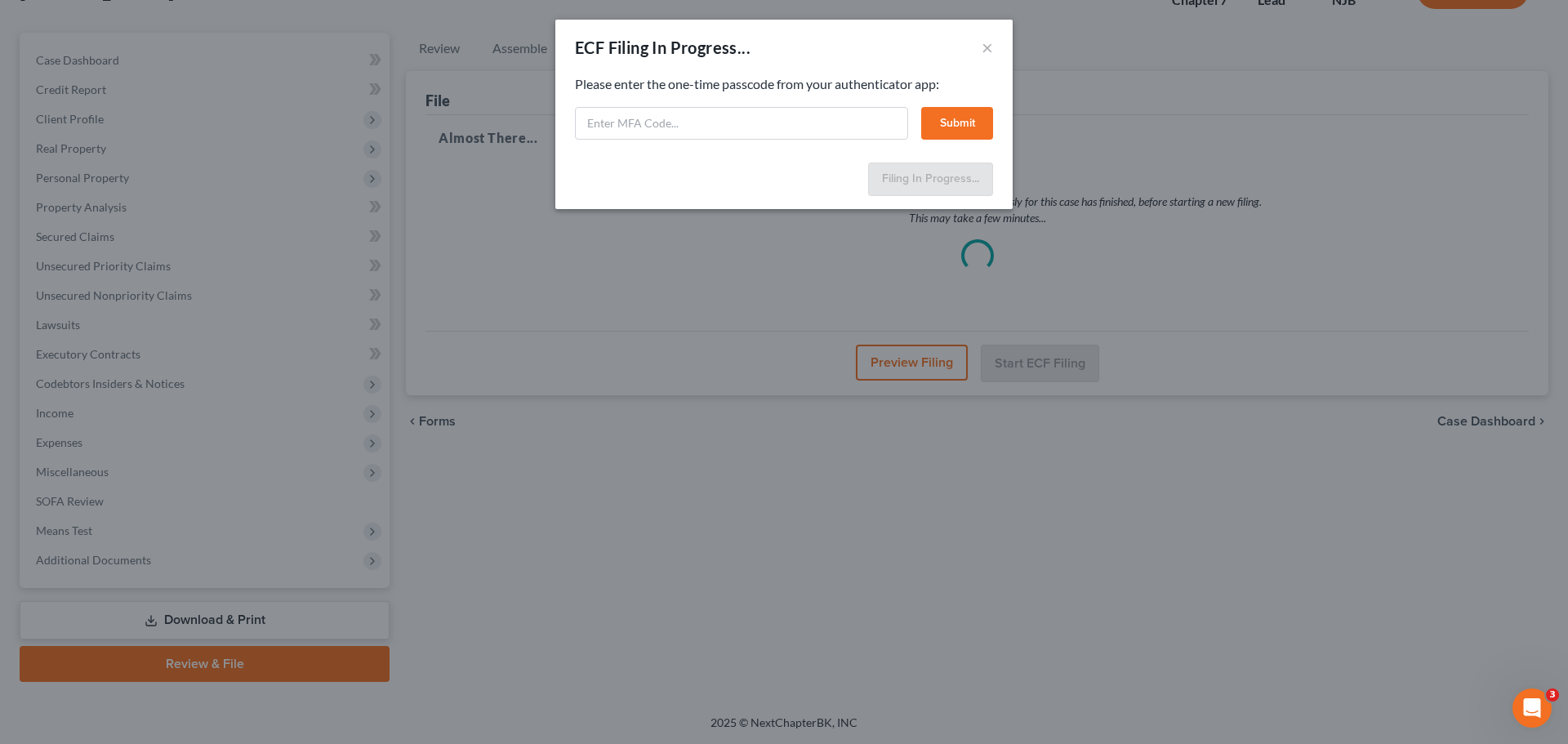
click at [768, 61] on div "ECF Filing In Progress... ×" at bounding box center [784, 47] width 457 height 55
paste input "elpr-v9rd-b9n8-w79w"
type input "elpr-v9rd-b9n8-w79w"
click at [964, 121] on button "Submit" at bounding box center [956, 123] width 72 height 33
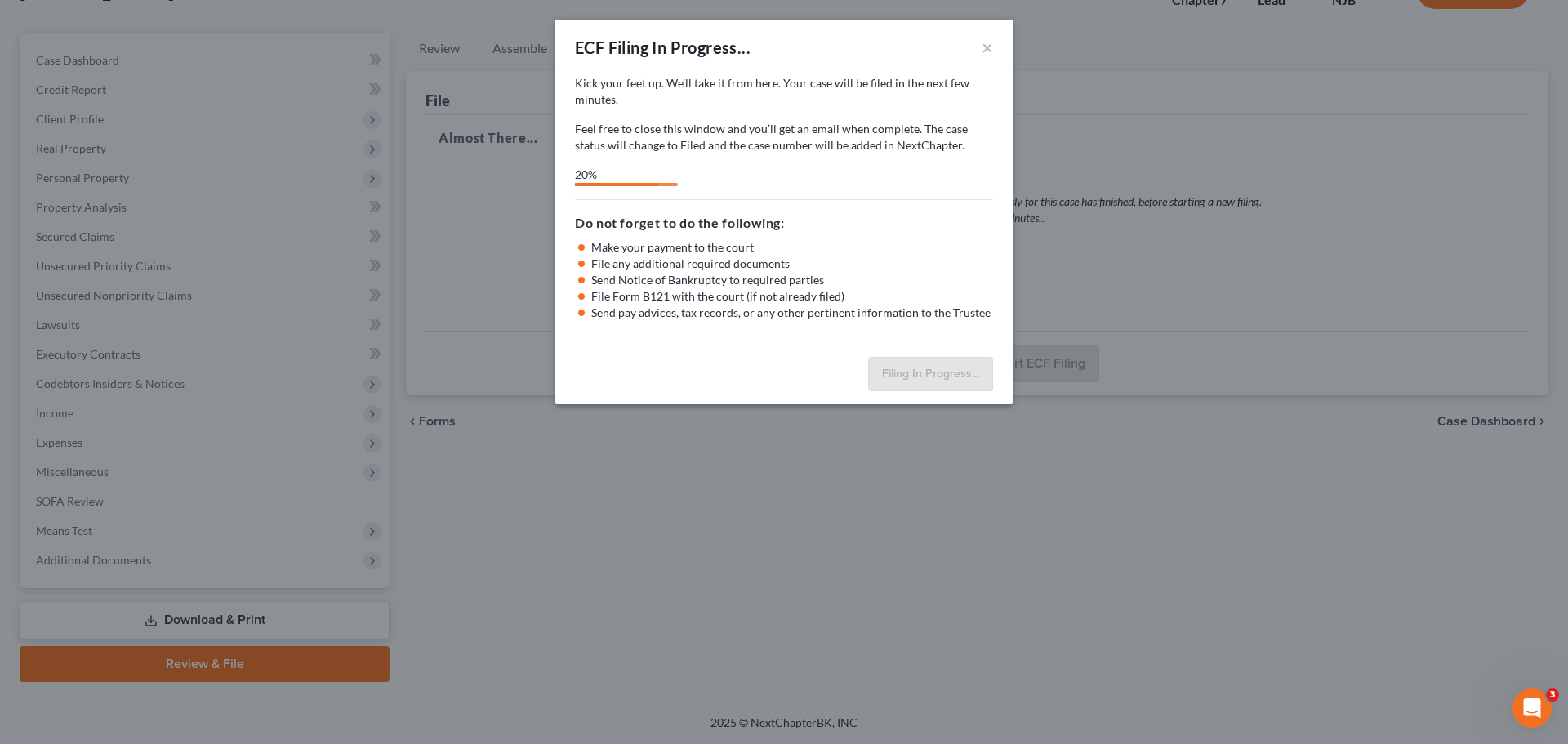
select select "2"
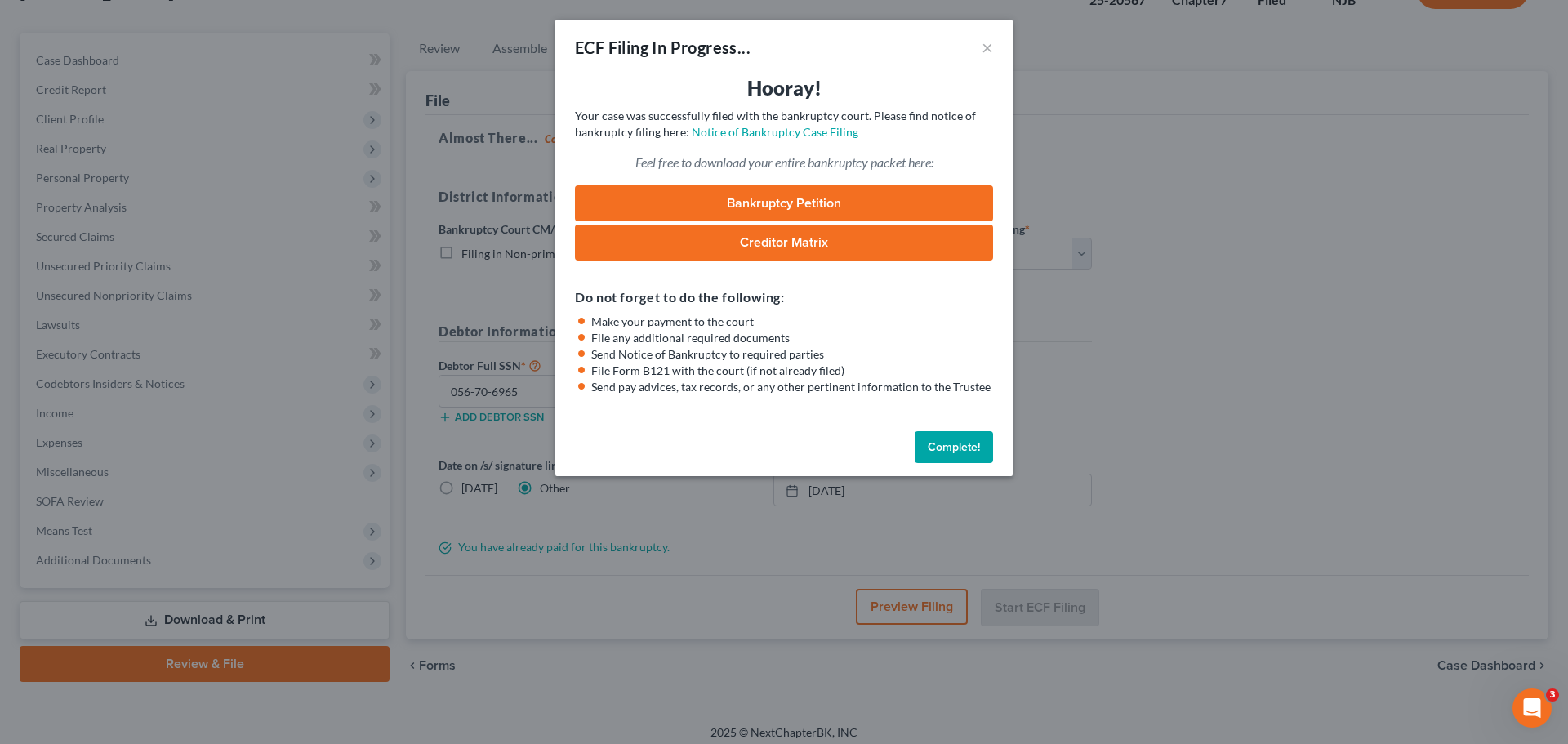
click at [933, 441] on button "Complete!" at bounding box center [954, 448] width 79 height 33
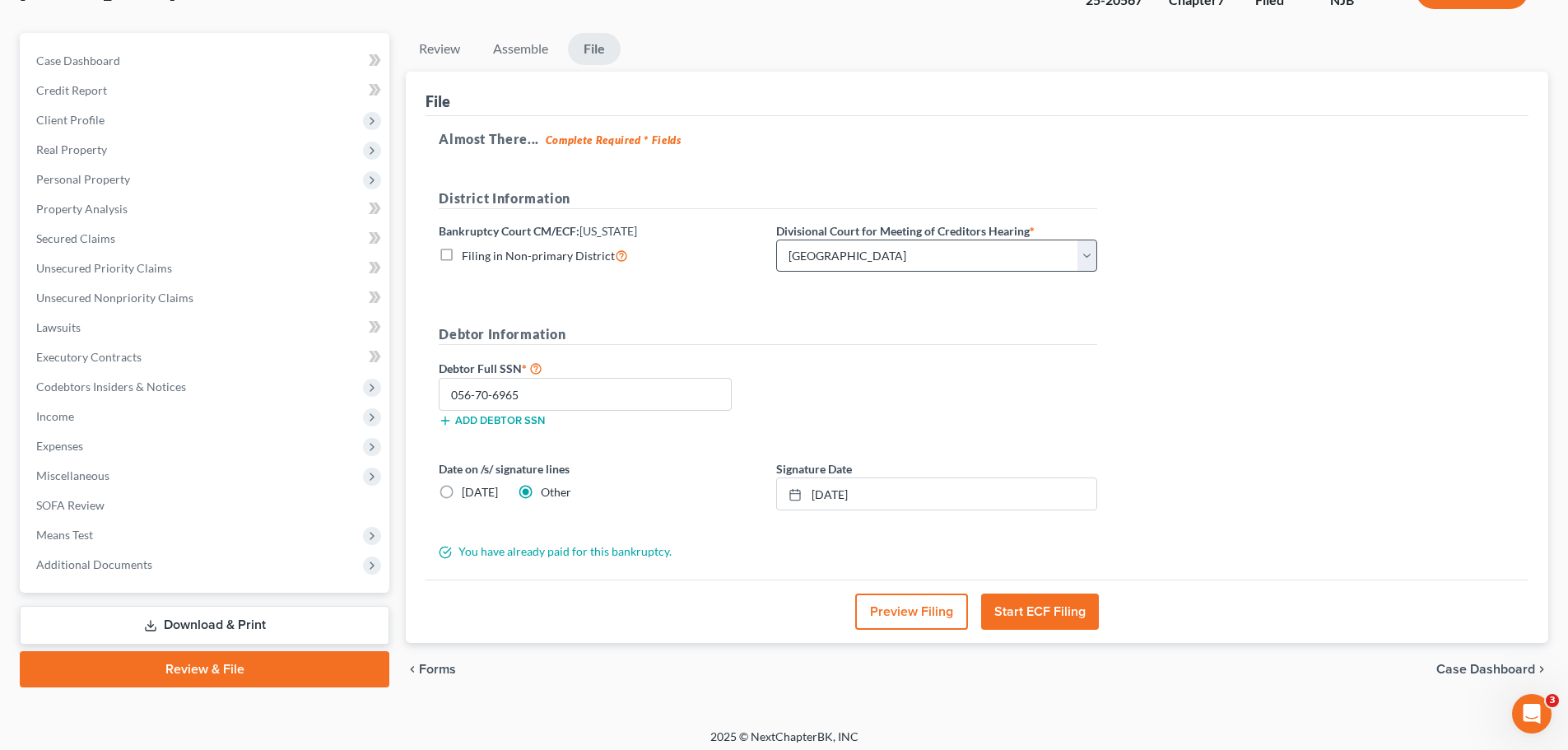
scroll to position [0, 0]
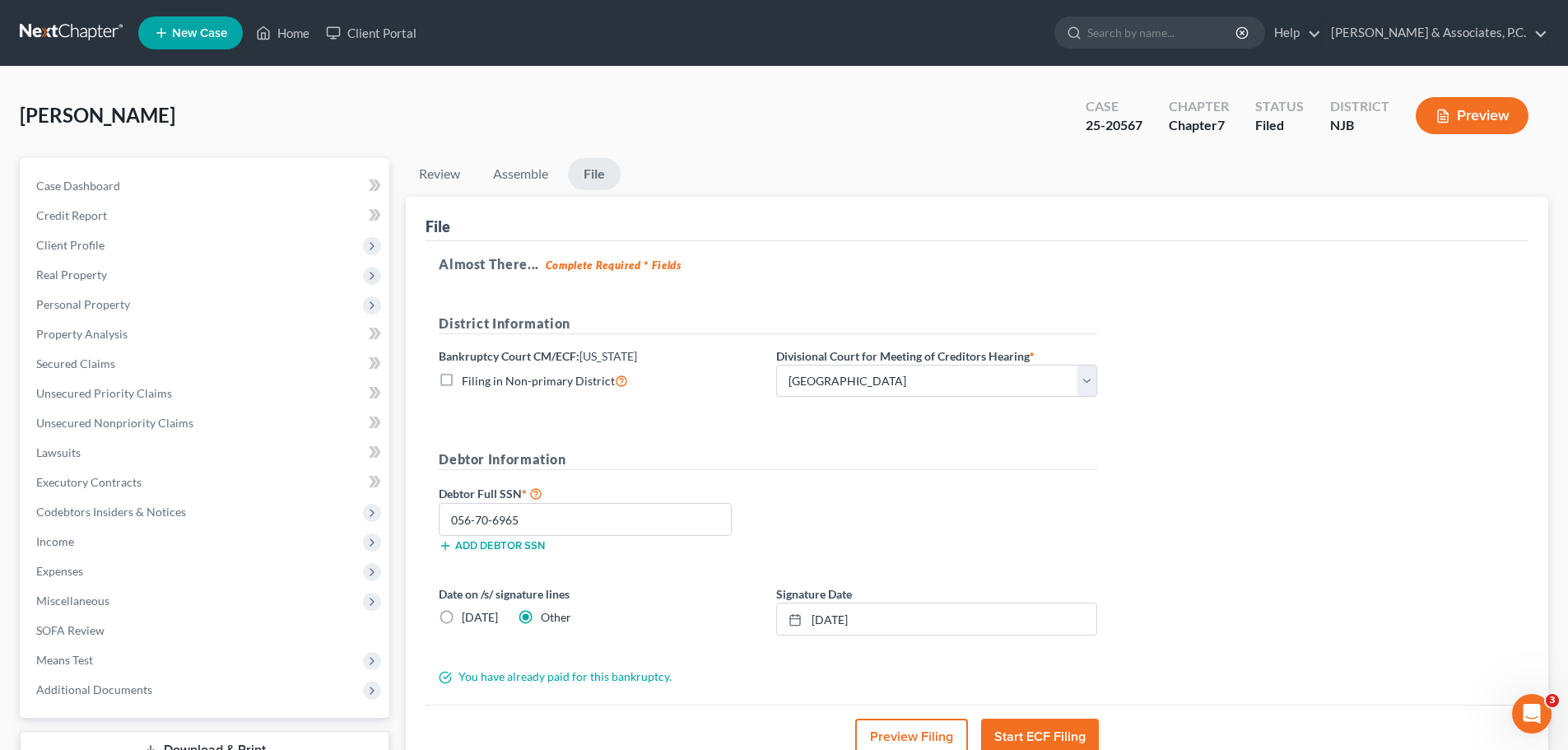
click at [63, 27] on link at bounding box center [72, 33] width 105 height 30
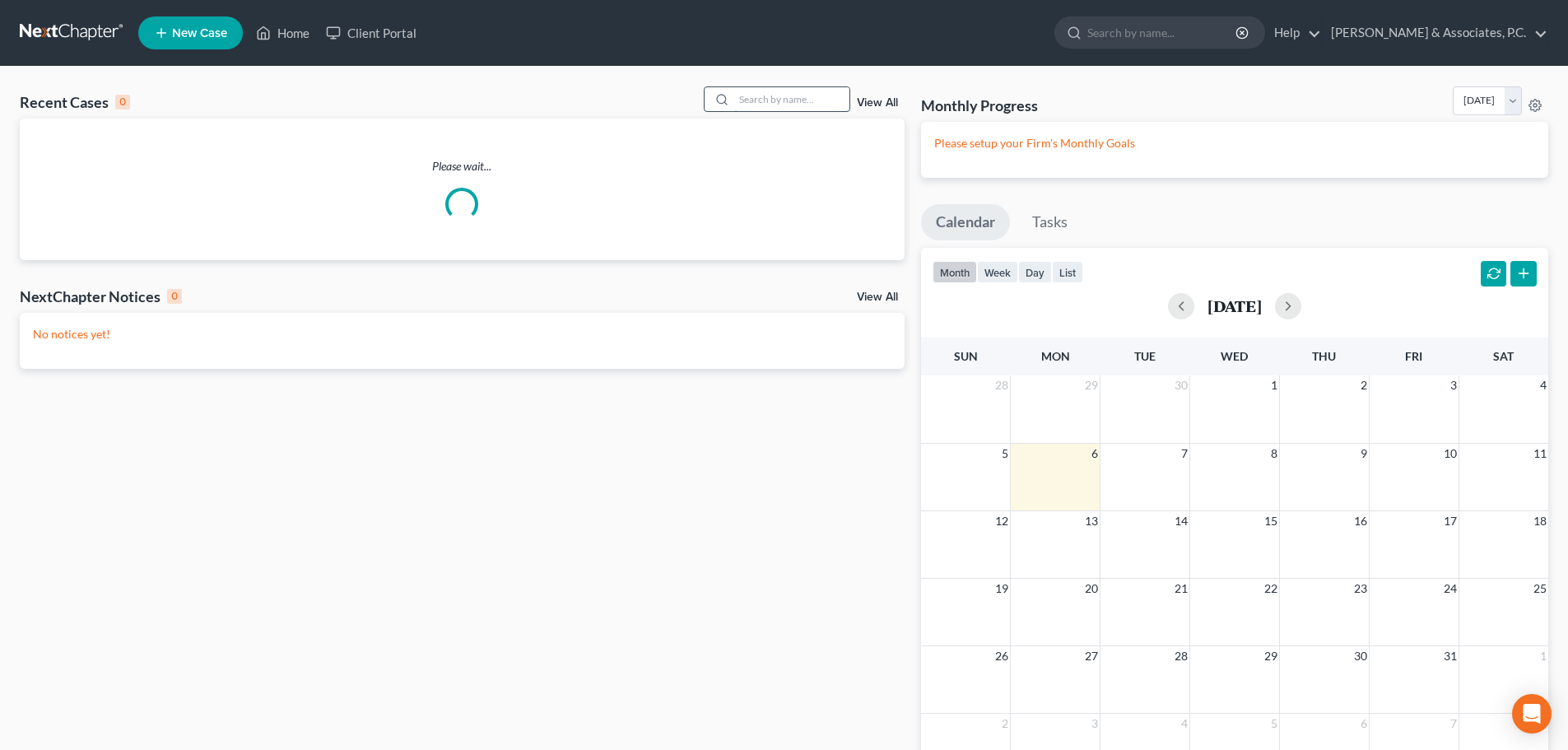
click at [782, 99] on input "search" at bounding box center [791, 98] width 115 height 23
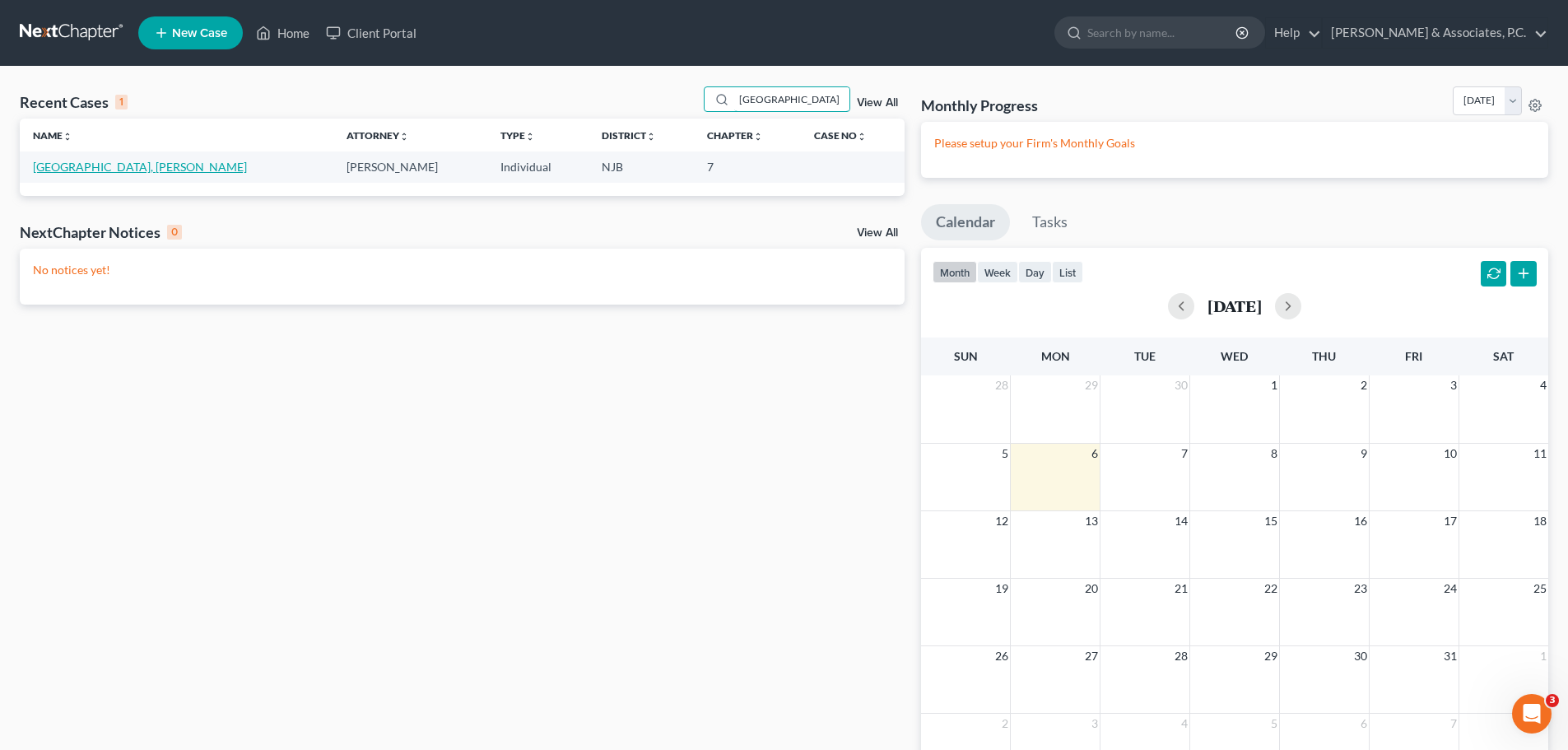
type input "boston"
click at [93, 164] on link "[GEOGRAPHIC_DATA], [PERSON_NAME]" at bounding box center [140, 167] width 214 height 14
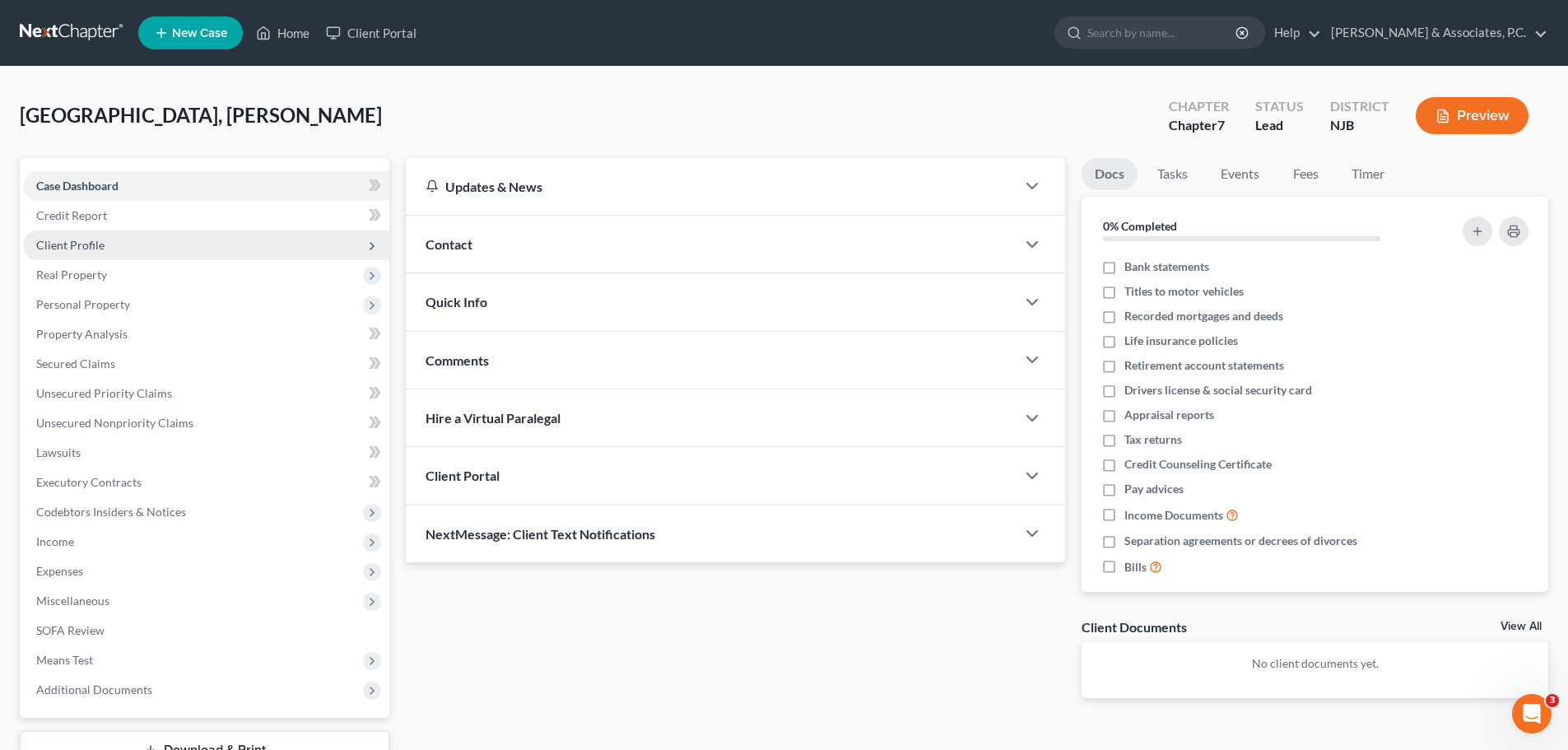
click at [112, 241] on span "Client Profile" at bounding box center [205, 245] width 366 height 30
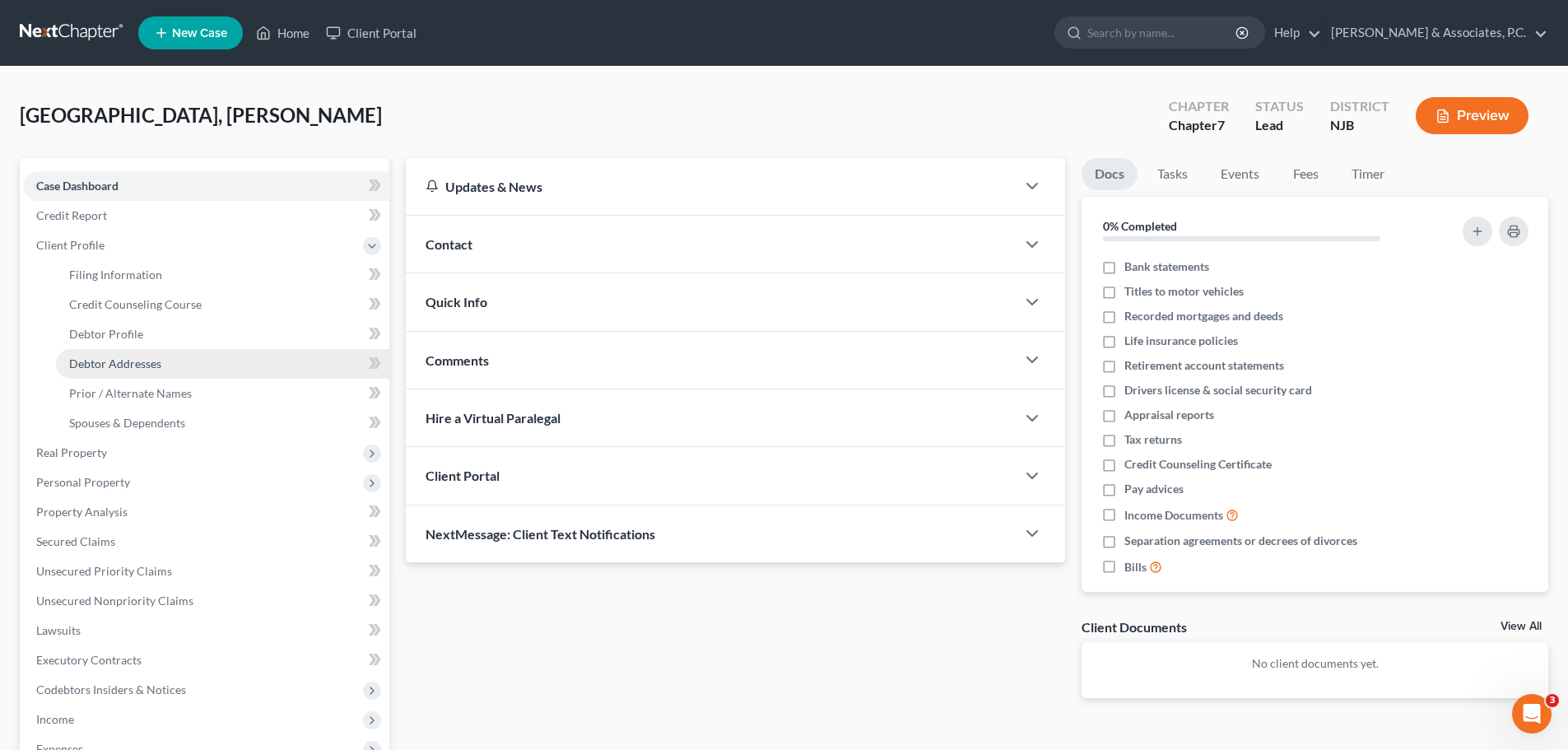
click at [162, 360] on link "Debtor Addresses" at bounding box center [222, 364] width 333 height 30
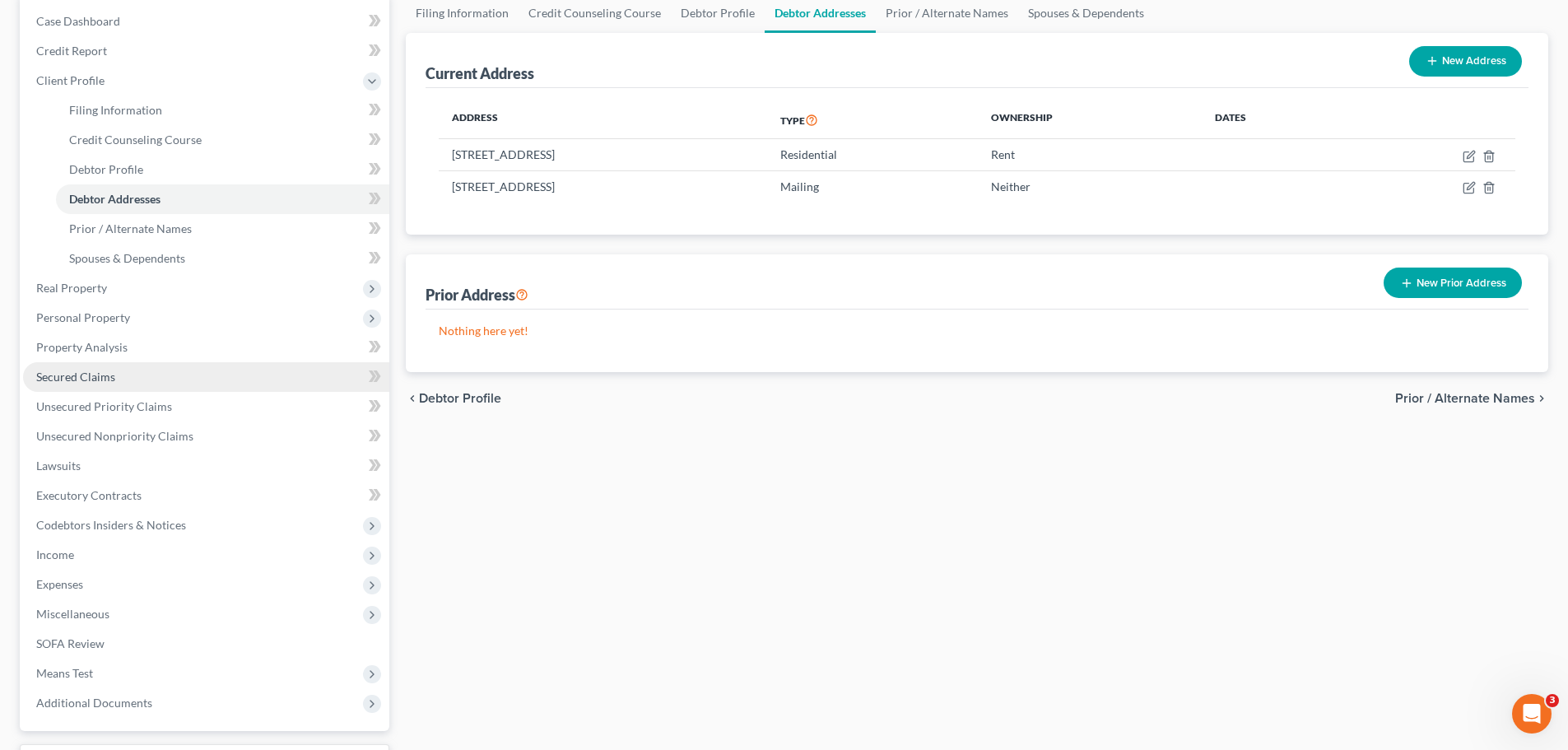
click at [100, 378] on span "Secured Claims" at bounding box center [76, 377] width 79 height 14
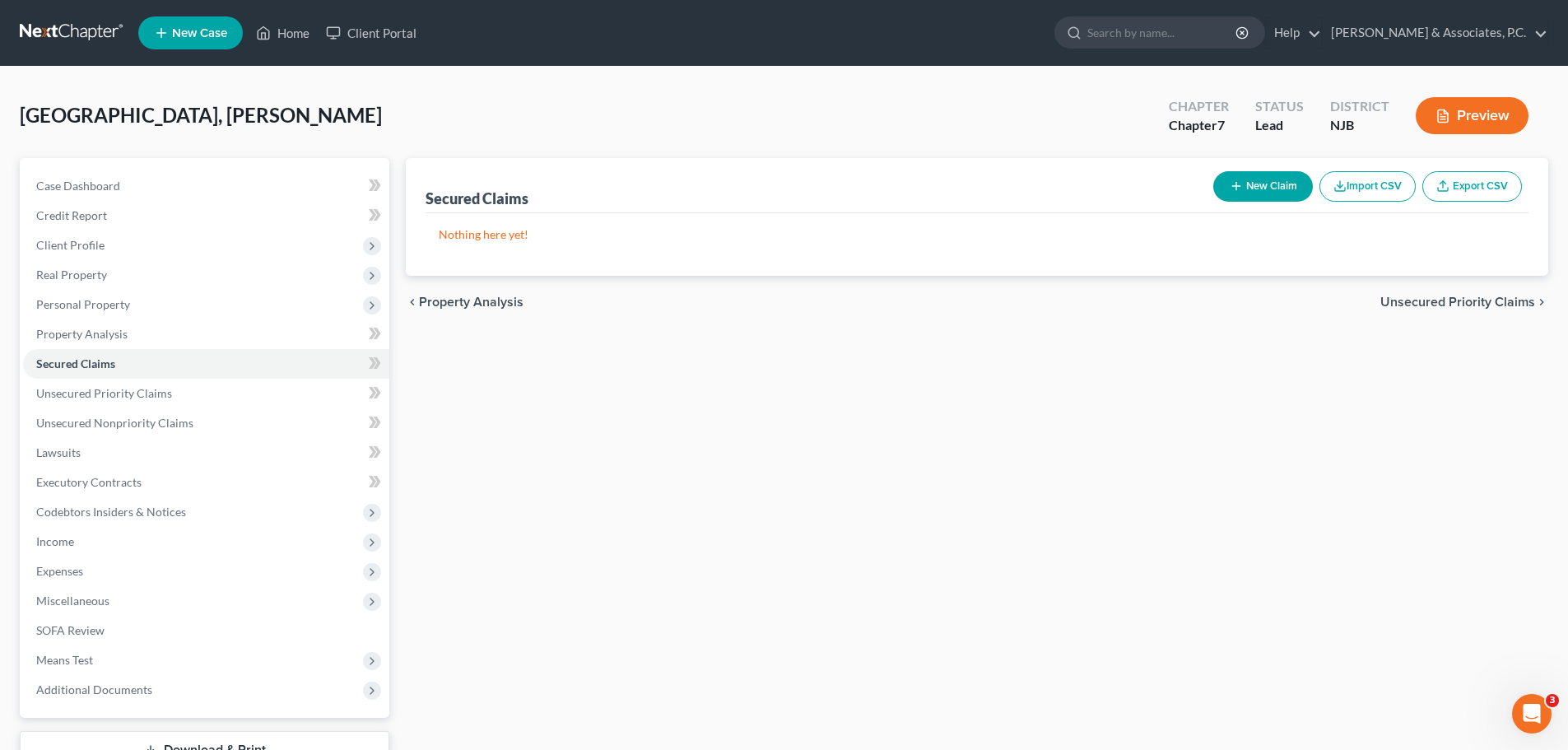
click at [1418, 299] on span "Unsecured Priority Claims" at bounding box center [1458, 302] width 155 height 13
click at [1450, 297] on span "Unsecured Nonpriority Claims" at bounding box center [1445, 302] width 178 height 13
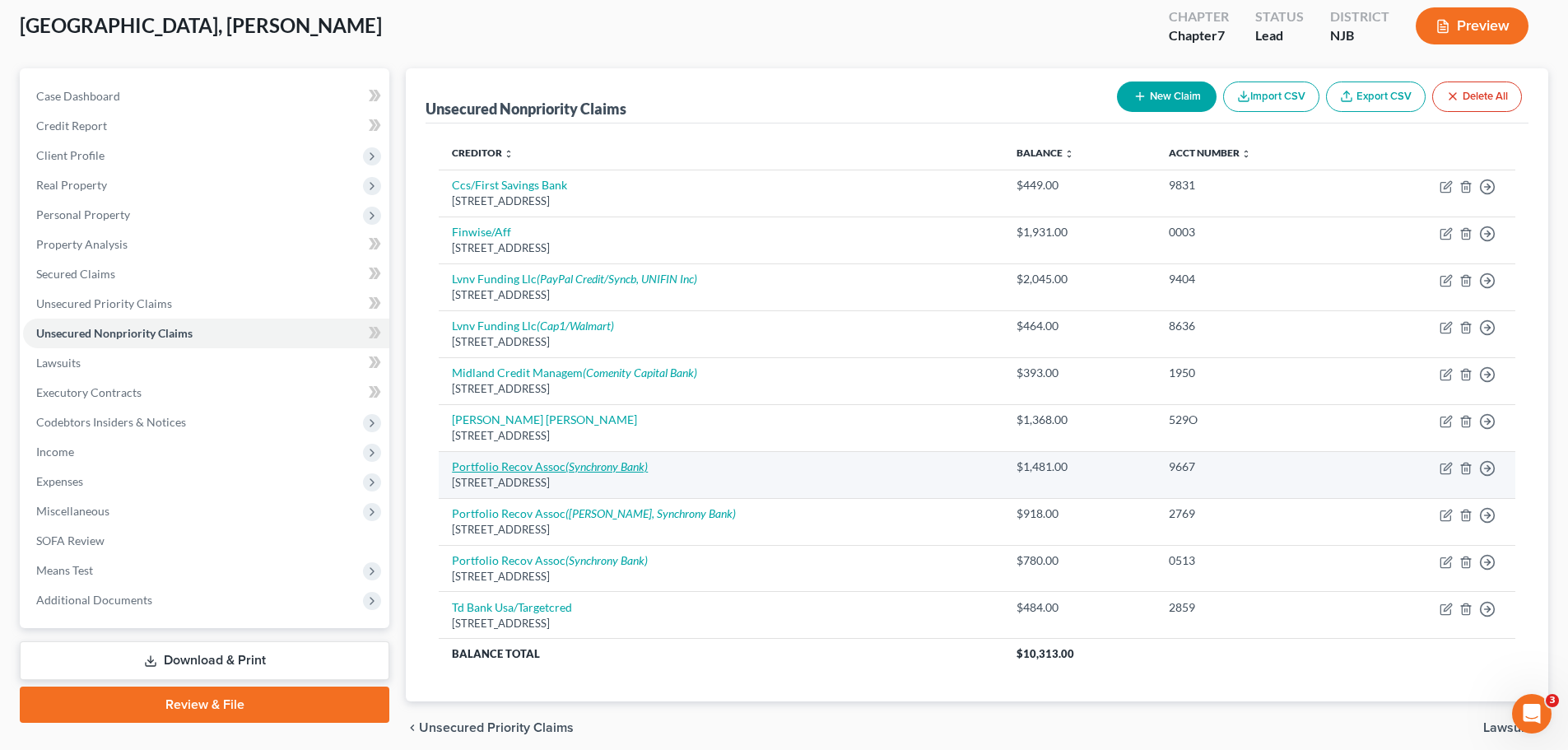
scroll to position [157, 0]
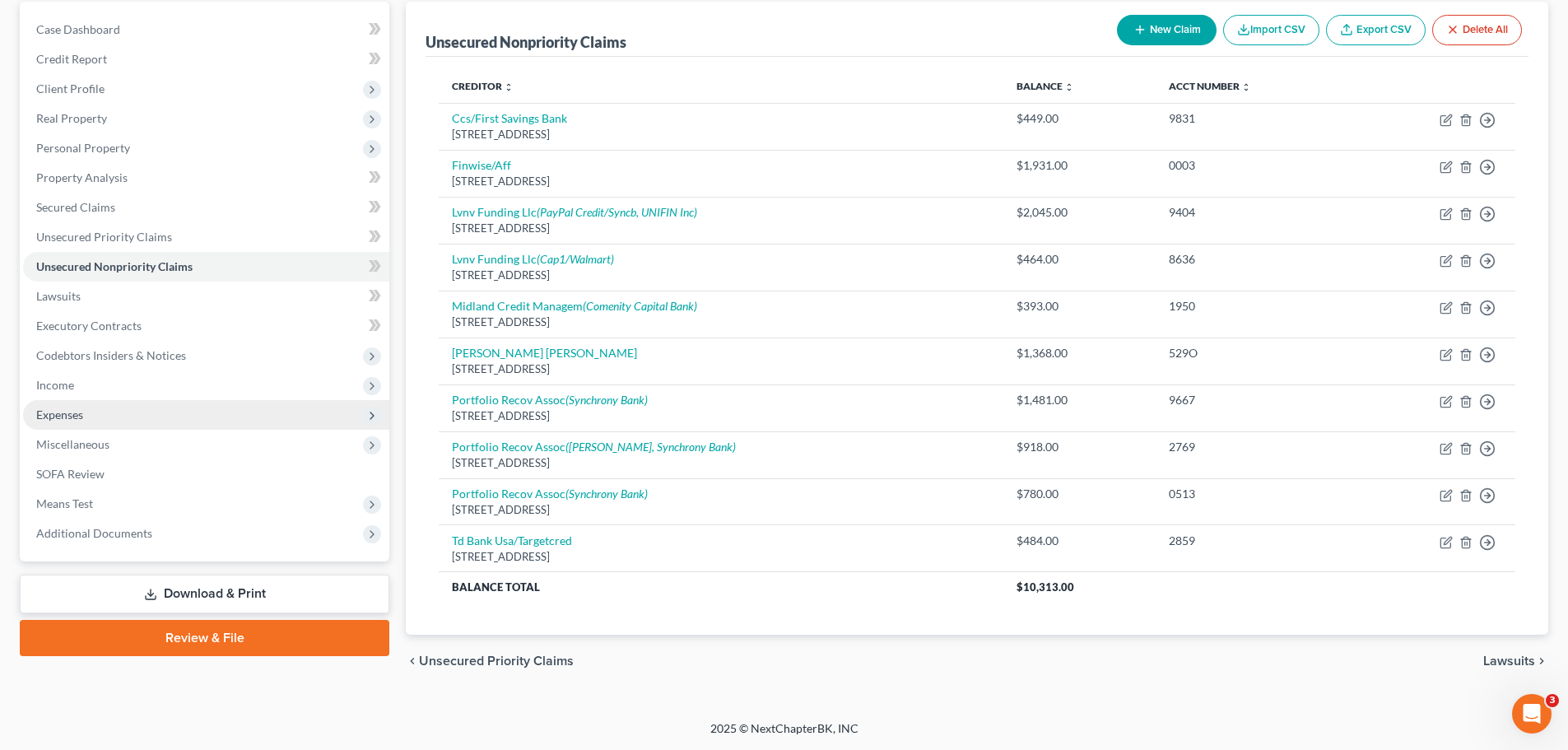
click at [79, 417] on span "Expenses" at bounding box center [60, 414] width 47 height 14
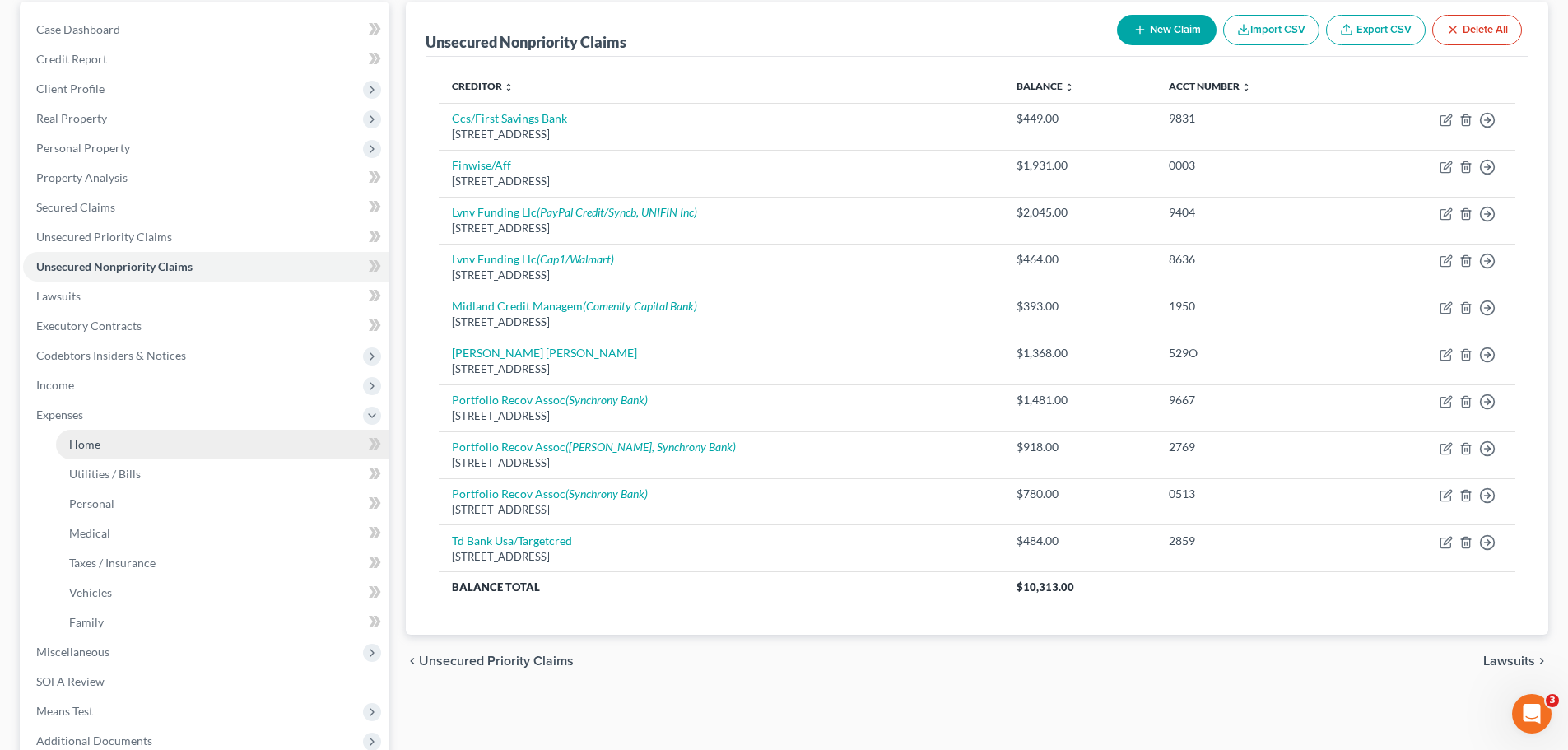
click at [102, 444] on link "Home" at bounding box center [222, 445] width 333 height 30
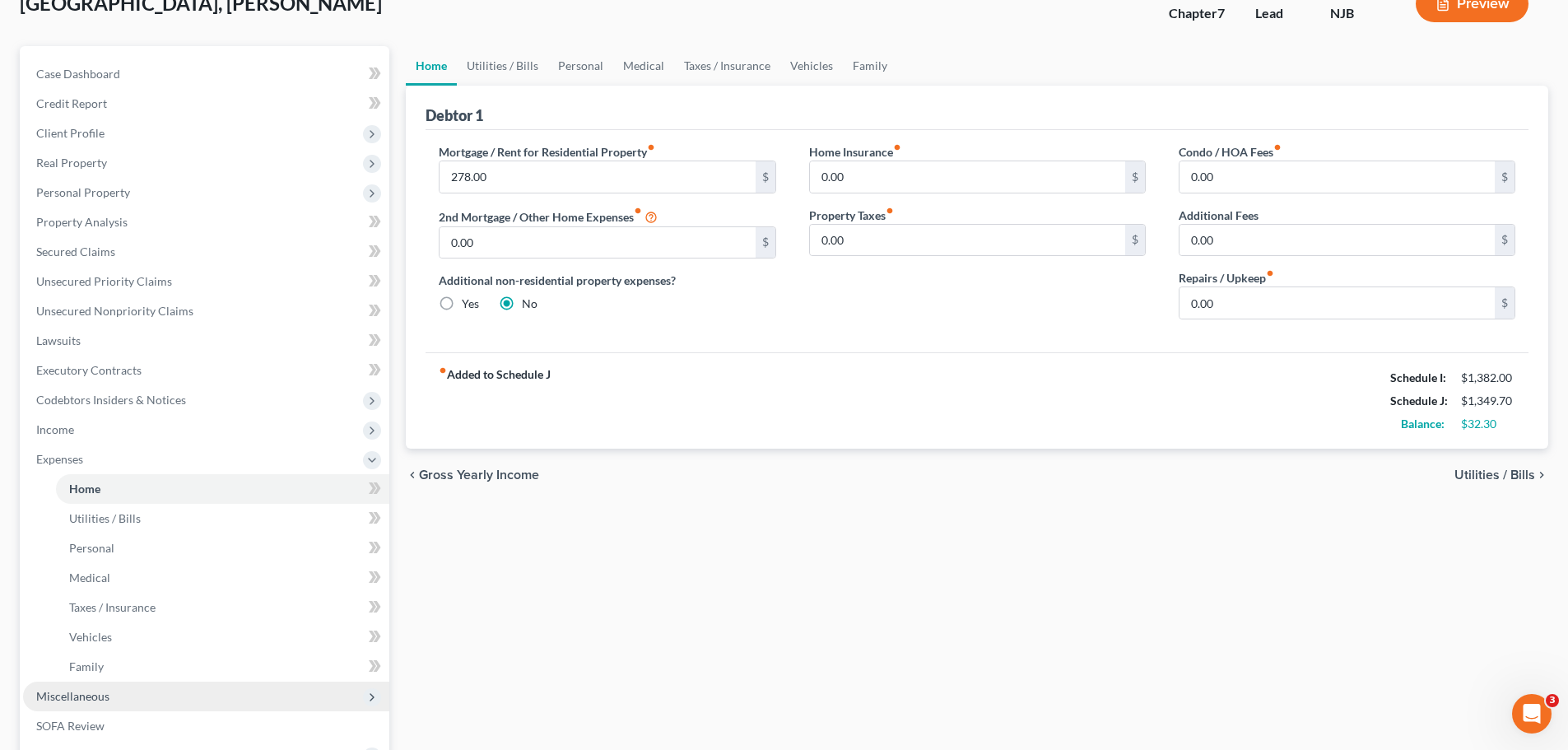
scroll to position [247, 0]
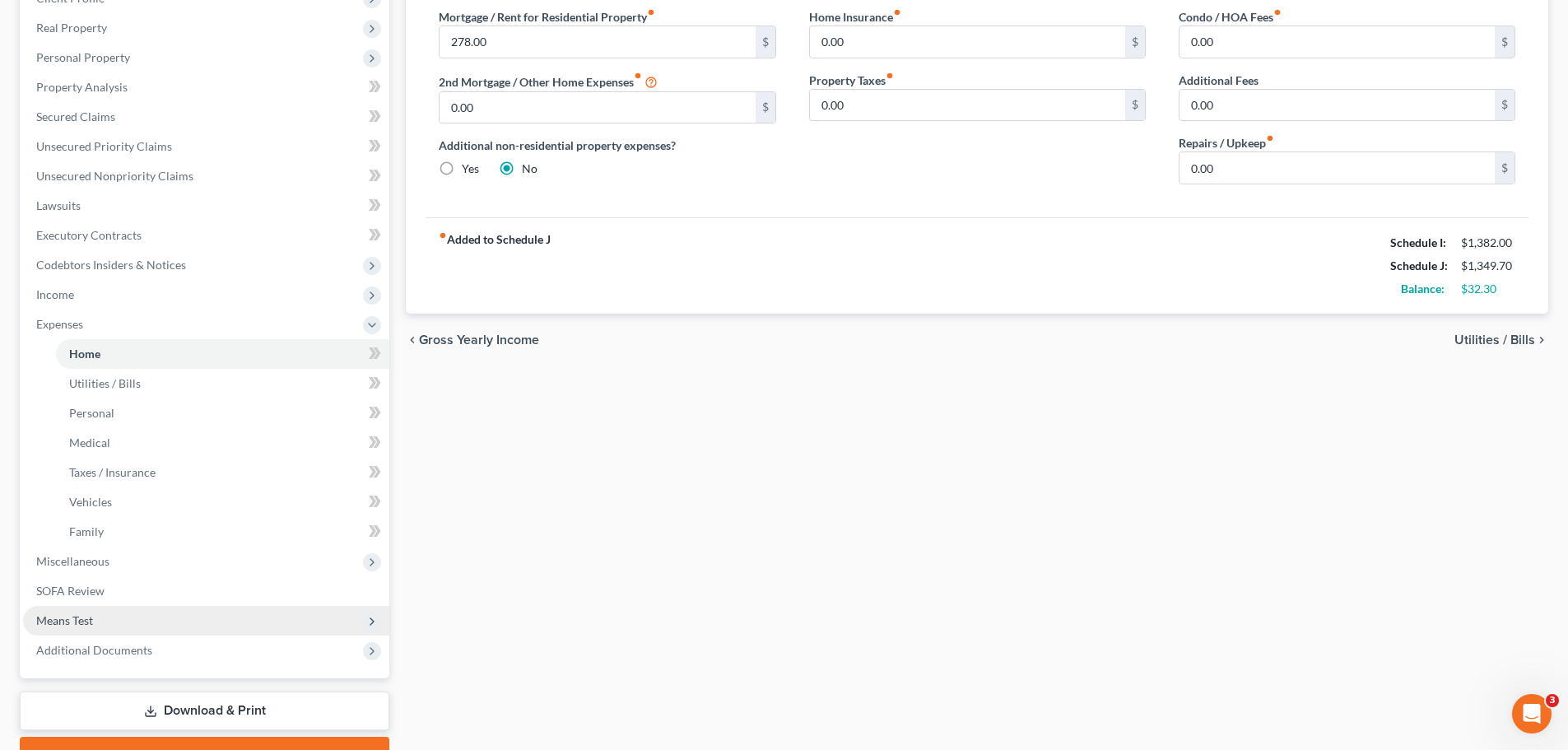
click at [98, 620] on span "Means Test" at bounding box center [205, 620] width 366 height 30
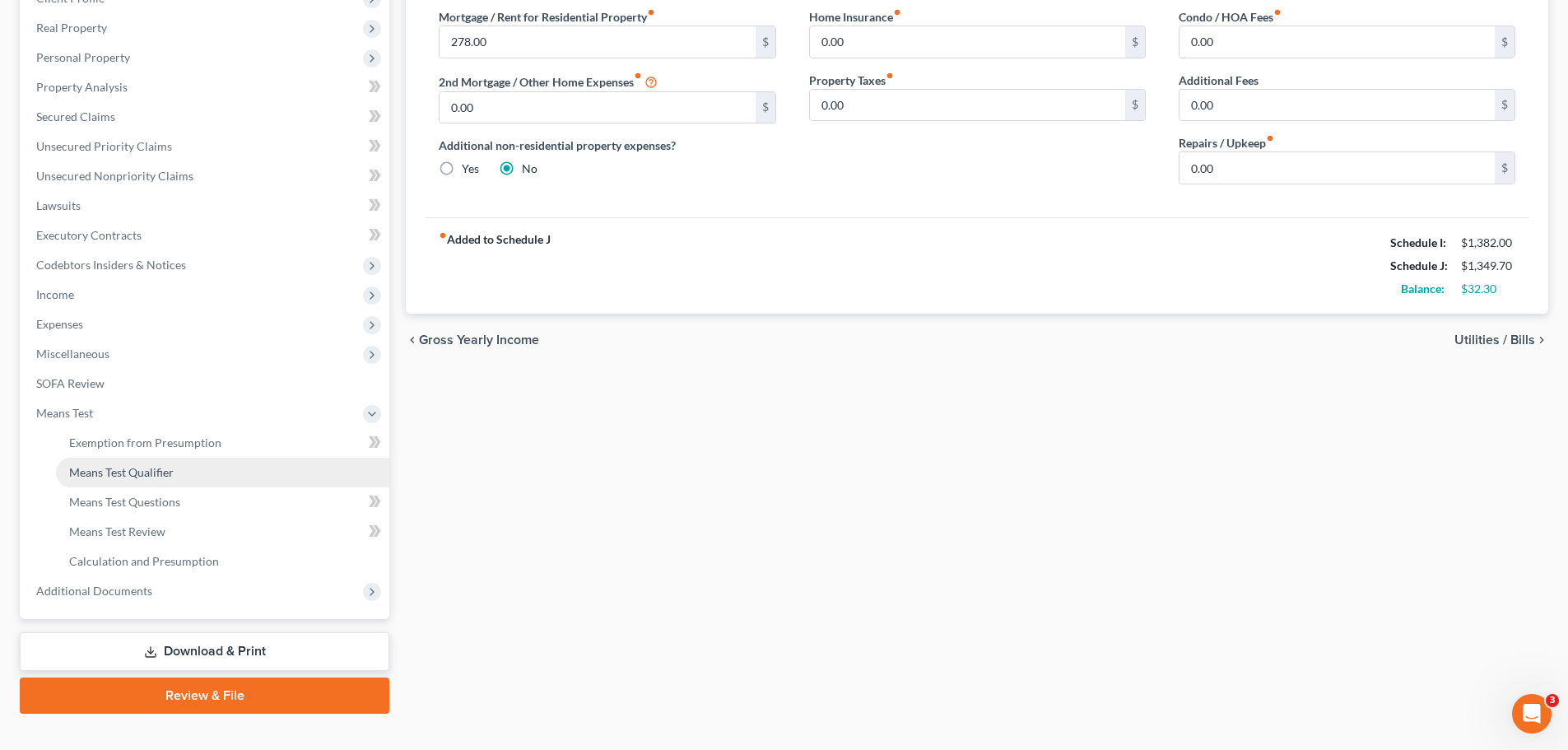
click at [169, 467] on span "Means Test Qualifier" at bounding box center [121, 472] width 104 height 14
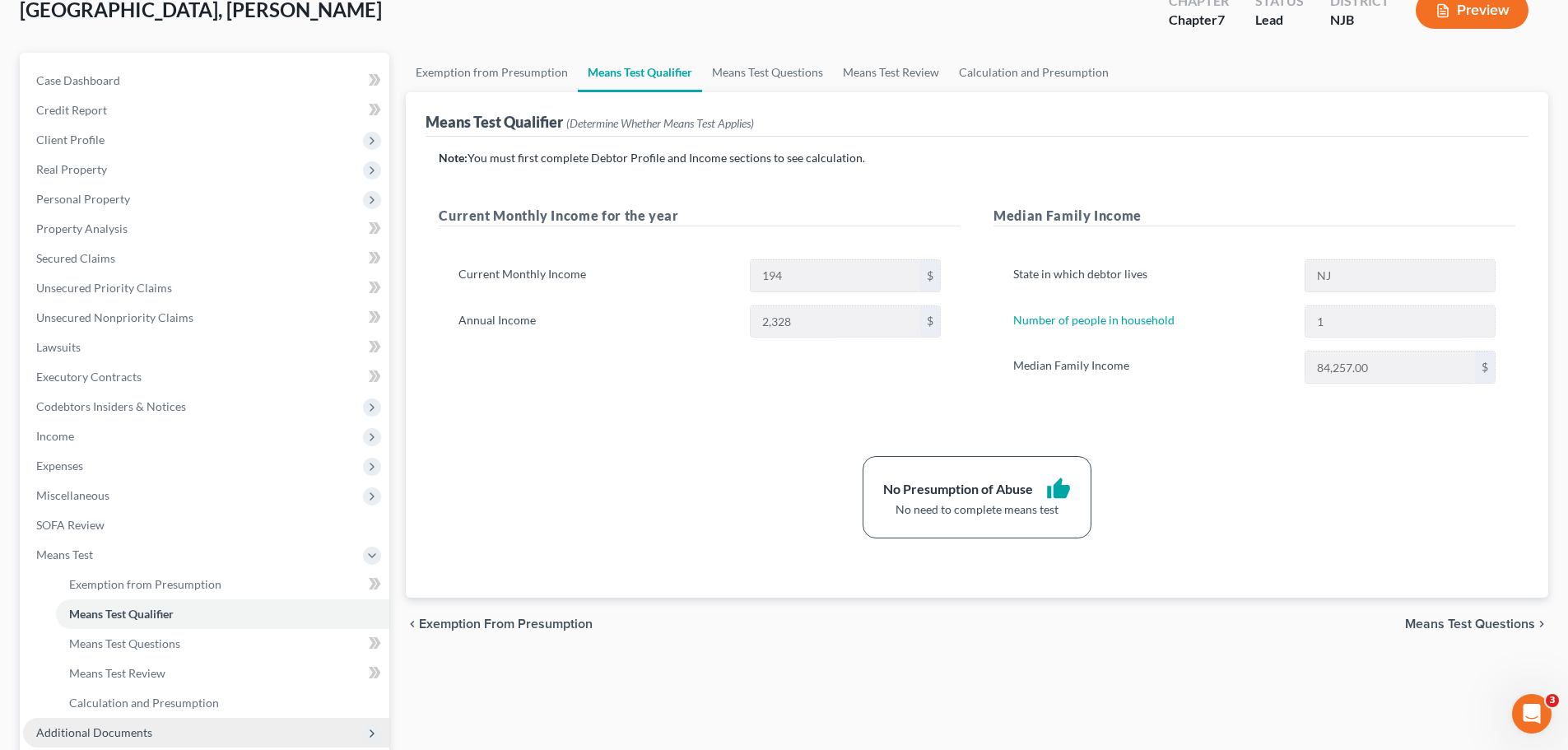
scroll to position [273, 0]
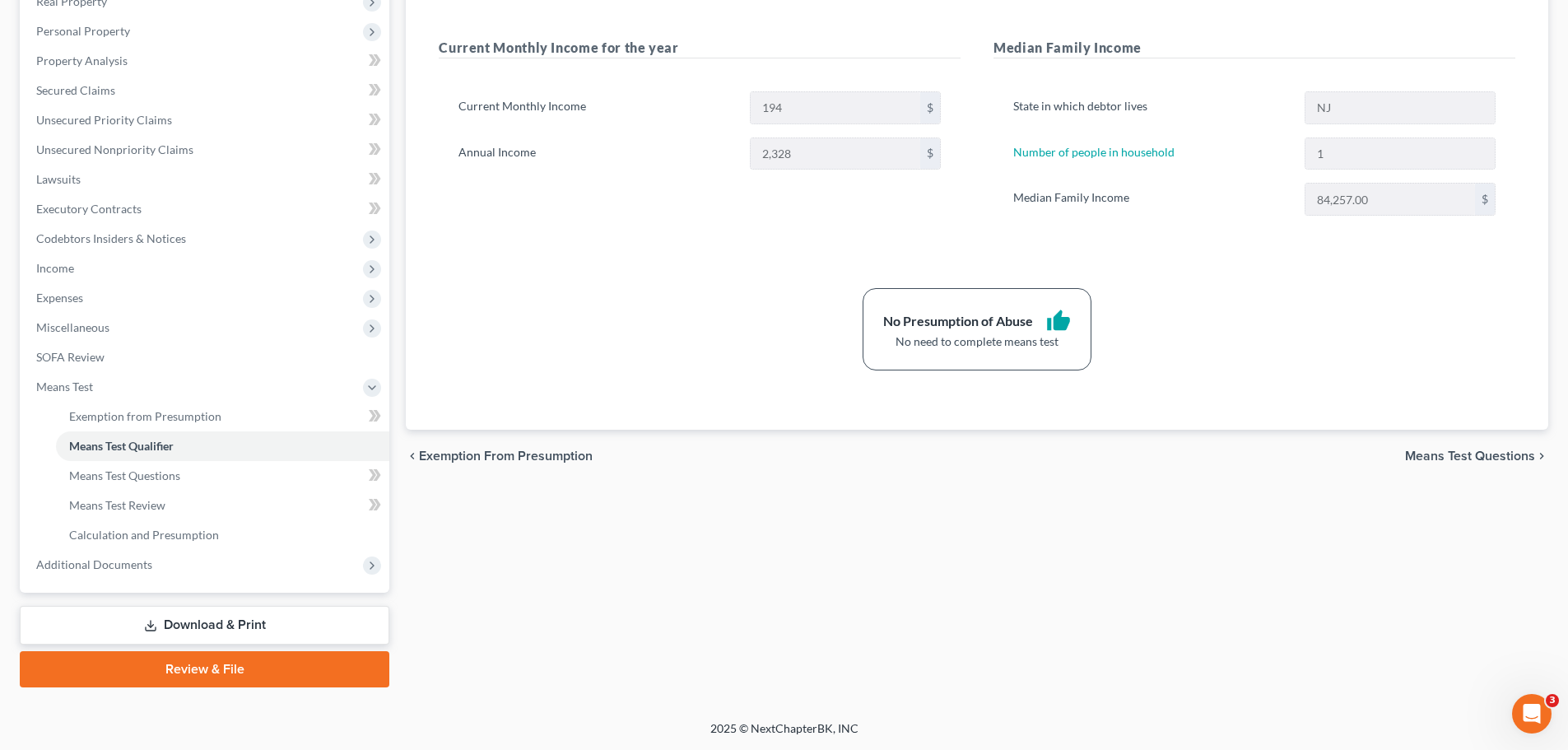
drag, startPoint x: 233, startPoint y: 674, endPoint x: 974, endPoint y: 482, distance: 765.5
click at [235, 673] on link "Review & File" at bounding box center [204, 669] width 370 height 37
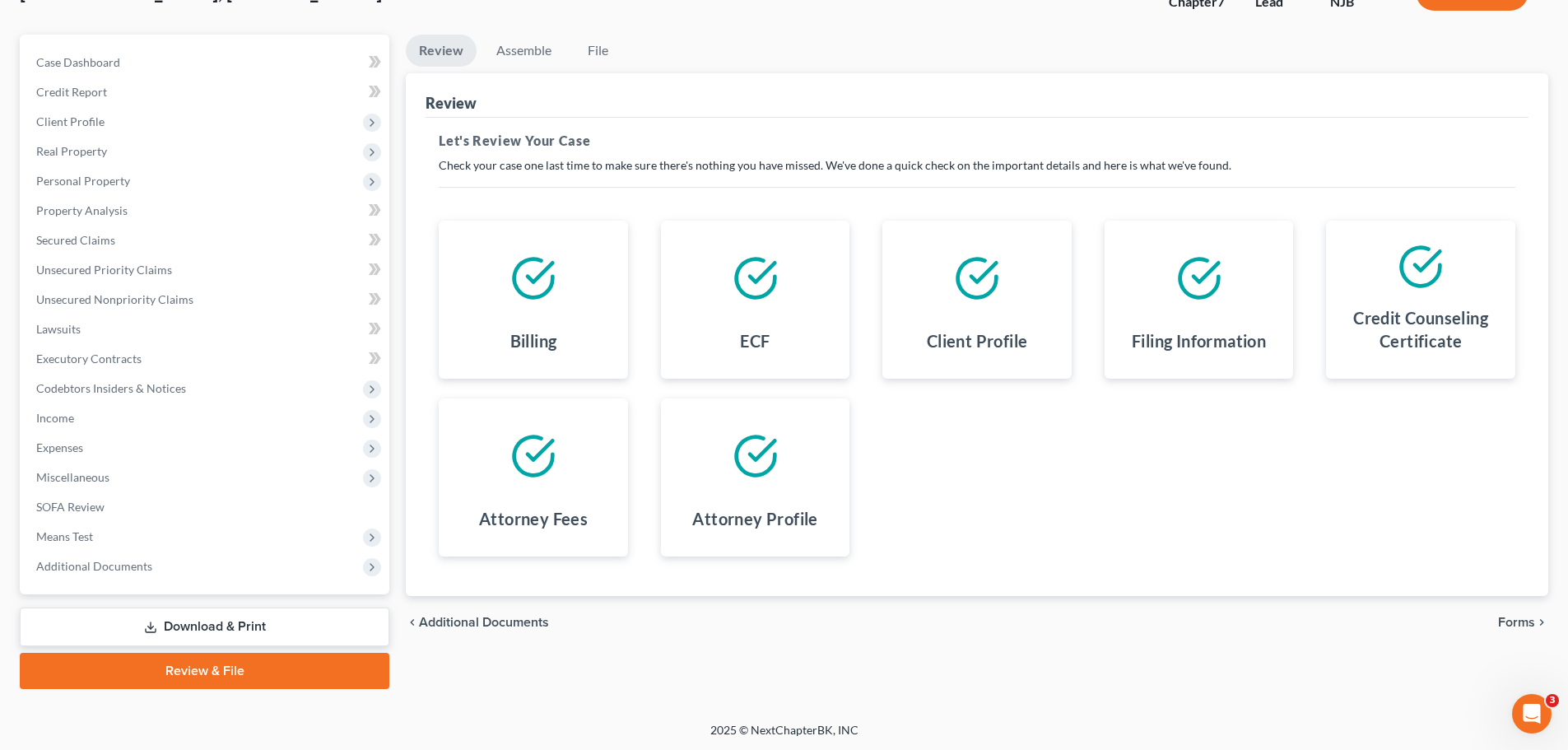
scroll to position [125, 0]
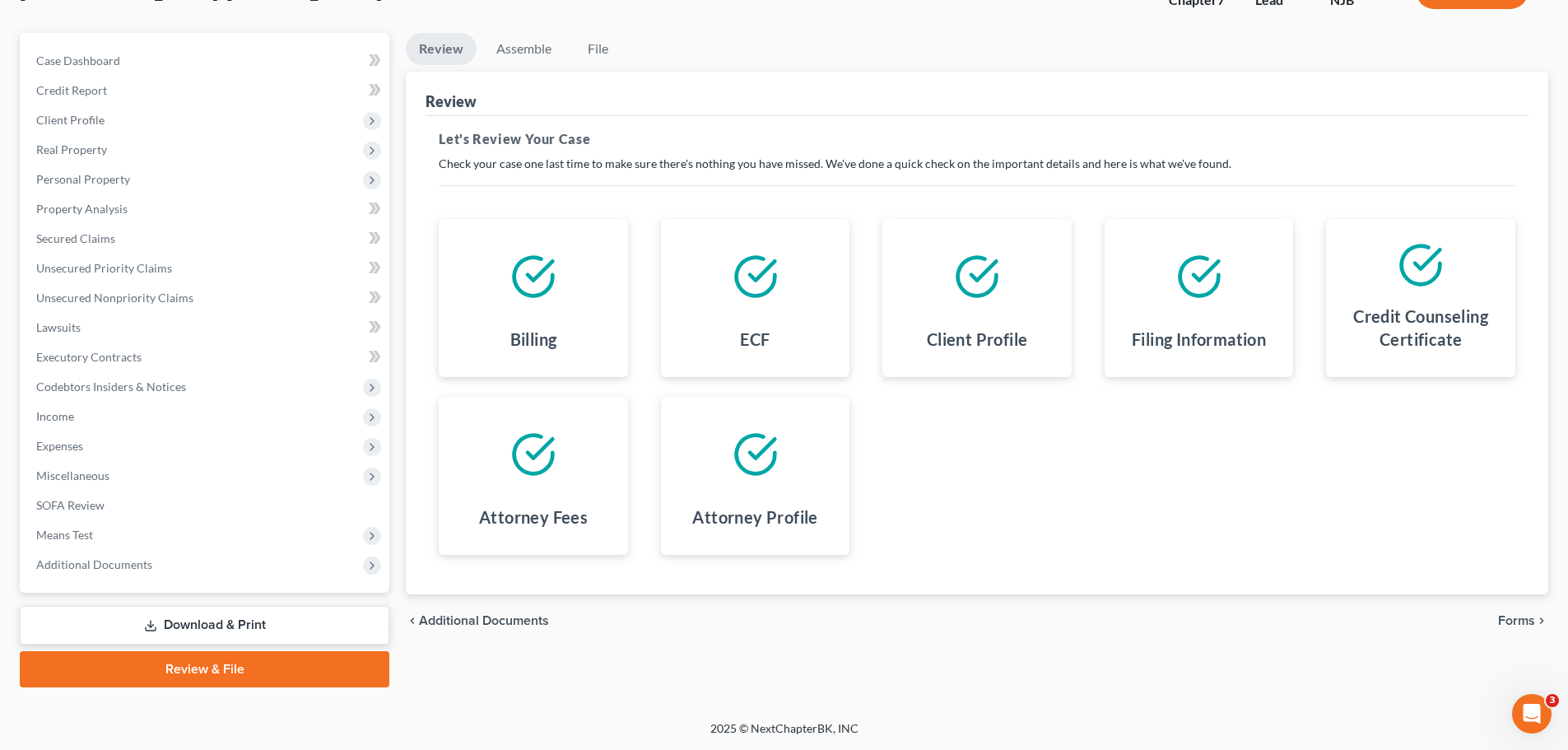
drag, startPoint x: 1514, startPoint y: 622, endPoint x: 1487, endPoint y: 623, distance: 27.0
click at [1512, 622] on span "Forms" at bounding box center [1516, 620] width 37 height 13
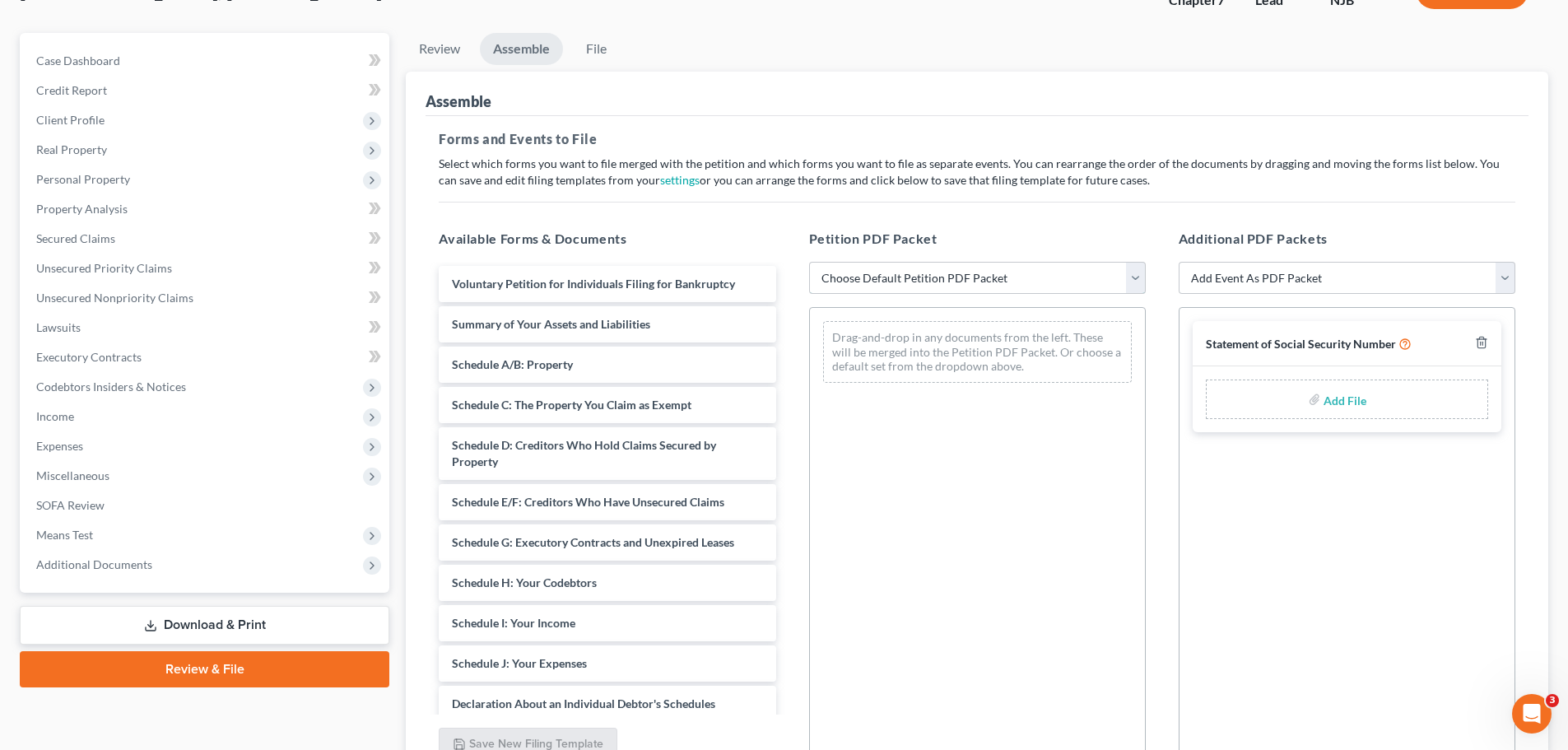
drag, startPoint x: 1068, startPoint y: 276, endPoint x: 1057, endPoint y: 288, distance: 16.3
click at [1064, 278] on select "Choose Default Petition PDF Packet Complete Bankruptcy Petition (all forms and …" at bounding box center [977, 278] width 337 height 33
select select "0"
click at [809, 262] on select "Choose Default Petition PDF Packet Complete Bankruptcy Petition (all forms and …" at bounding box center [977, 278] width 337 height 33
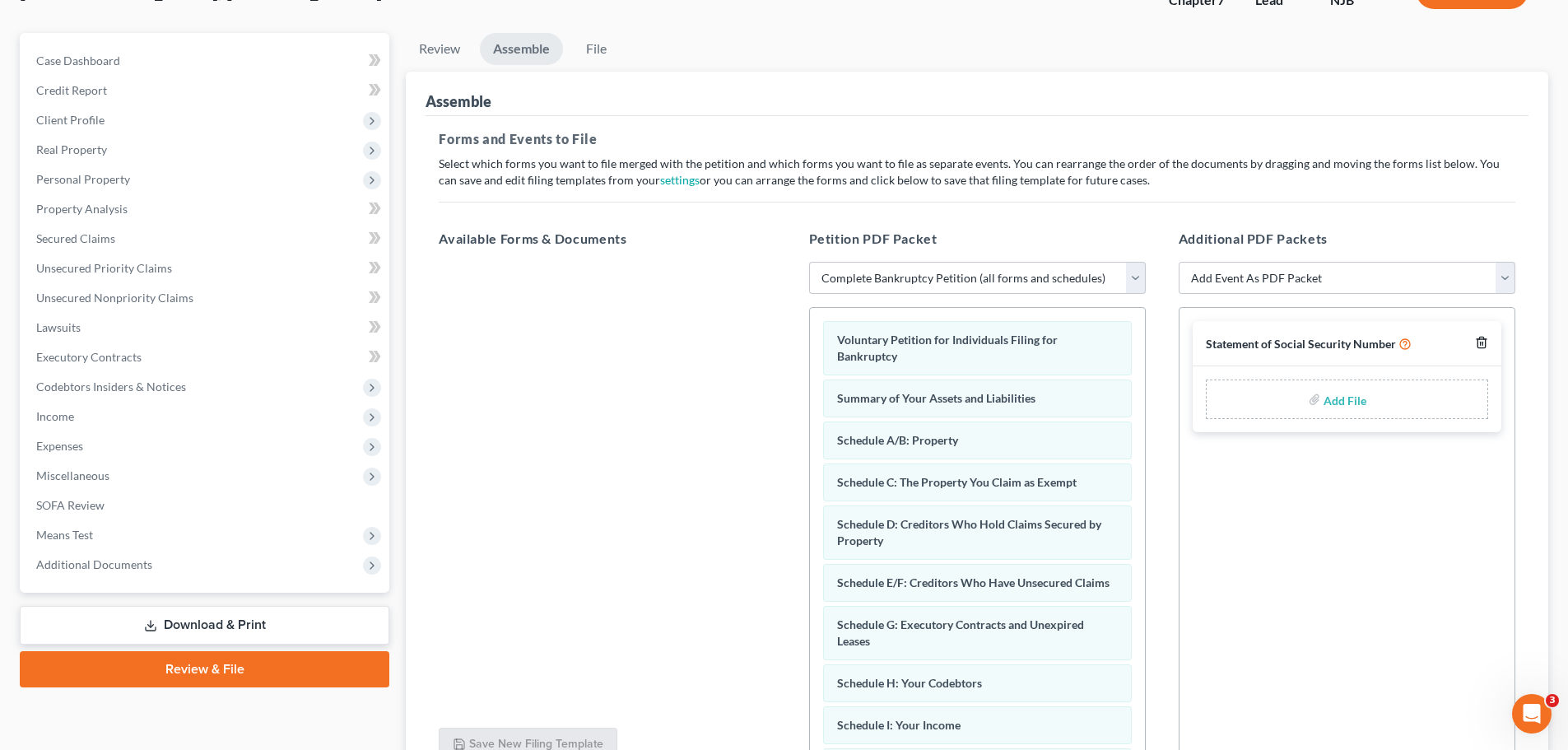
click at [1481, 344] on icon "button" at bounding box center [1481, 342] width 13 height 13
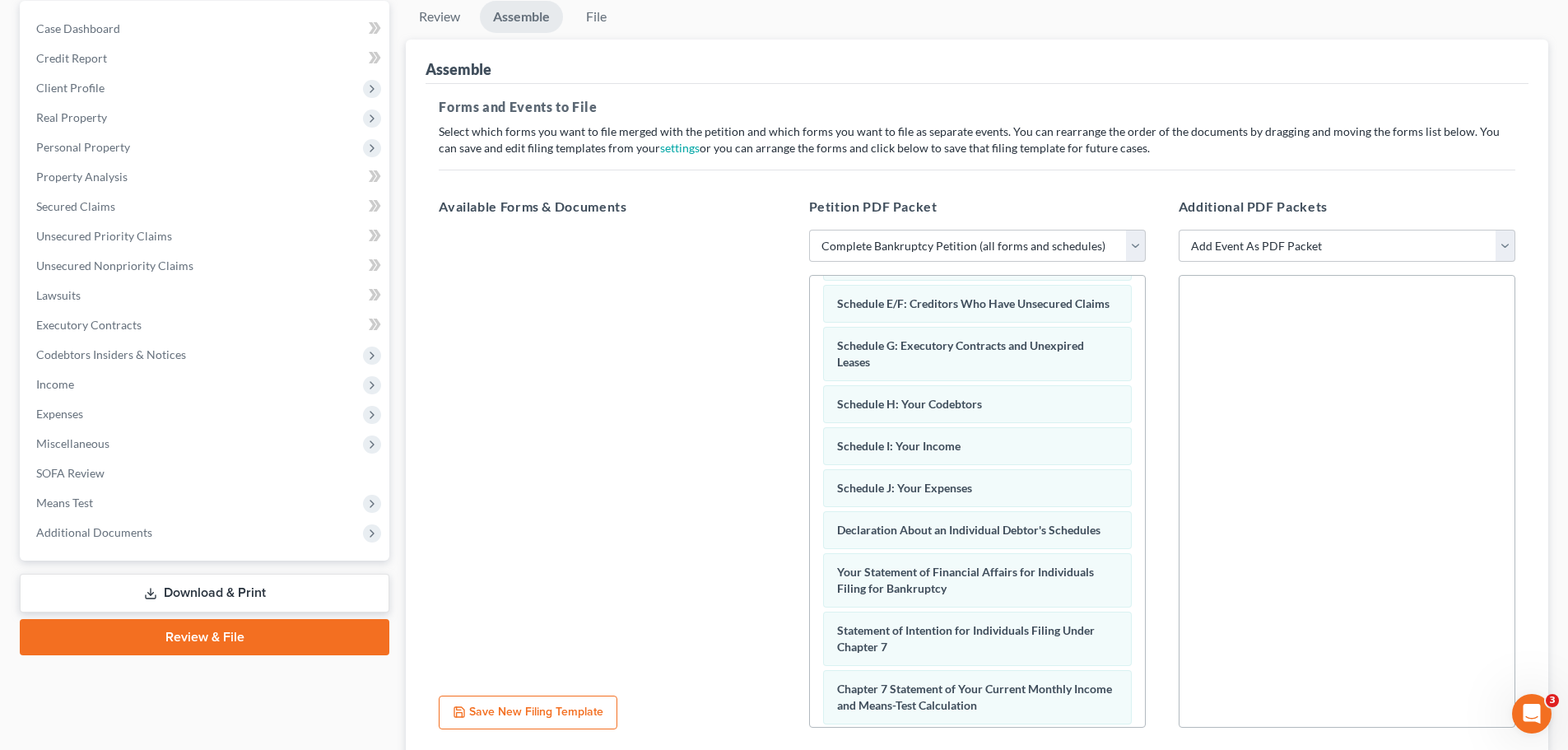
scroll to position [284, 0]
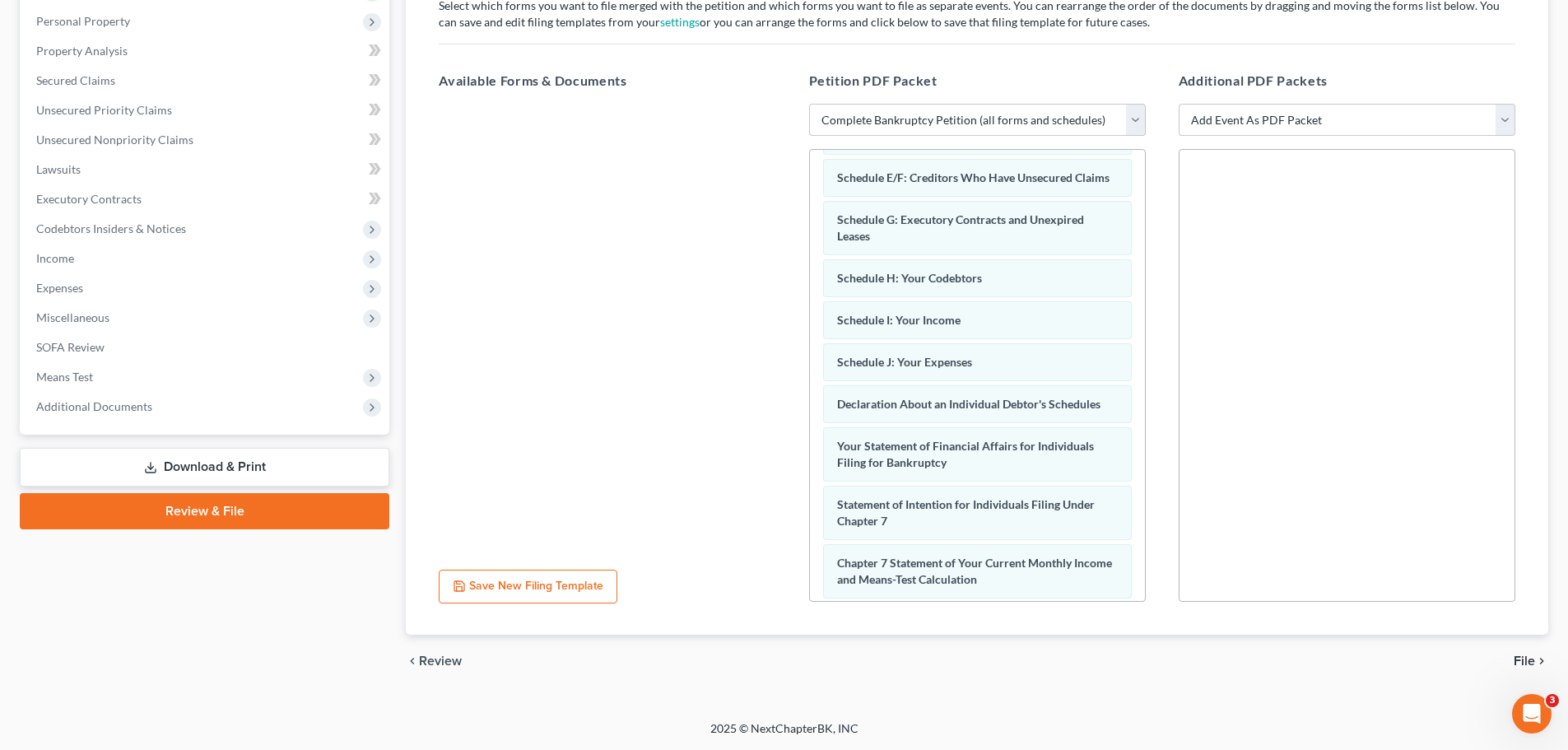
click at [1531, 660] on span "File" at bounding box center [1524, 660] width 22 height 13
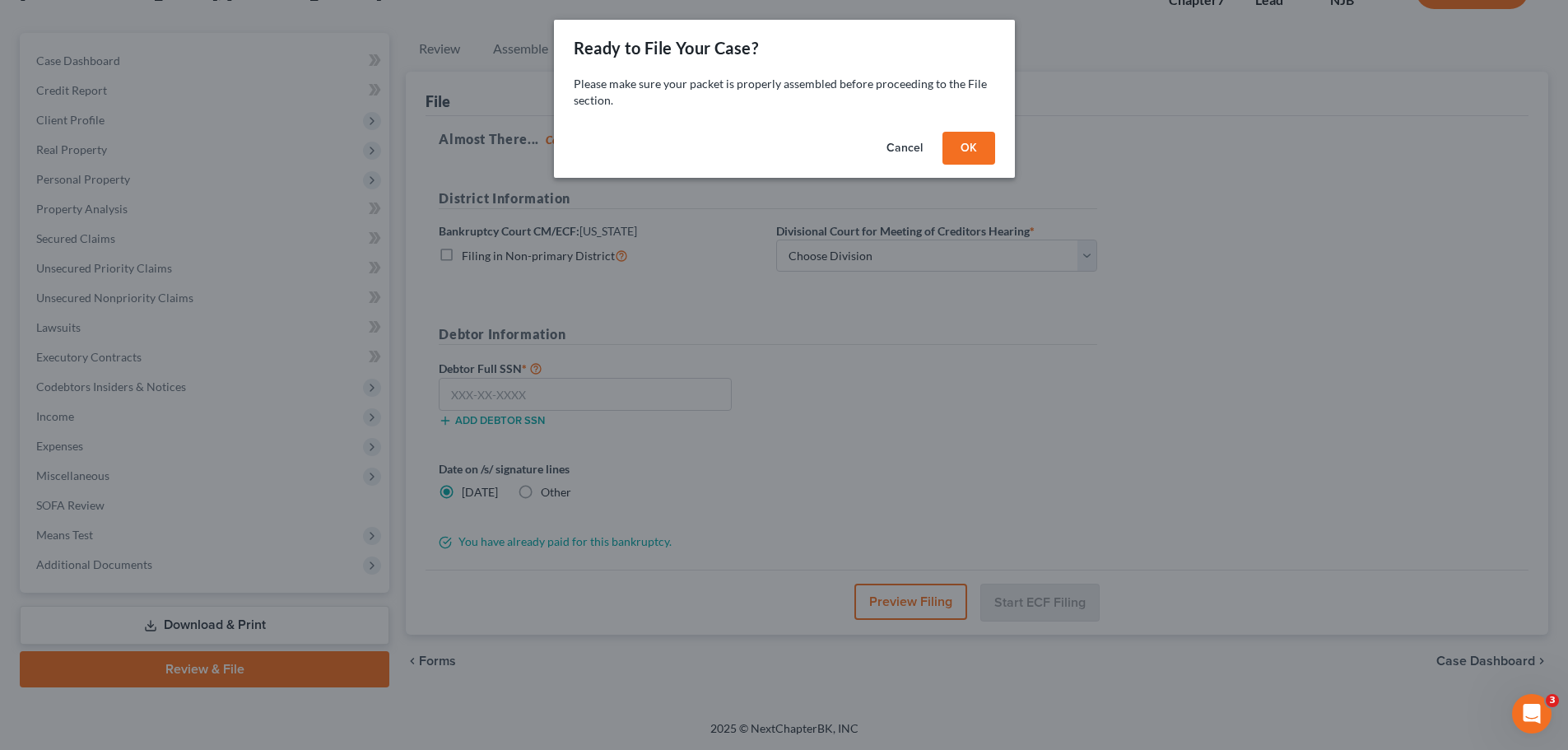
scroll to position [125, 0]
click at [978, 145] on button "OK" at bounding box center [974, 148] width 53 height 33
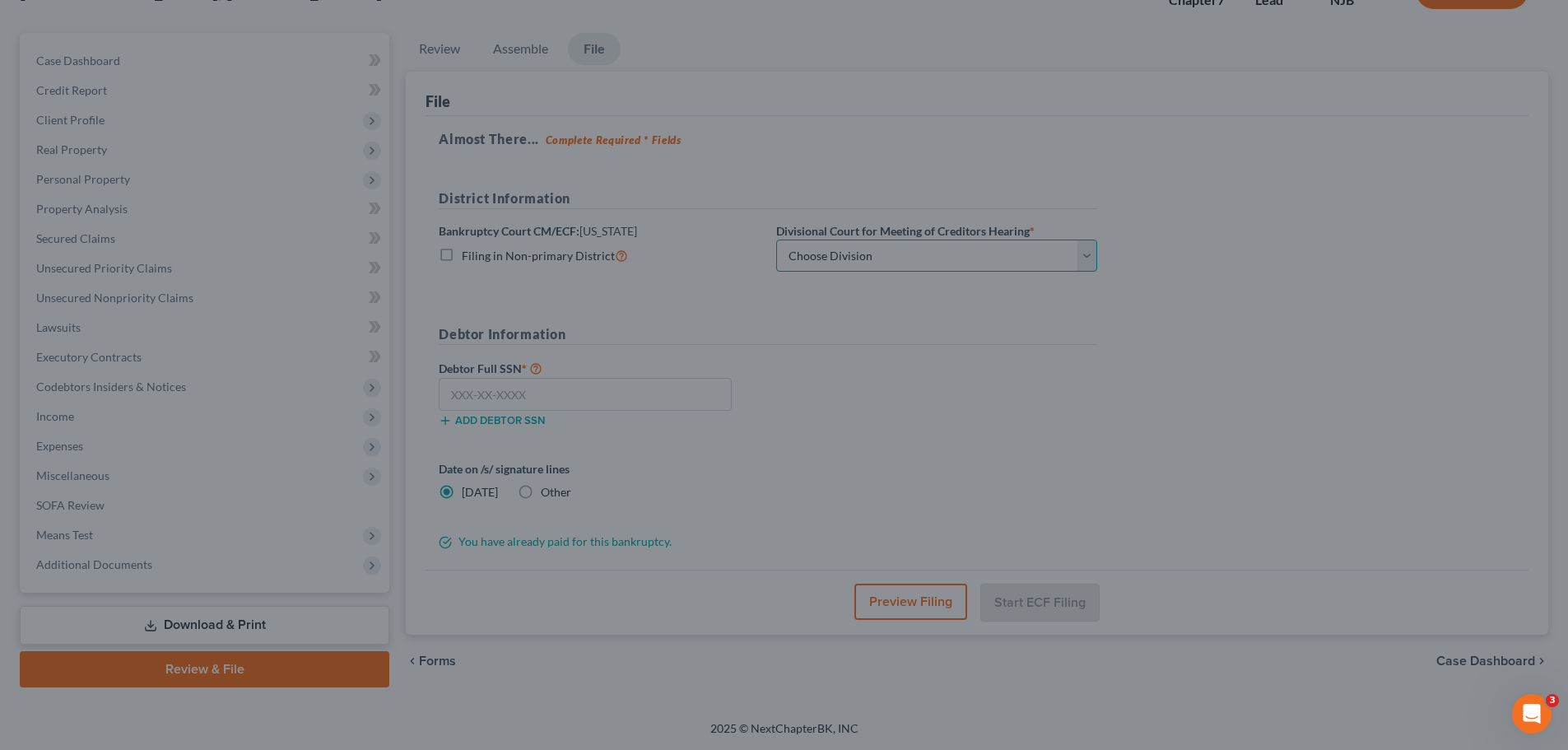
click at [977, 254] on select "Choose Division [GEOGRAPHIC_DATA] [GEOGRAPHIC_DATA]/[GEOGRAPHIC_DATA] [GEOGRAPH…" at bounding box center [936, 256] width 321 height 33
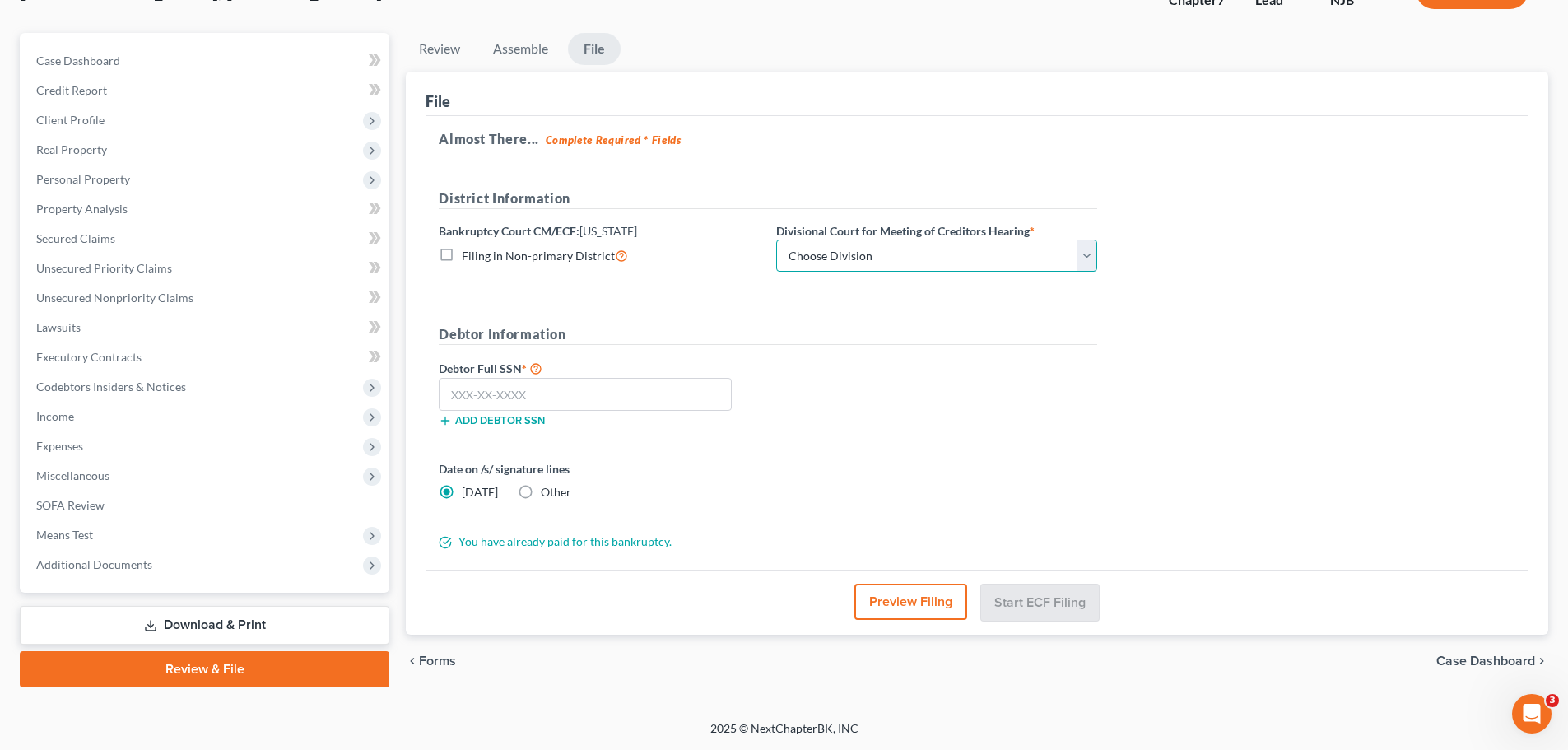
select select "2"
click at [776, 239] on select "Choose Division [GEOGRAPHIC_DATA] [GEOGRAPHIC_DATA]/[GEOGRAPHIC_DATA] [GEOGRAPH…" at bounding box center [936, 256] width 321 height 33
click at [916, 350] on div "Debtor Information Debtor Full SSN * Add debtor SSN" at bounding box center [768, 382] width 675 height 116
click at [647, 398] on input "text" at bounding box center [584, 394] width 293 height 33
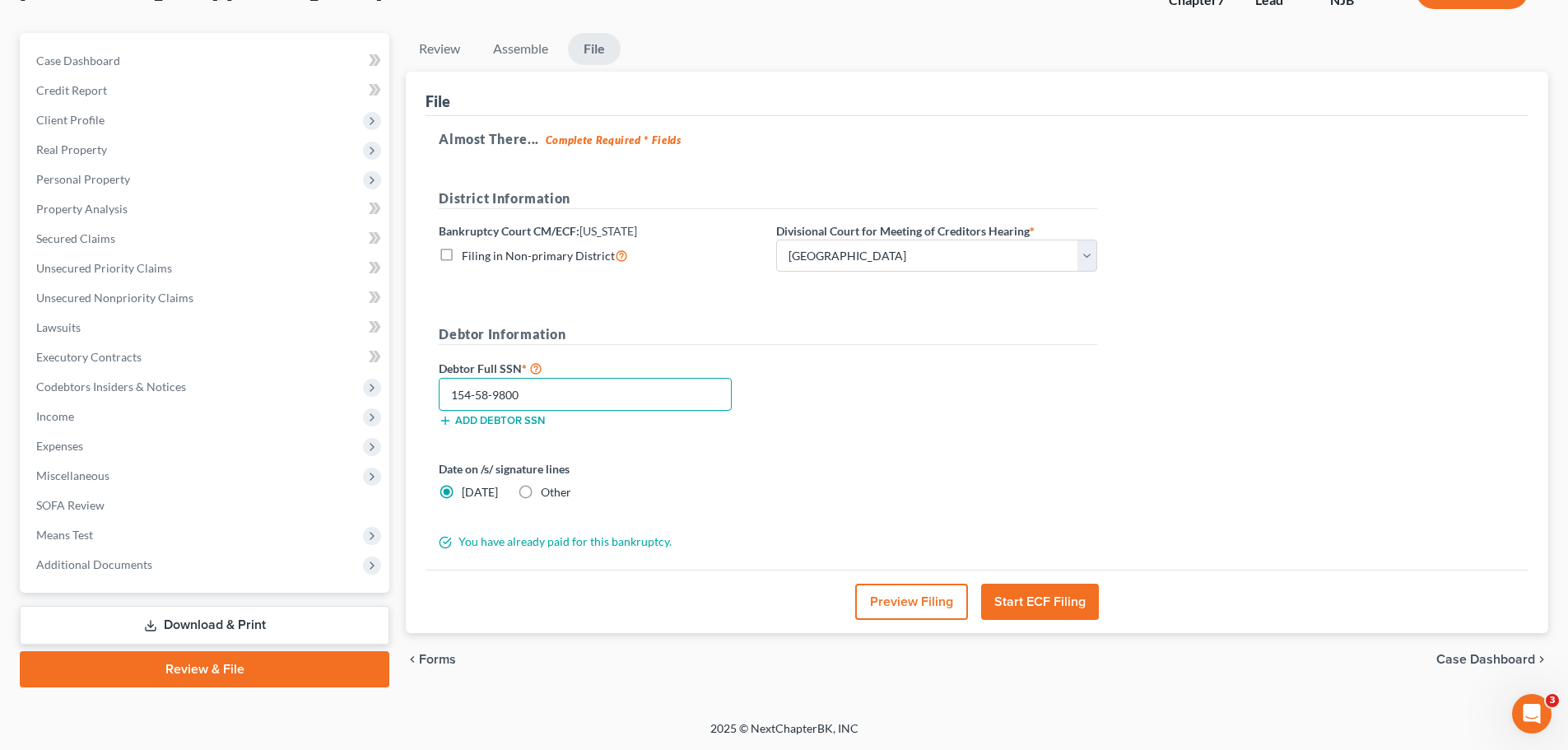
type input "154-58-9800"
click at [541, 496] on label "Other" at bounding box center [556, 492] width 30 height 17
click at [547, 495] on input "Other" at bounding box center [552, 489] width 10 height 10
radio input "true"
radio input "false"
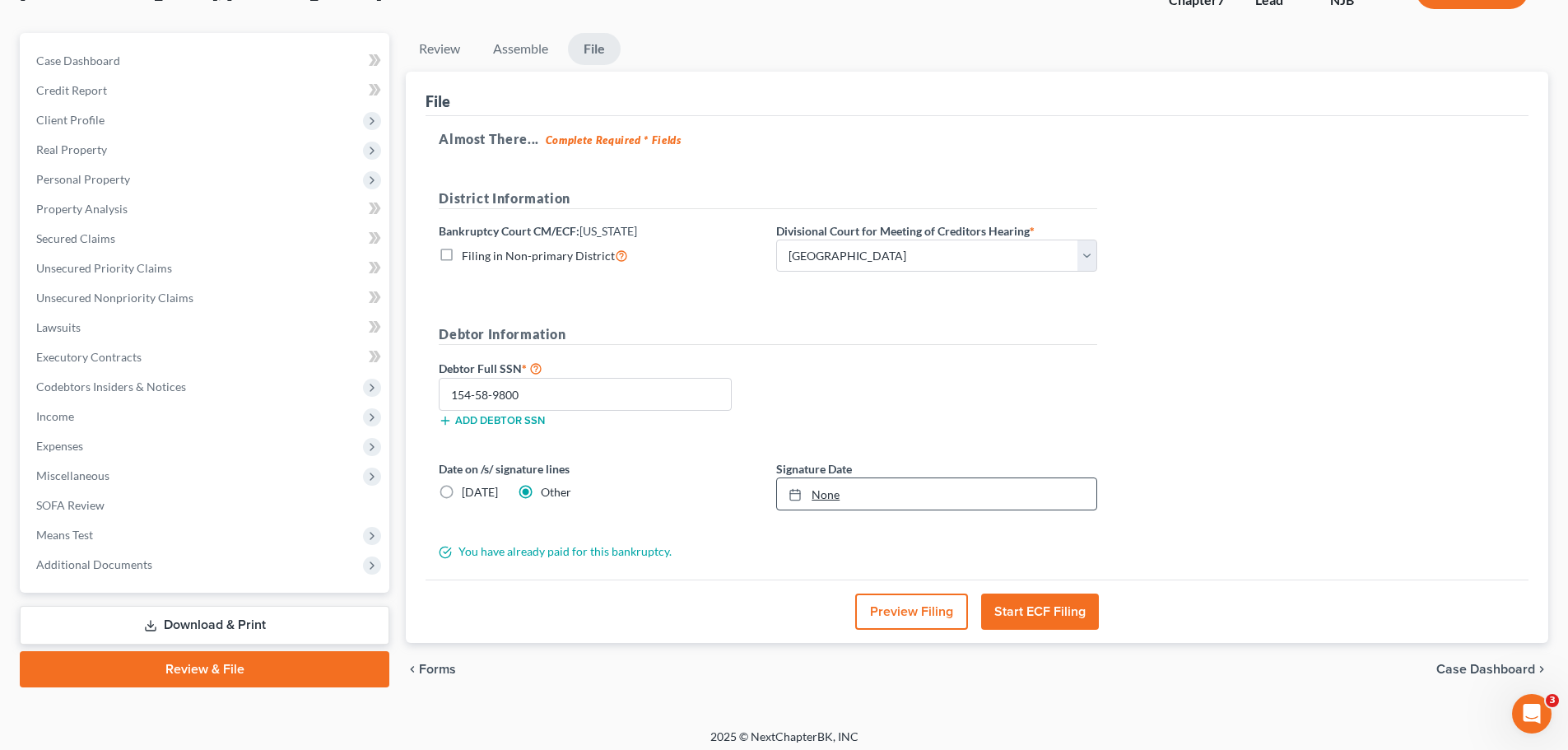
click at [791, 496] on icon at bounding box center [795, 494] width 13 height 13
click at [912, 406] on div "Debtor Full SSN * 154-58-9800 Add debtor SSN" at bounding box center [768, 399] width 675 height 83
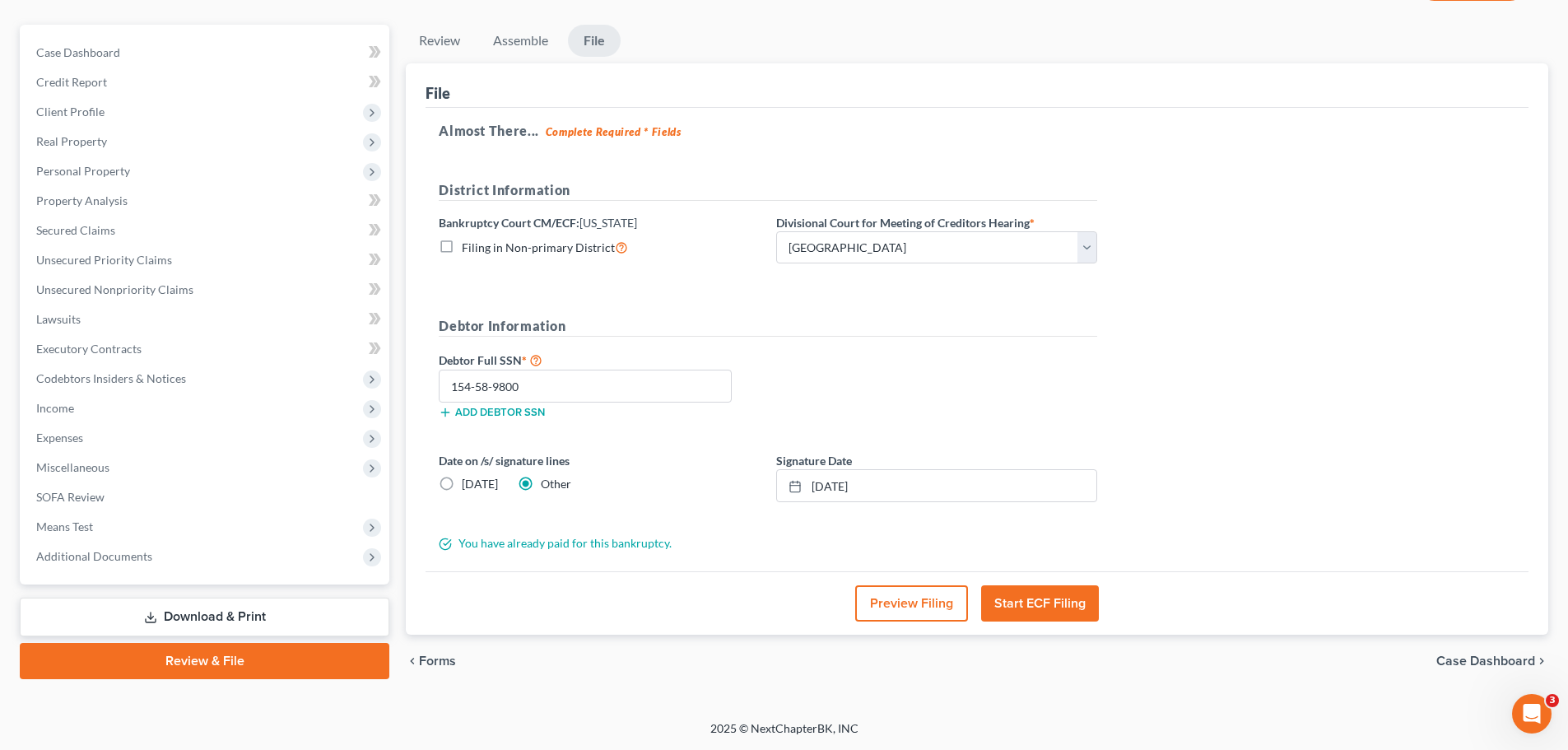
click at [1059, 603] on button "Start ECF Filing" at bounding box center [1039, 604] width 117 height 37
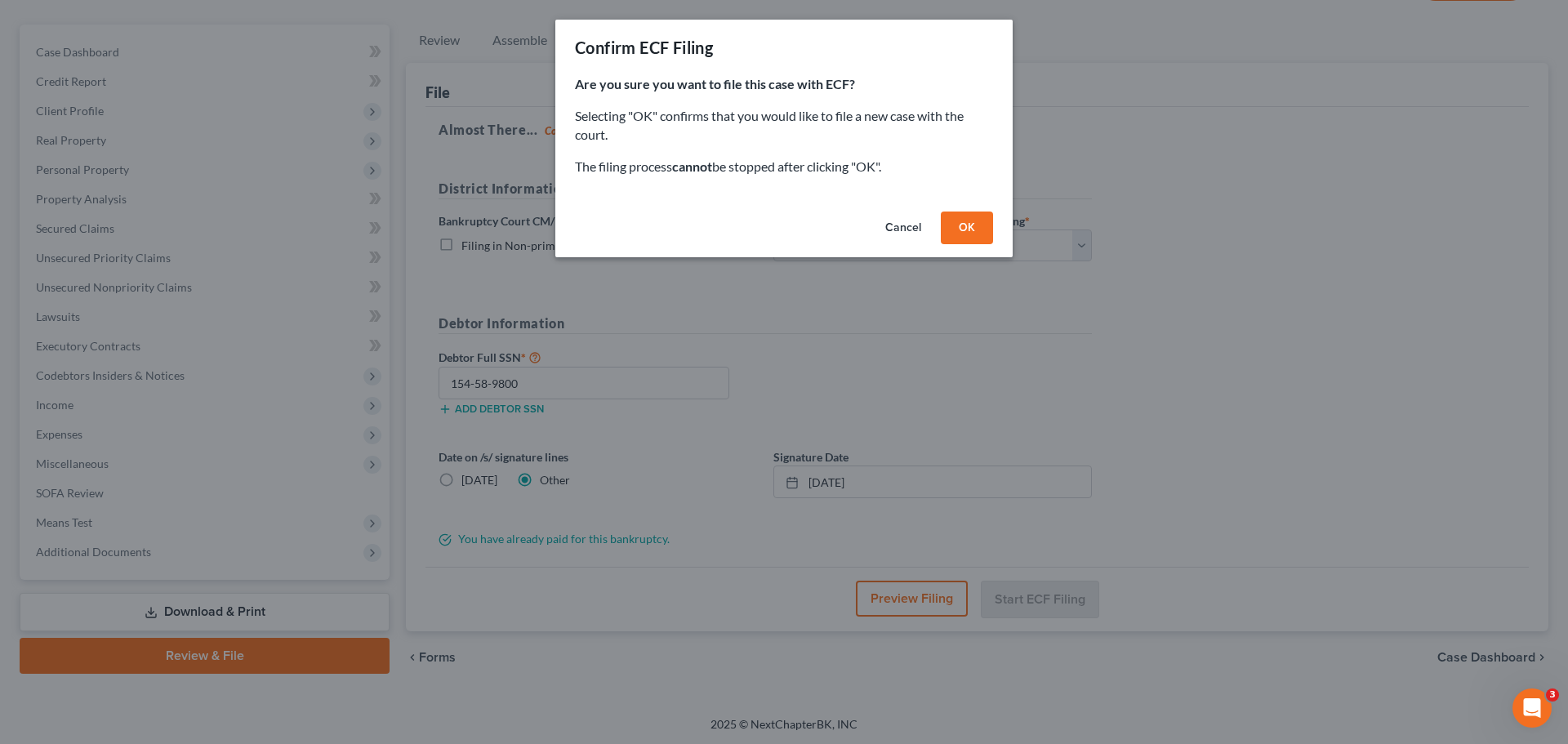
click at [980, 222] on button "OK" at bounding box center [967, 228] width 53 height 33
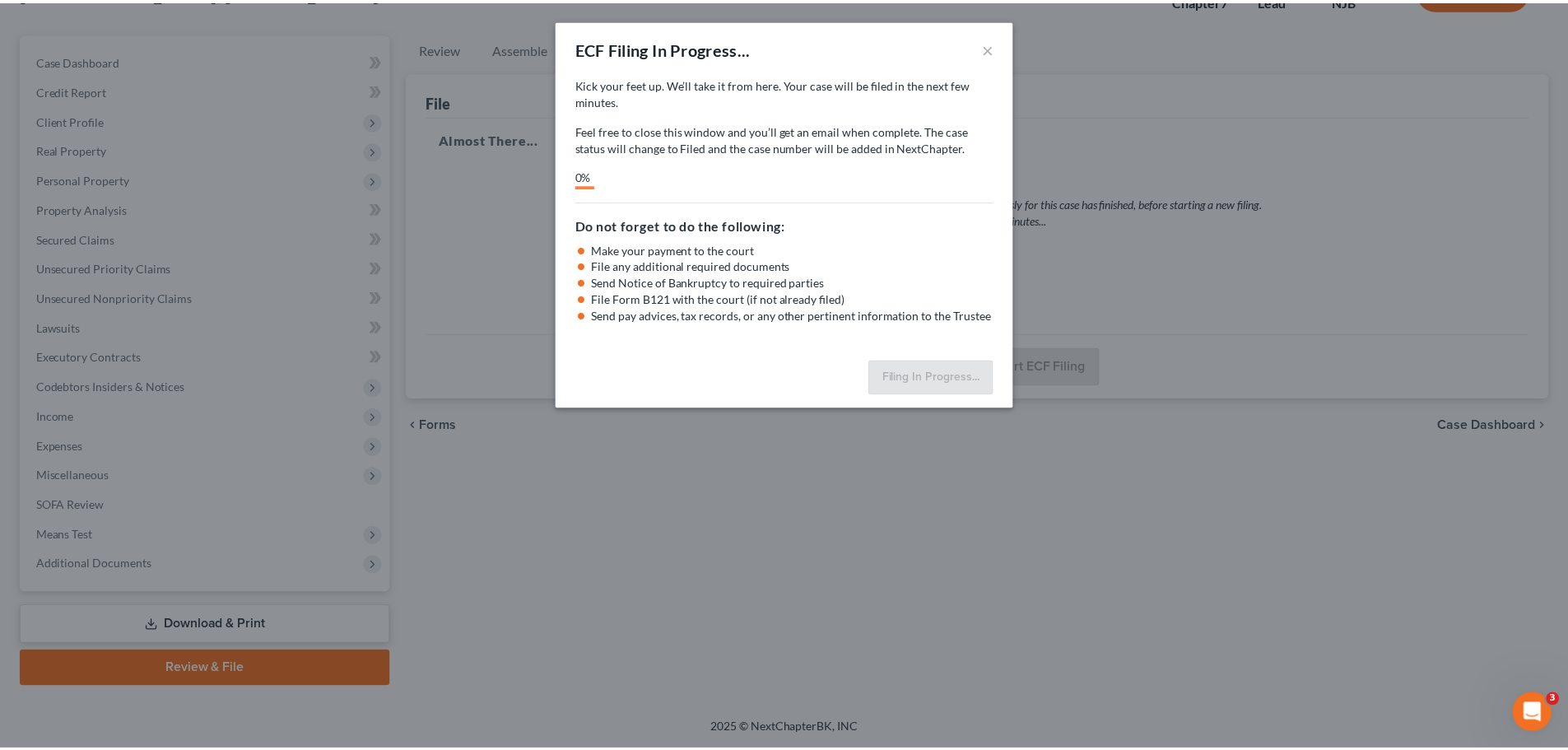
scroll to position [125, 0]
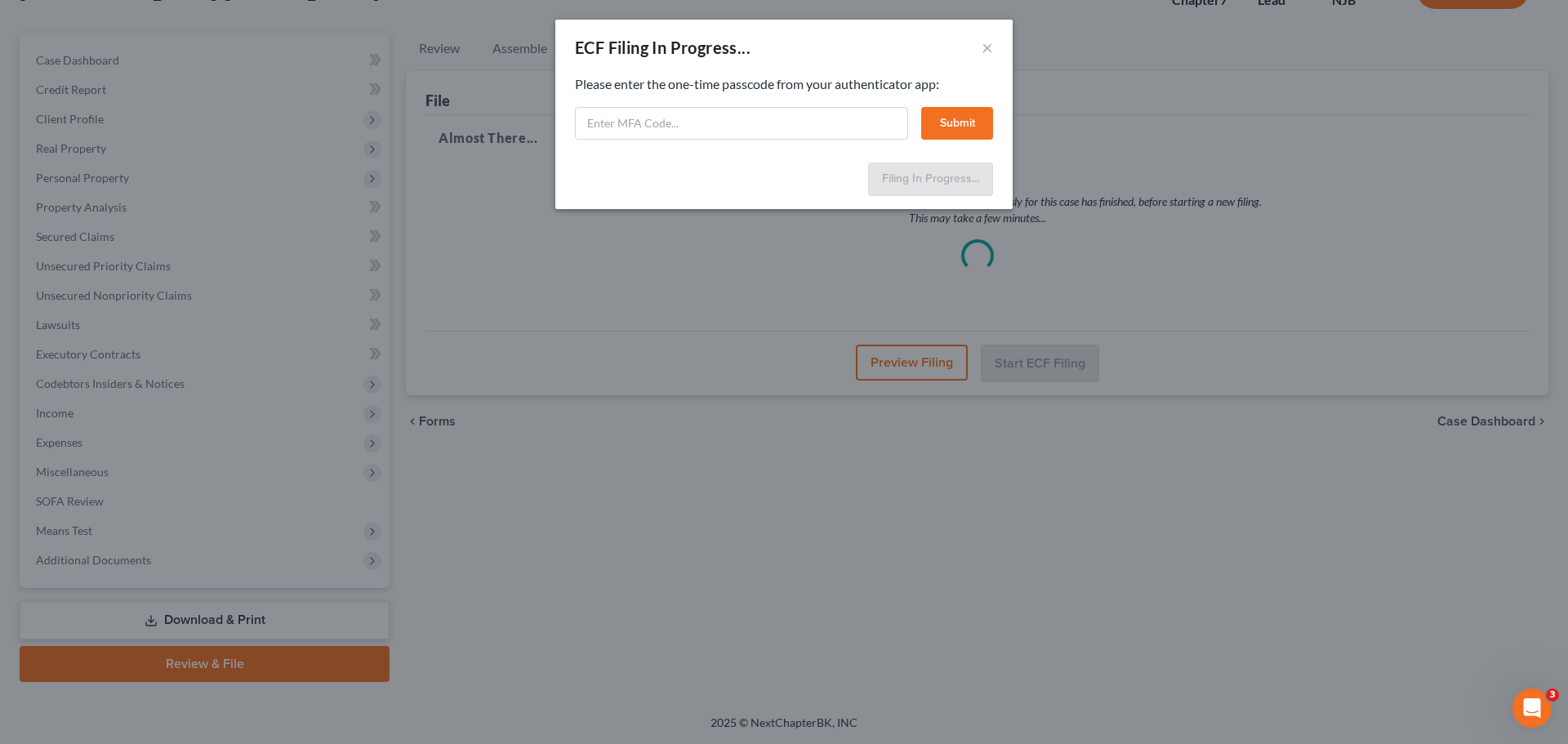
click at [723, 54] on div "ECF Filing In Progress..." at bounding box center [662, 47] width 175 height 22
paste input "bki3-oqtg-tfoh-gv6i"
type input "bki3-oqtg-tfoh-gv6i"
click at [955, 123] on button "Submit" at bounding box center [956, 123] width 72 height 33
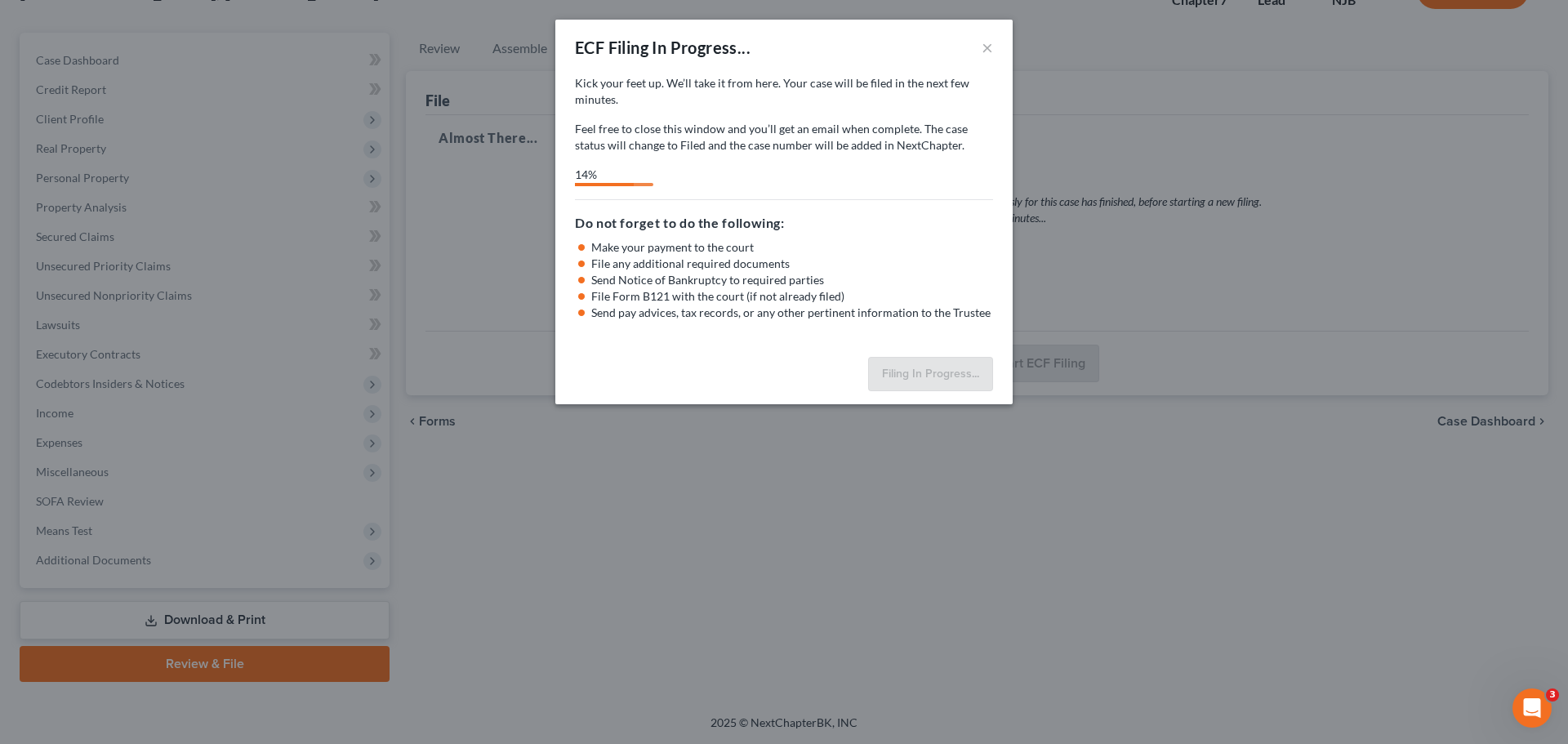
select select "2"
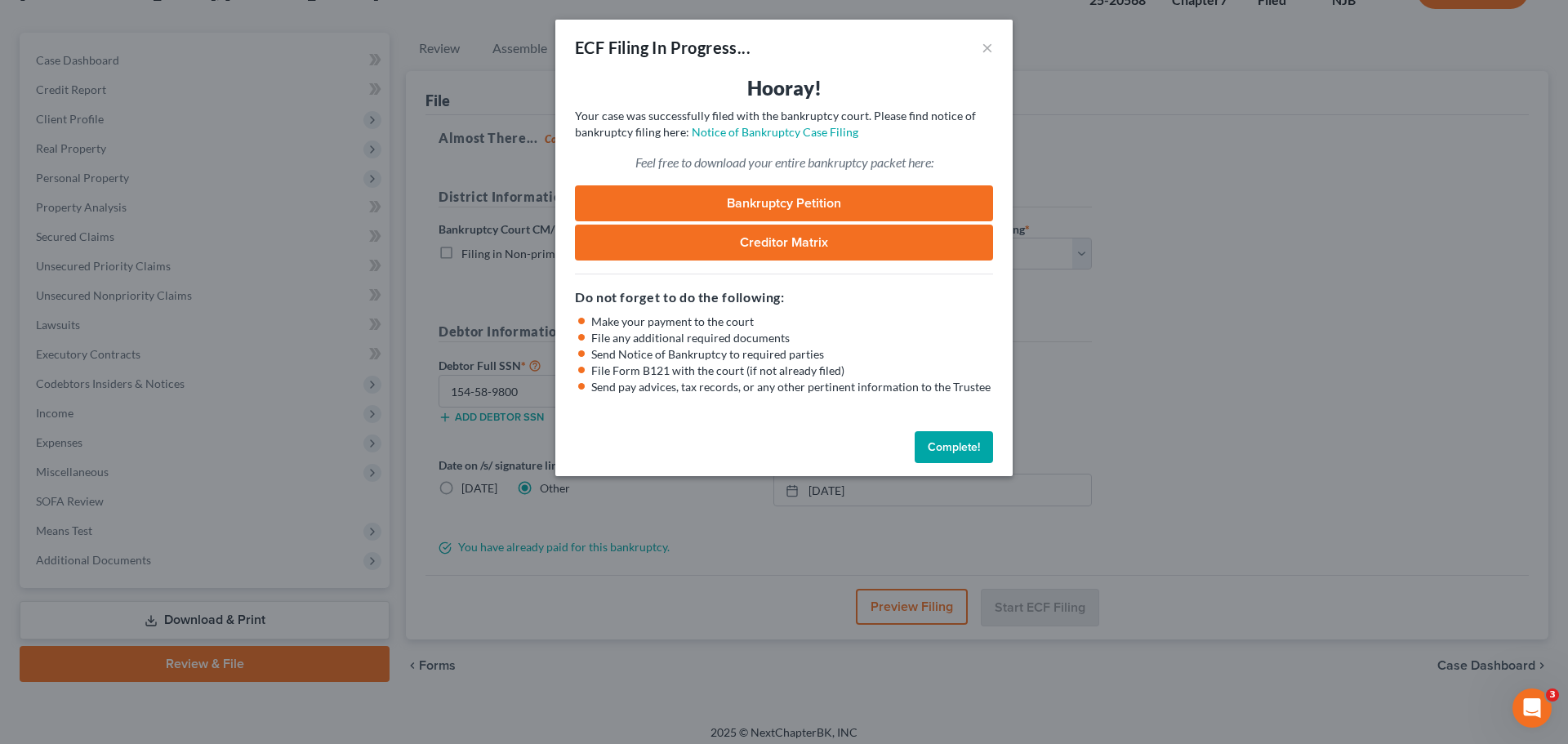
drag, startPoint x: 946, startPoint y: 448, endPoint x: 941, endPoint y: 438, distance: 11.2
click at [944, 448] on button "Complete!" at bounding box center [954, 448] width 79 height 33
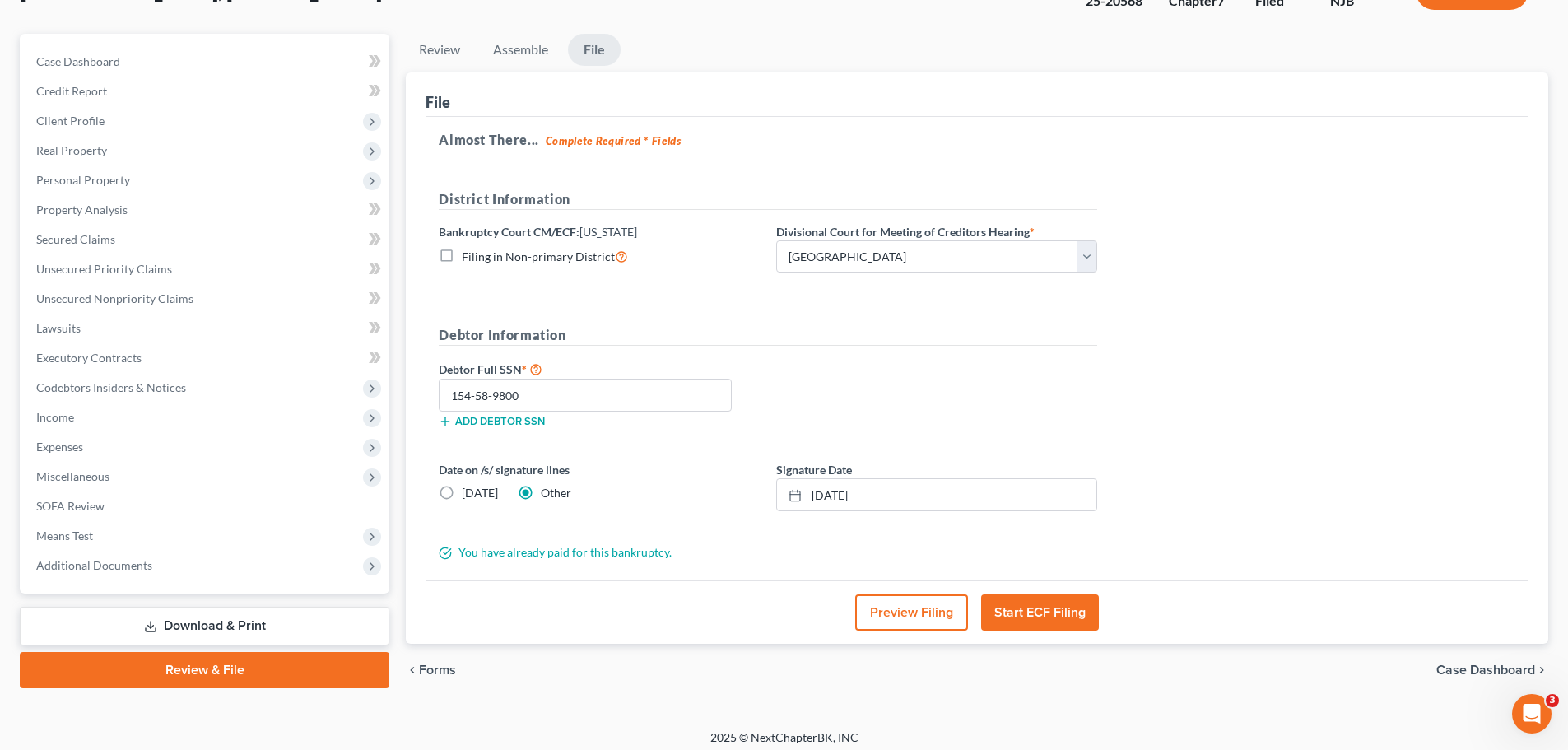
scroll to position [0, 0]
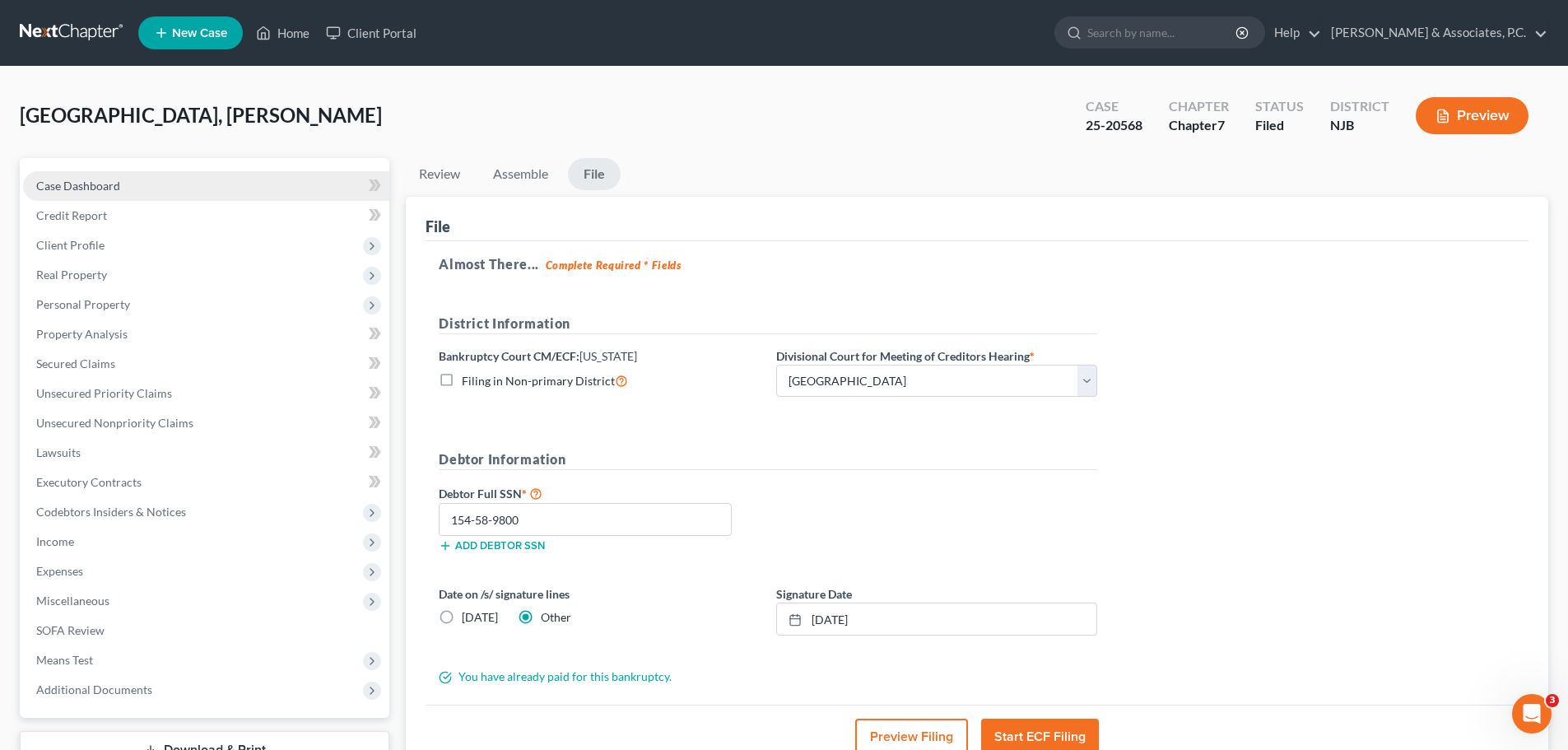
click at [88, 184] on span "Case Dashboard" at bounding box center [78, 185] width 84 height 14
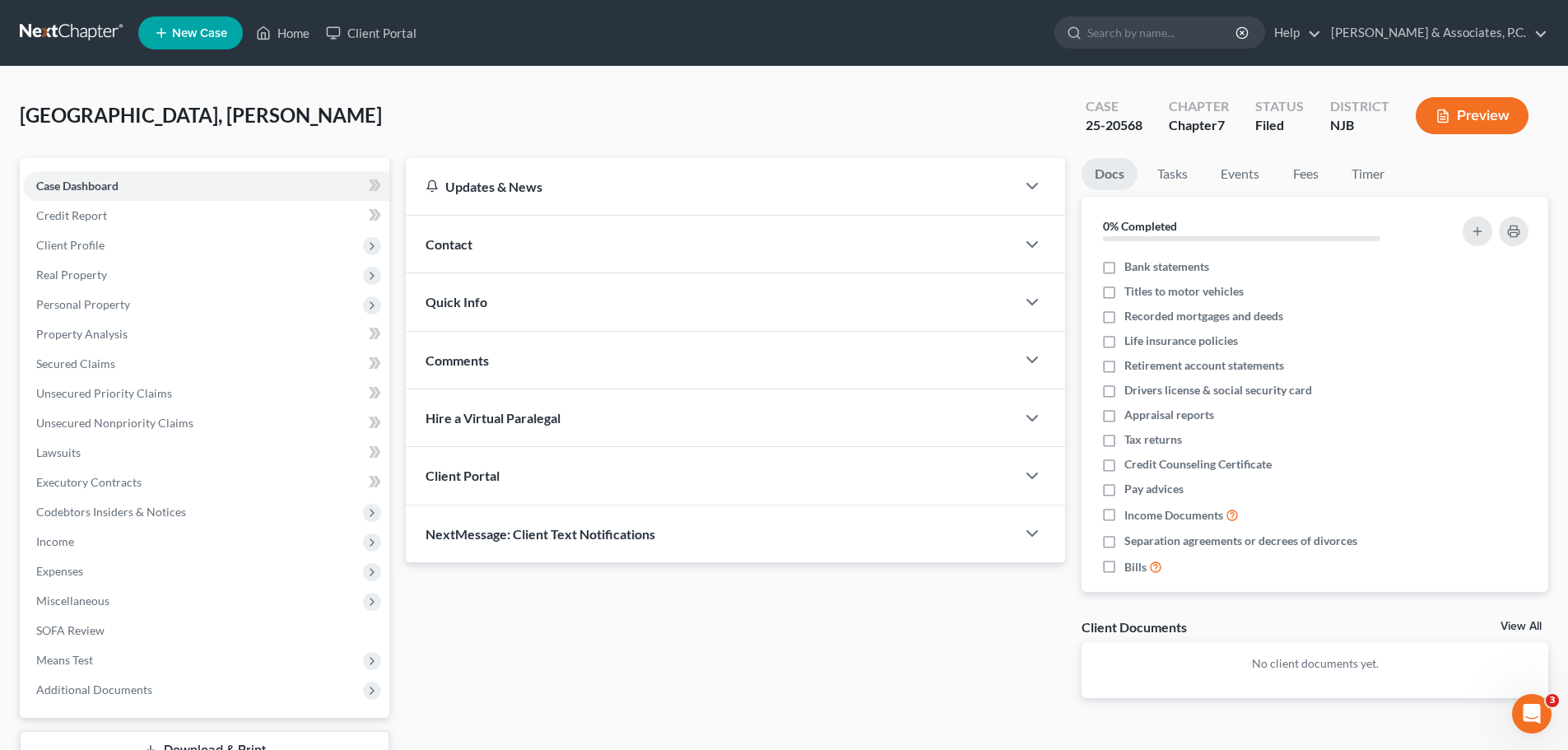
drag, startPoint x: 69, startPoint y: 31, endPoint x: 77, endPoint y: 33, distance: 8.2
click at [69, 31] on link at bounding box center [72, 33] width 105 height 30
